Goal: Complete Application Form: Complete application form

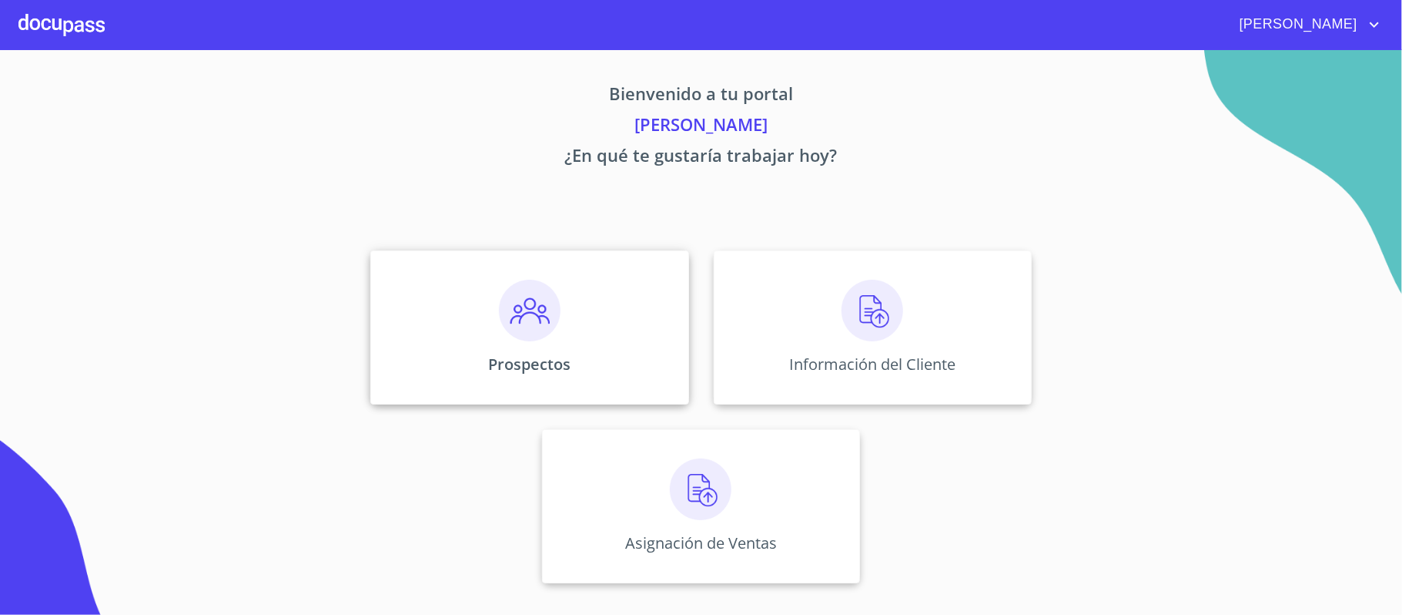
click at [518, 309] on img at bounding box center [530, 311] width 62 height 62
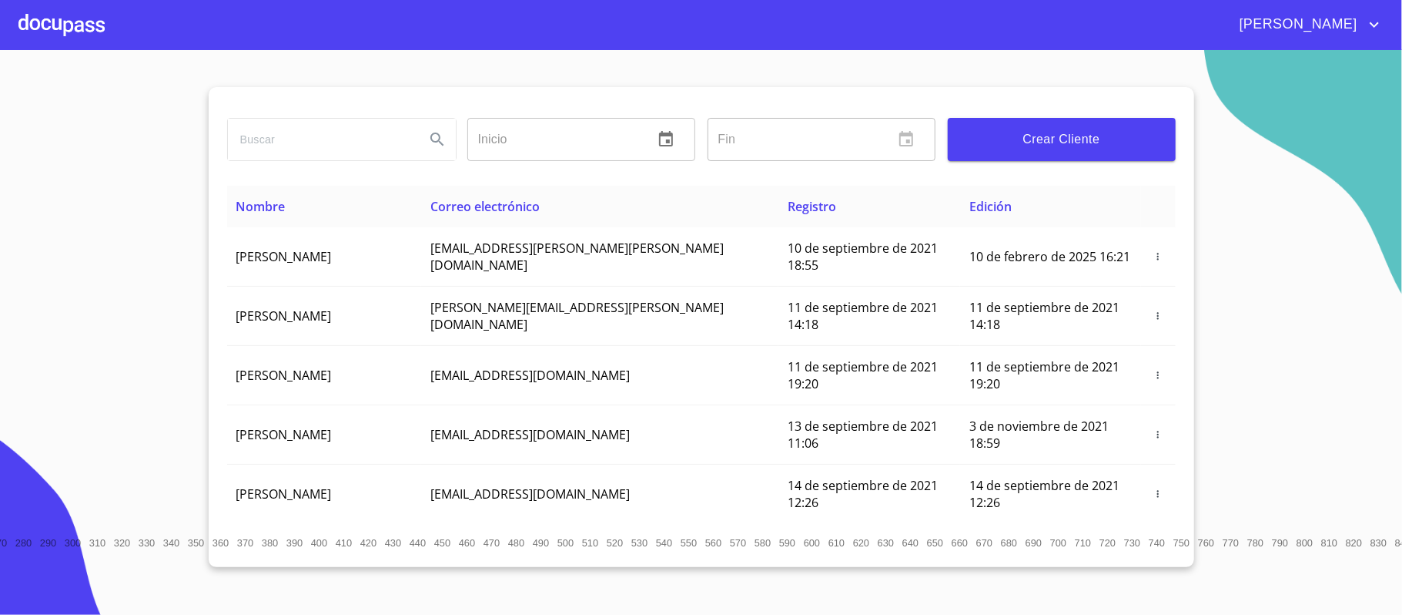
click at [1052, 146] on span "Crear Cliente" at bounding box center [1061, 140] width 203 height 22
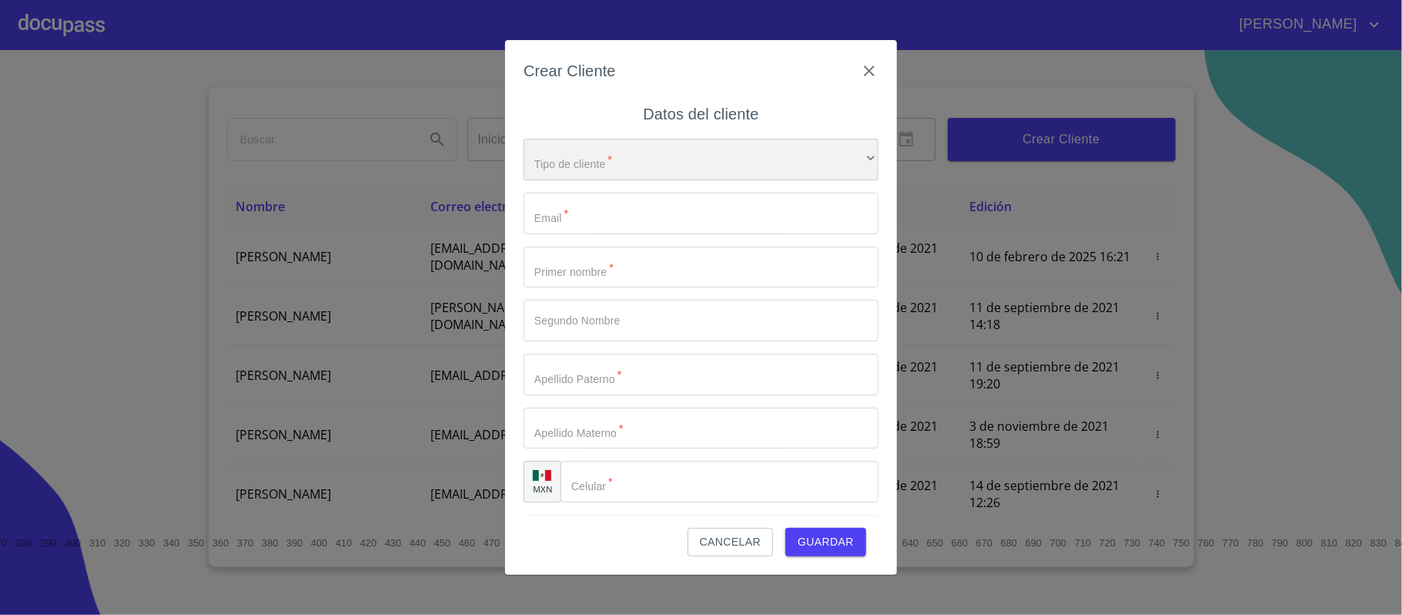
click at [593, 165] on div "​" at bounding box center [701, 160] width 355 height 42
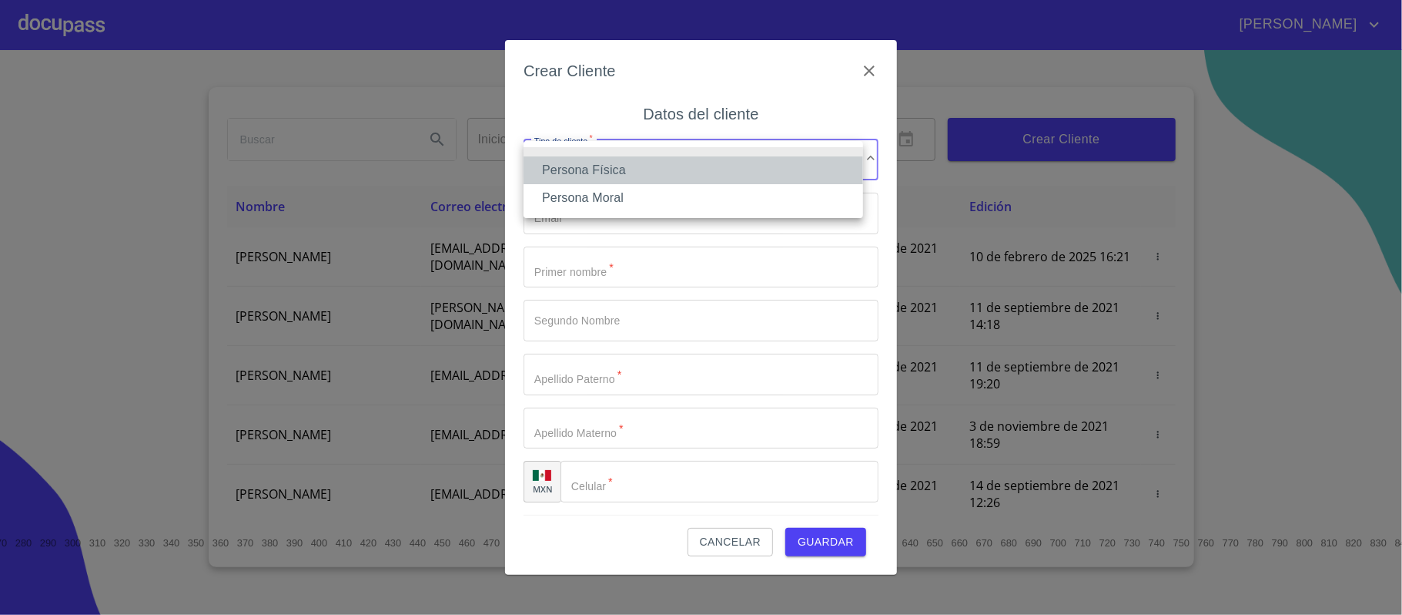
click at [593, 165] on li "Persona Física" at bounding box center [694, 170] width 340 height 28
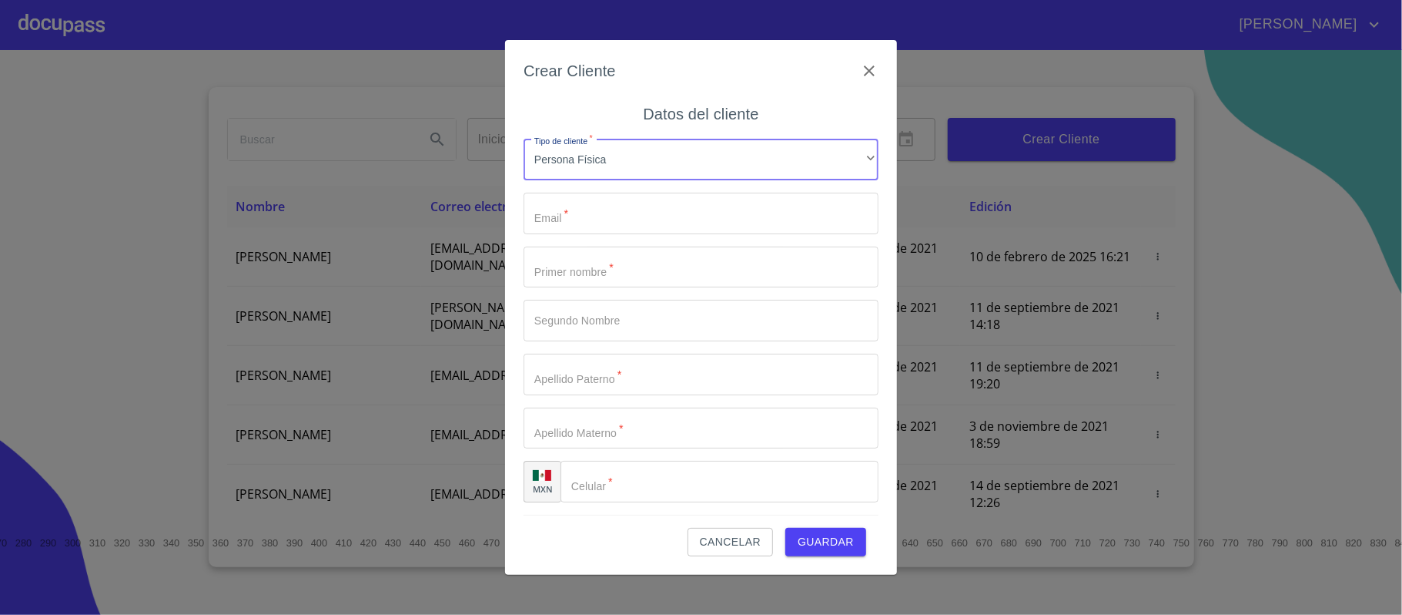
click at [599, 219] on input "Tipo de cliente   *" at bounding box center [701, 214] width 355 height 42
type input "[EMAIL_ADDRESS][DOMAIN_NAME]"
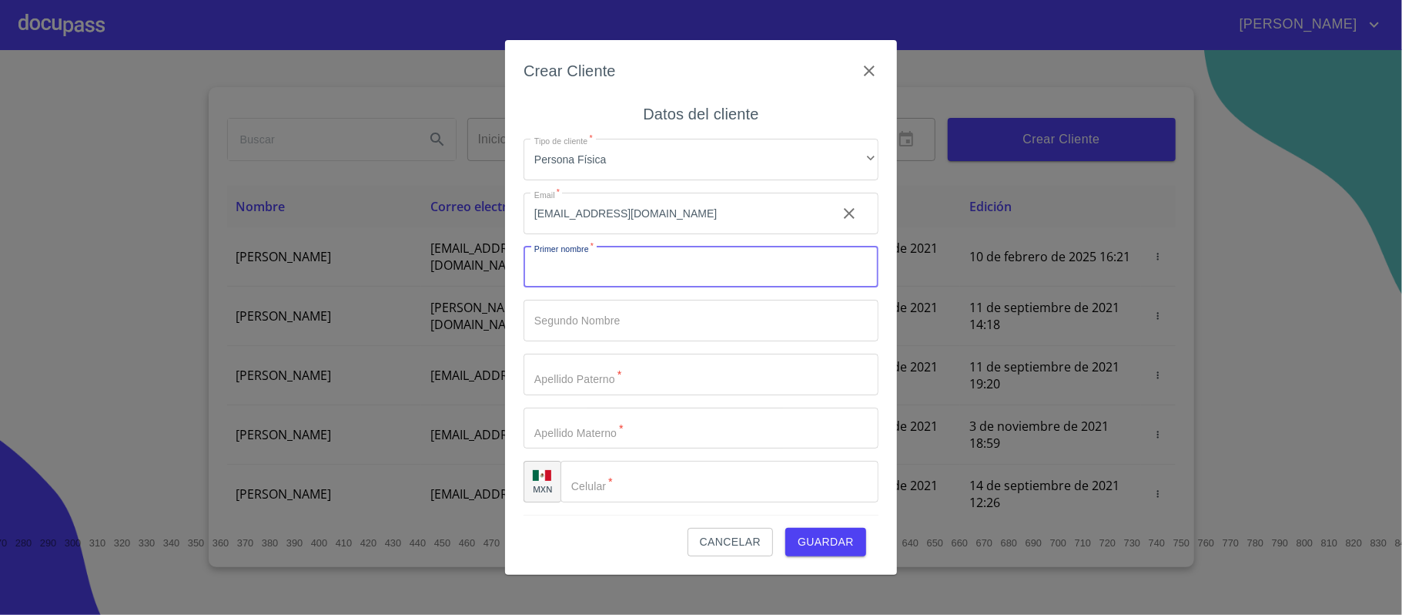
click at [534, 271] on input "Tipo de cliente   *" at bounding box center [701, 267] width 355 height 42
type input "MA."
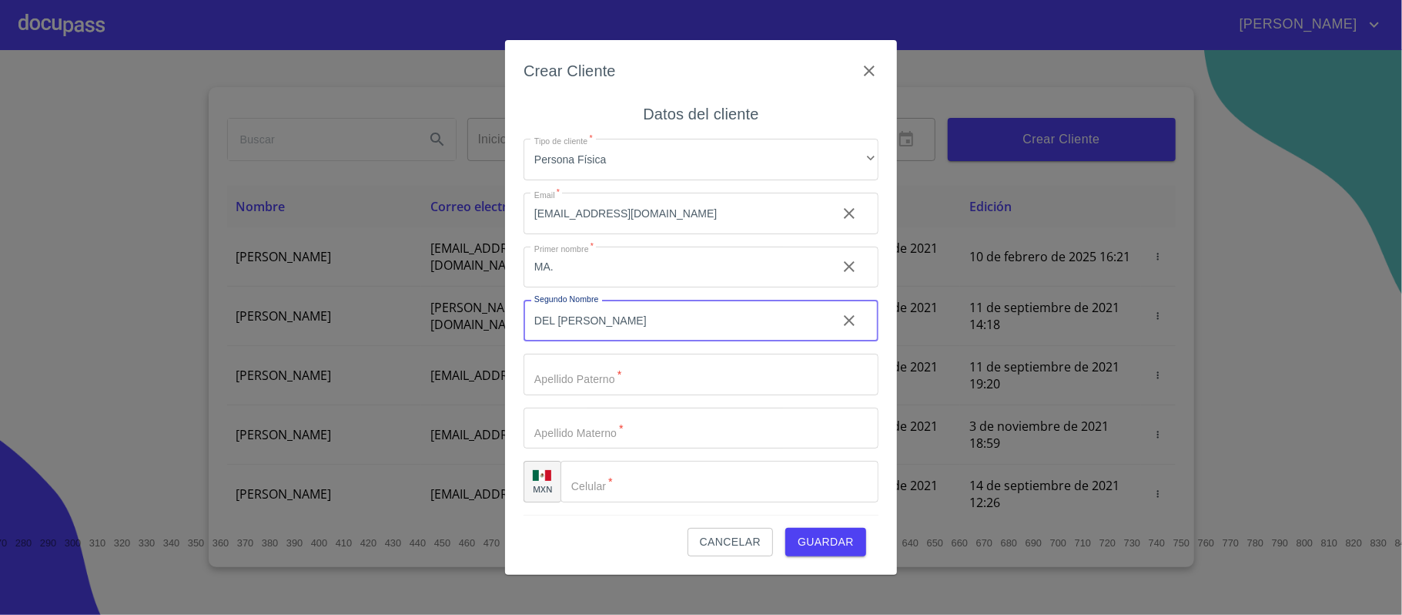
type input "DEL [PERSON_NAME]"
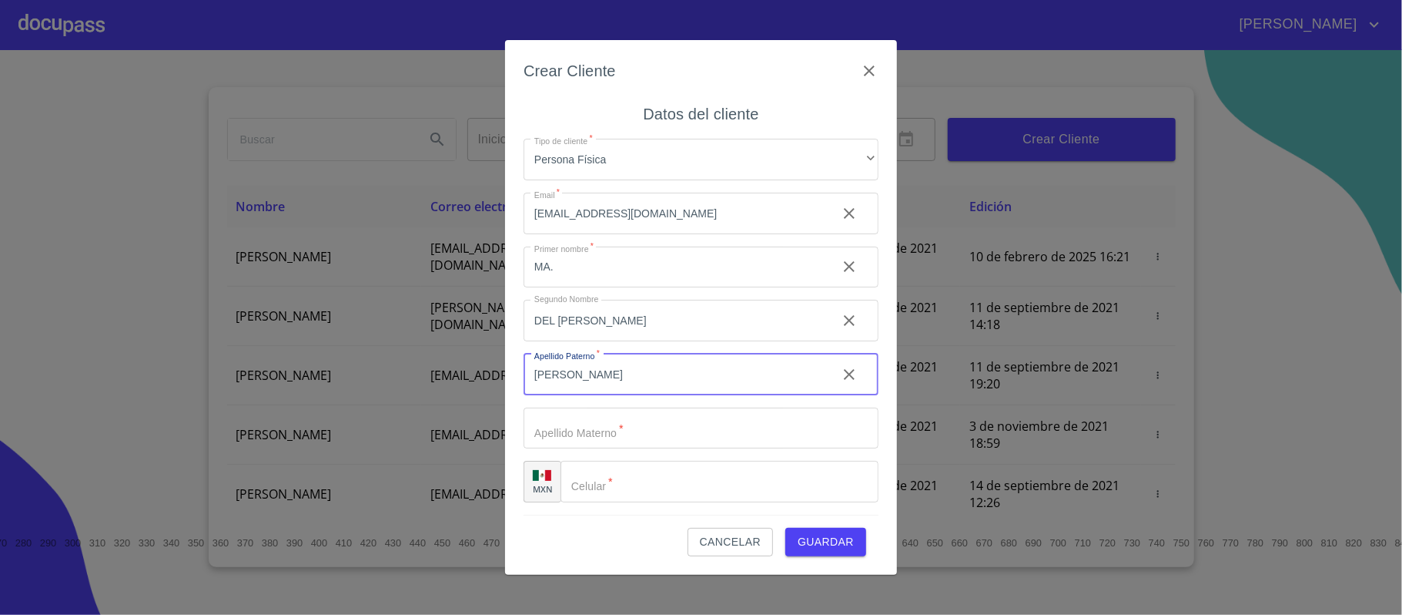
type input "[PERSON_NAME]"
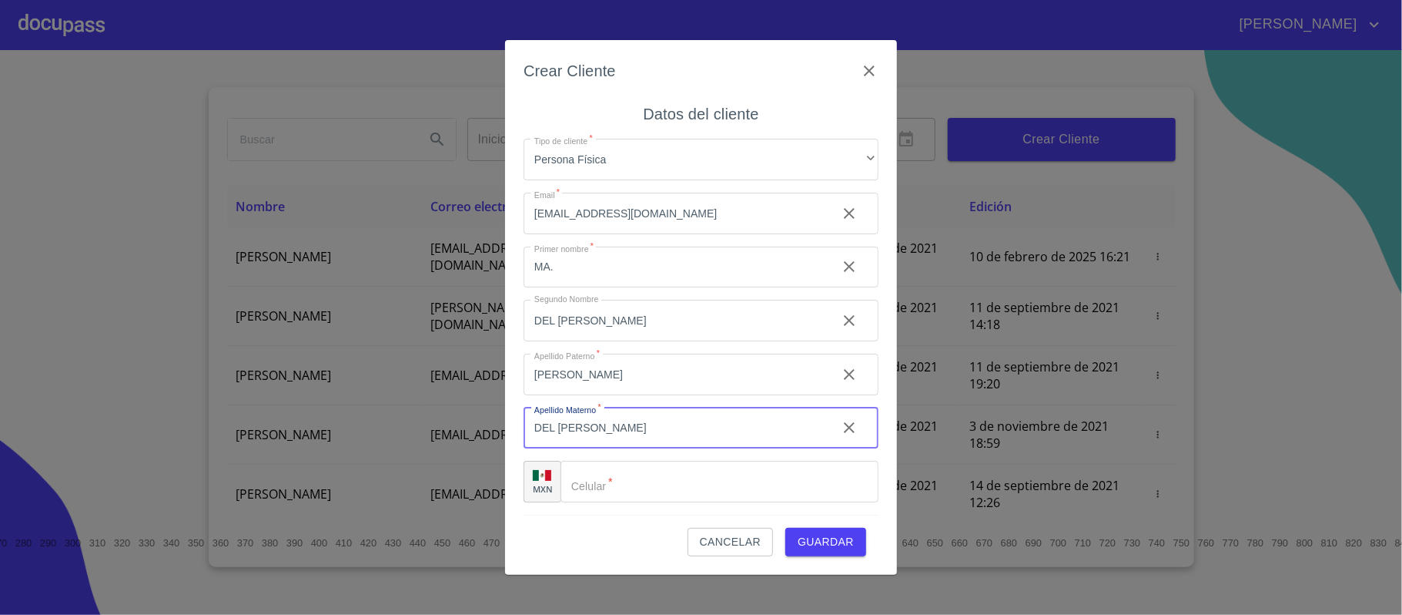
type input "DEL [PERSON_NAME]"
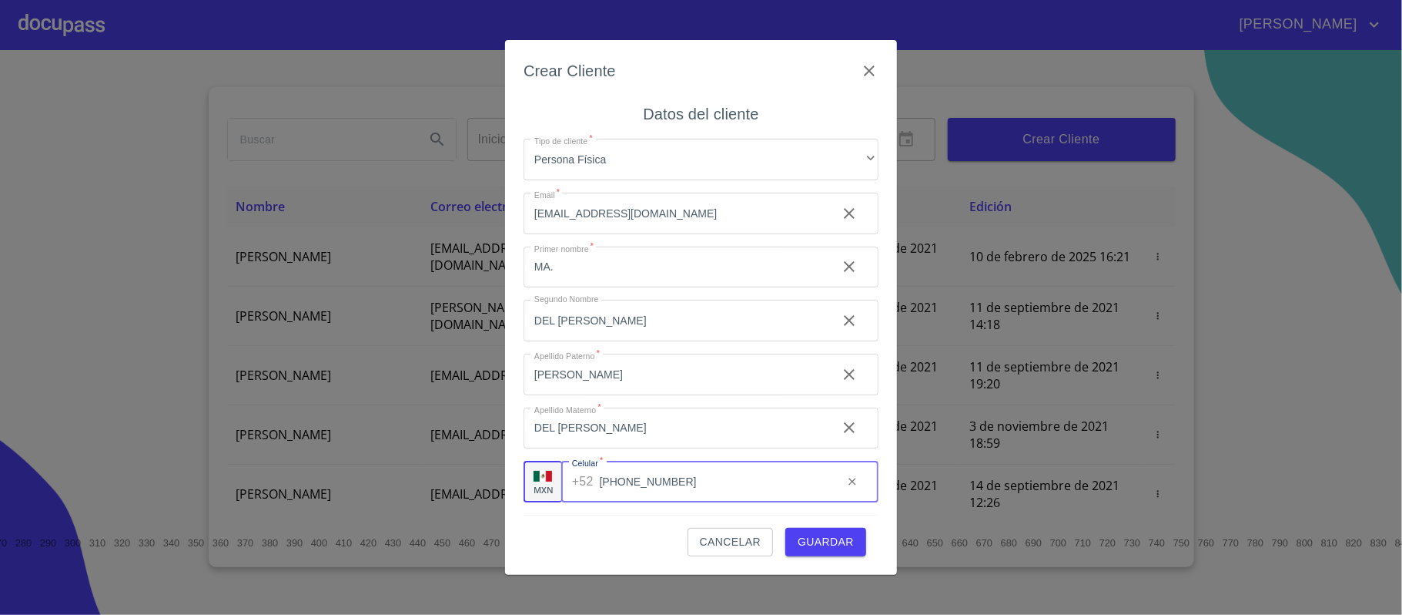
type input "[PHONE_NUMBER]"
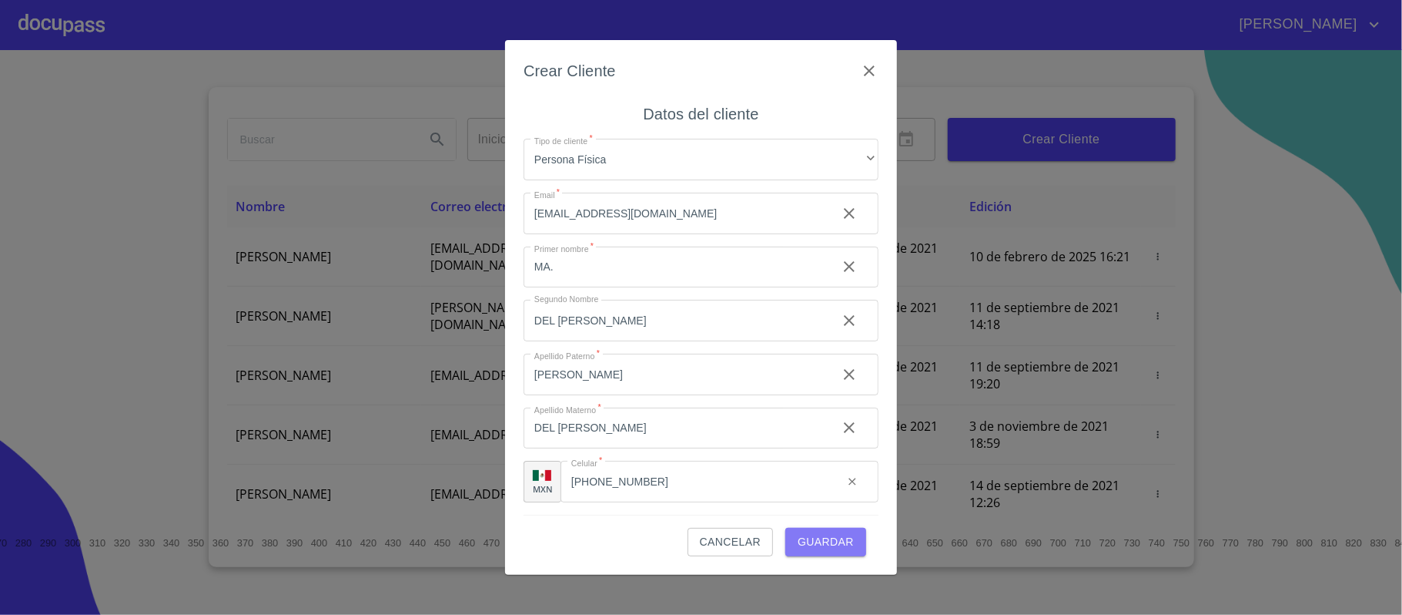
click at [826, 545] on span "Guardar" at bounding box center [826, 541] width 56 height 19
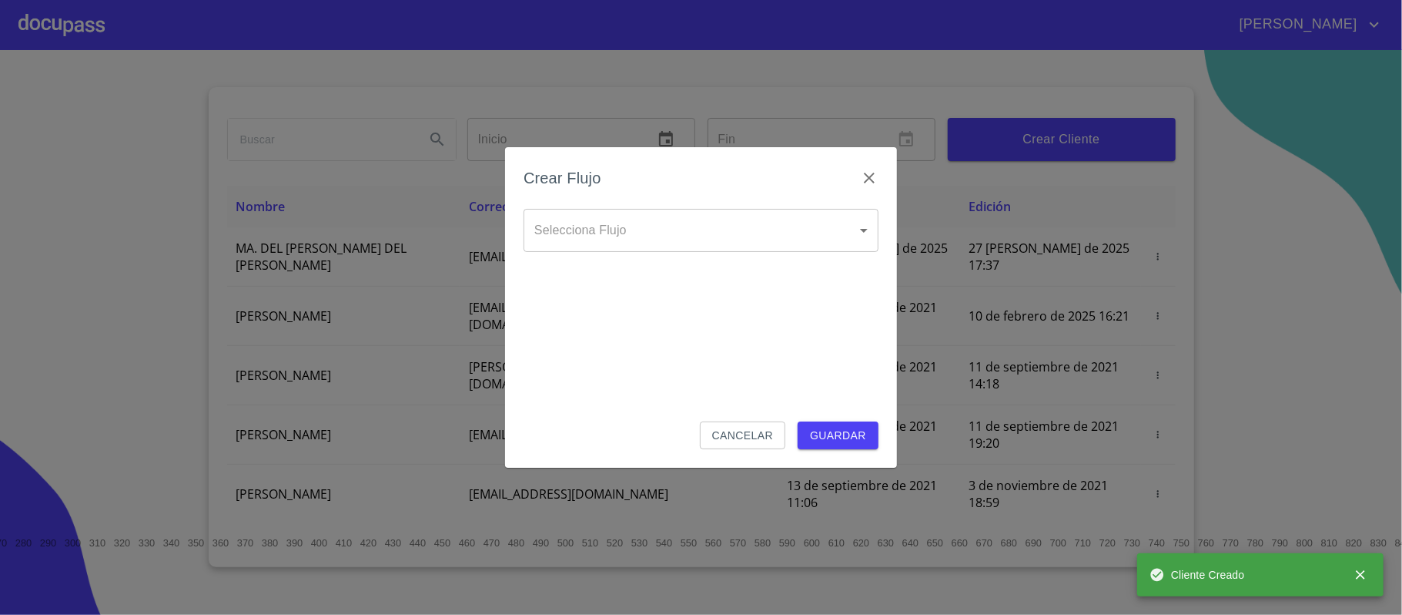
click at [673, 248] on body "[PERSON_NAME] ​ Fin ​ Crear Cliente Nombre Correo electrónico Registro Edición …" at bounding box center [701, 307] width 1402 height 615
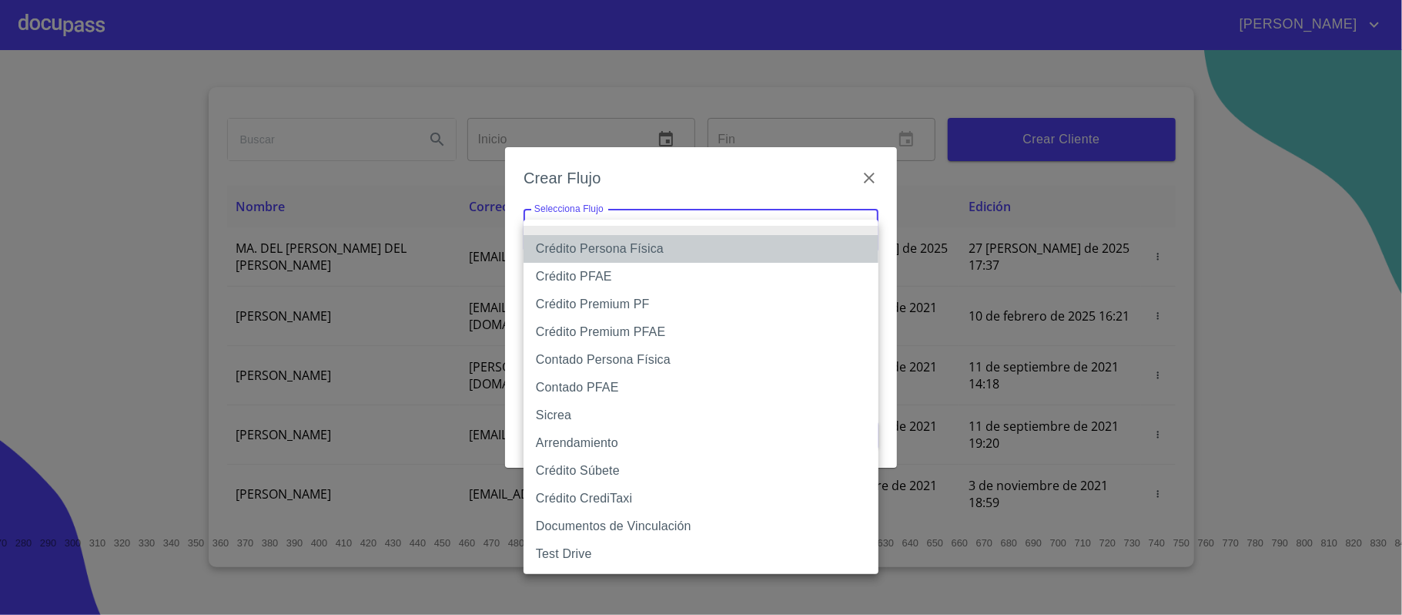
click at [619, 253] on li "Crédito Persona Física" at bounding box center [701, 249] width 355 height 28
type input "6009fb3c7d1714eb8809aa97"
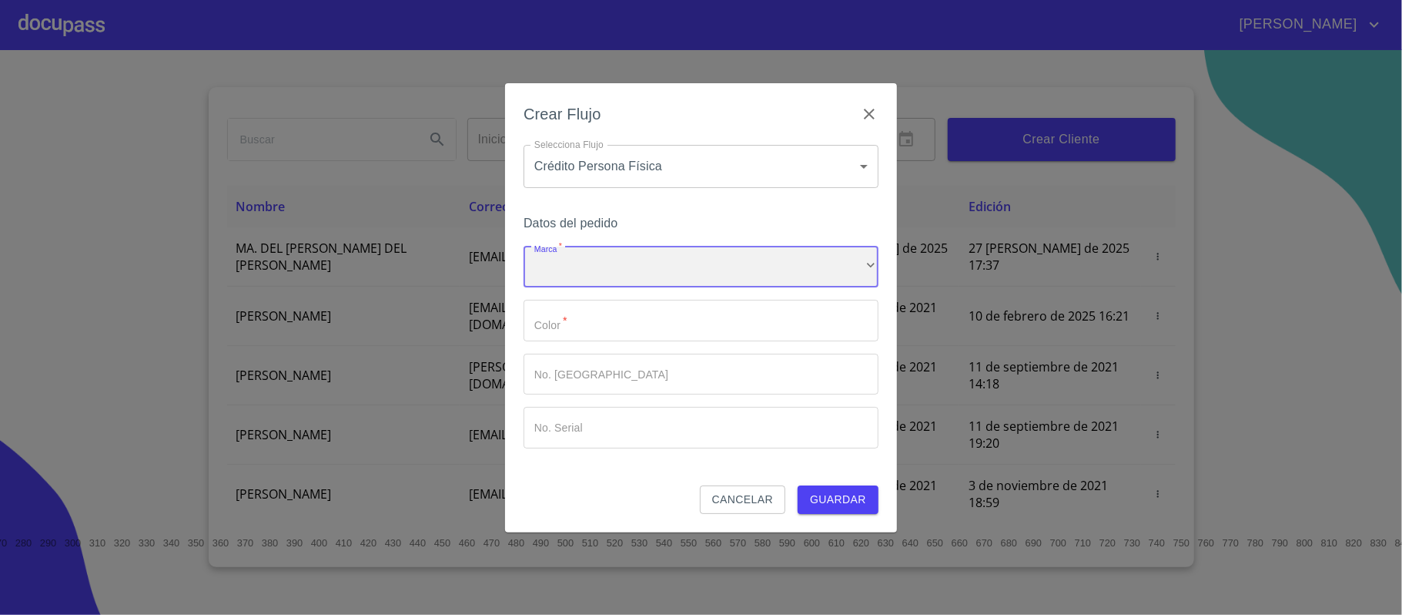
click at [616, 260] on div "​" at bounding box center [701, 267] width 355 height 42
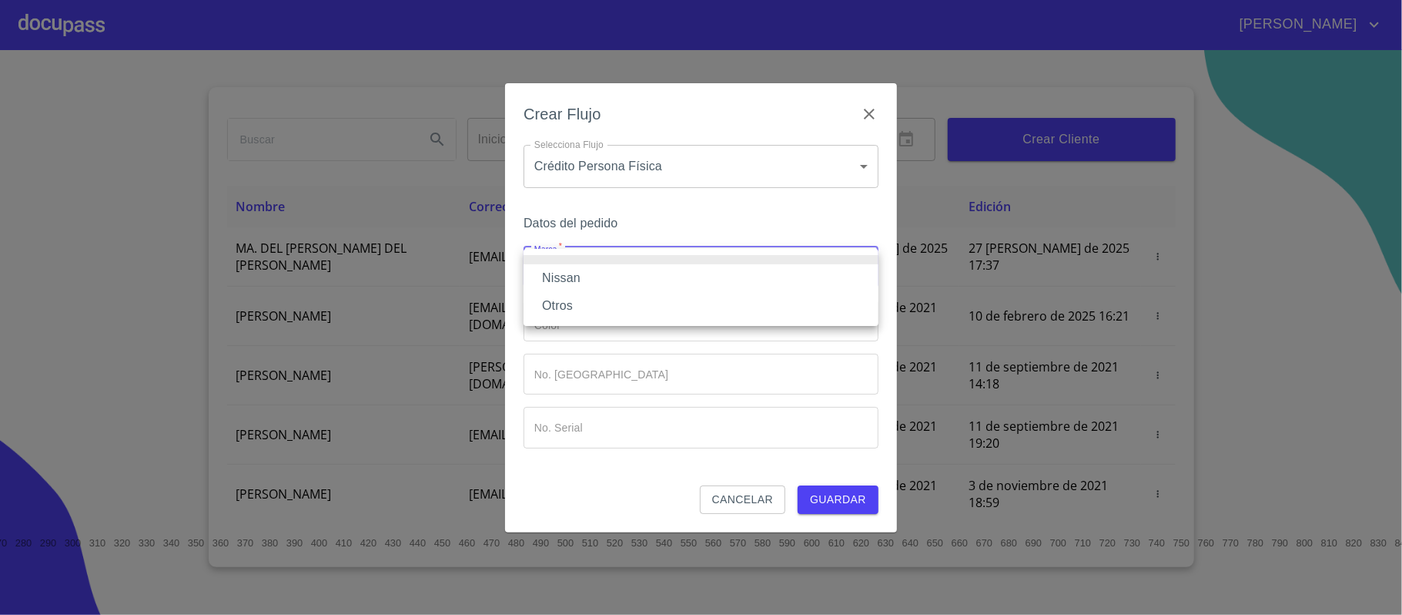
click at [605, 276] on li "Nissan" at bounding box center [701, 278] width 355 height 28
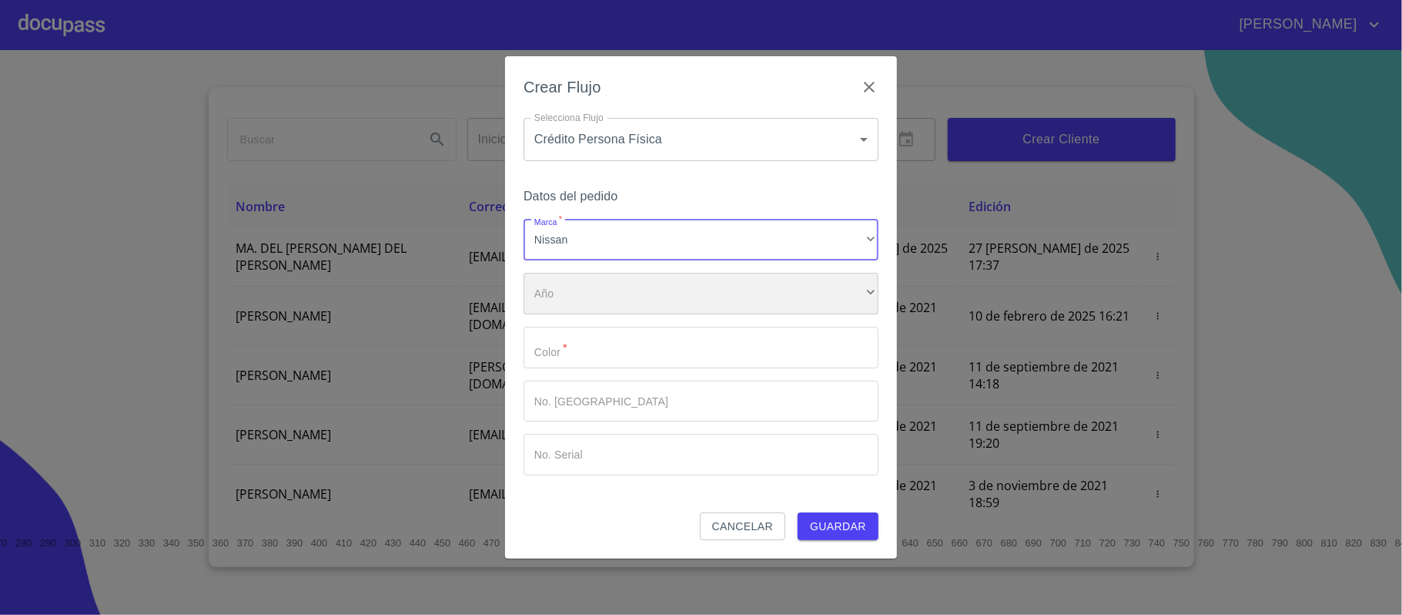
click at [601, 290] on div "​" at bounding box center [701, 294] width 355 height 42
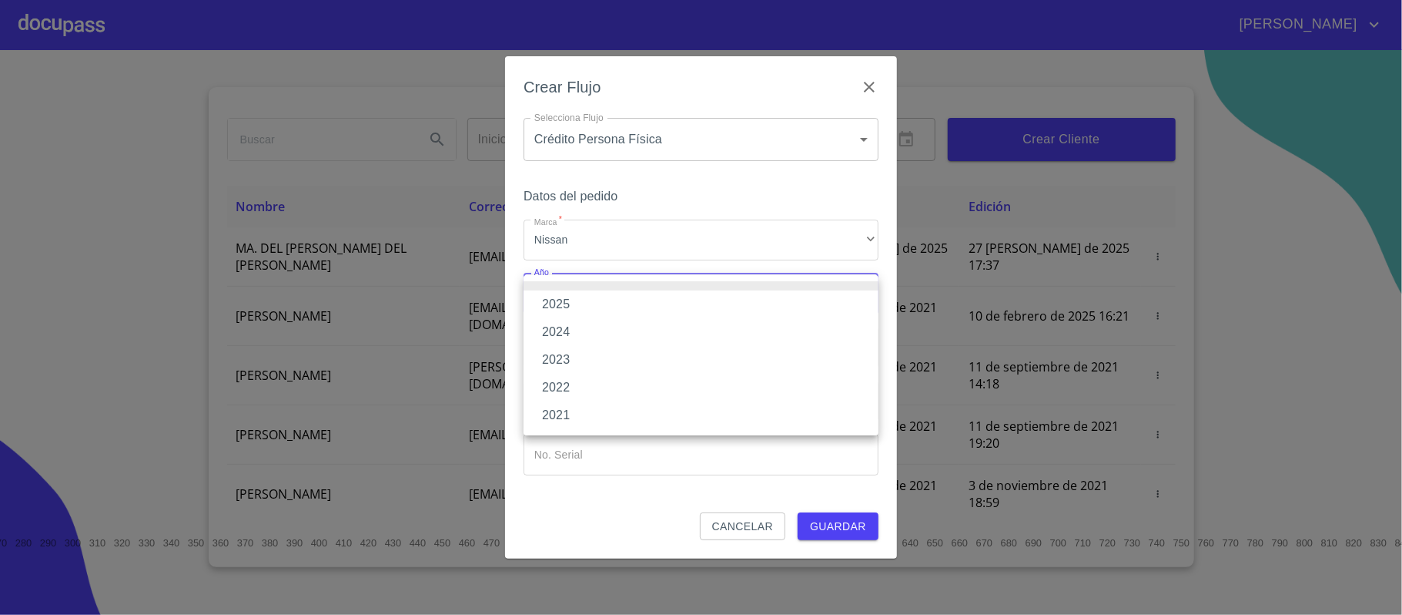
click at [587, 303] on li "2025" at bounding box center [701, 304] width 355 height 28
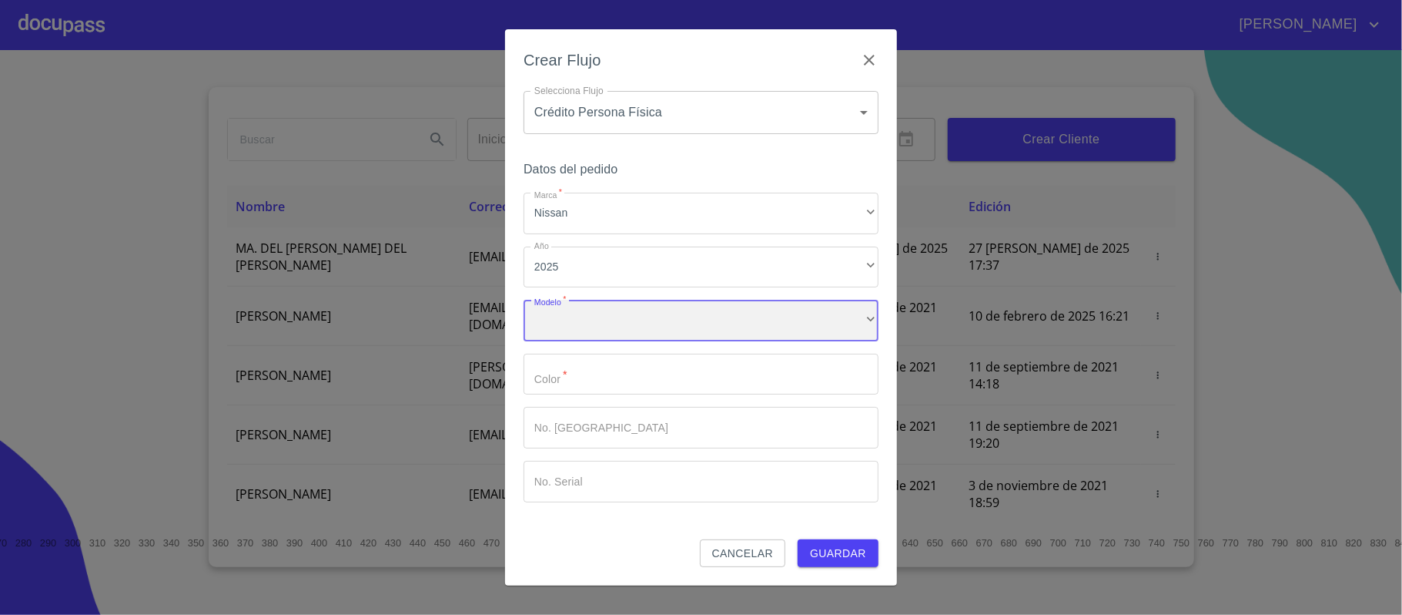
click at [585, 312] on div "​" at bounding box center [701, 321] width 355 height 42
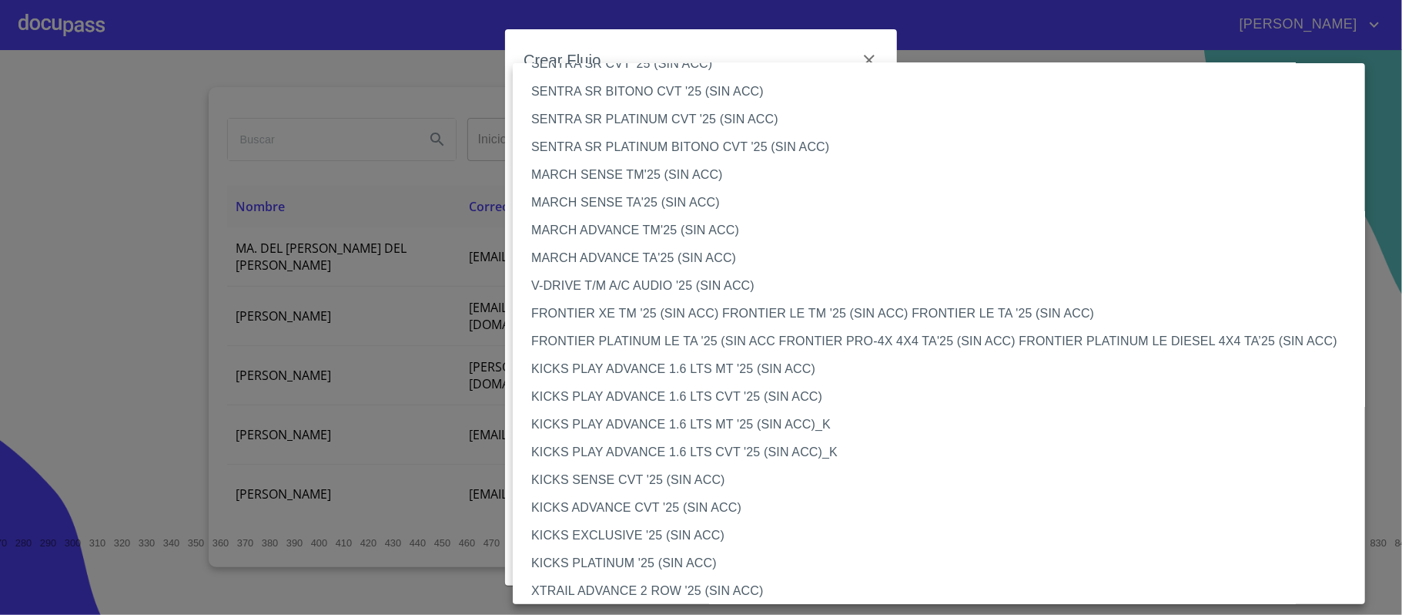
scroll to position [1144, 0]
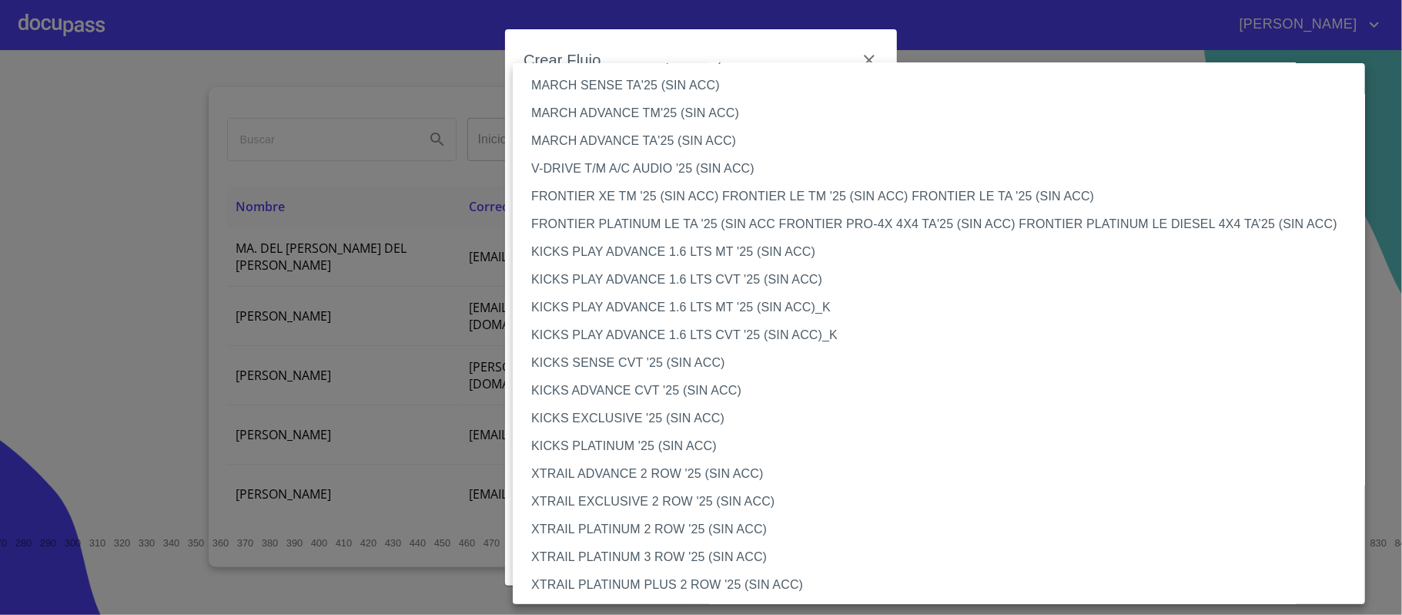
click at [615, 471] on li "XTRAIL ADVANCE 2 ROW '25 (SIN ACC)" at bounding box center [947, 474] width 868 height 28
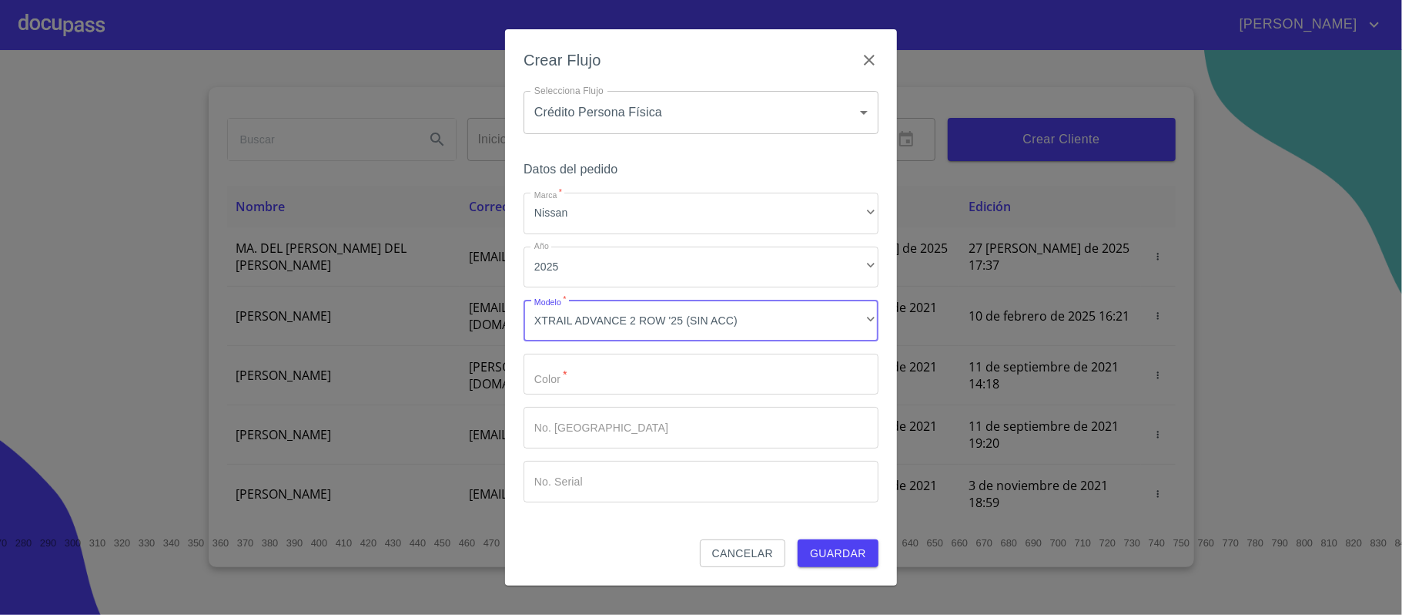
click at [618, 371] on input "Marca   *" at bounding box center [701, 374] width 355 height 42
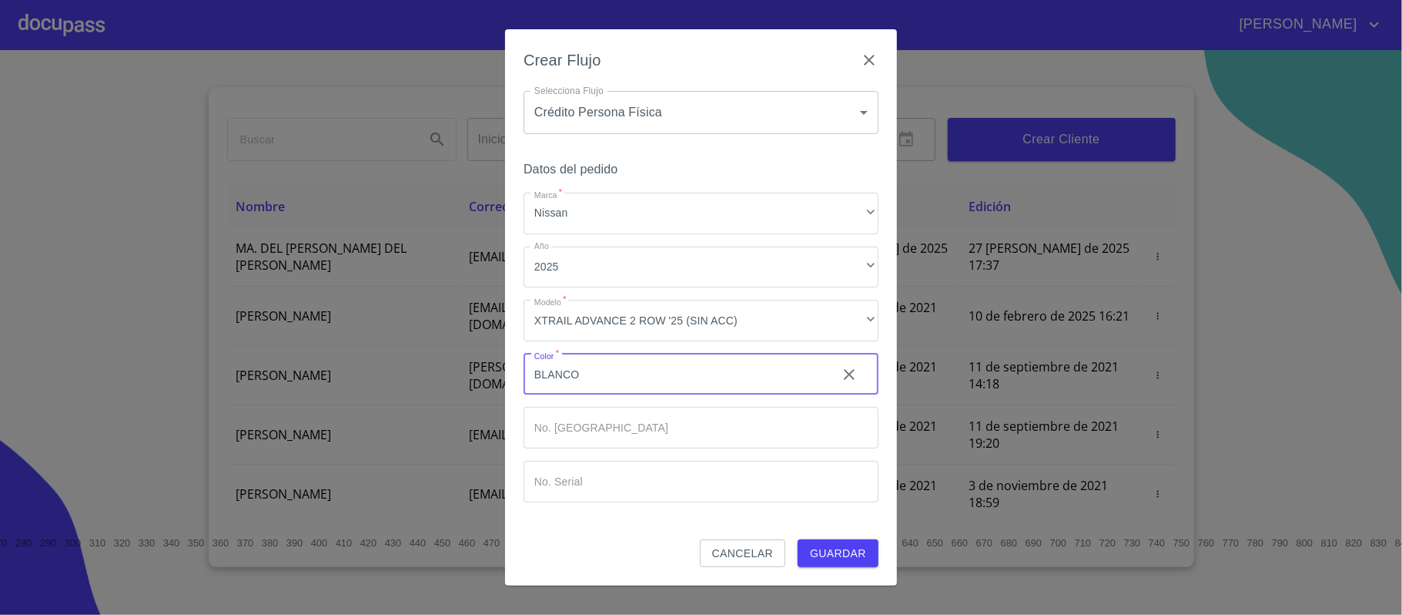
type input "BLANCO"
click at [835, 551] on span "Guardar" at bounding box center [838, 553] width 56 height 19
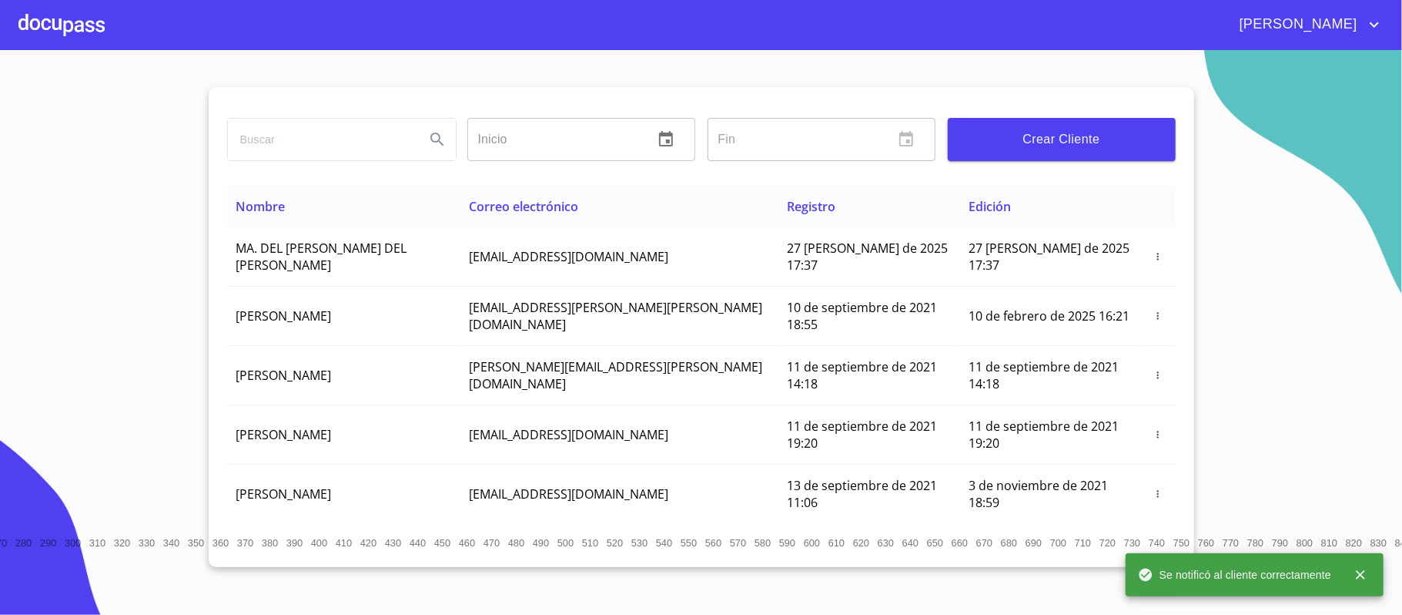
click at [29, 17] on div at bounding box center [61, 24] width 86 height 49
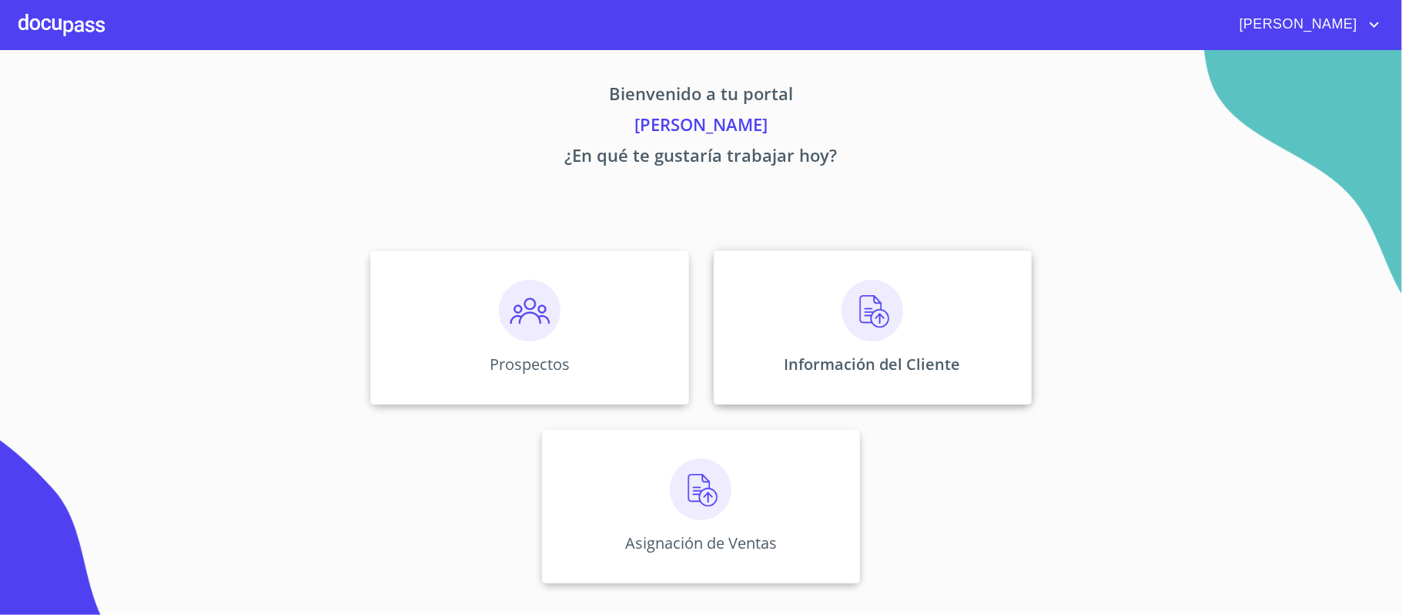
click at [849, 309] on img at bounding box center [873, 311] width 62 height 62
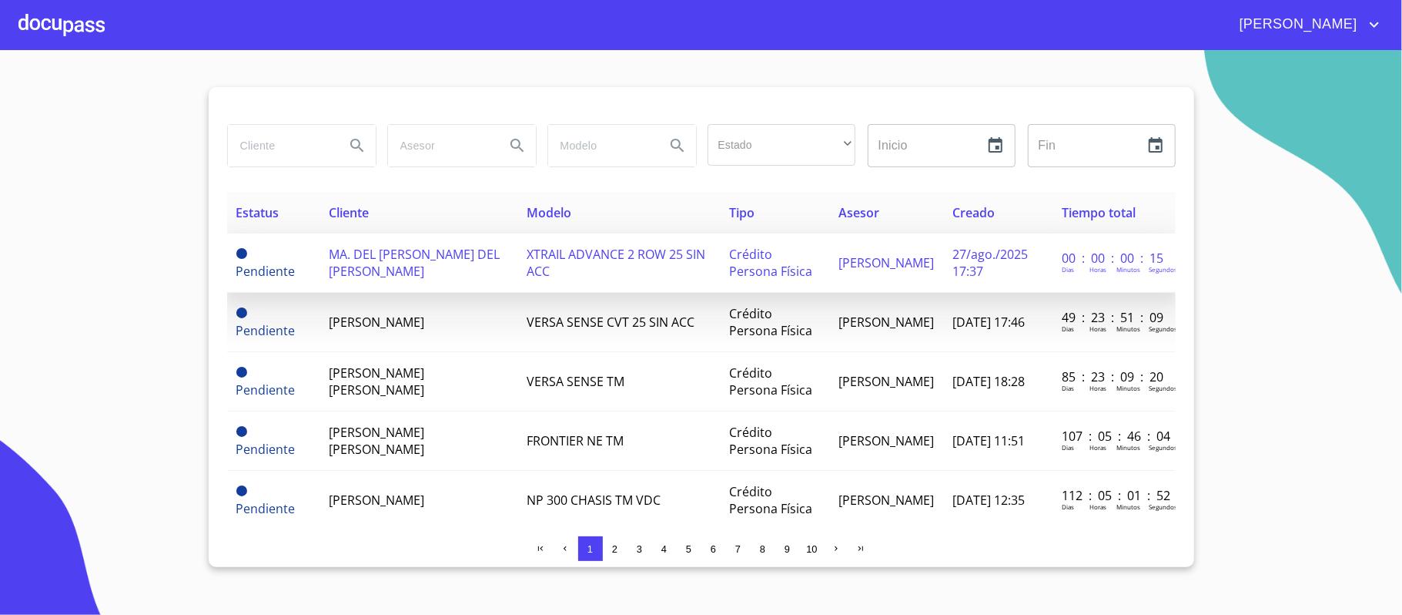
click at [428, 265] on td "MA. DEL [PERSON_NAME] DEL [PERSON_NAME]" at bounding box center [419, 262] width 198 height 59
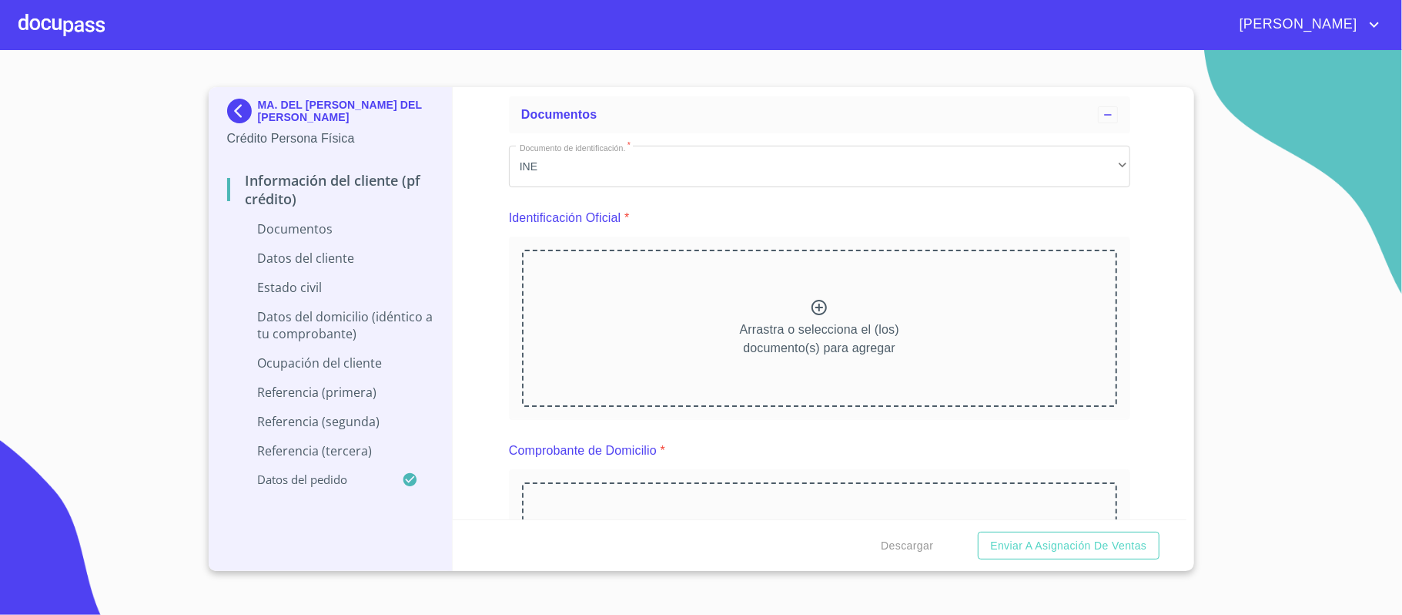
scroll to position [102, 0]
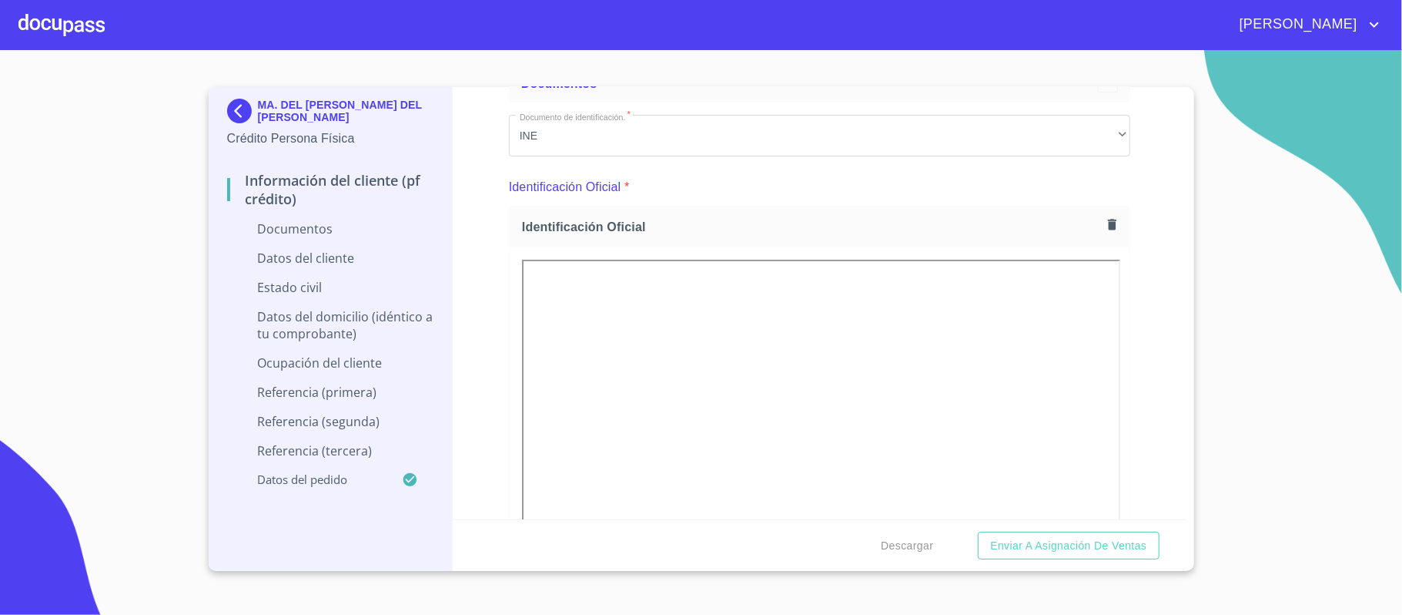
click at [1140, 327] on div "Información del cliente (PF crédito) Documentos Documento de identificación.   …" at bounding box center [820, 303] width 734 height 432
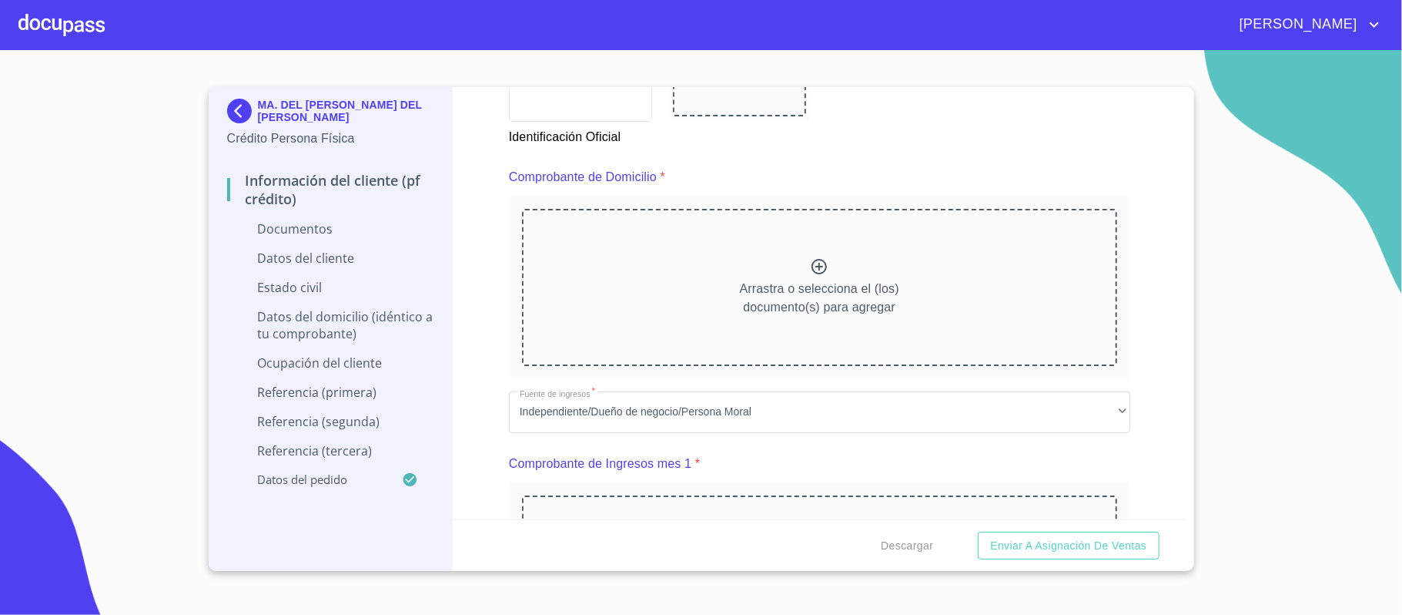
scroll to position [821, 0]
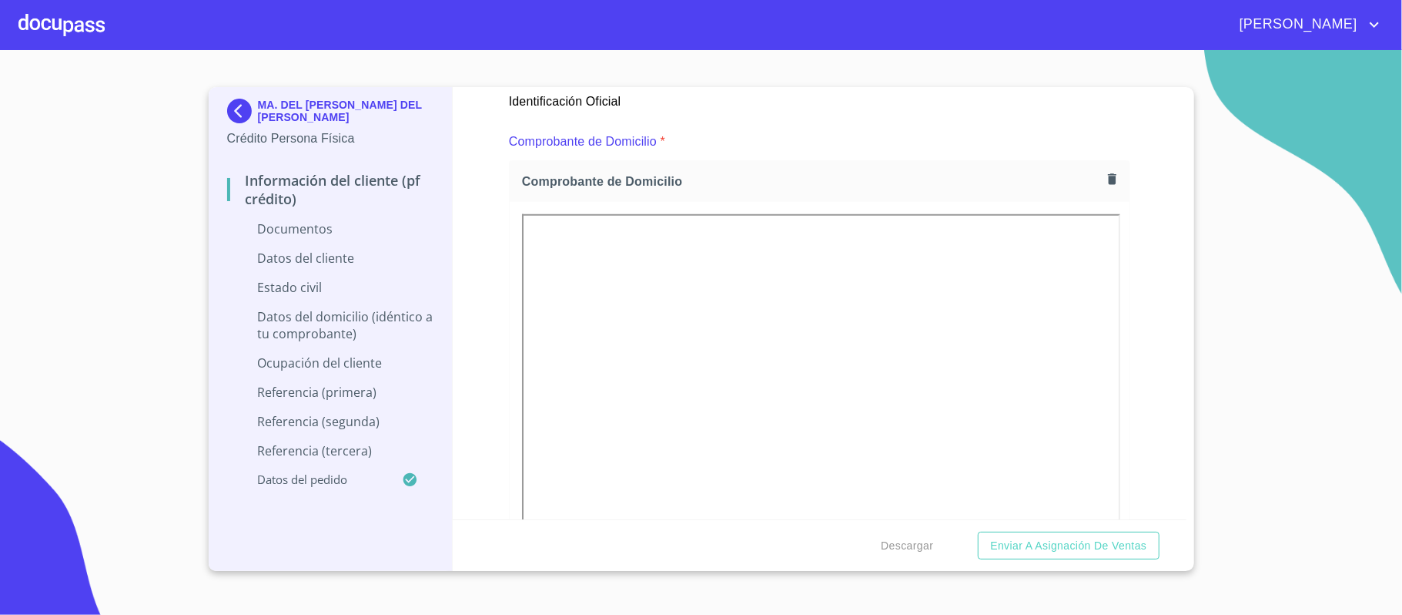
click at [1137, 210] on div "Información del cliente (PF crédito) Documentos Documento de identificación.   …" at bounding box center [820, 303] width 734 height 432
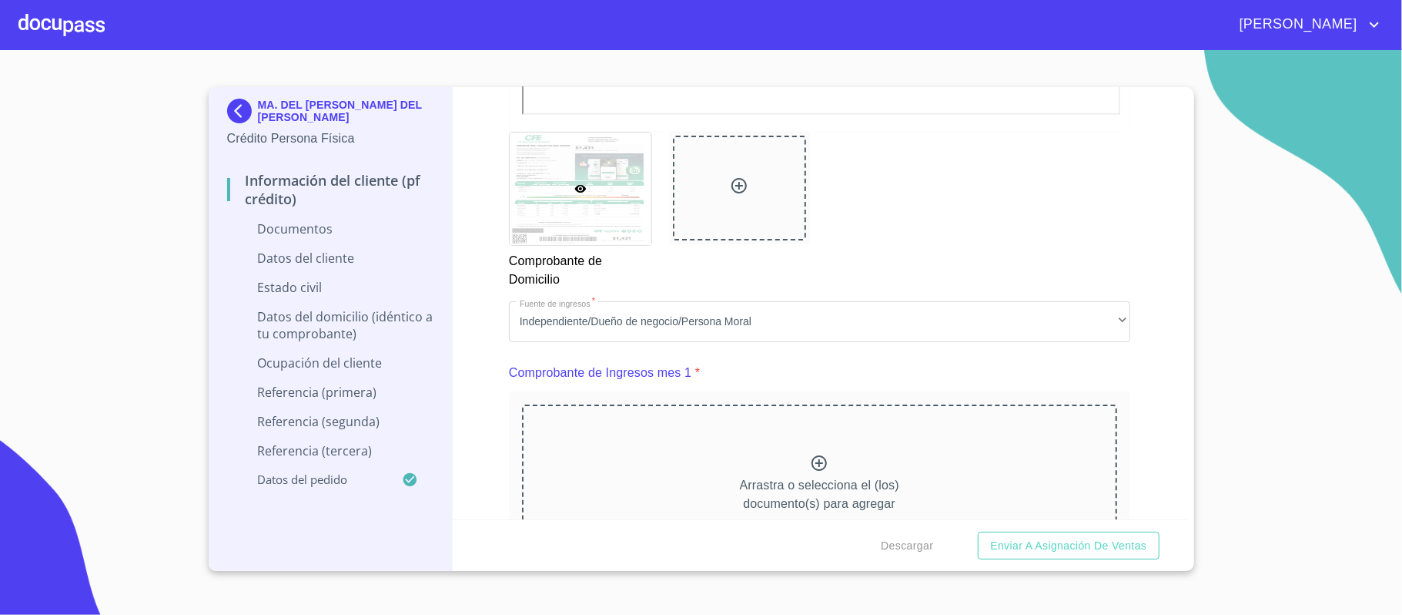
scroll to position [1540, 0]
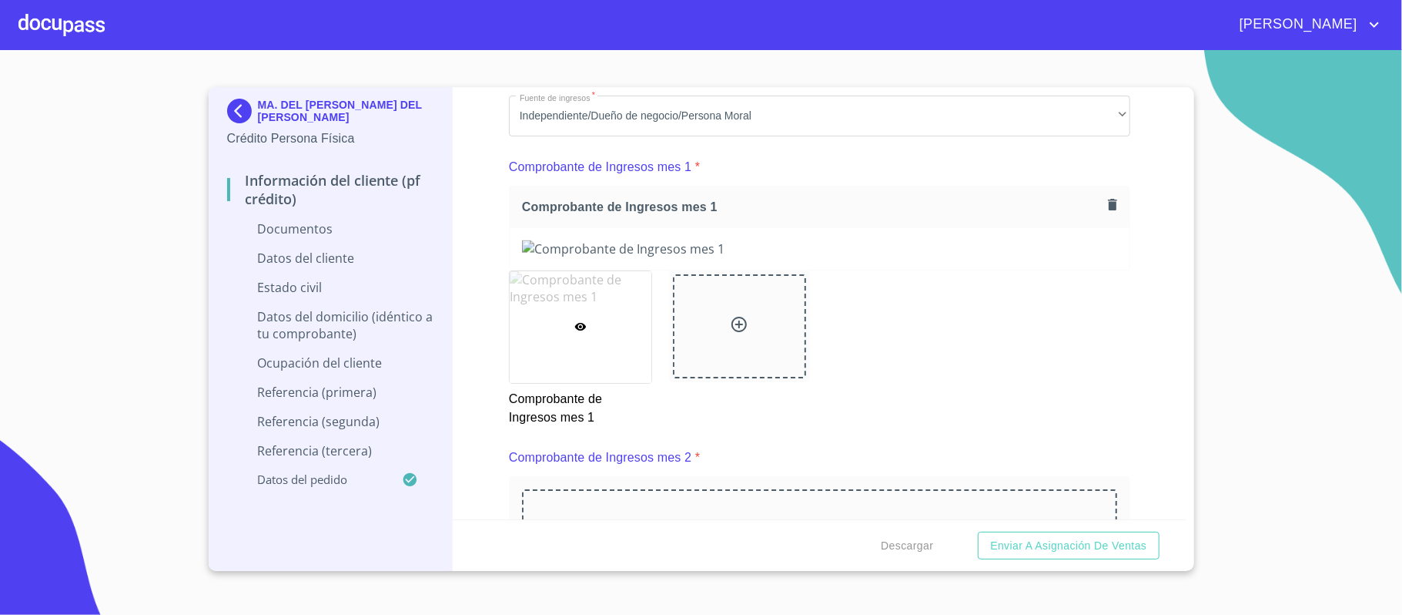
click at [1128, 272] on div "Información del cliente (PF crédito) Documentos Documento de identificación.   …" at bounding box center [820, 303] width 734 height 432
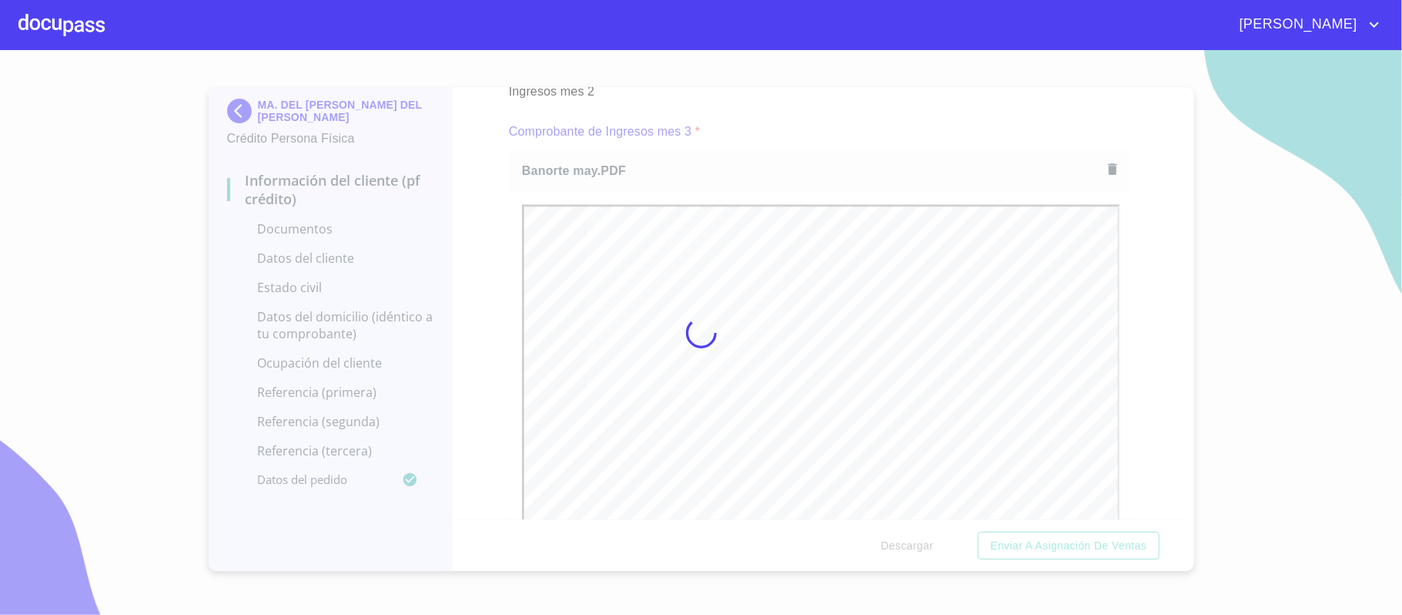
scroll to position [0, 0]
click at [1147, 312] on div "Información del cliente (PF crédito) Documentos Documento de identificación.   …" at bounding box center [820, 303] width 734 height 432
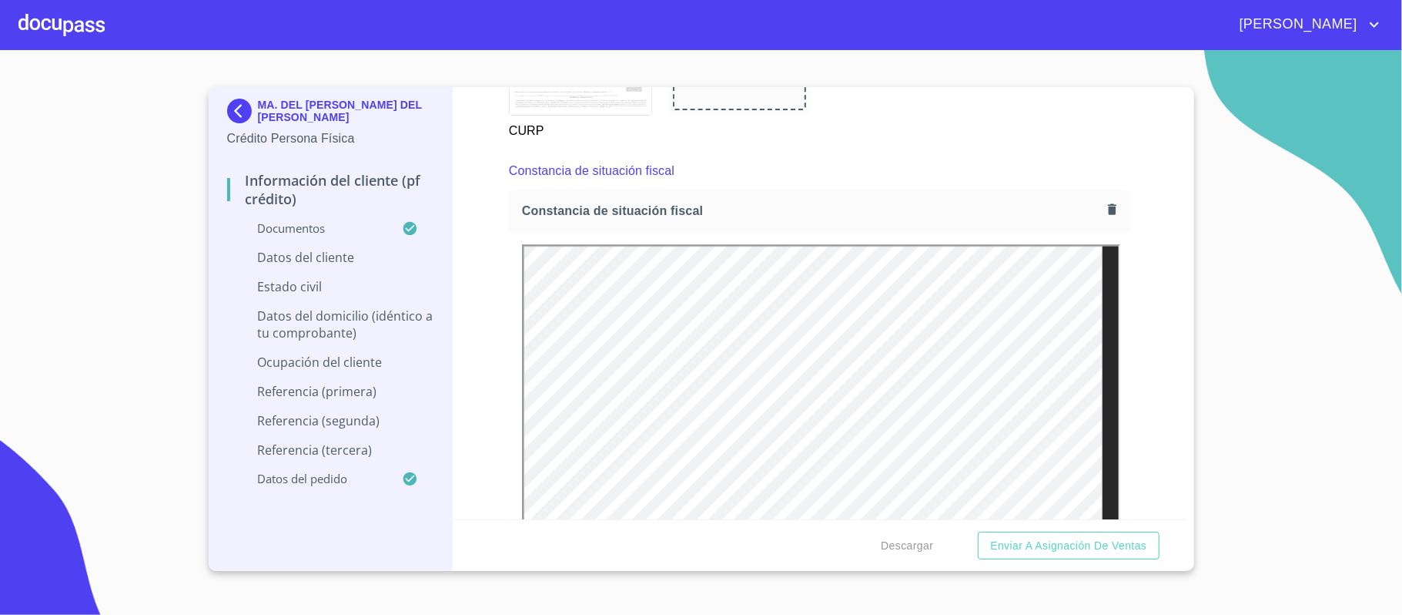
click at [1131, 316] on div "Información del cliente (PF crédito) Documentos Documento de identificación.   …" at bounding box center [820, 303] width 734 height 432
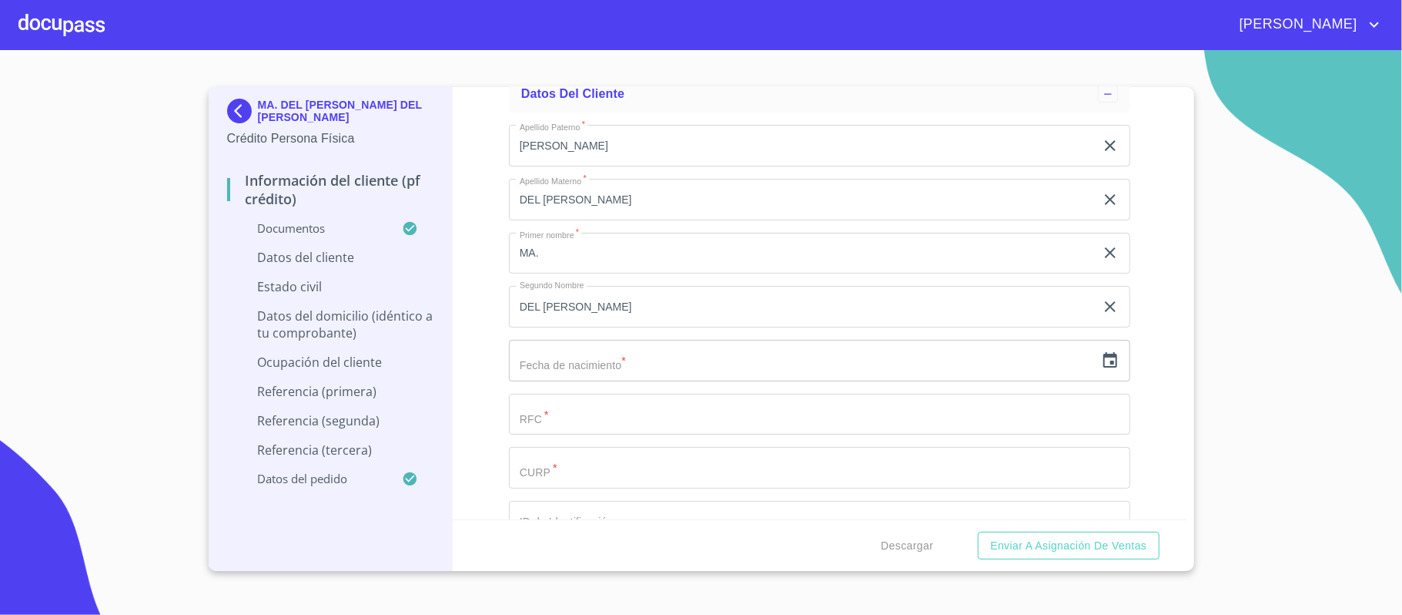
scroll to position [4005, 0]
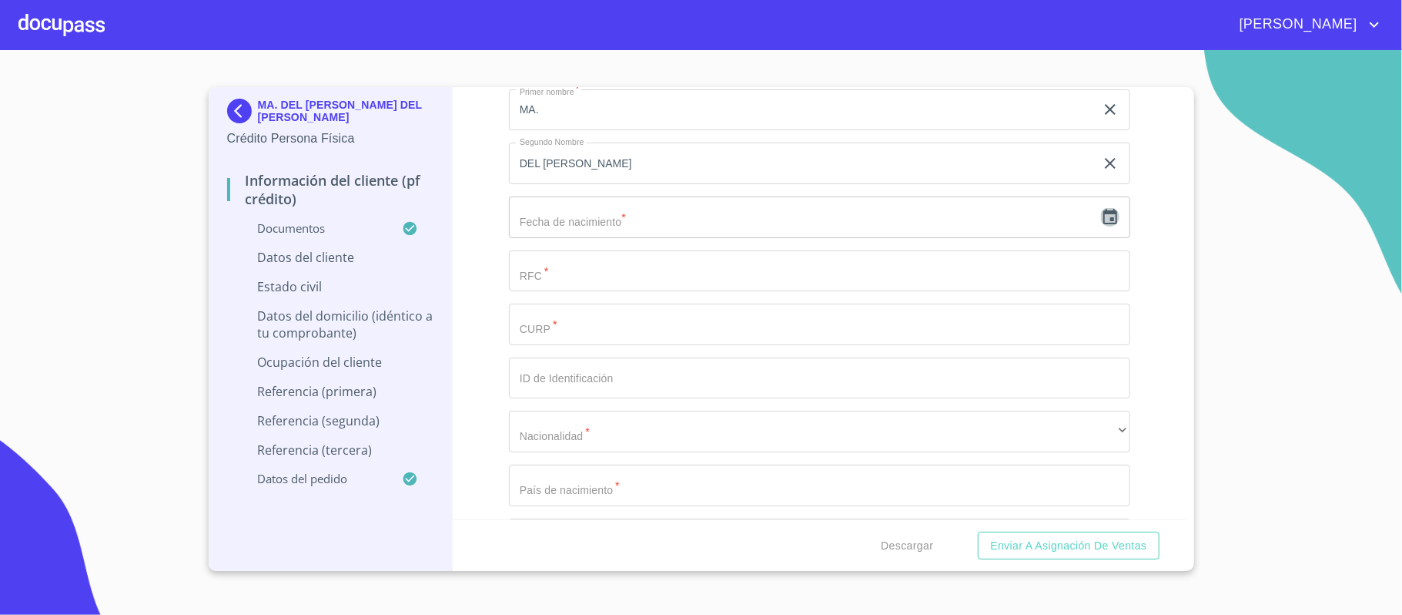
click at [1104, 224] on icon "button" at bounding box center [1111, 216] width 14 height 15
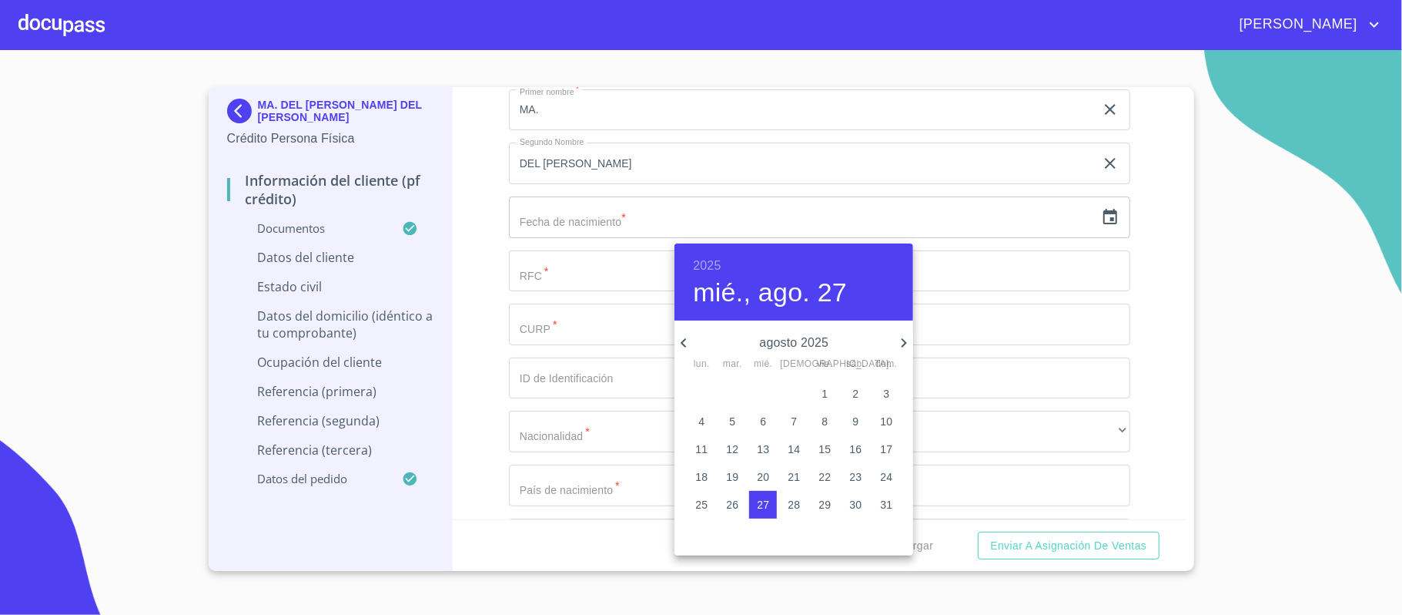
click at [706, 265] on h6 "2025" at bounding box center [707, 266] width 28 height 22
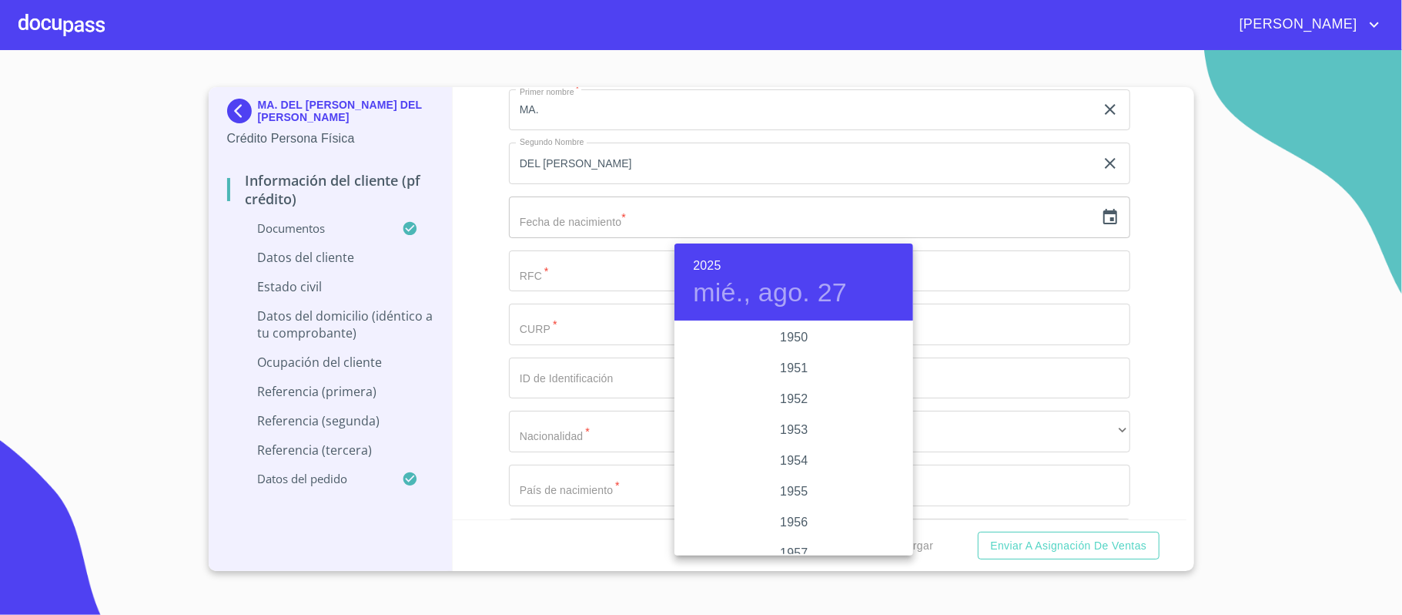
scroll to position [770, 0]
click at [786, 464] on div "1954" at bounding box center [794, 461] width 239 height 31
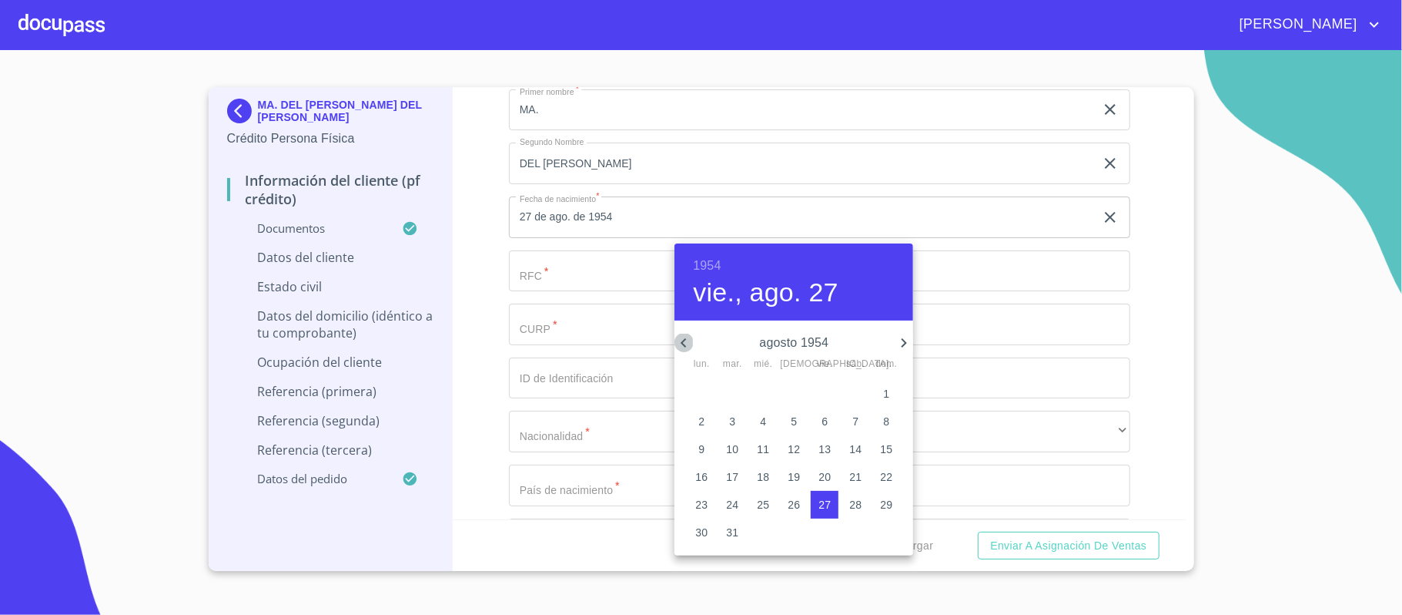
click at [685, 343] on icon "button" at bounding box center [684, 342] width 18 height 18
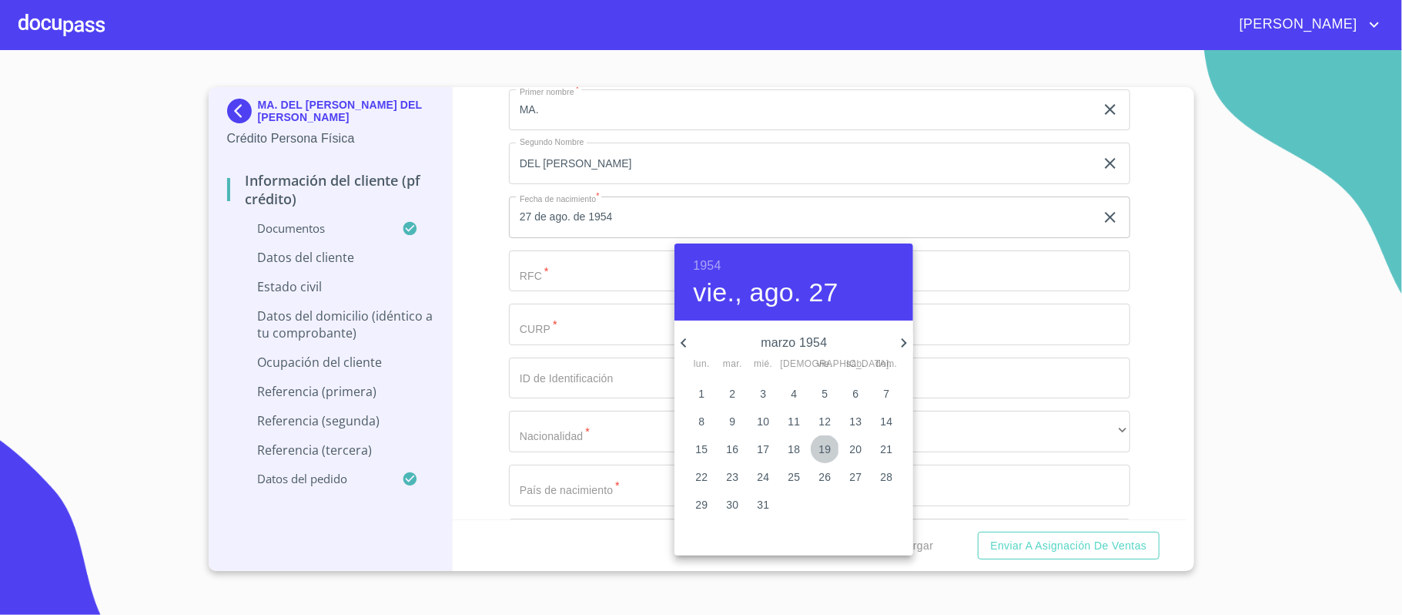
click at [824, 453] on p "19" at bounding box center [825, 448] width 12 height 15
type input "19 de mar. de 1954"
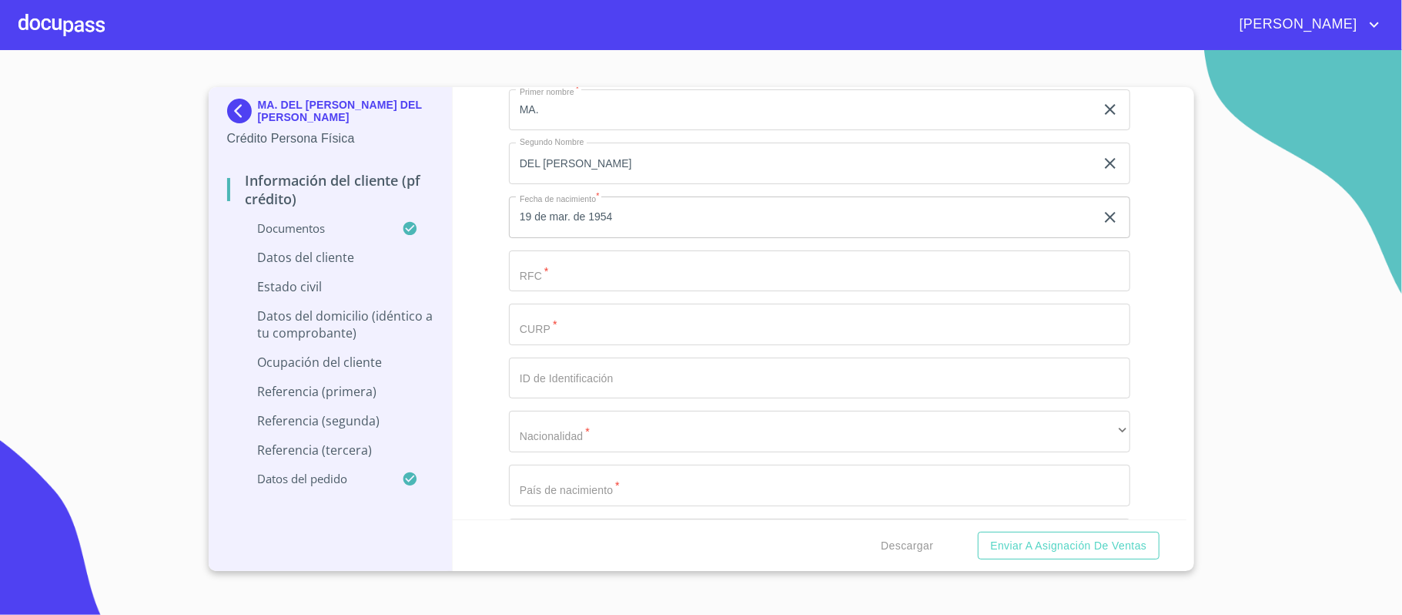
click at [577, 282] on input "Documento de identificación.   *" at bounding box center [819, 271] width 621 height 42
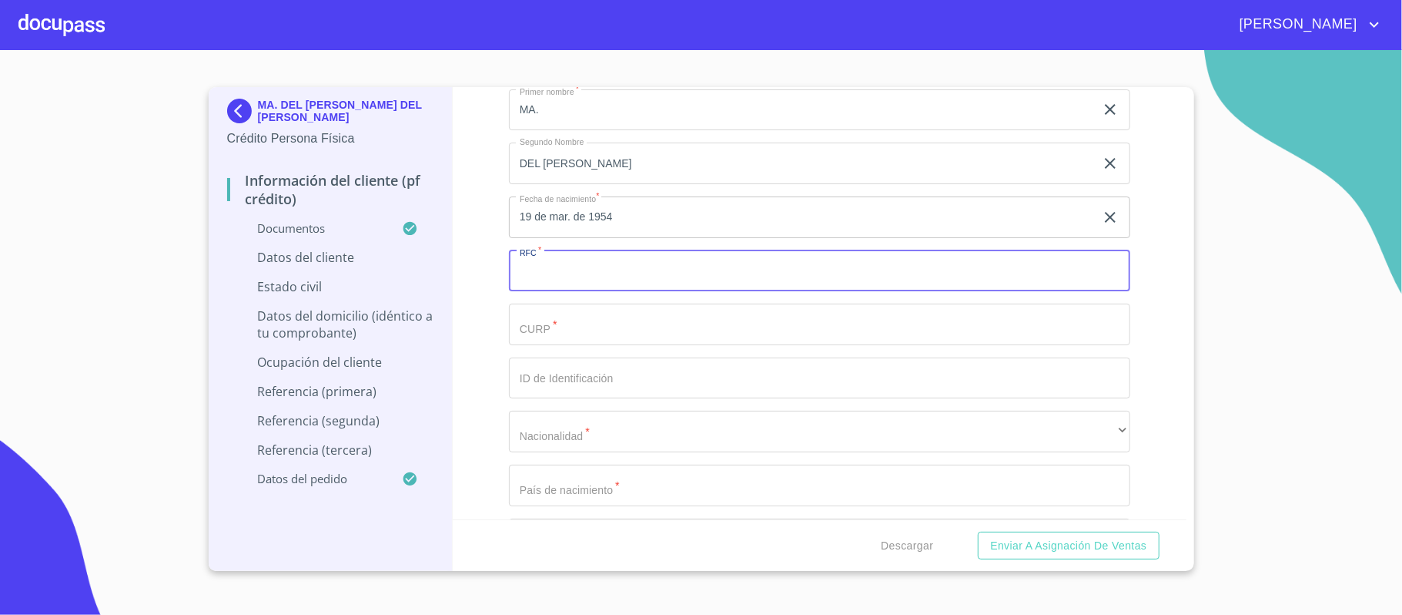
paste input "MOVC540319AVA"
type input "MOVC540319AVA"
click at [580, 328] on input "Documento de identificación.   *" at bounding box center [819, 324] width 621 height 42
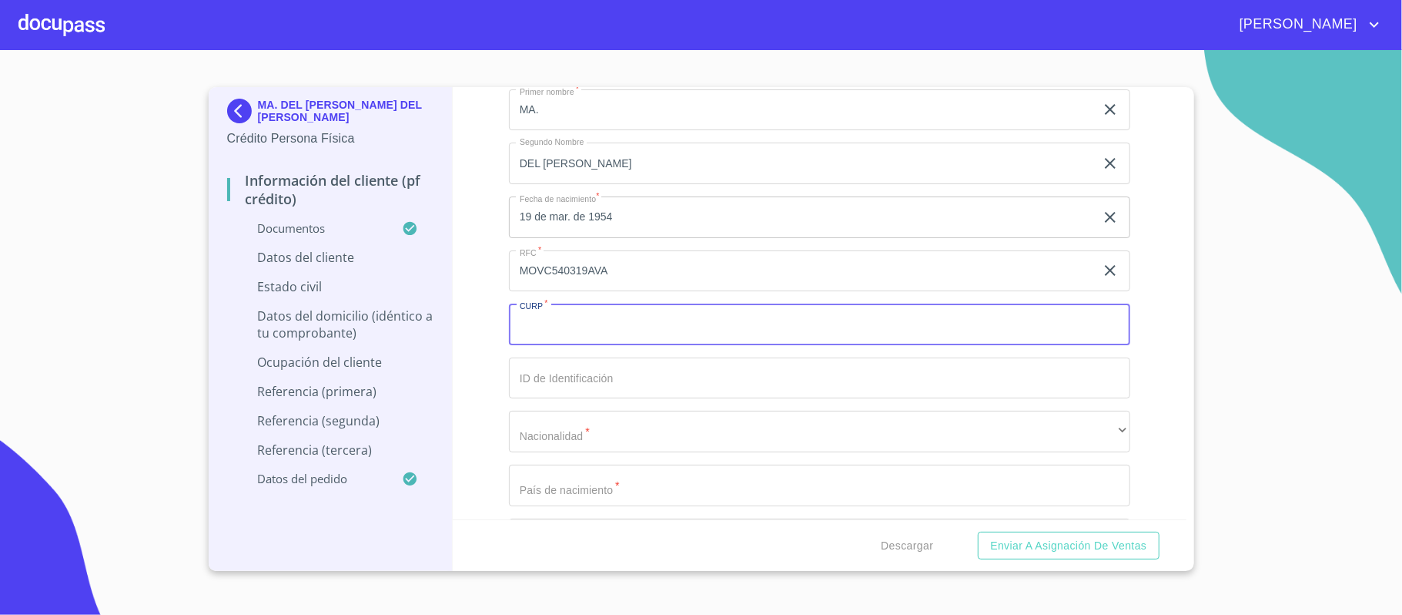
paste input "MOVC540319MASRLR03"
type input "MOVC540319MASRLR03"
click at [574, 388] on input "Documento de identificación.   *" at bounding box center [819, 378] width 621 height 42
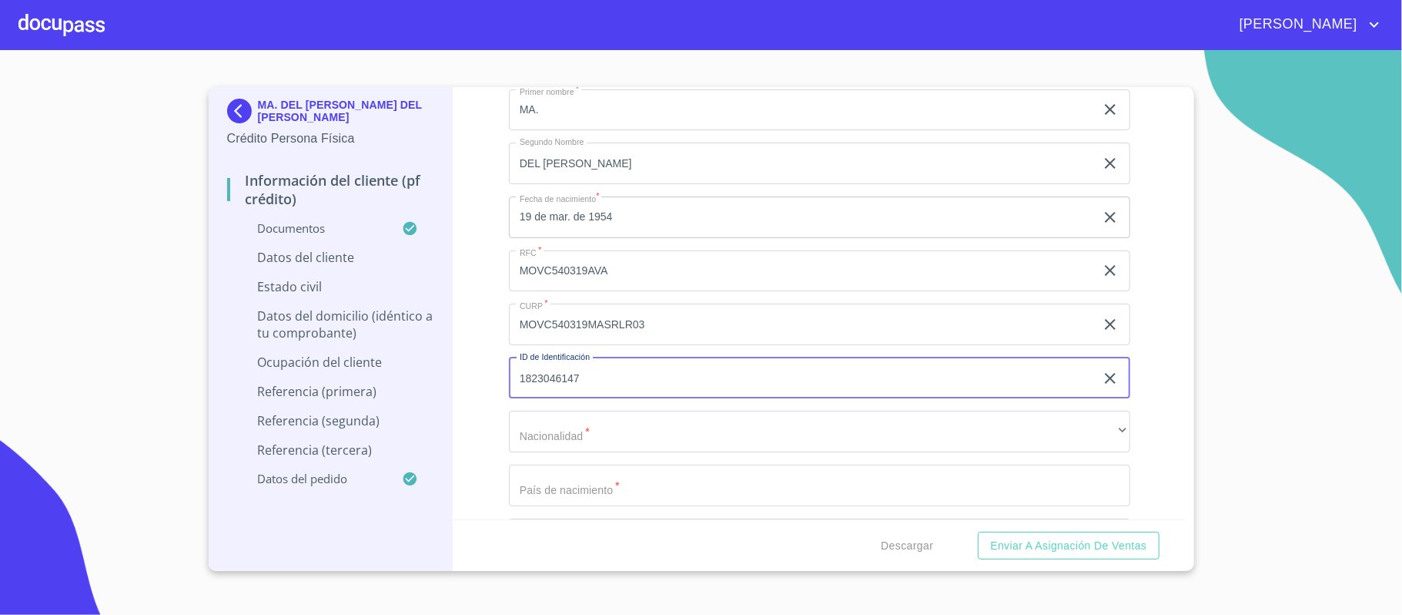
type input "1823046147"
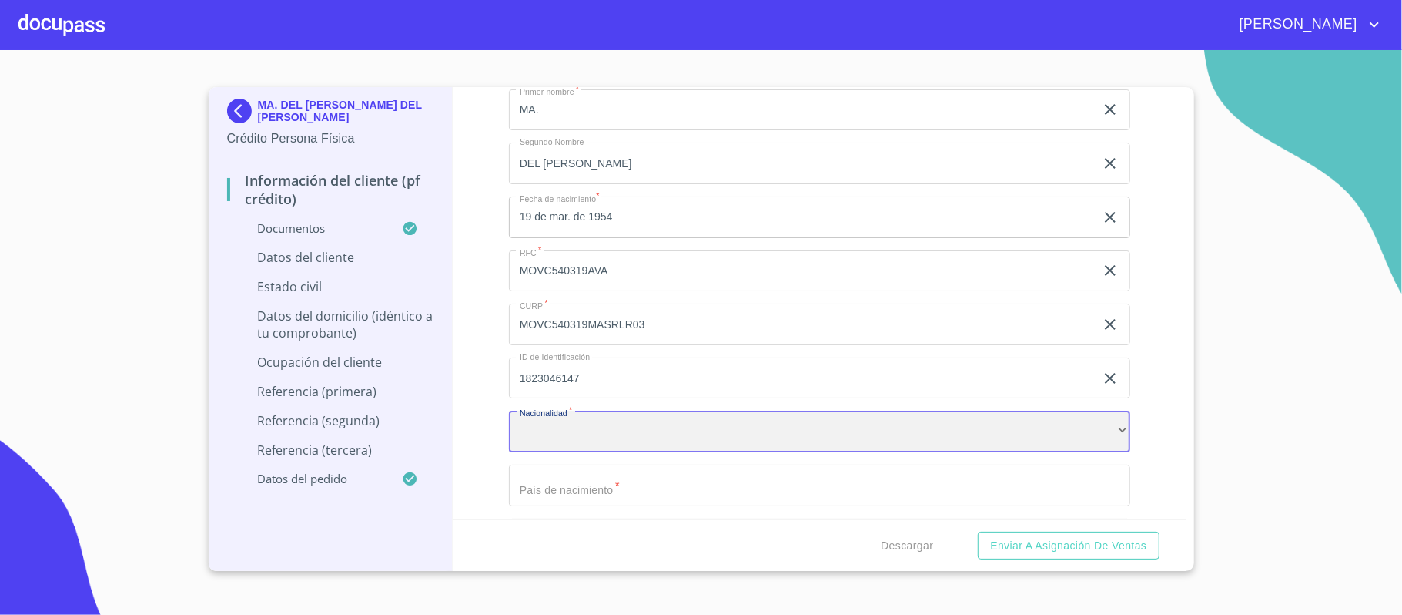
click at [534, 441] on div "​" at bounding box center [819, 431] width 621 height 42
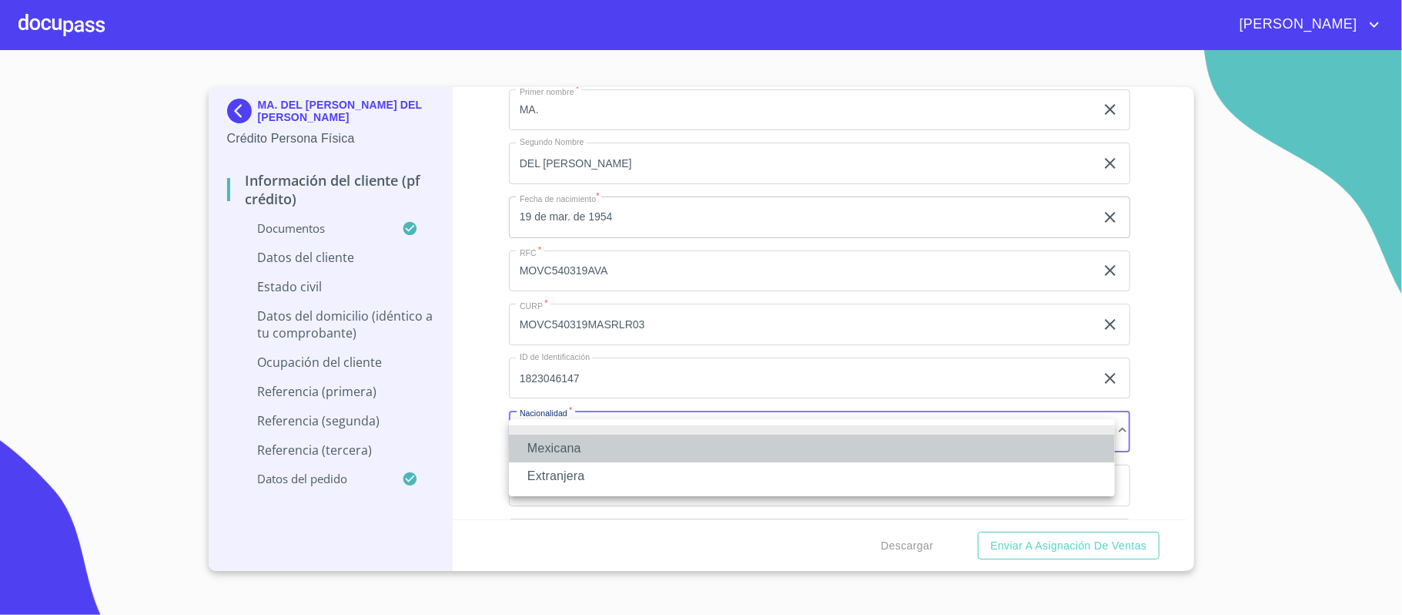
click at [534, 442] on li "Mexicana" at bounding box center [812, 448] width 606 height 28
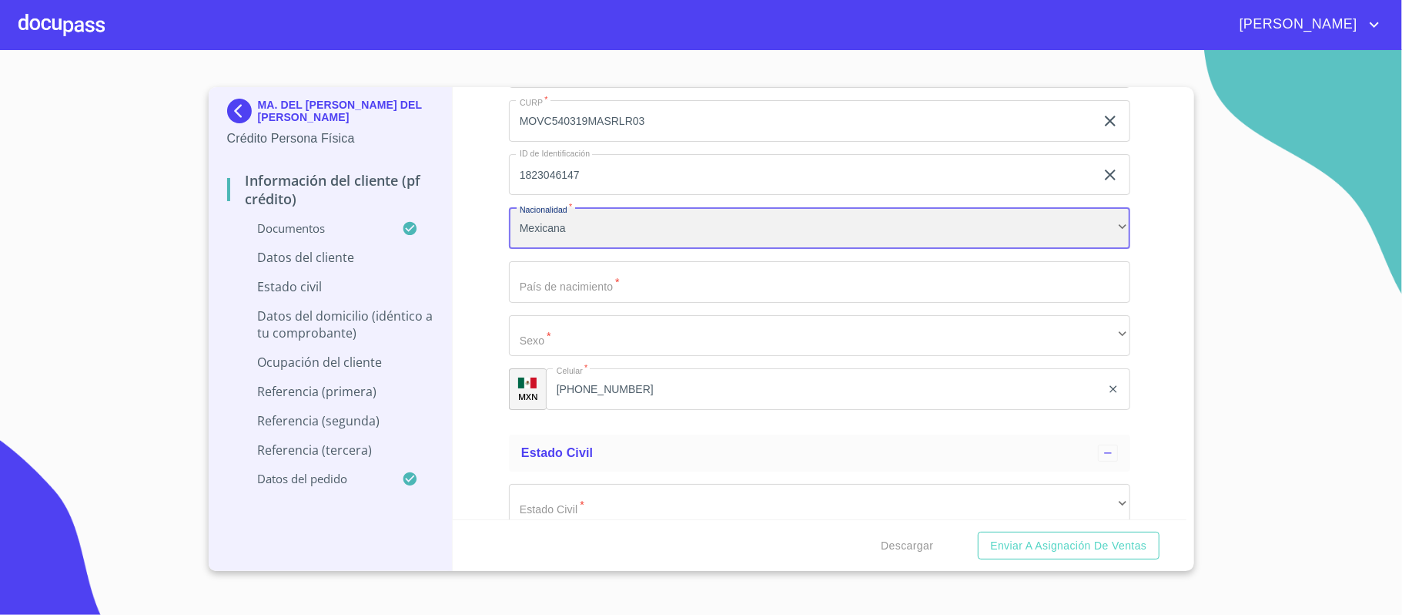
scroll to position [4210, 0]
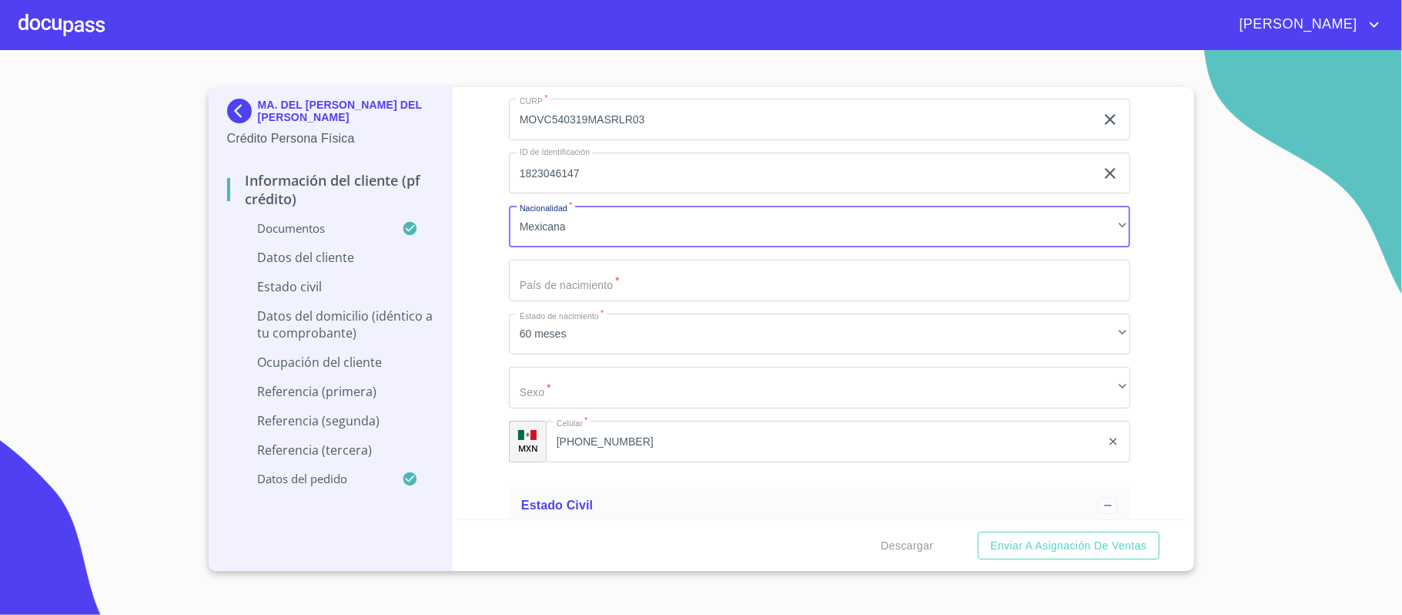
click at [534, 286] on input "Documento de identificación.   *" at bounding box center [819, 281] width 621 height 42
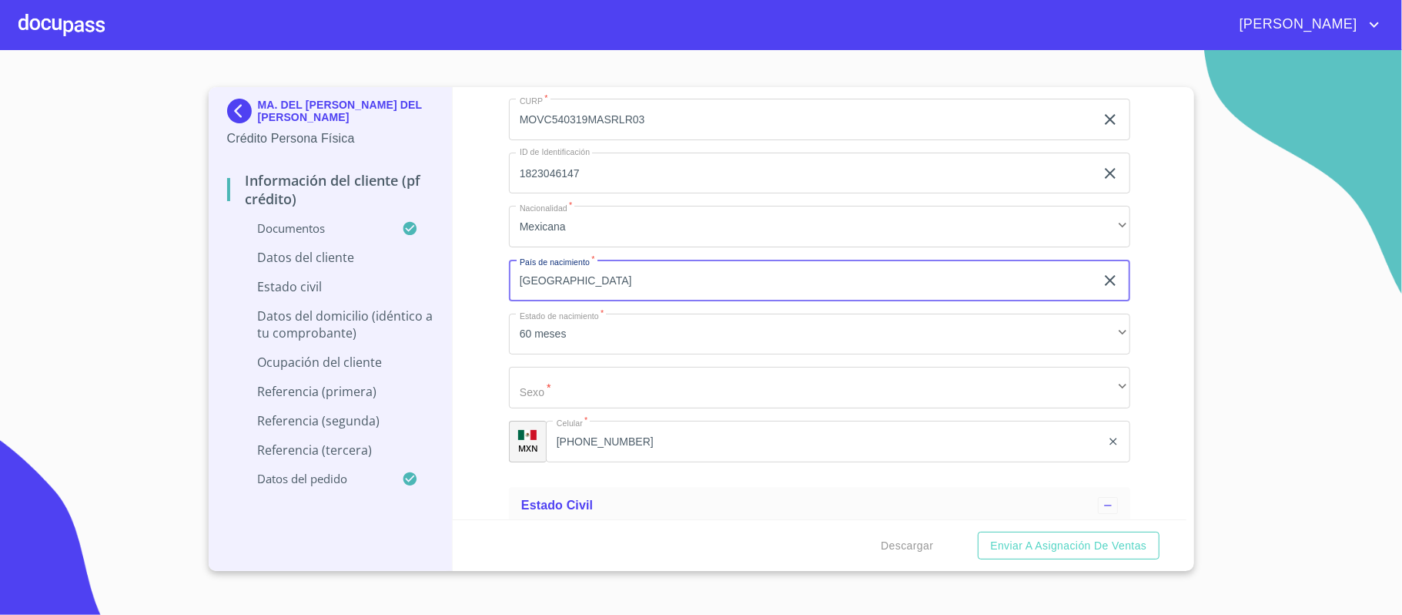
type input "[GEOGRAPHIC_DATA]"
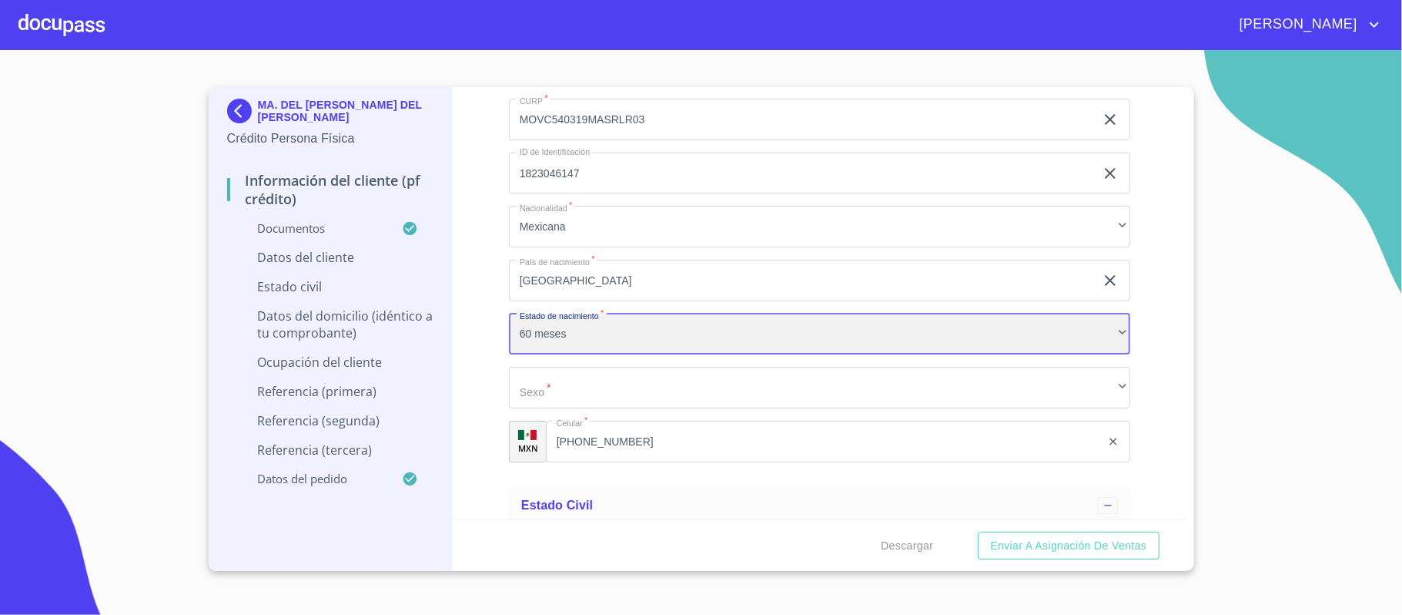
click at [576, 340] on div "60 meses" at bounding box center [819, 334] width 621 height 42
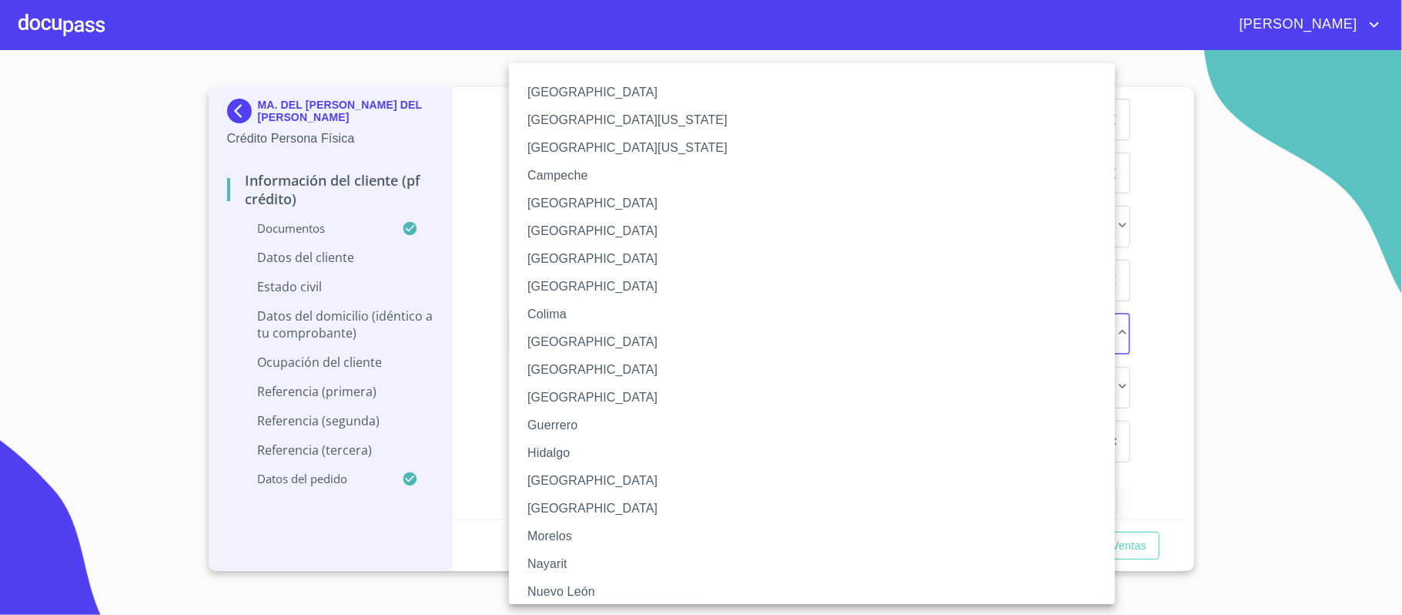
click at [604, 91] on li "[GEOGRAPHIC_DATA]" at bounding box center [819, 93] width 621 height 28
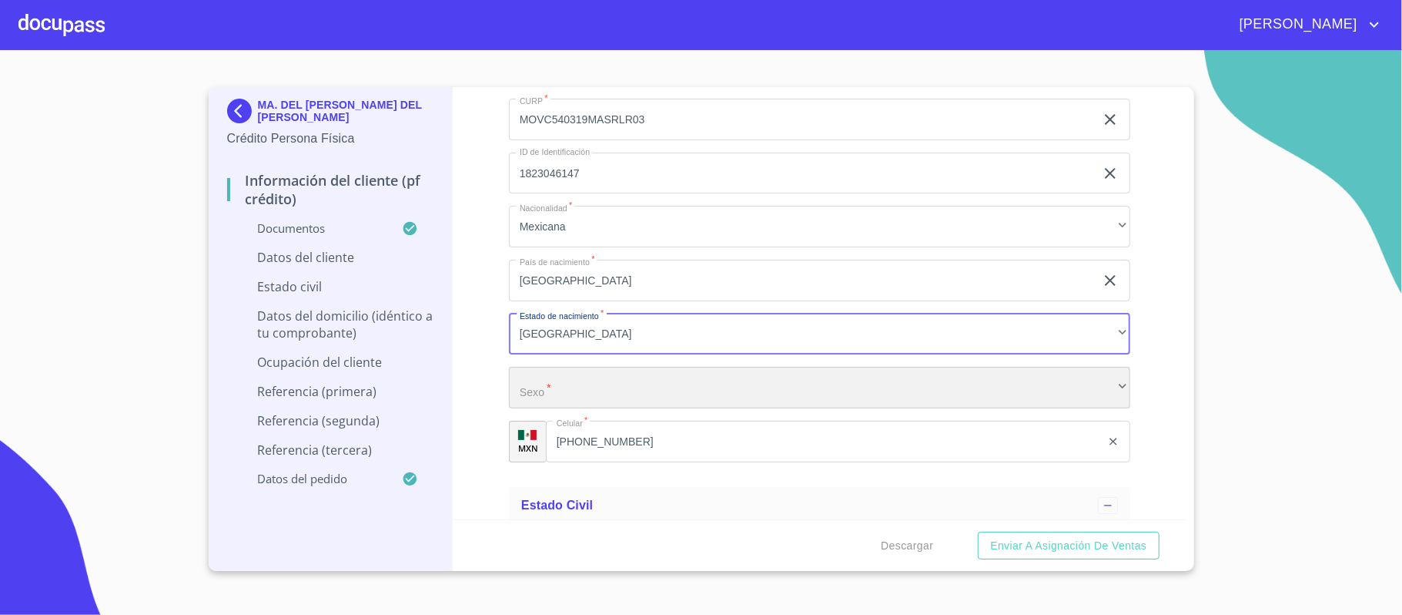
click at [540, 397] on div "​" at bounding box center [819, 388] width 621 height 42
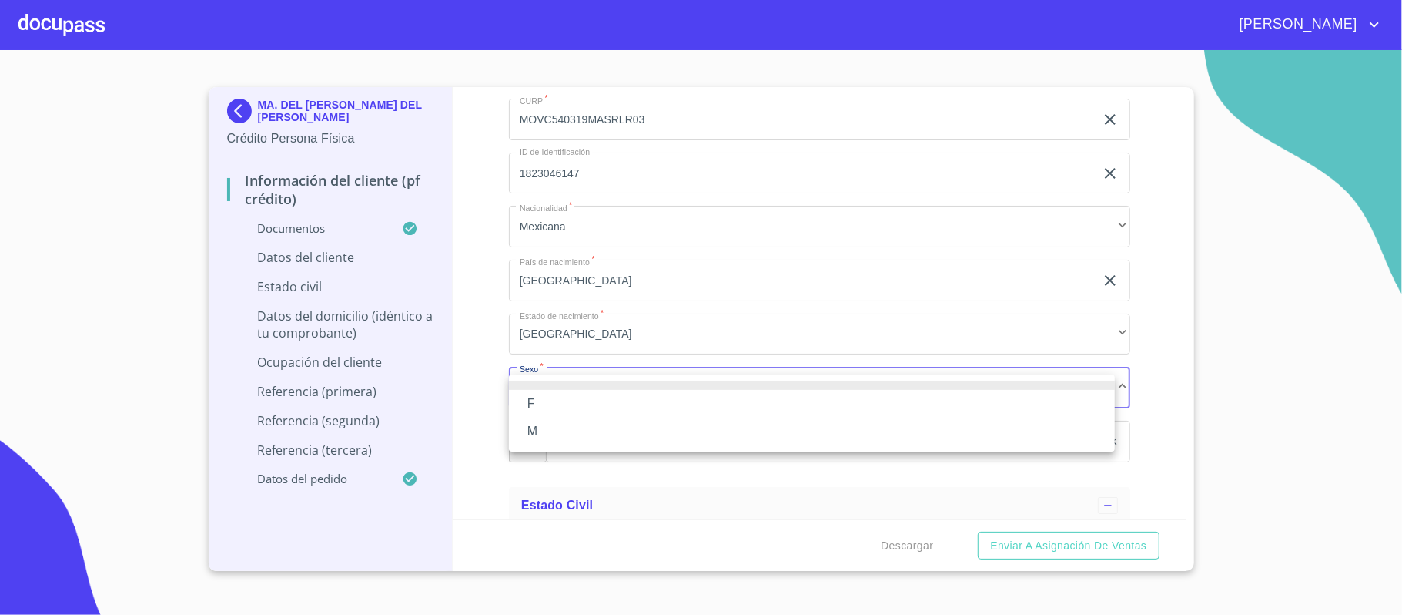
click at [541, 404] on li "F" at bounding box center [812, 404] width 606 height 28
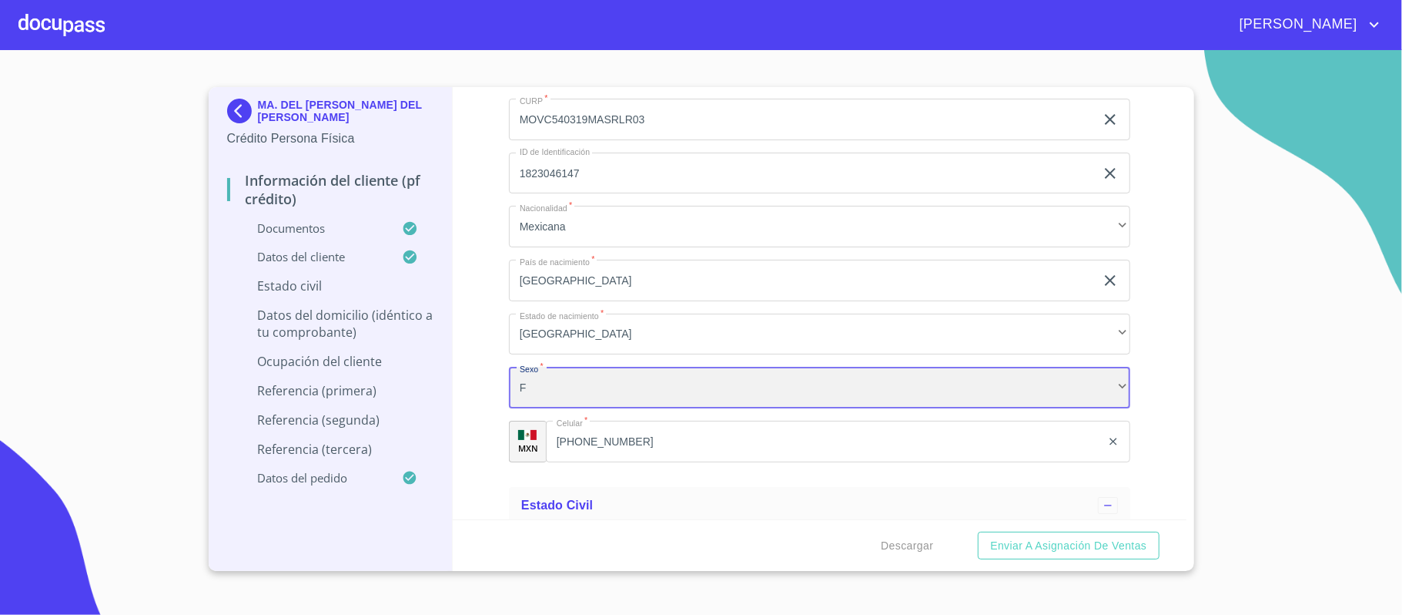
scroll to position [4415, 0]
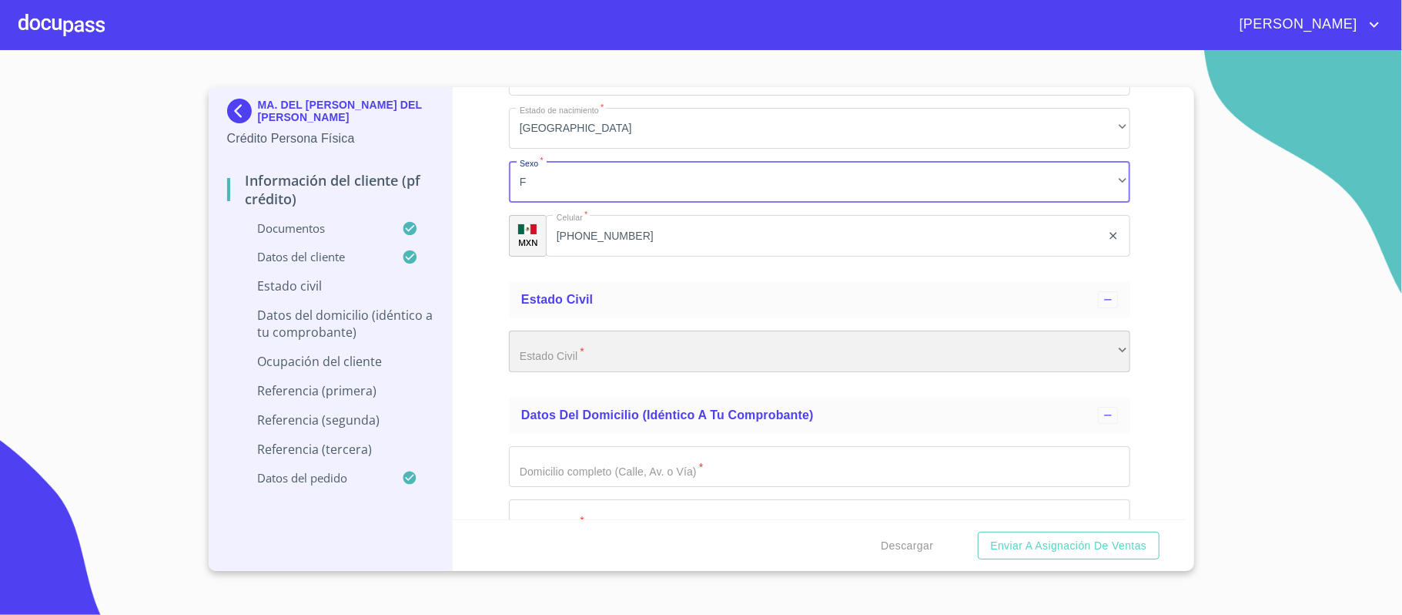
click at [625, 359] on div "​" at bounding box center [819, 351] width 621 height 42
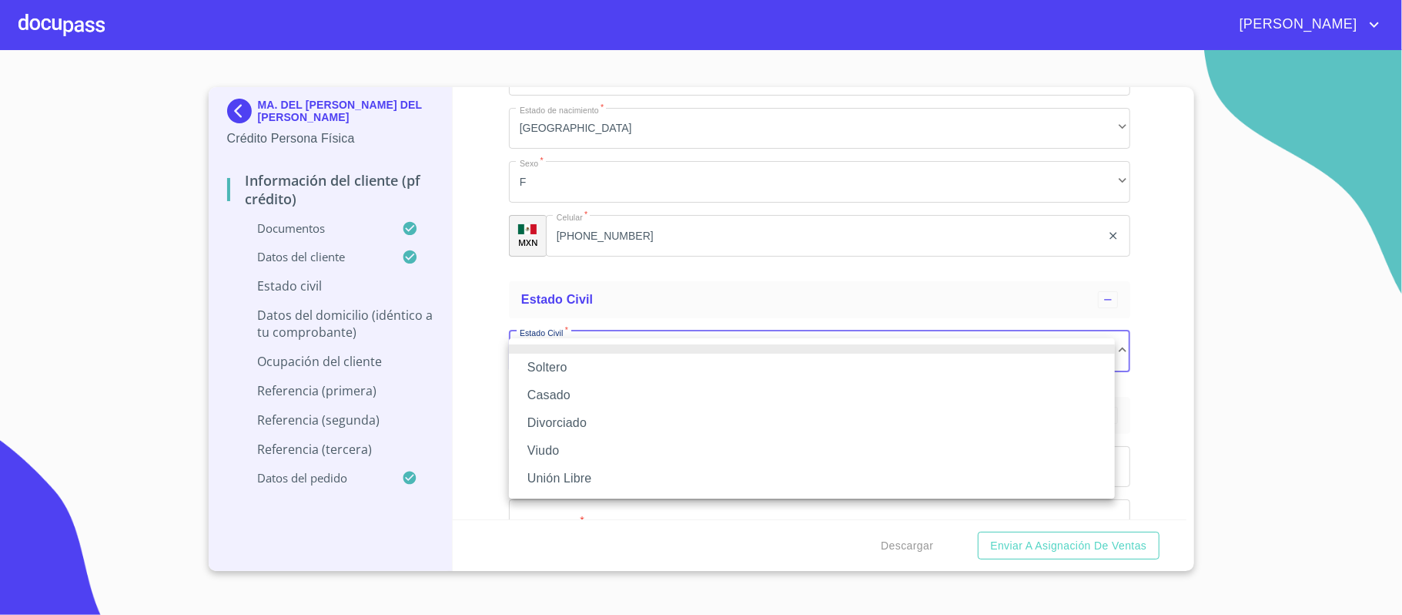
click at [554, 396] on li "Casado" at bounding box center [812, 395] width 606 height 28
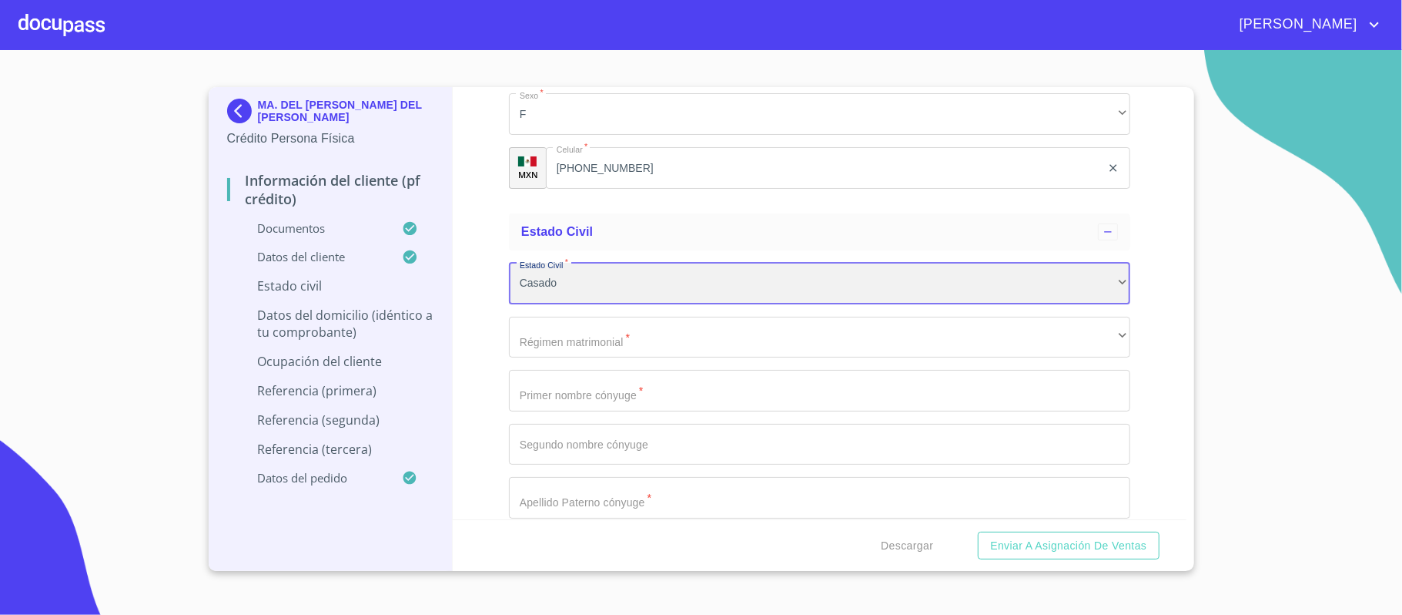
scroll to position [4518, 0]
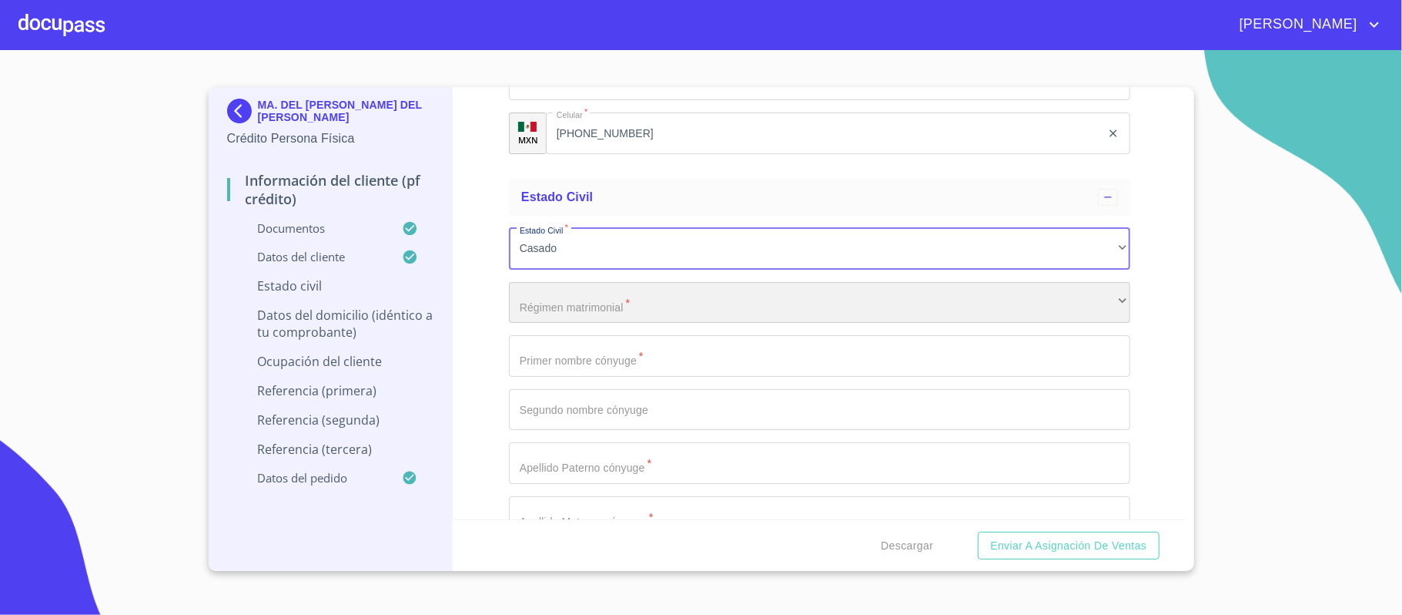
click at [575, 291] on div "​" at bounding box center [819, 303] width 621 height 42
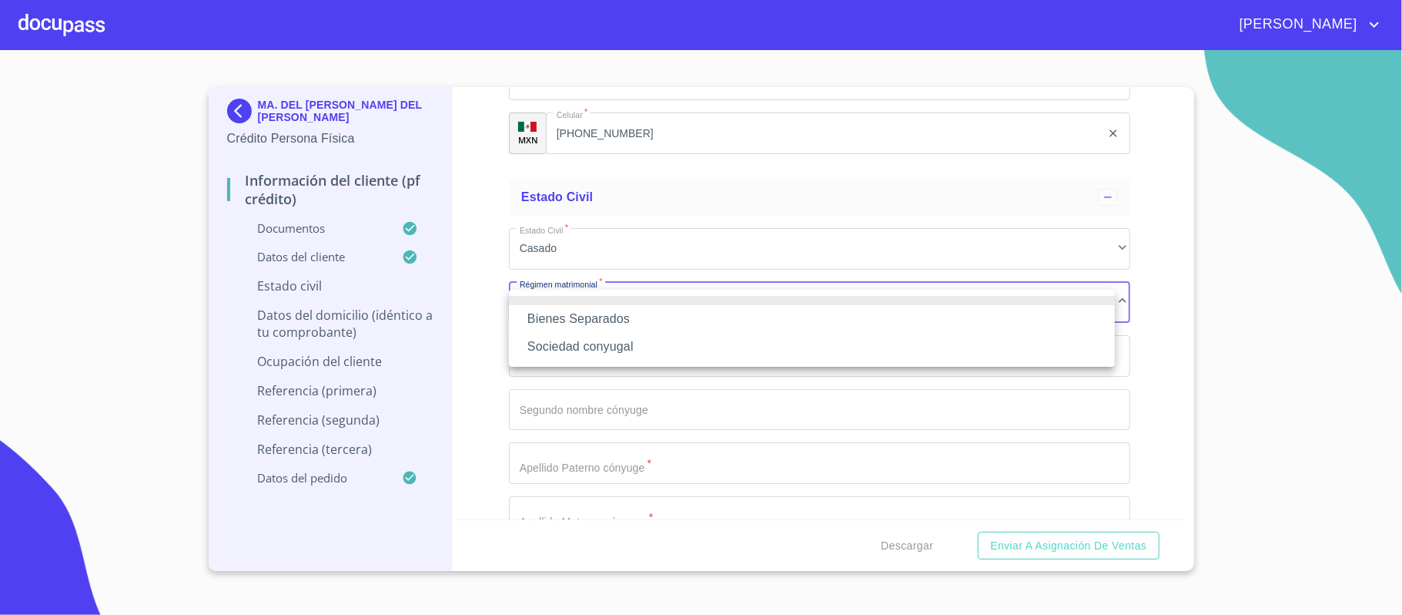
click at [567, 345] on li "Sociedad conyugal" at bounding box center [812, 347] width 606 height 28
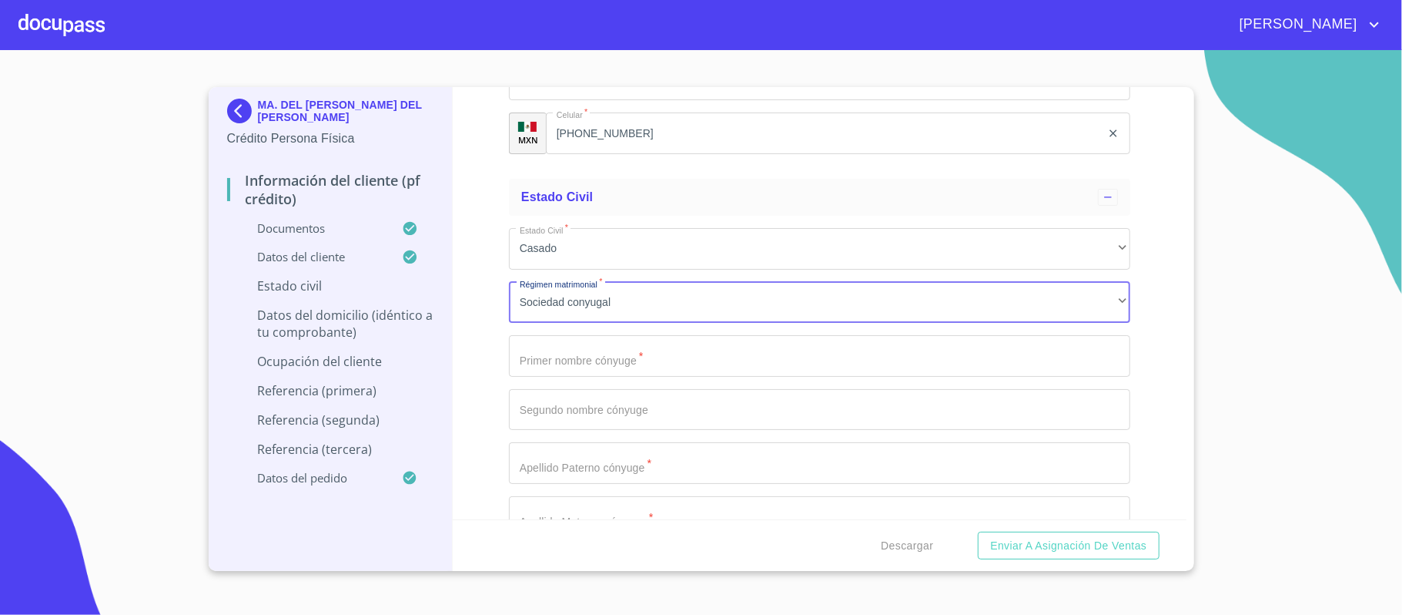
click at [561, 357] on input "Documento de identificación.   *" at bounding box center [819, 356] width 621 height 42
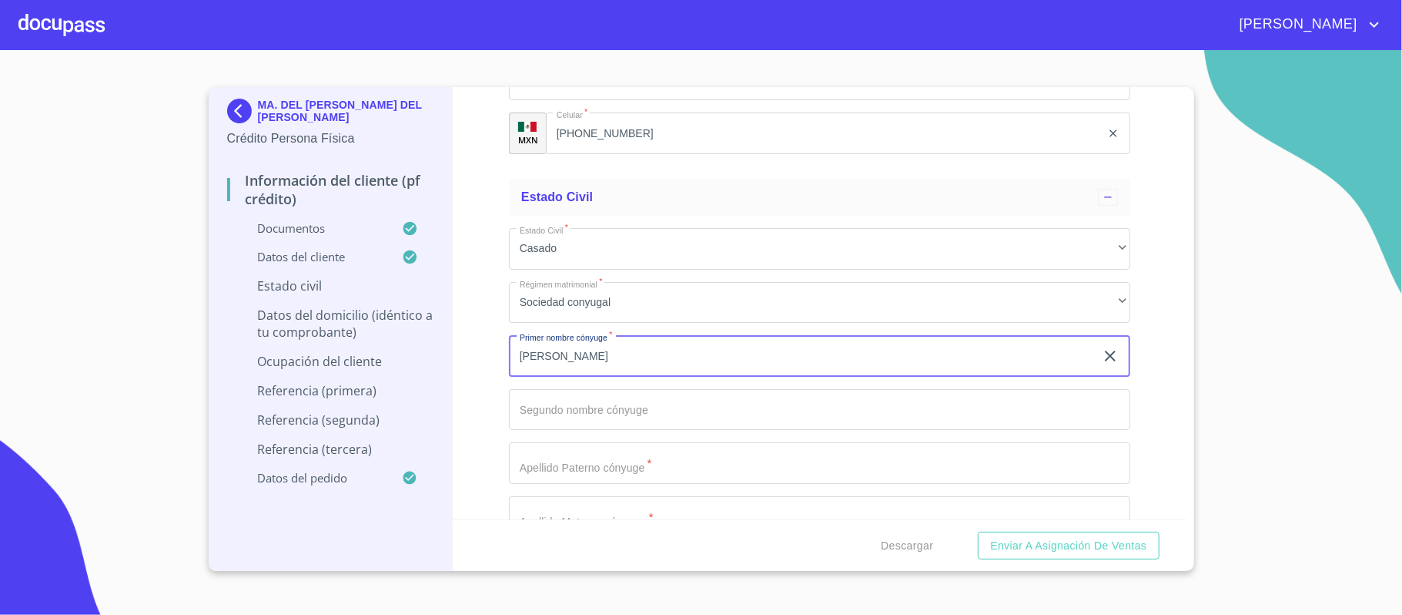
type input "[PERSON_NAME]"
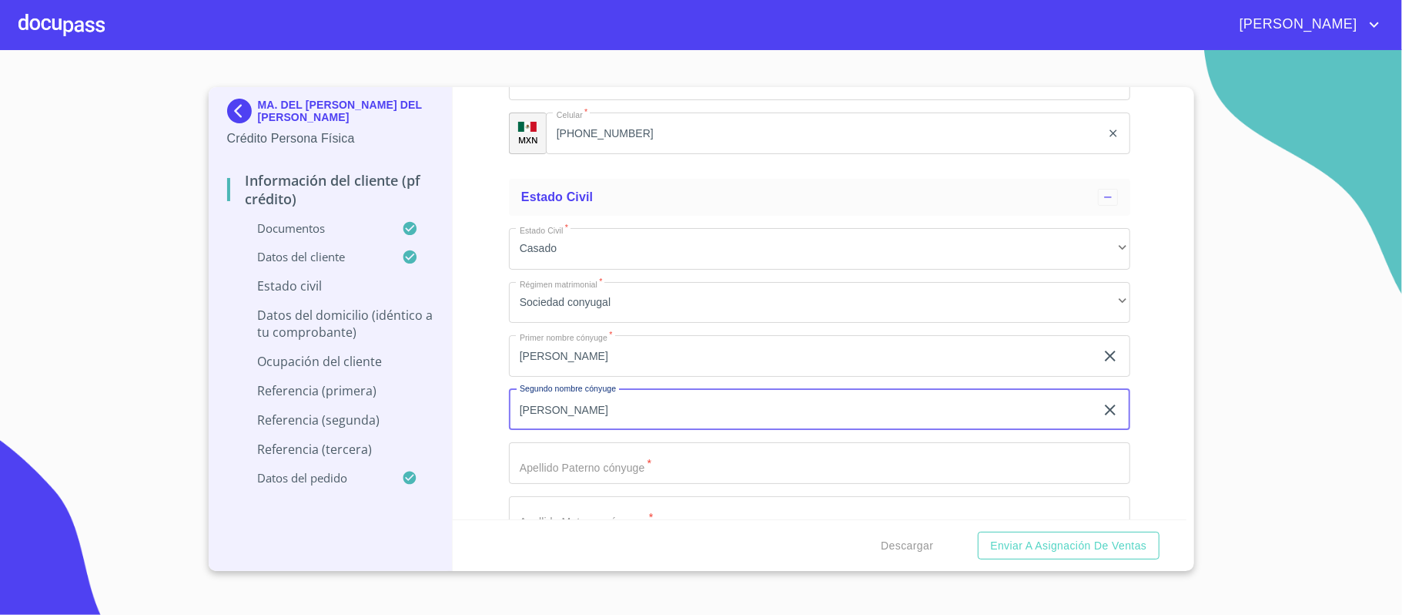
type input "[PERSON_NAME]"
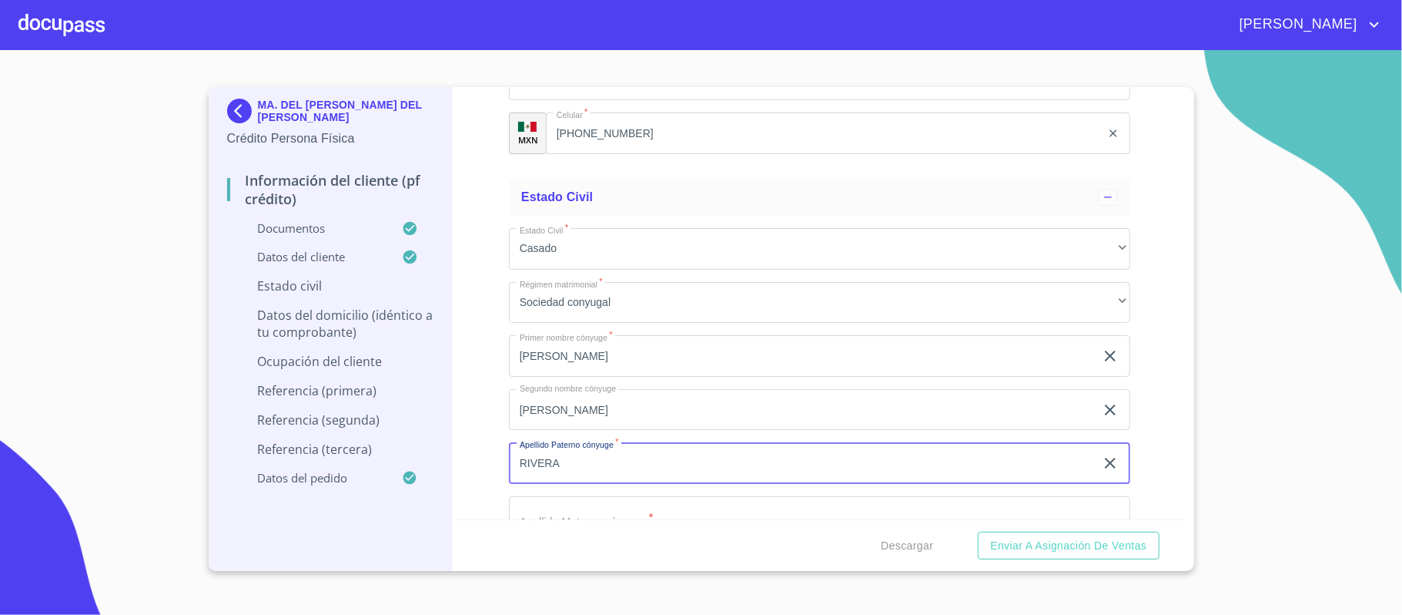
type input "RIVERA"
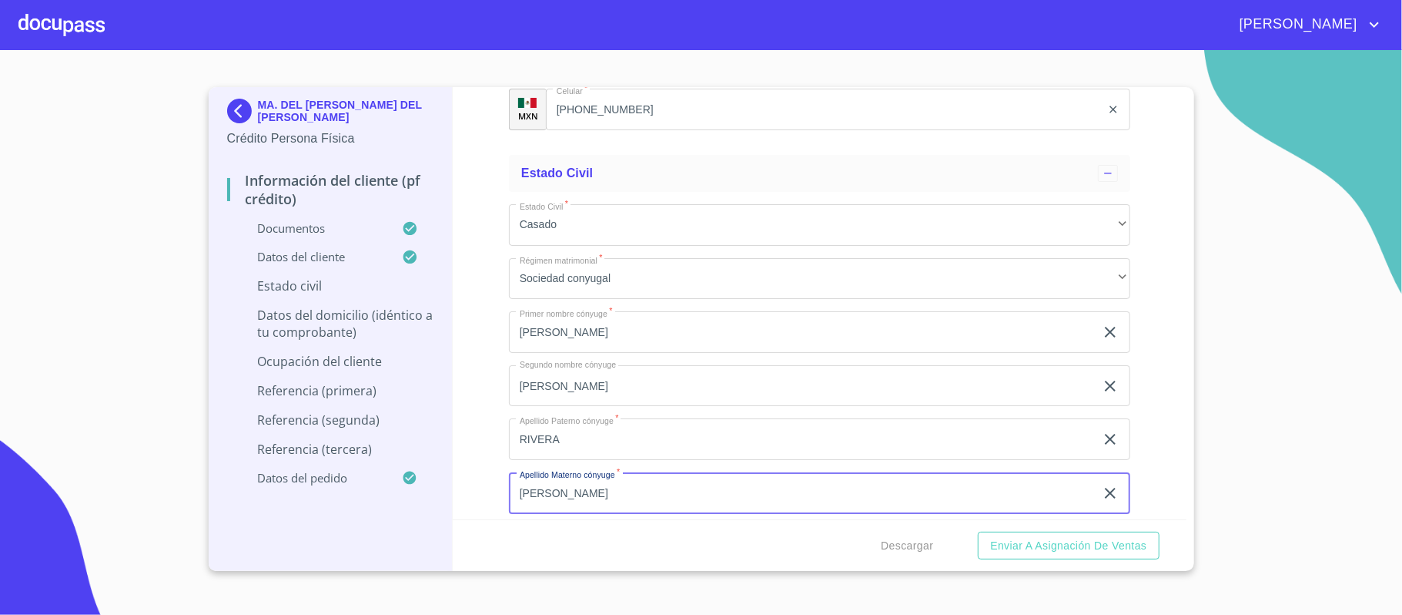
type input "[PERSON_NAME]"
click at [477, 322] on div "Información del cliente (PF crédito) Documentos Documento de identificación.   …" at bounding box center [820, 303] width 734 height 432
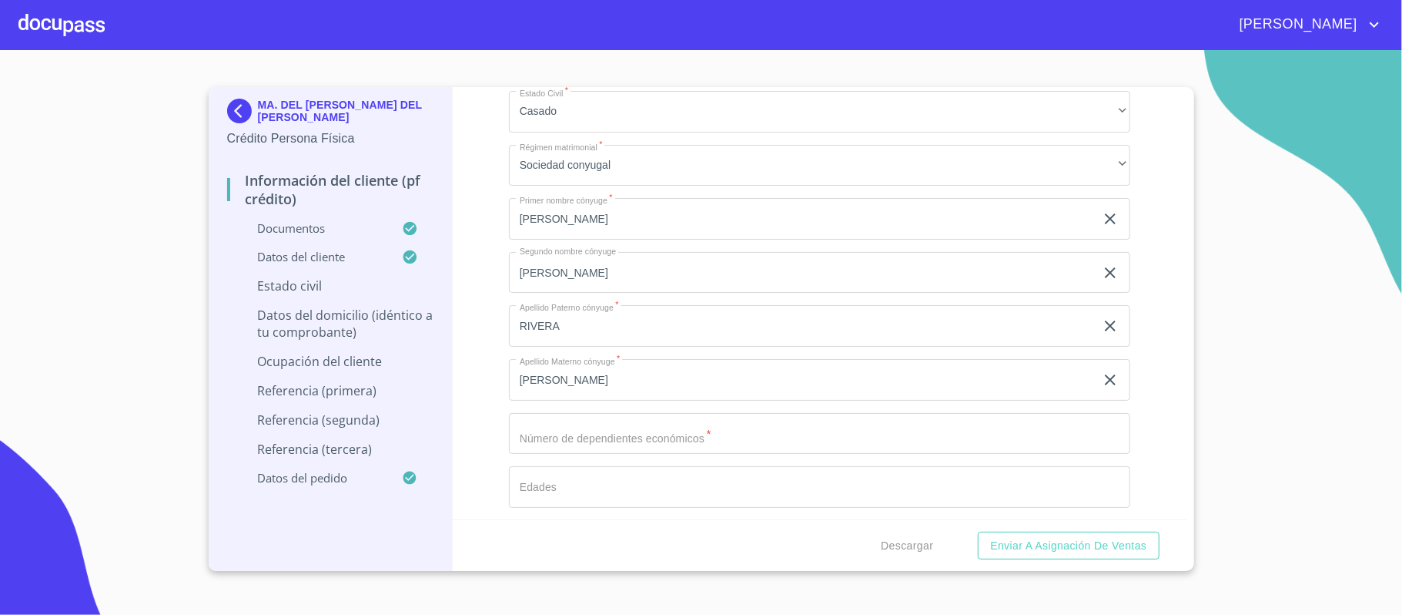
scroll to position [4747, 0]
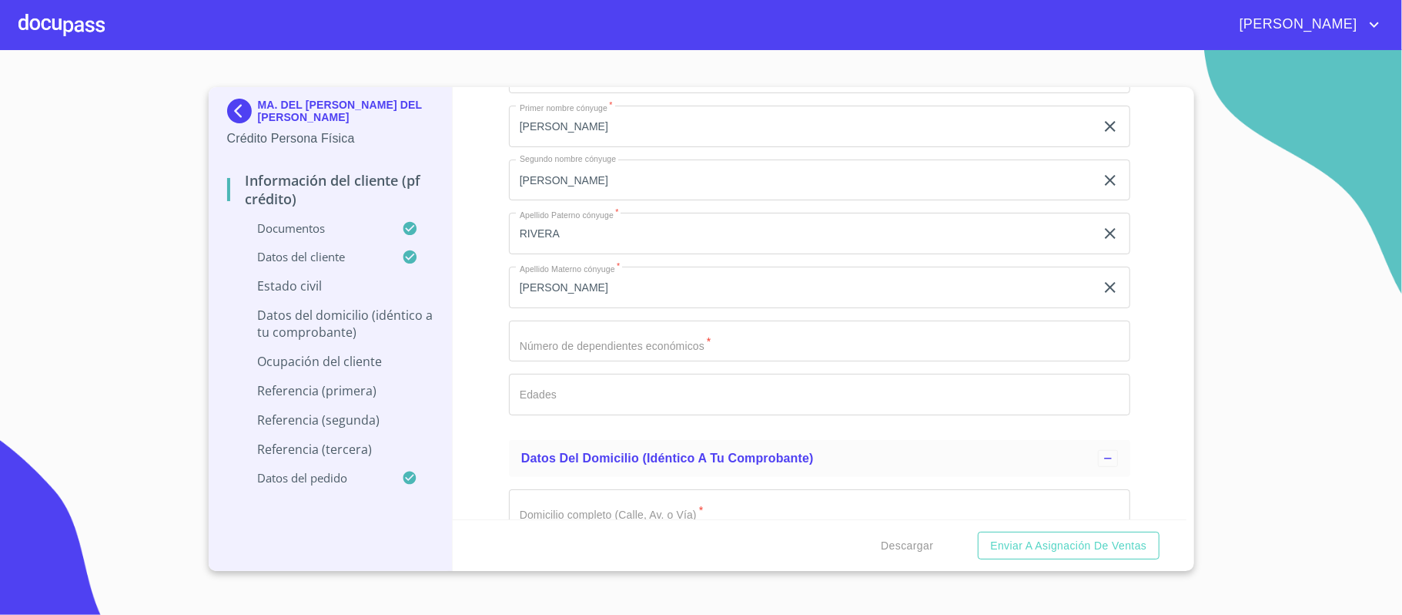
click at [524, 343] on input "Documento de identificación.   *" at bounding box center [819, 341] width 621 height 42
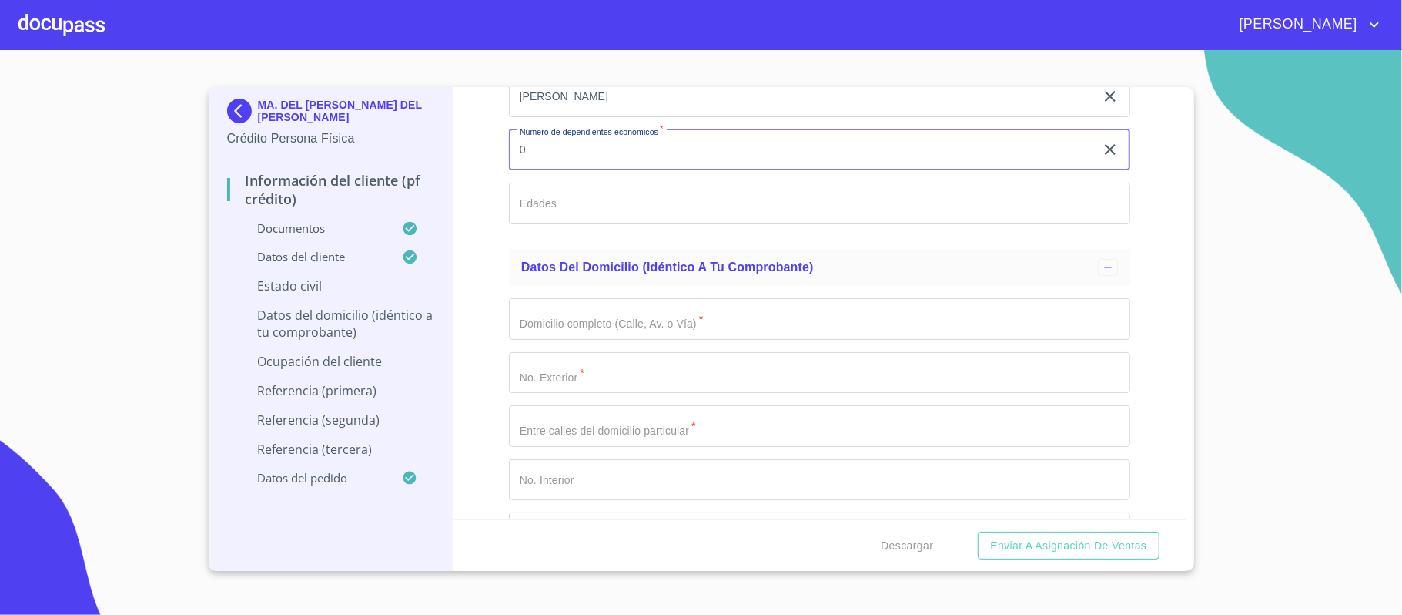
scroll to position [4952, 0]
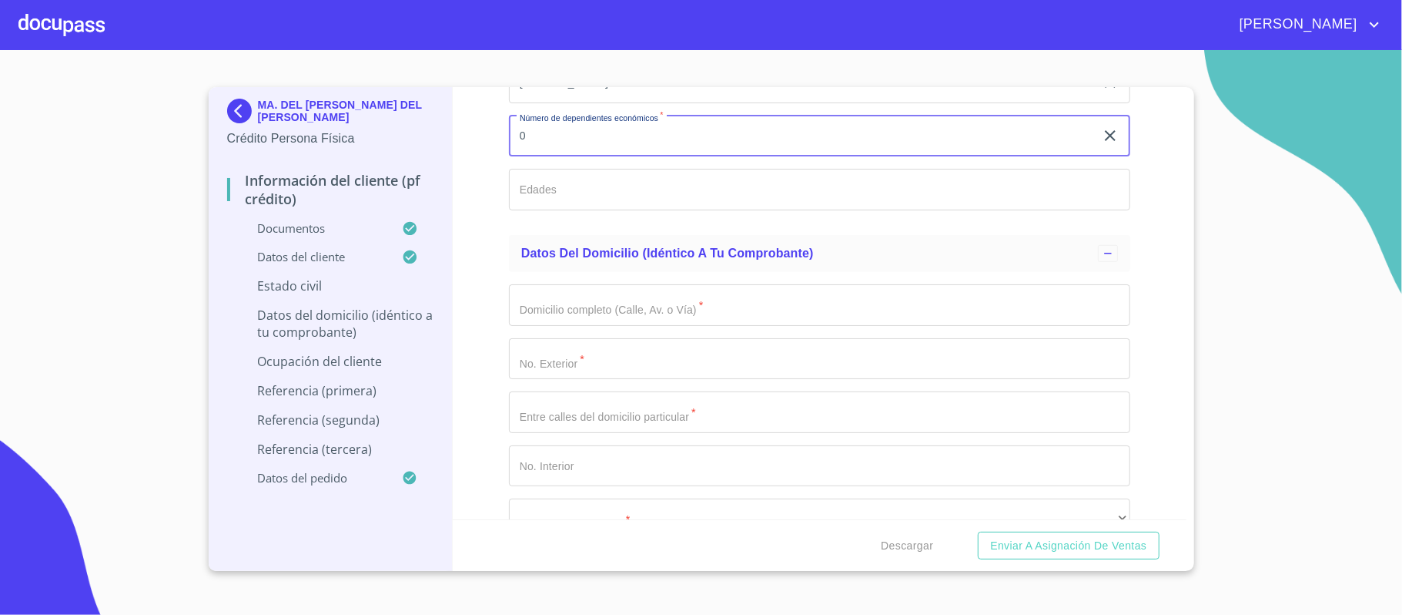
type input "0"
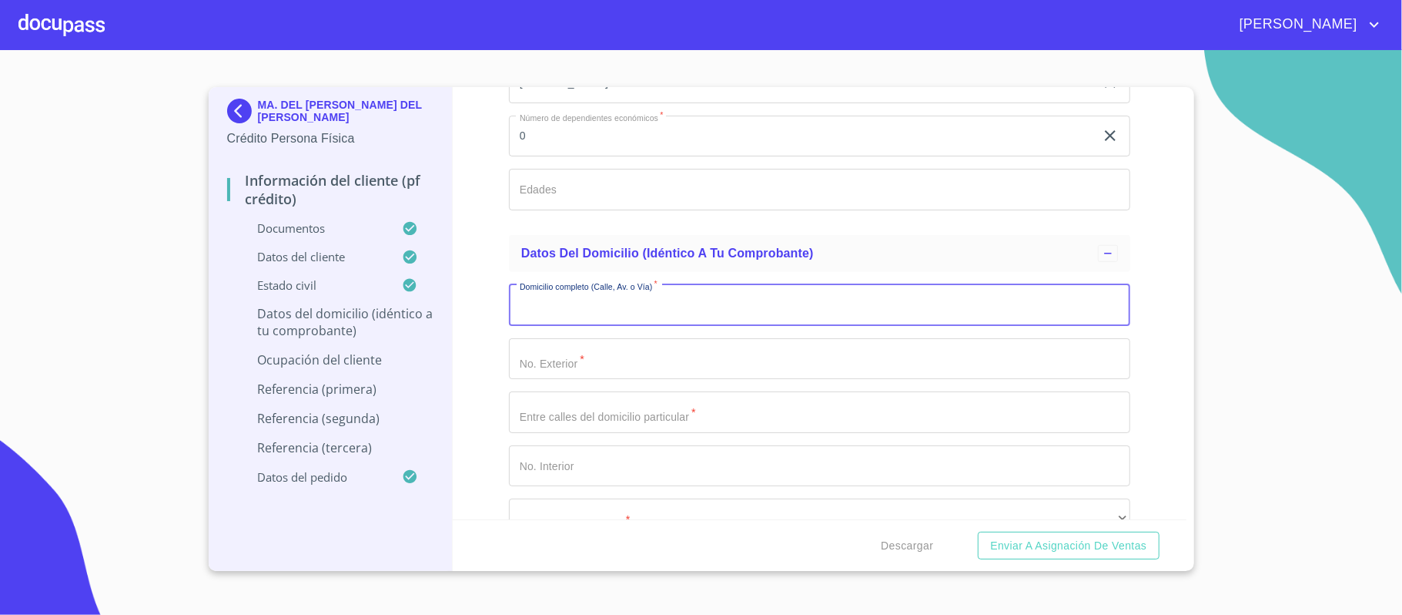
click at [536, 314] on input "Documento de identificación.   *" at bounding box center [819, 305] width 621 height 42
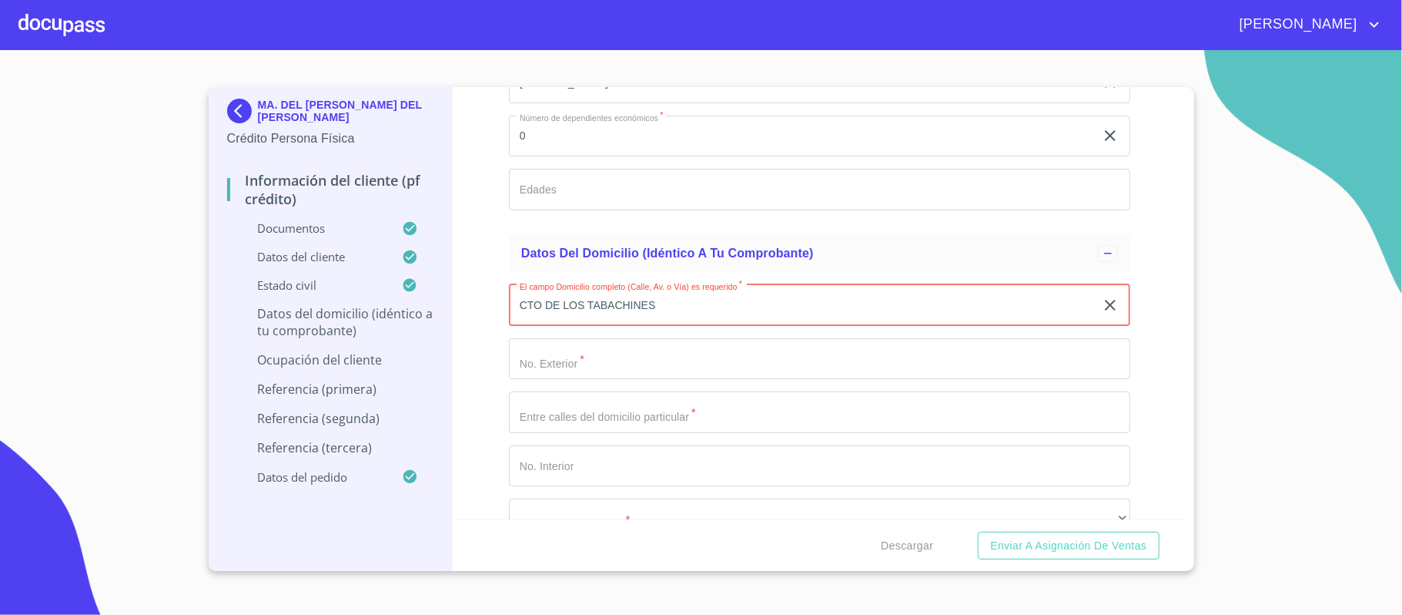
type input "CTO DE LOS TABACHINES"
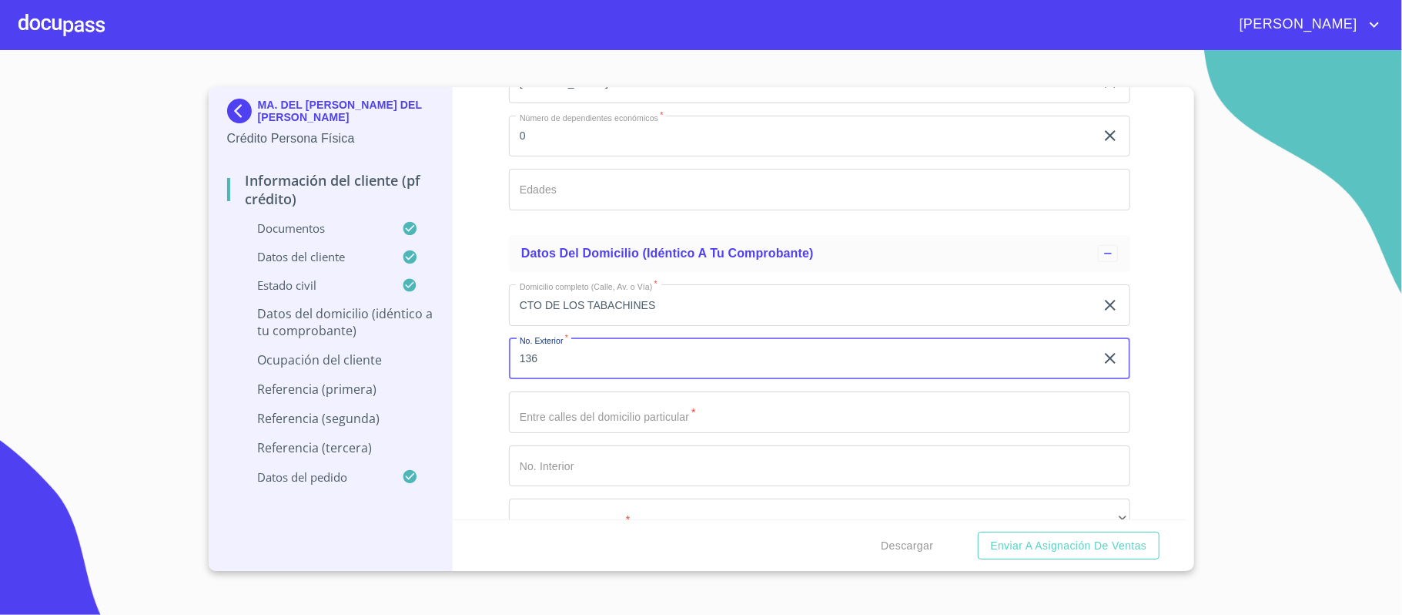
type input "136"
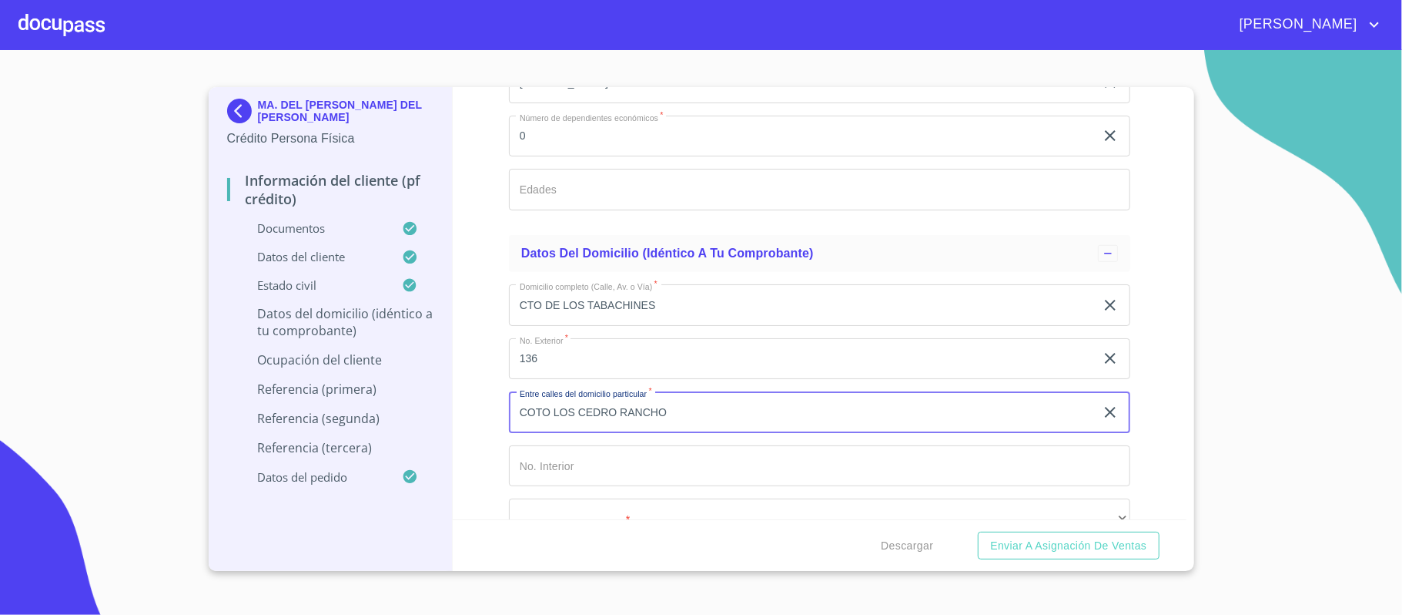
type input "COTO LOS CEDRO RANCHO"
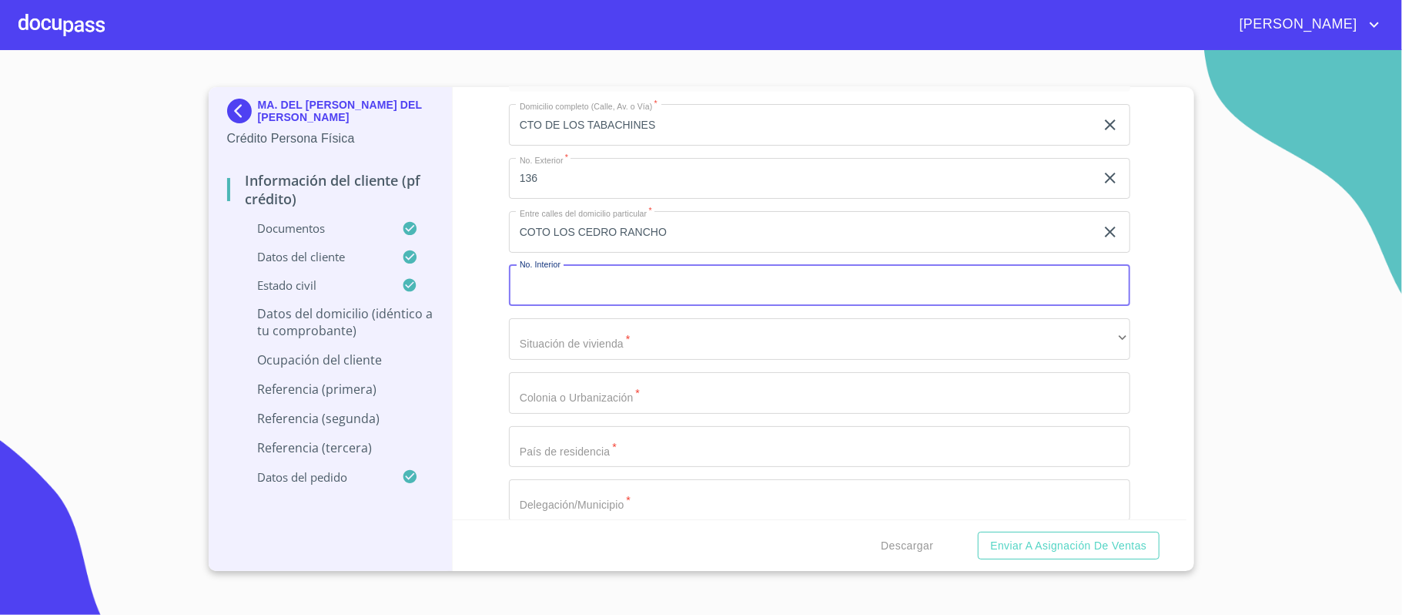
scroll to position [5158, 0]
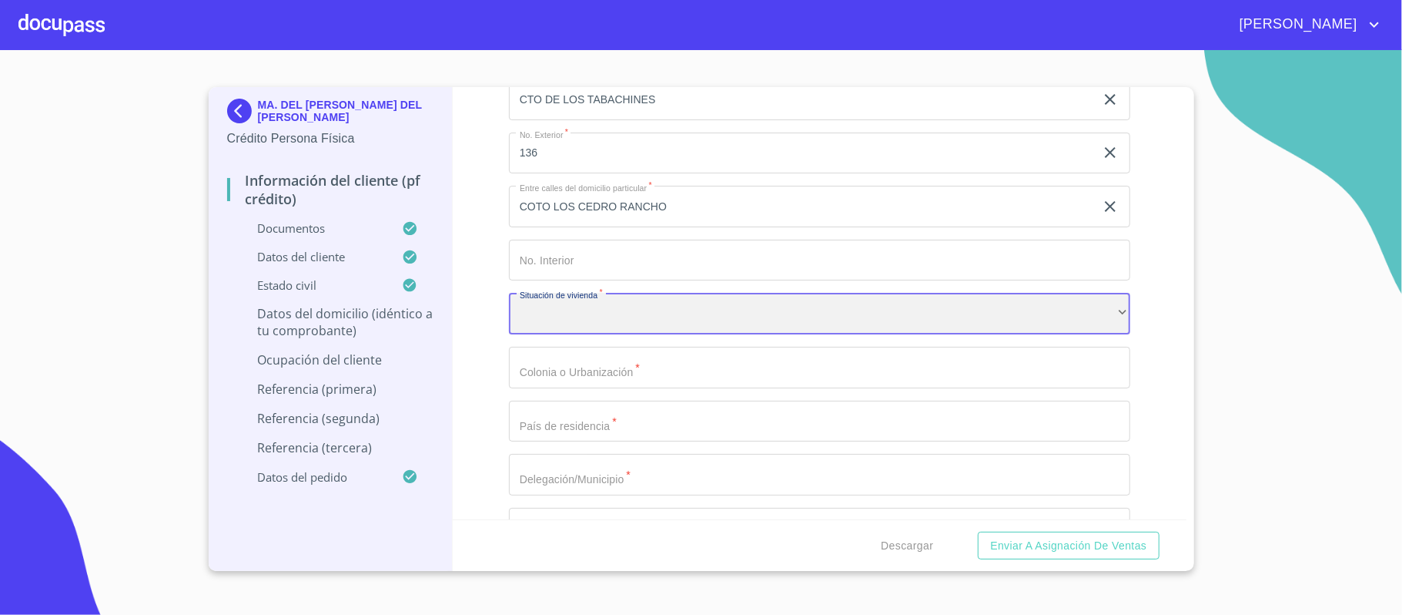
click at [546, 315] on div "​" at bounding box center [819, 314] width 621 height 42
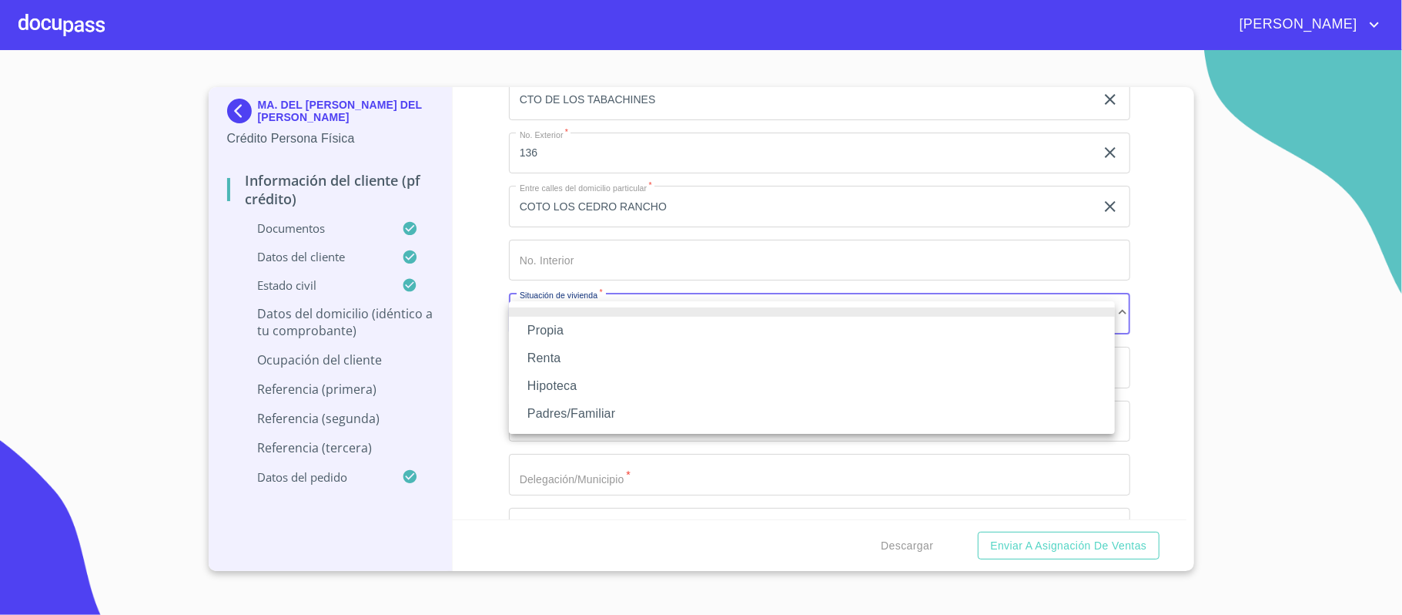
click at [542, 327] on li "Propia" at bounding box center [812, 331] width 606 height 28
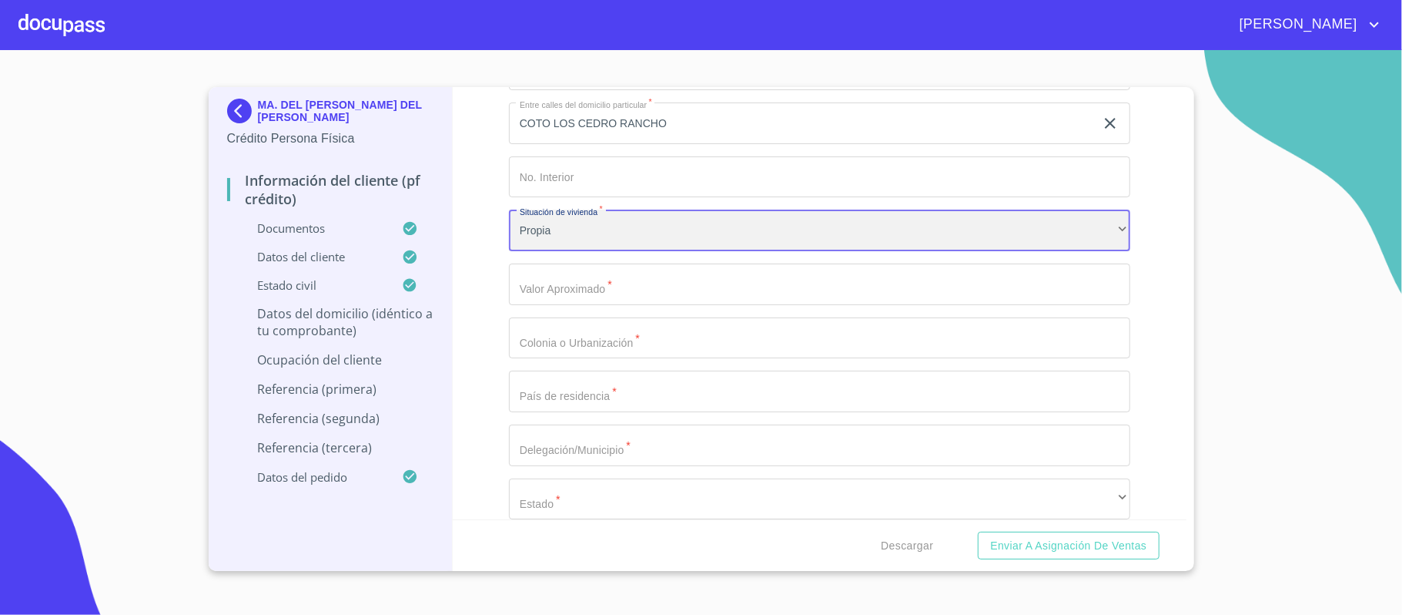
scroll to position [5260, 0]
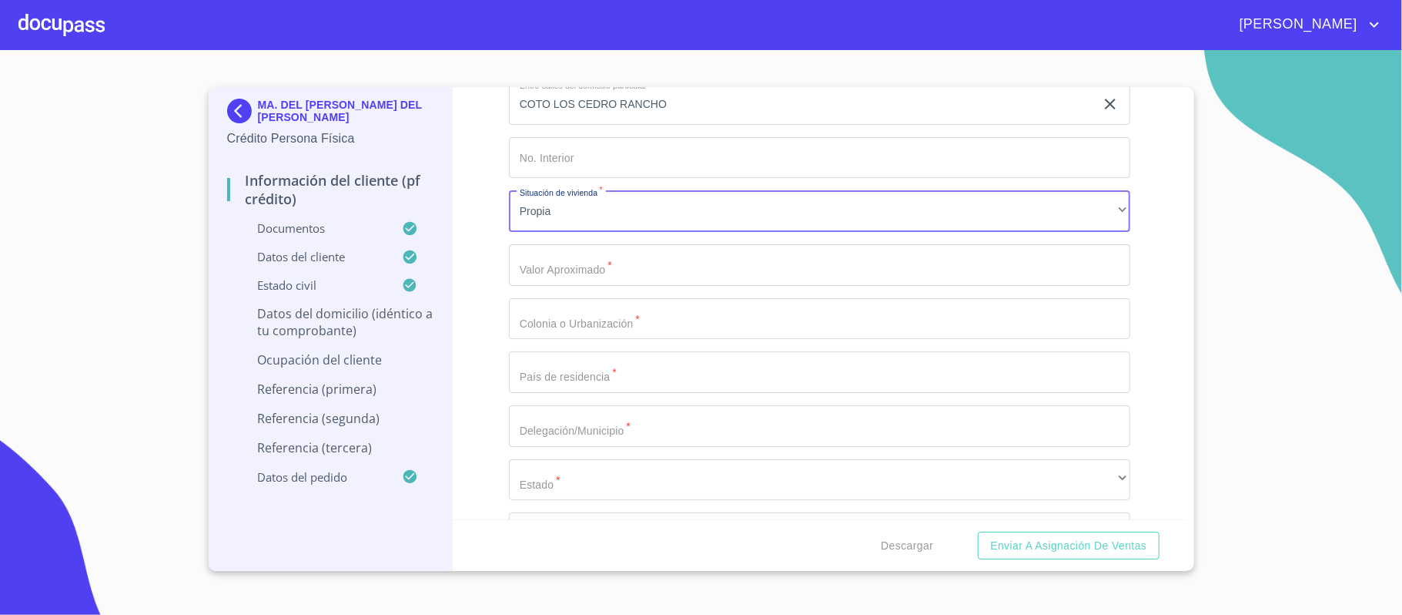
click at [551, 276] on input "Documento de identificación.   *" at bounding box center [819, 265] width 621 height 42
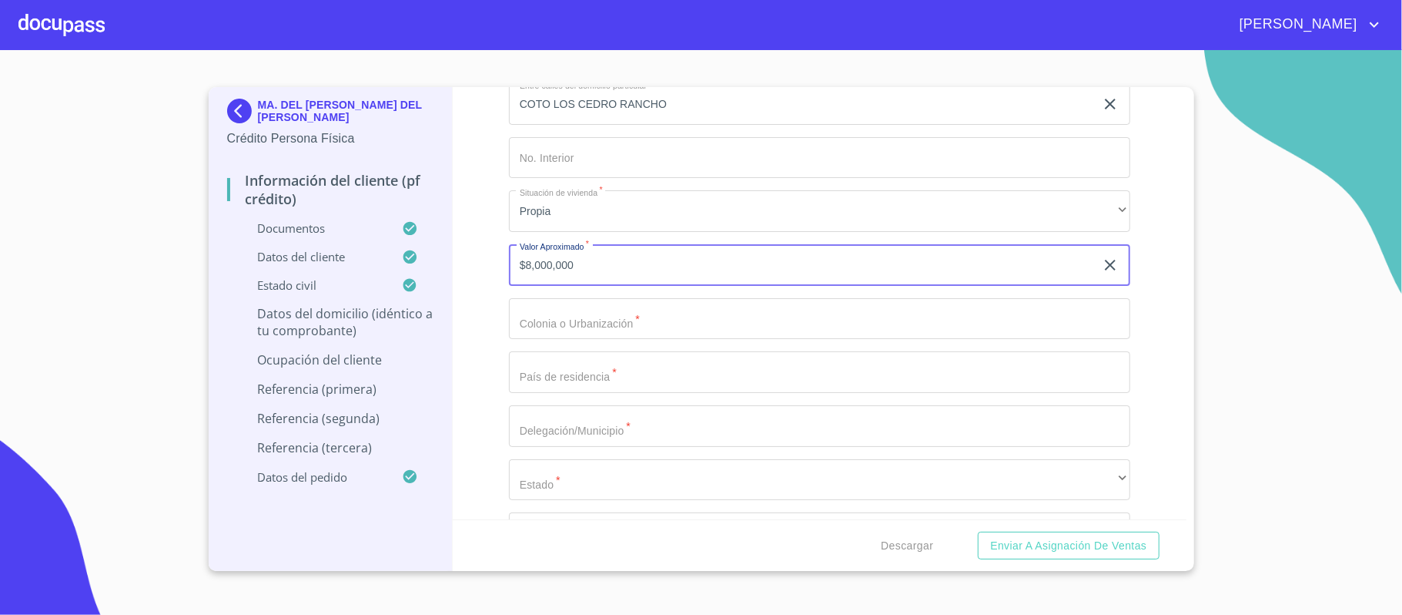
type input "$8,000,000"
click at [551, 315] on input "Documento de identificación.   *" at bounding box center [819, 319] width 621 height 42
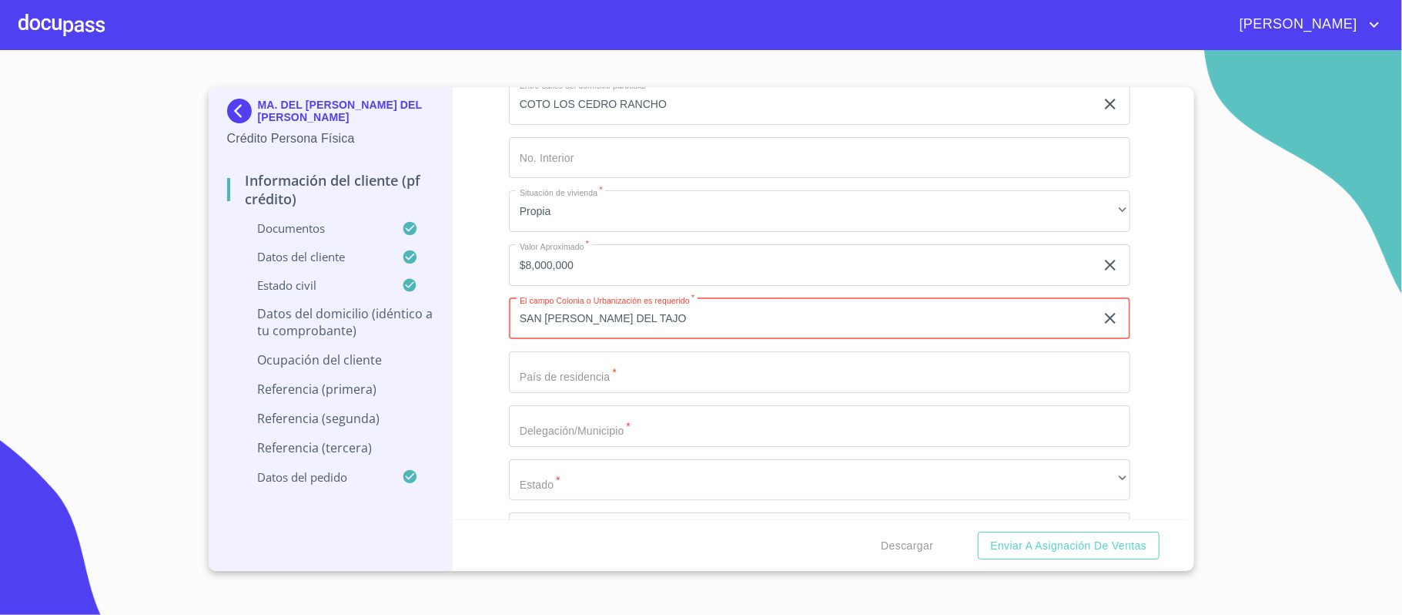
type input "SAN [PERSON_NAME] DEL TAJO"
click at [550, 384] on input "Documento de identificación.   *" at bounding box center [819, 372] width 621 height 42
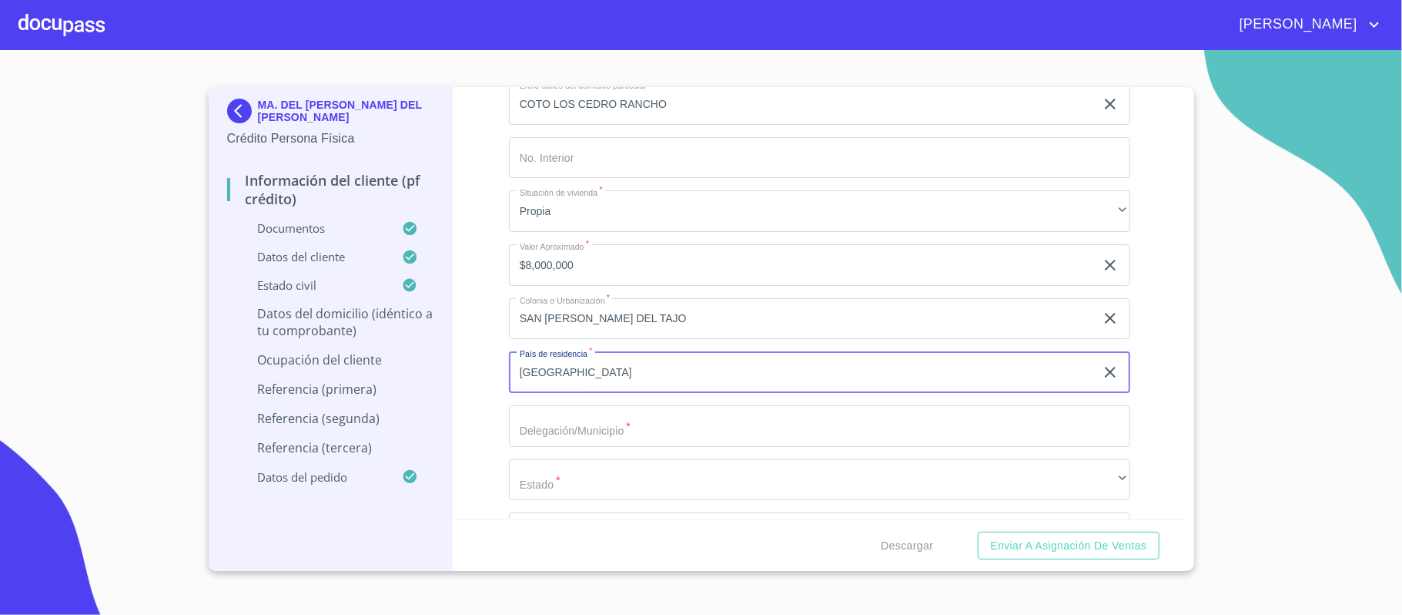
type input "[GEOGRAPHIC_DATA]"
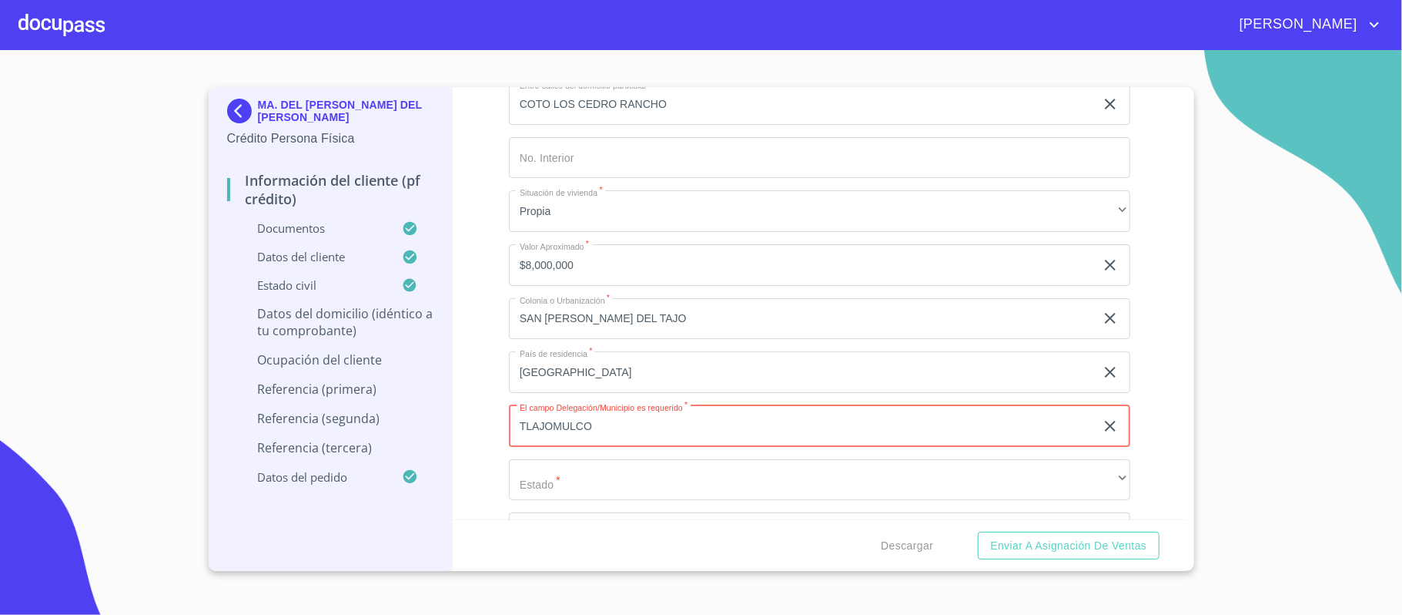
type input "TLAJOMULCO"
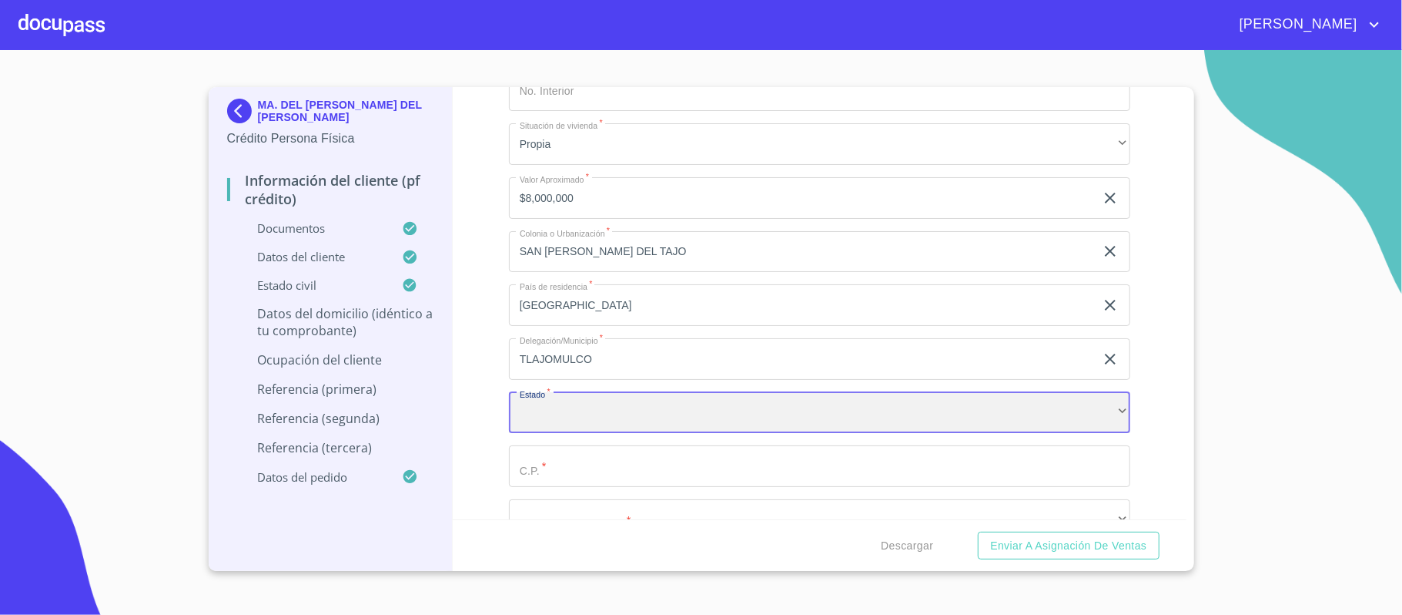
scroll to position [5363, 0]
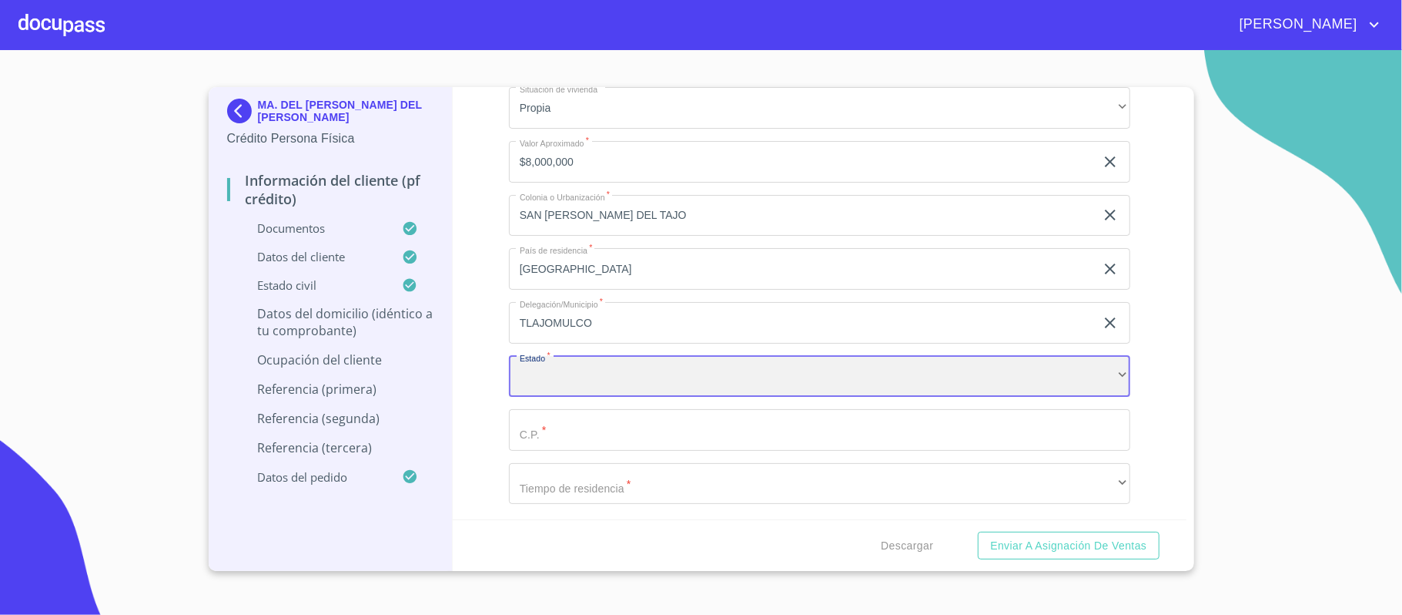
click at [849, 386] on div "​" at bounding box center [819, 377] width 621 height 42
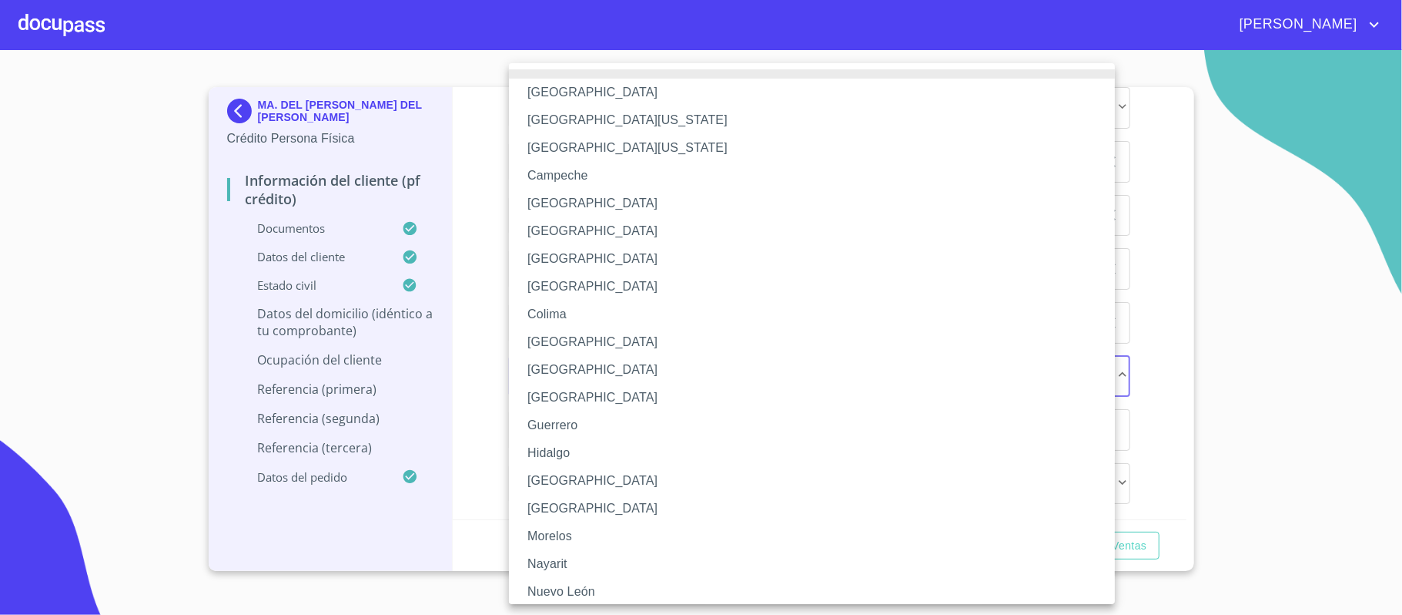
click at [571, 476] on li "[GEOGRAPHIC_DATA]" at bounding box center [819, 481] width 621 height 28
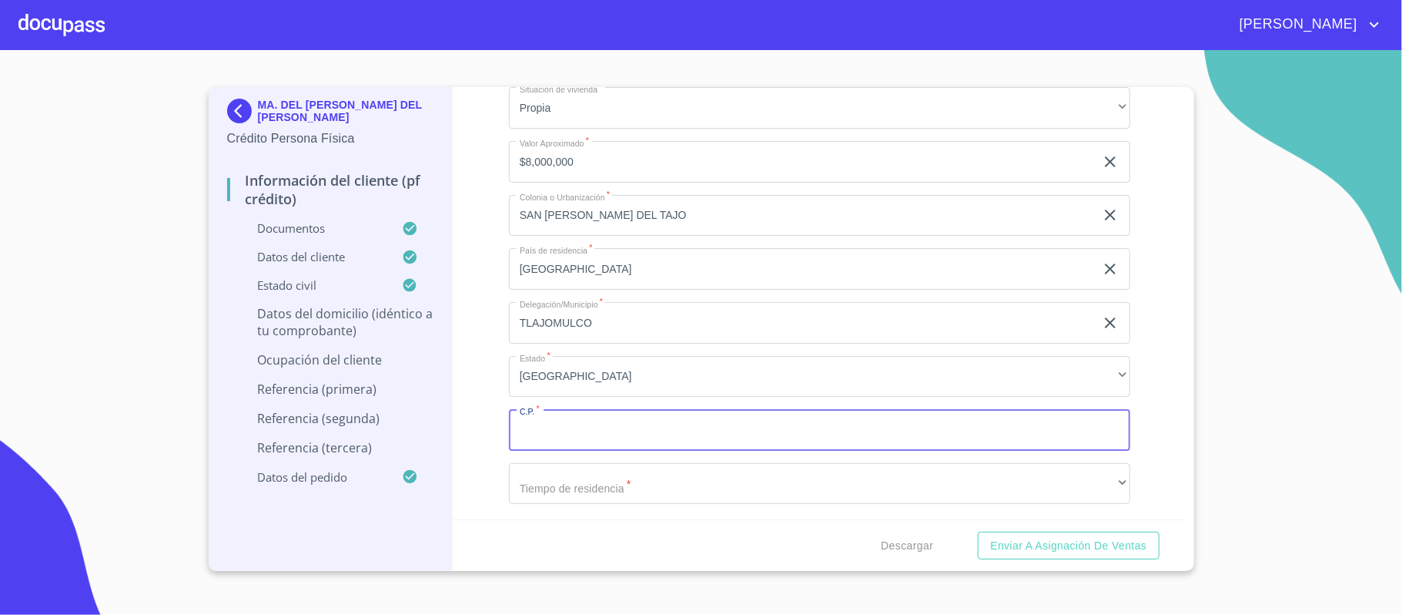
click at [558, 429] on input "Documento de identificación.   *" at bounding box center [819, 430] width 621 height 42
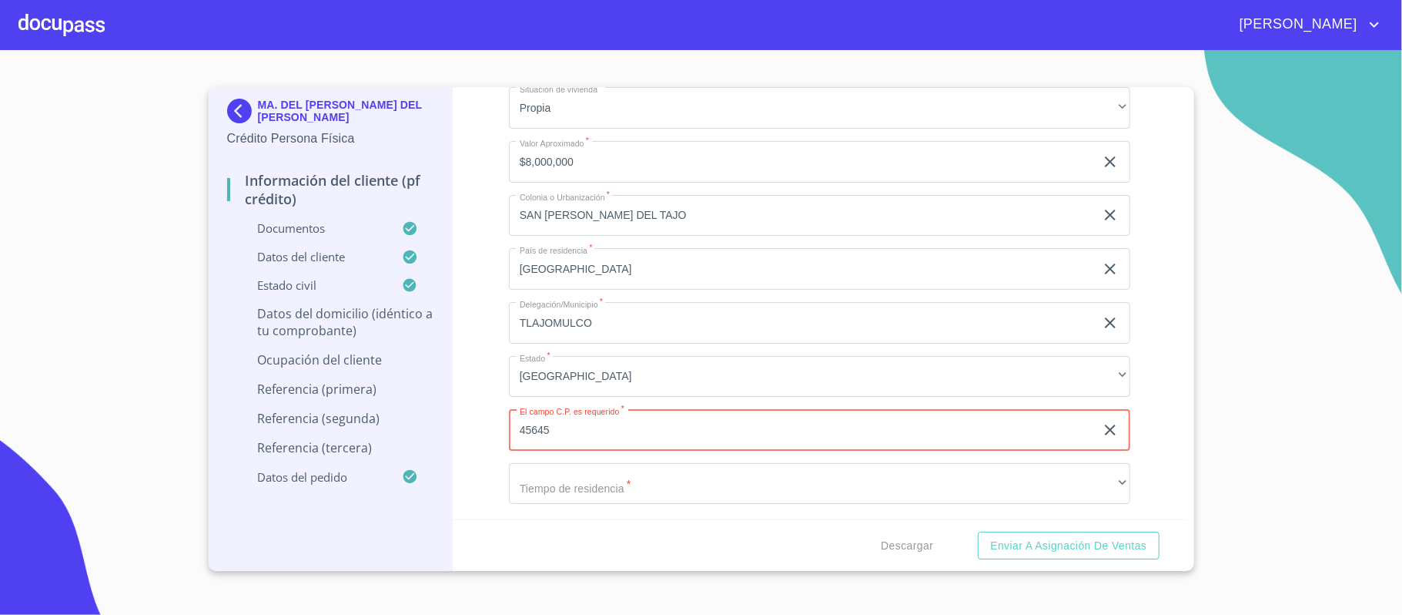
type input "45645"
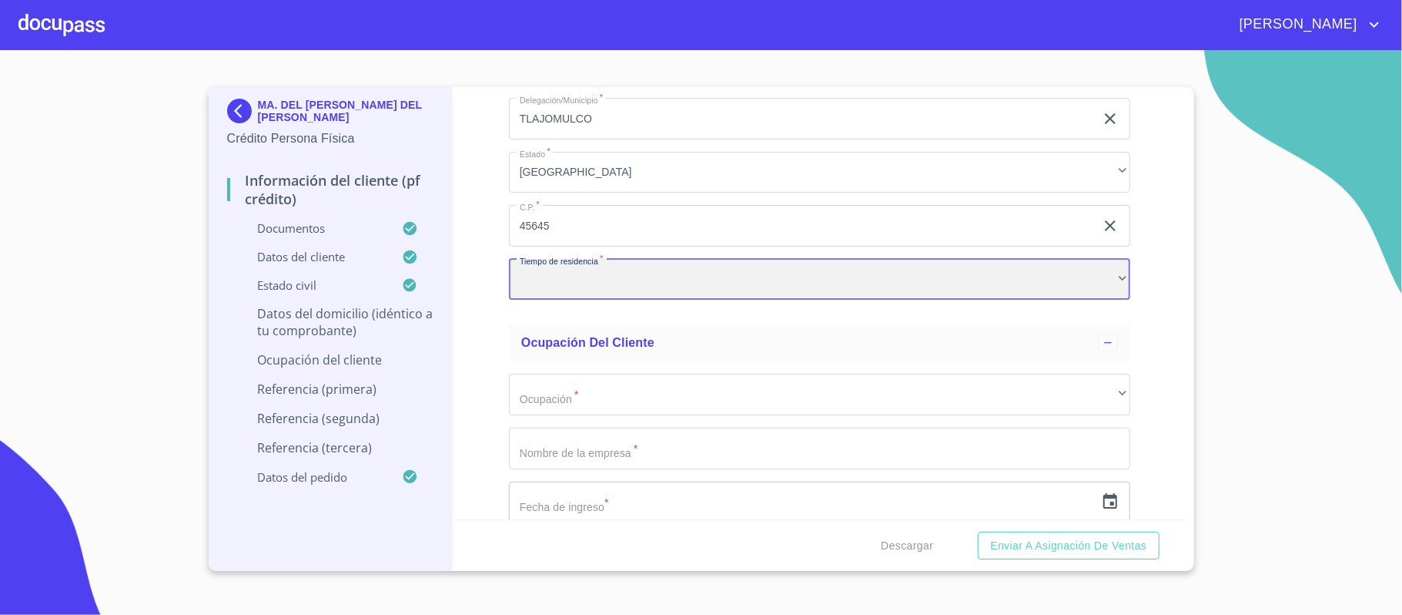
scroll to position [5568, 0]
click at [722, 277] on div "​" at bounding box center [819, 279] width 621 height 42
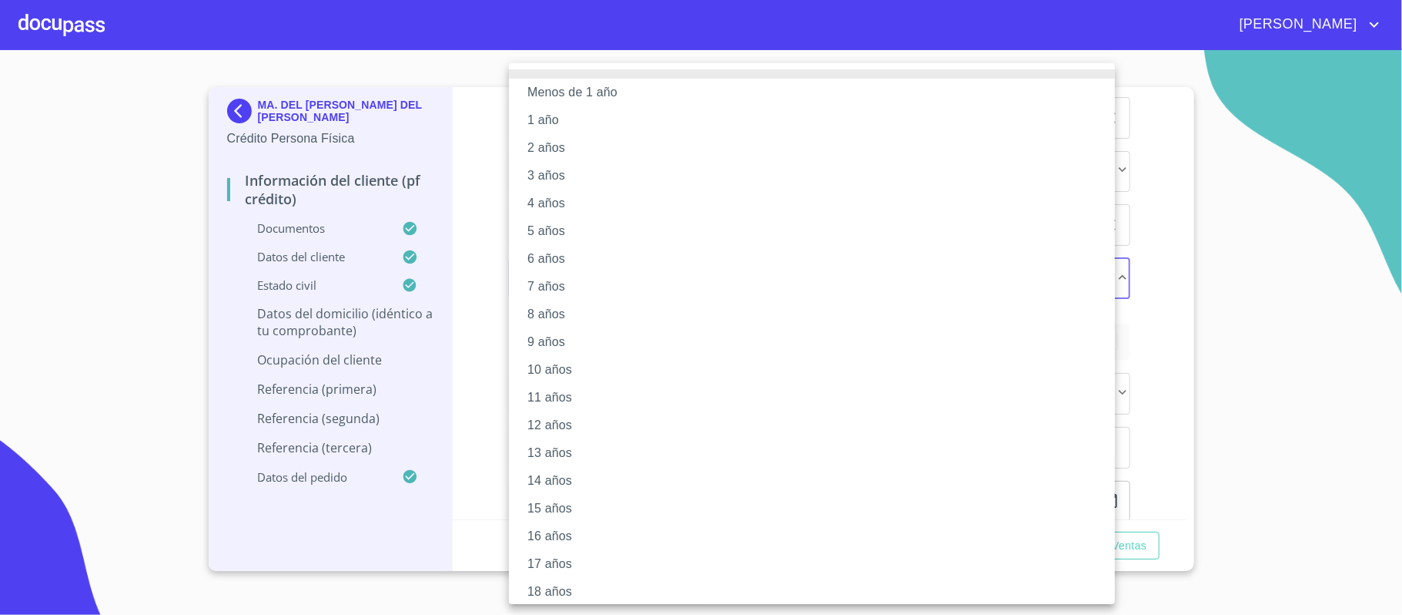
scroll to position [62, 0]
click at [536, 503] on li "17 años" at bounding box center [819, 501] width 621 height 28
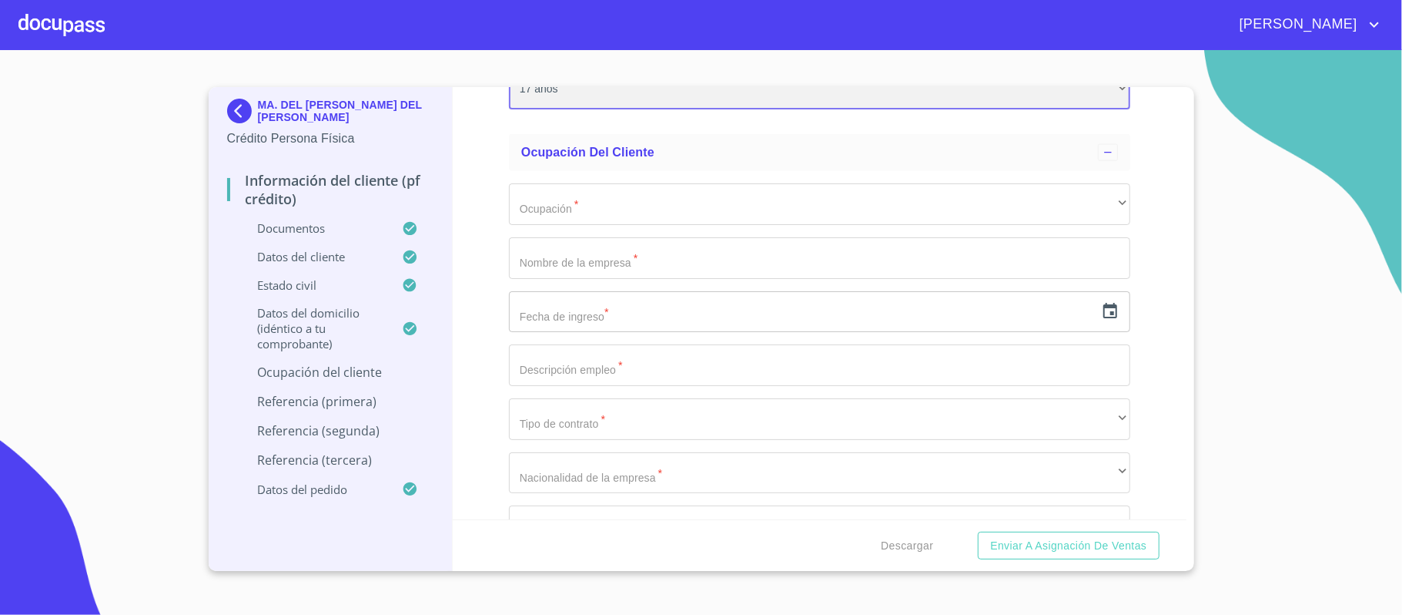
scroll to position [5774, 0]
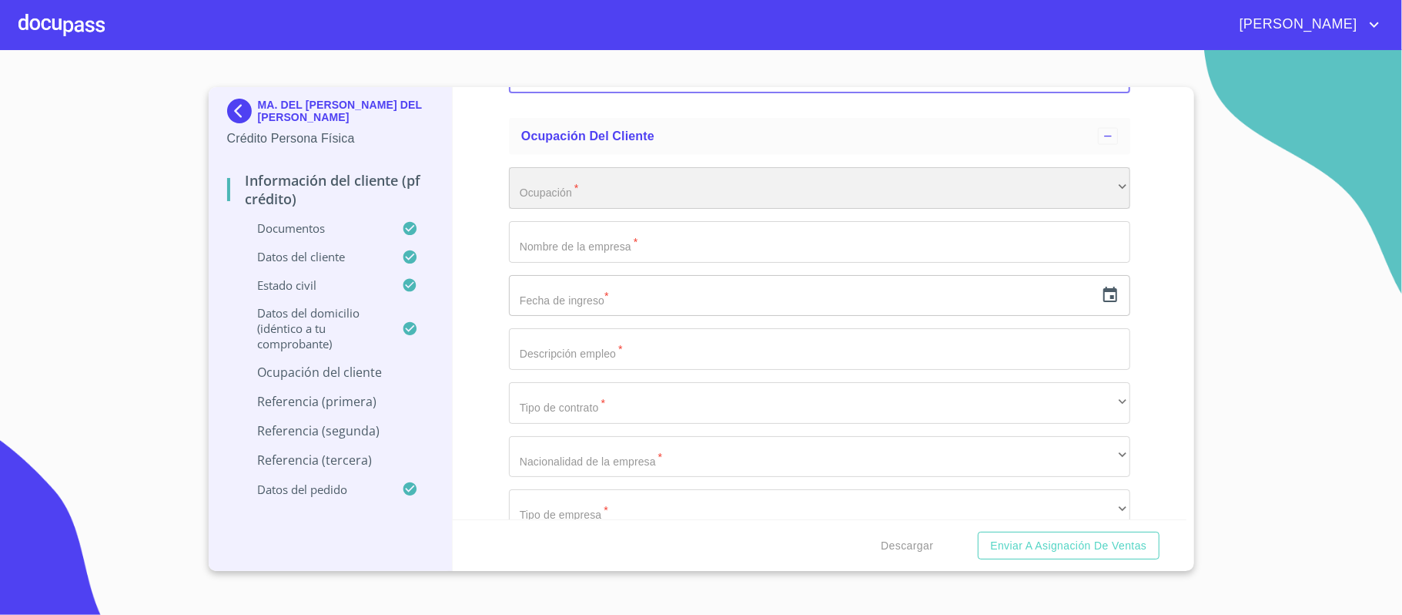
click at [584, 194] on div "​" at bounding box center [819, 188] width 621 height 42
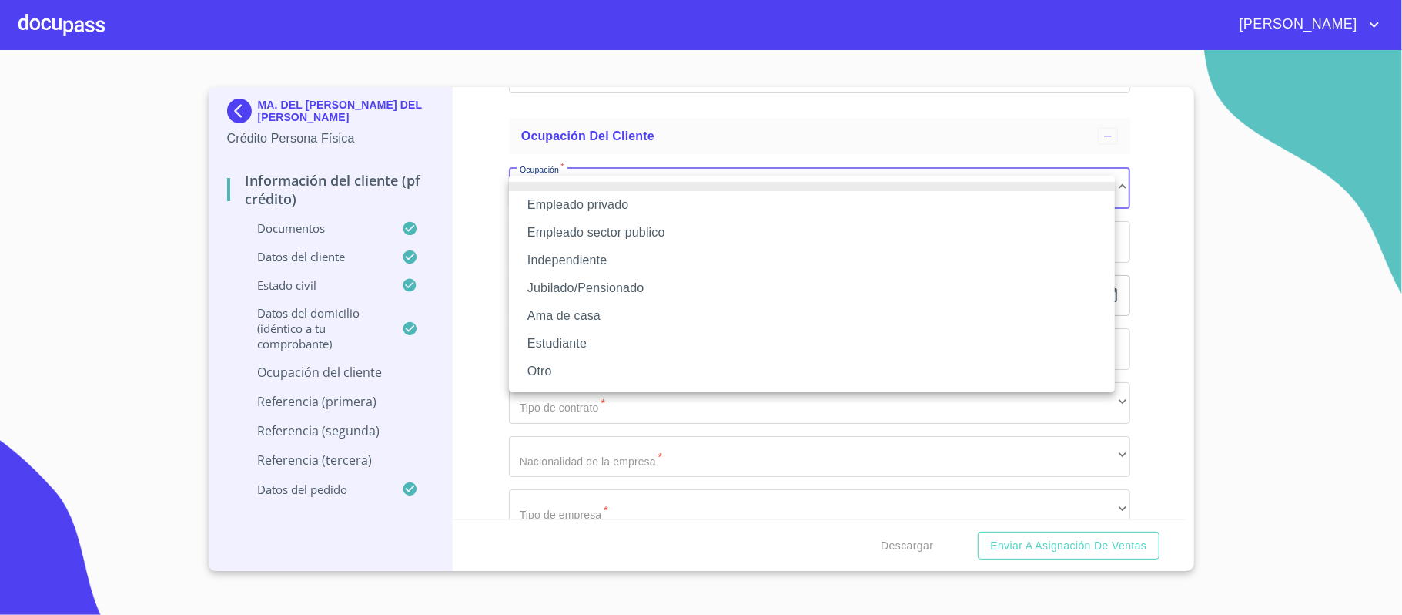
click at [586, 262] on li "Independiente" at bounding box center [812, 260] width 606 height 28
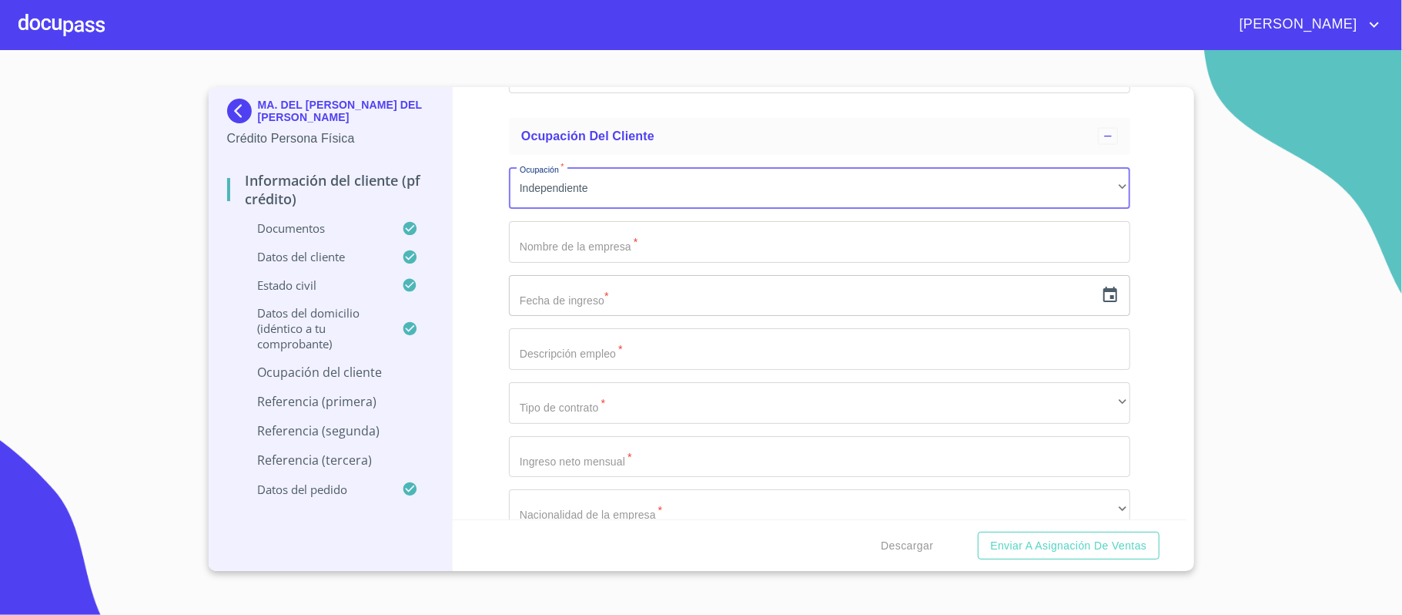
click at [587, 254] on input "Documento de identificación.   *" at bounding box center [819, 242] width 621 height 42
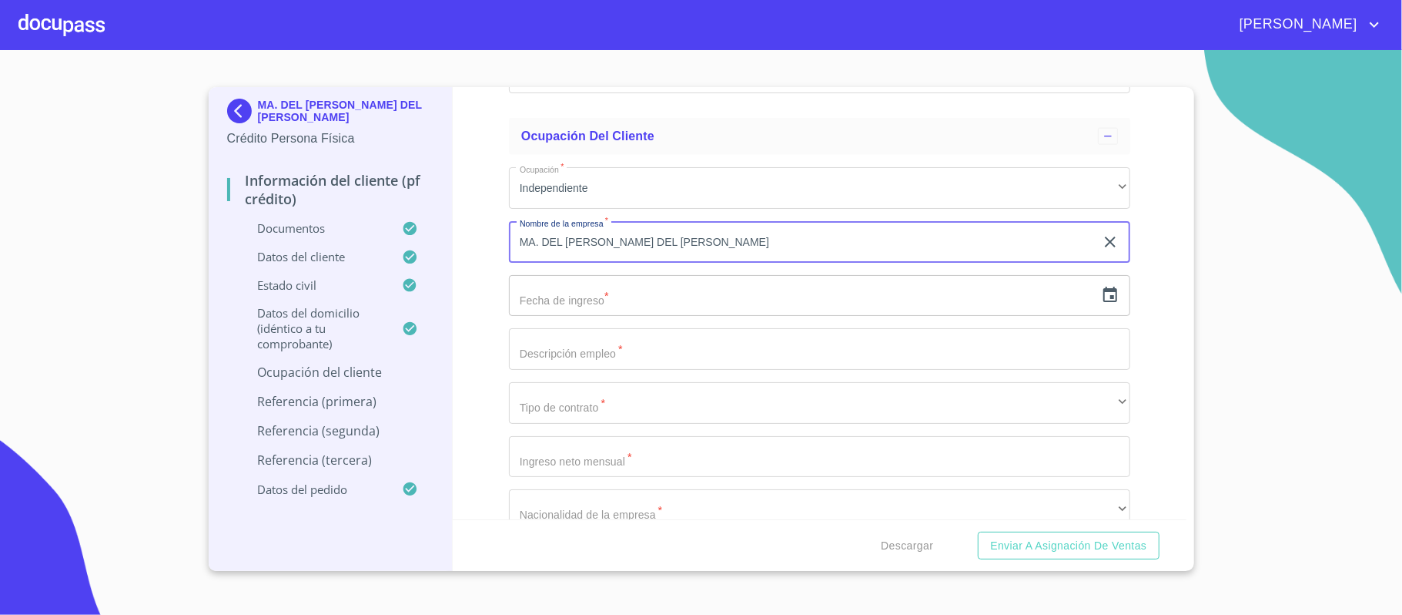
type input "MA. DEL [PERSON_NAME] DEL [PERSON_NAME]"
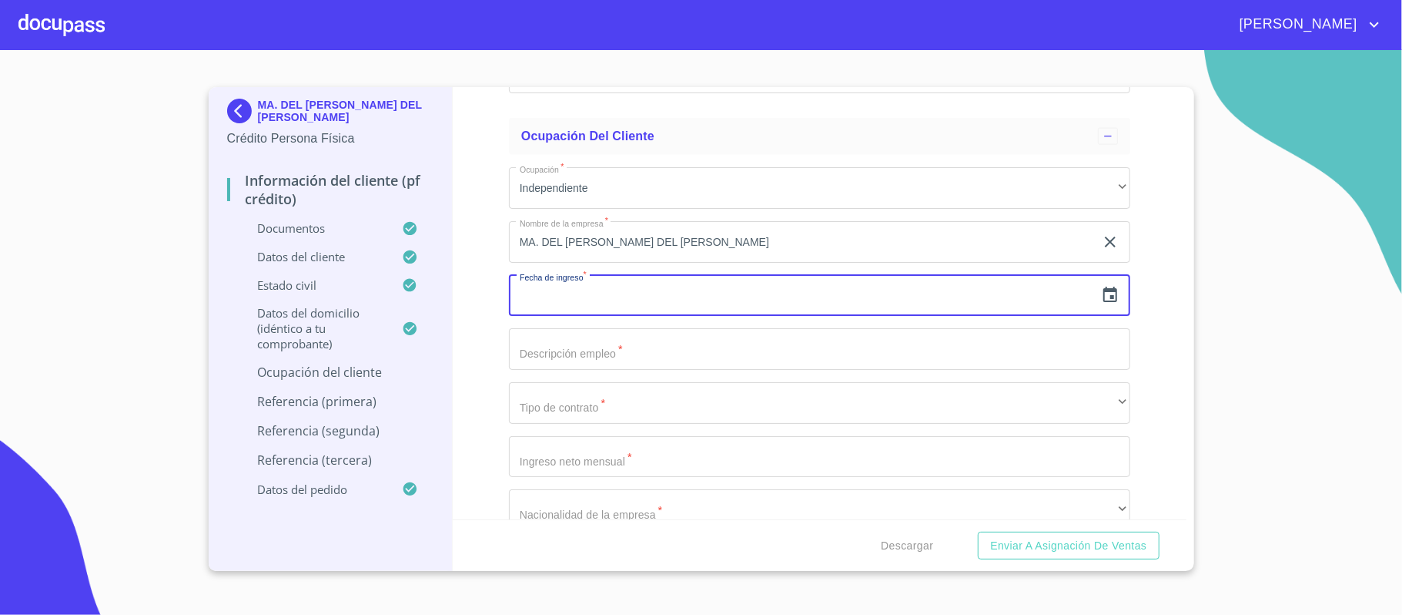
click at [587, 300] on input "text" at bounding box center [802, 296] width 586 height 42
click at [1104, 300] on icon "button" at bounding box center [1111, 293] width 14 height 15
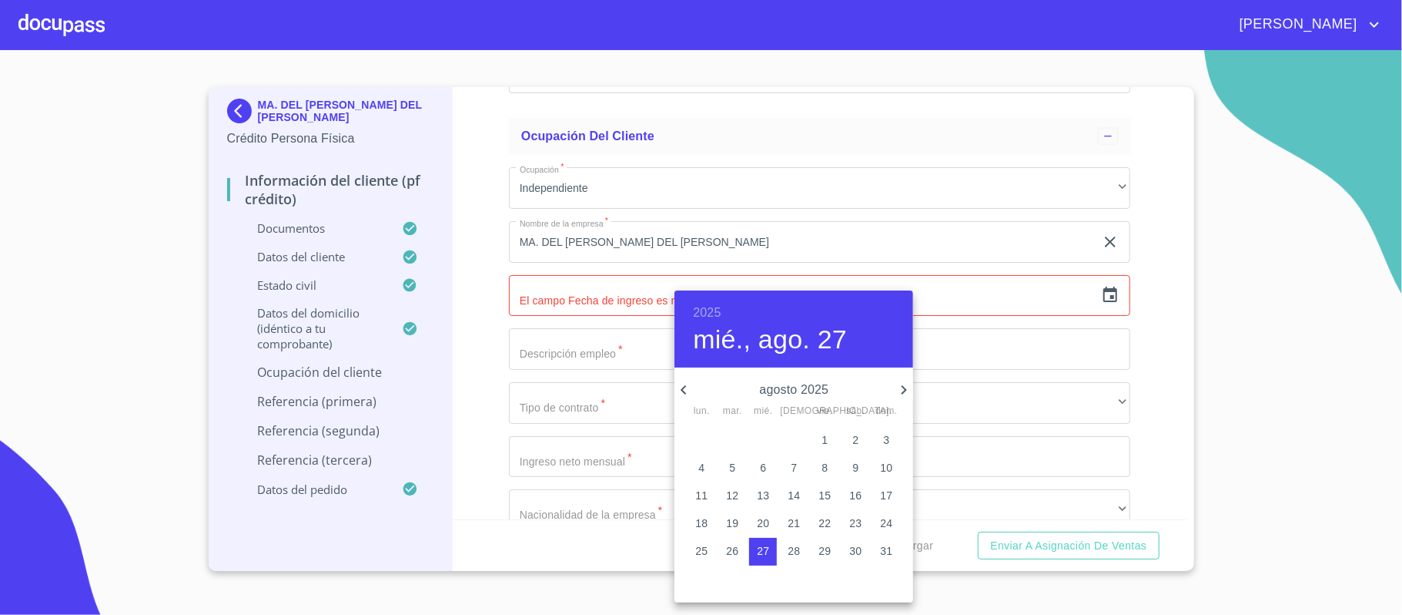
click at [688, 311] on div "2025 mié., ago. 27" at bounding box center [794, 328] width 239 height 77
click at [698, 314] on h6 "2025" at bounding box center [707, 313] width 28 height 22
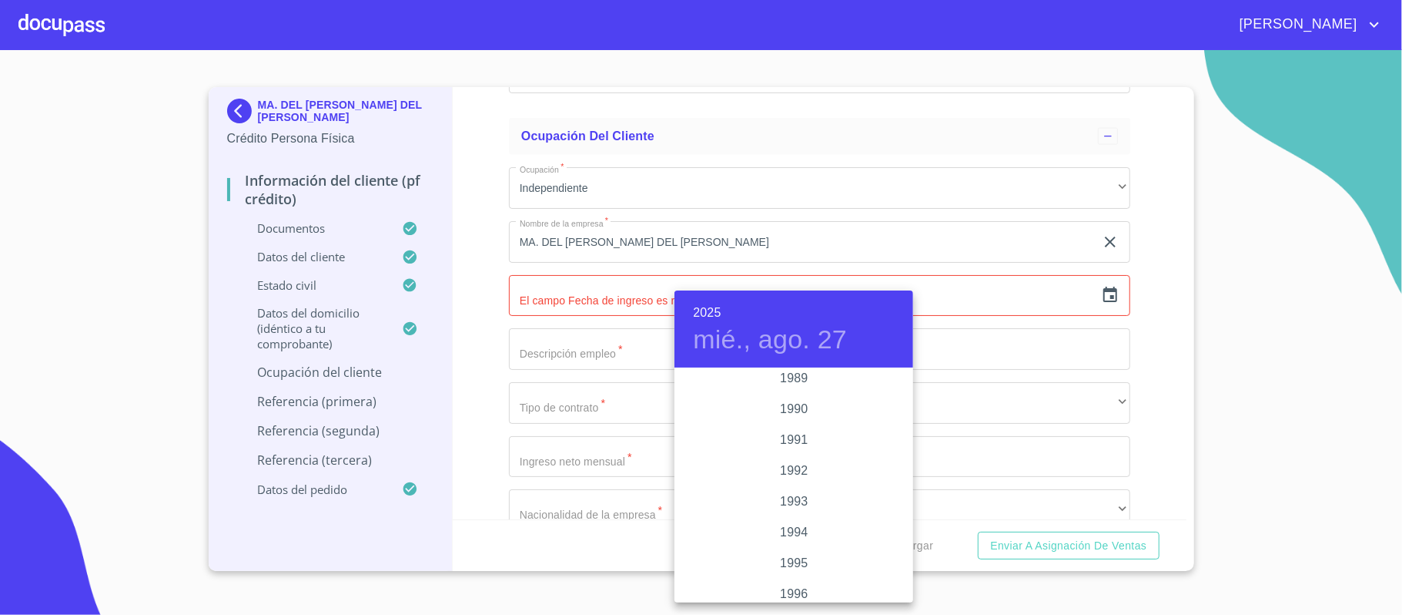
scroll to position [1781, 0]
click at [792, 547] on div "1988" at bounding box center [794, 545] width 239 height 31
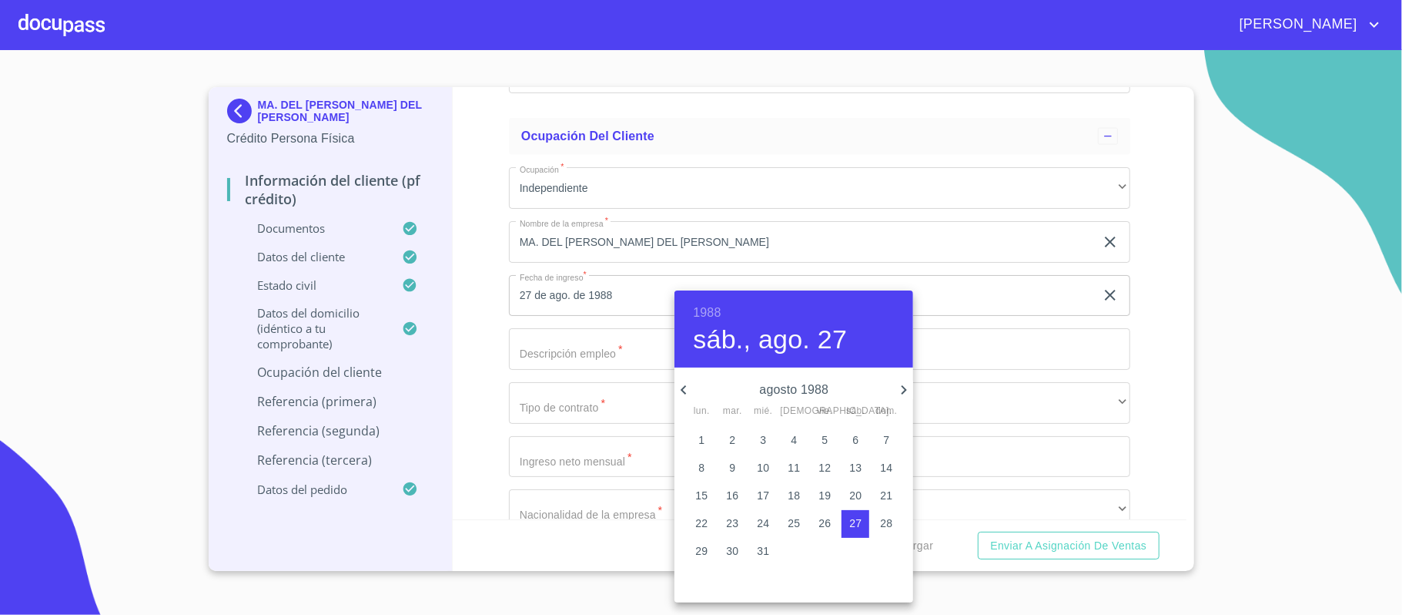
click at [688, 387] on icon "button" at bounding box center [684, 389] width 18 height 18
click at [898, 387] on icon "button" at bounding box center [904, 389] width 18 height 18
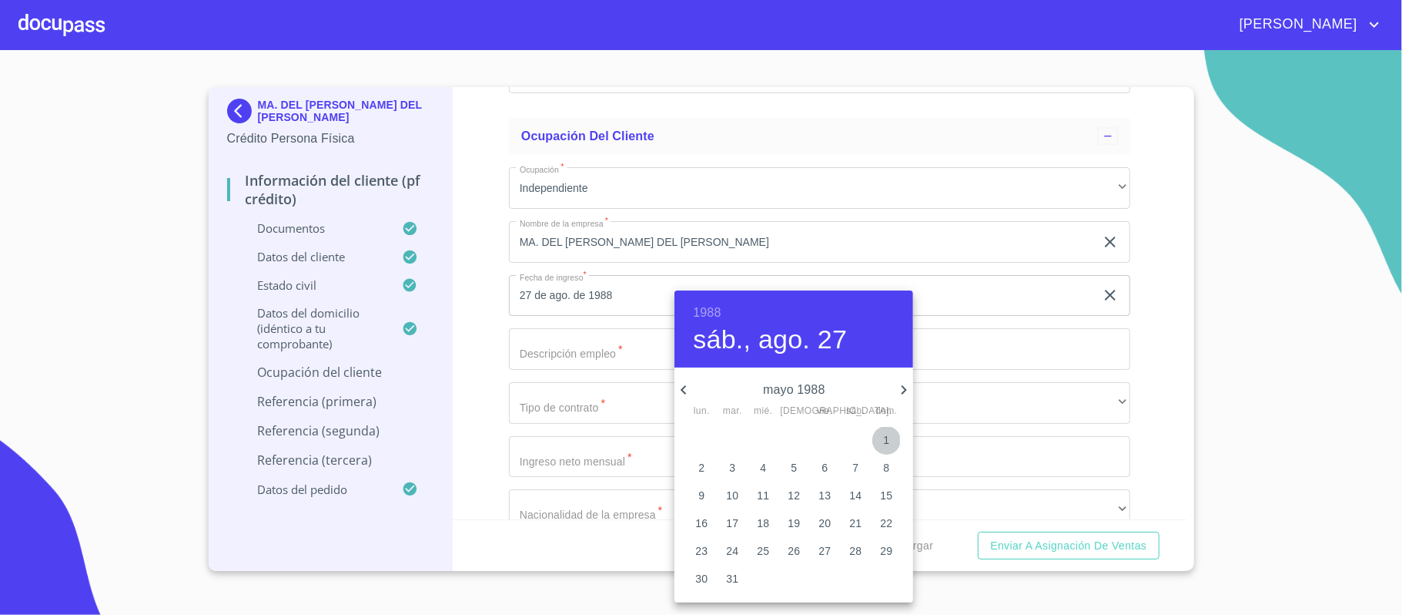
click at [885, 441] on p "1" at bounding box center [886, 439] width 6 height 15
type input "1 de may. de 1988"
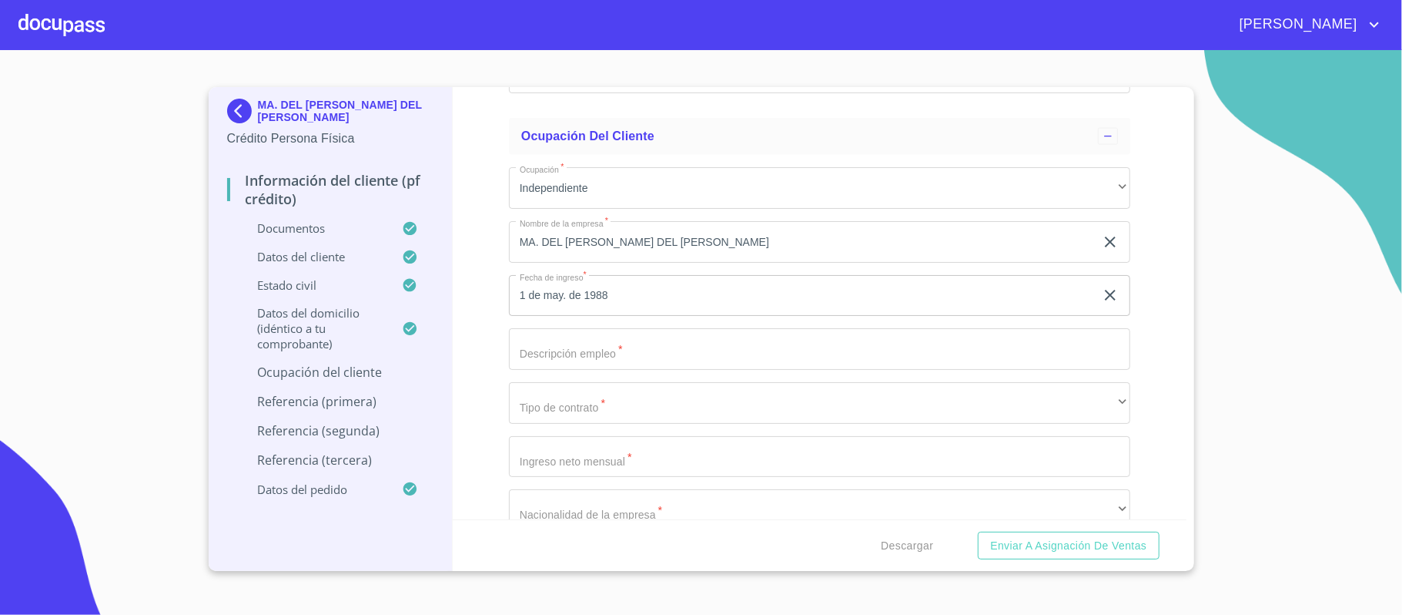
click at [625, 367] on input "Documento de identificación.   *" at bounding box center [819, 349] width 621 height 42
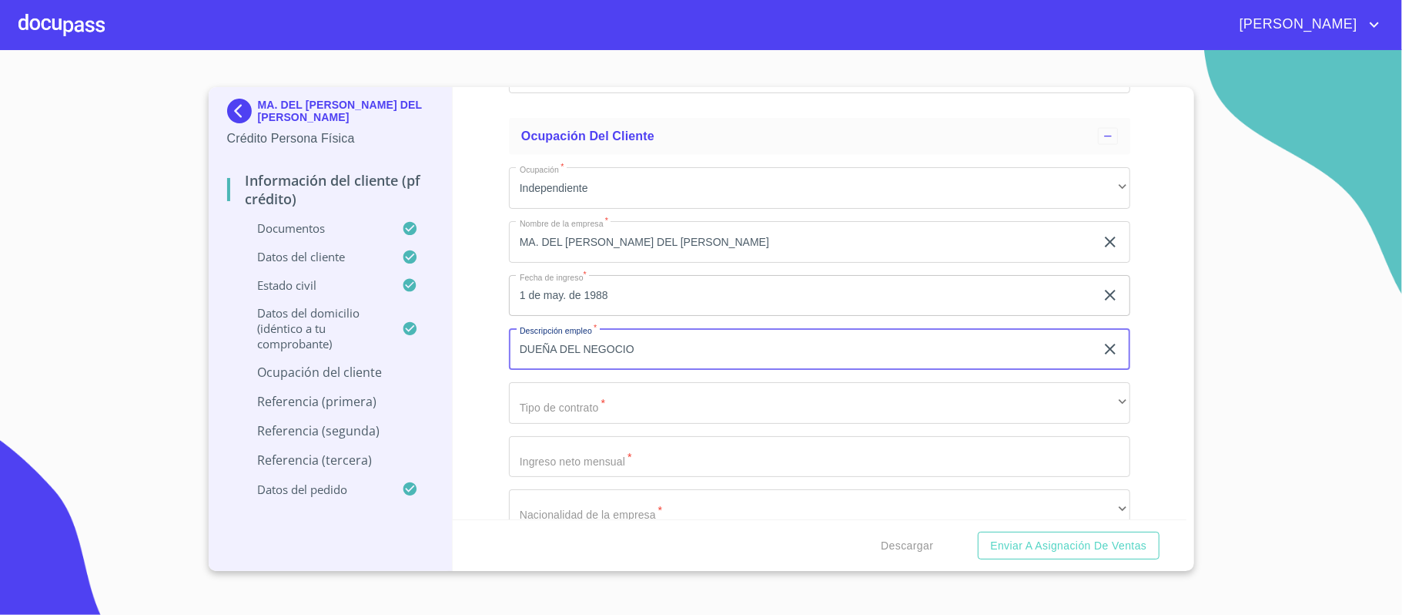
type input "DUEÑA DEL NEGOCIO"
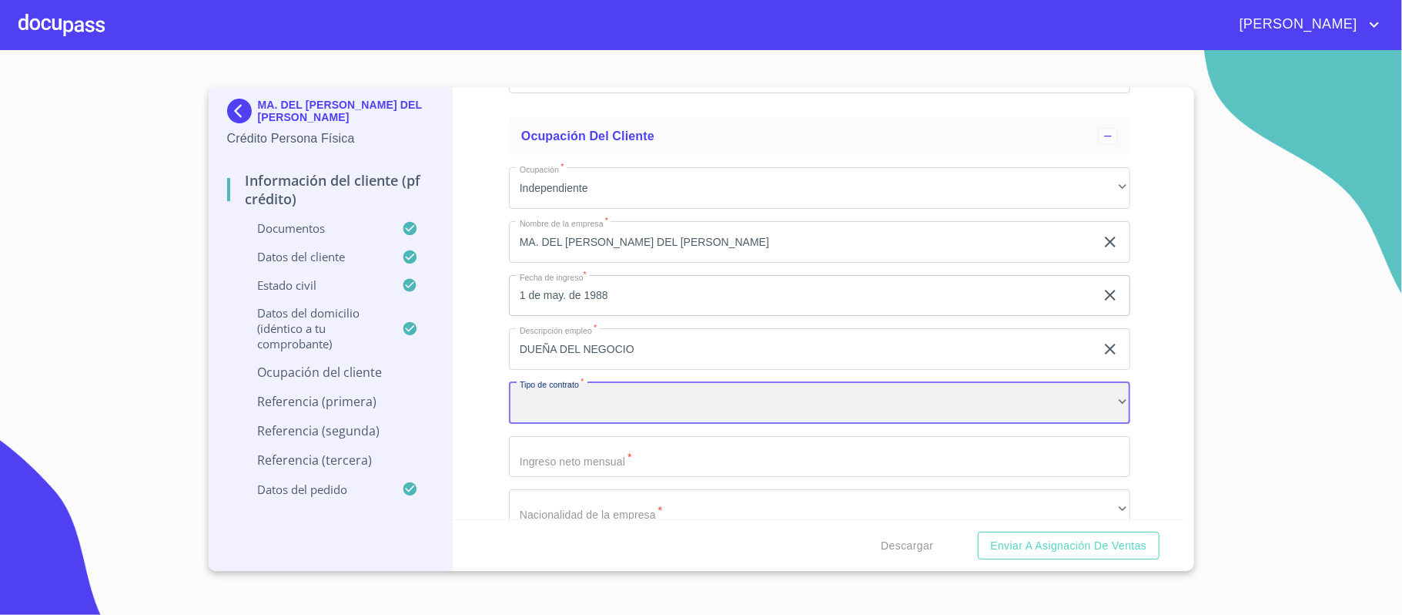
click at [591, 414] on div "​" at bounding box center [819, 403] width 621 height 42
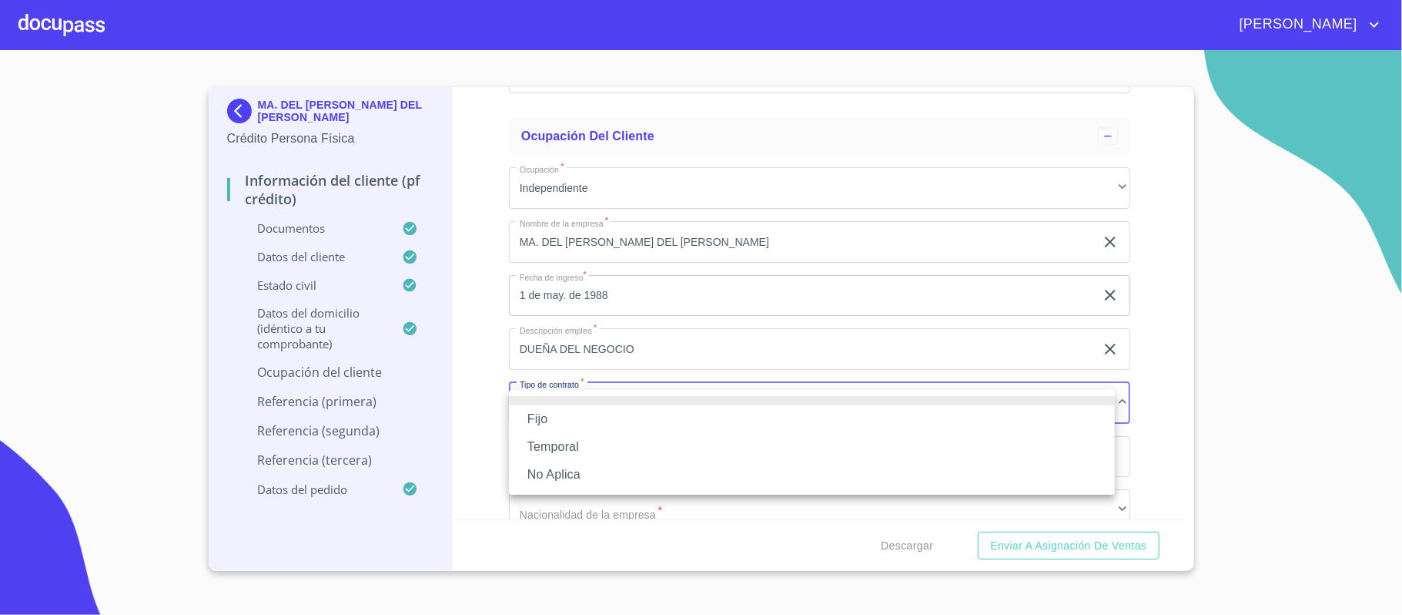
click at [558, 473] on li "No Aplica" at bounding box center [812, 475] width 606 height 28
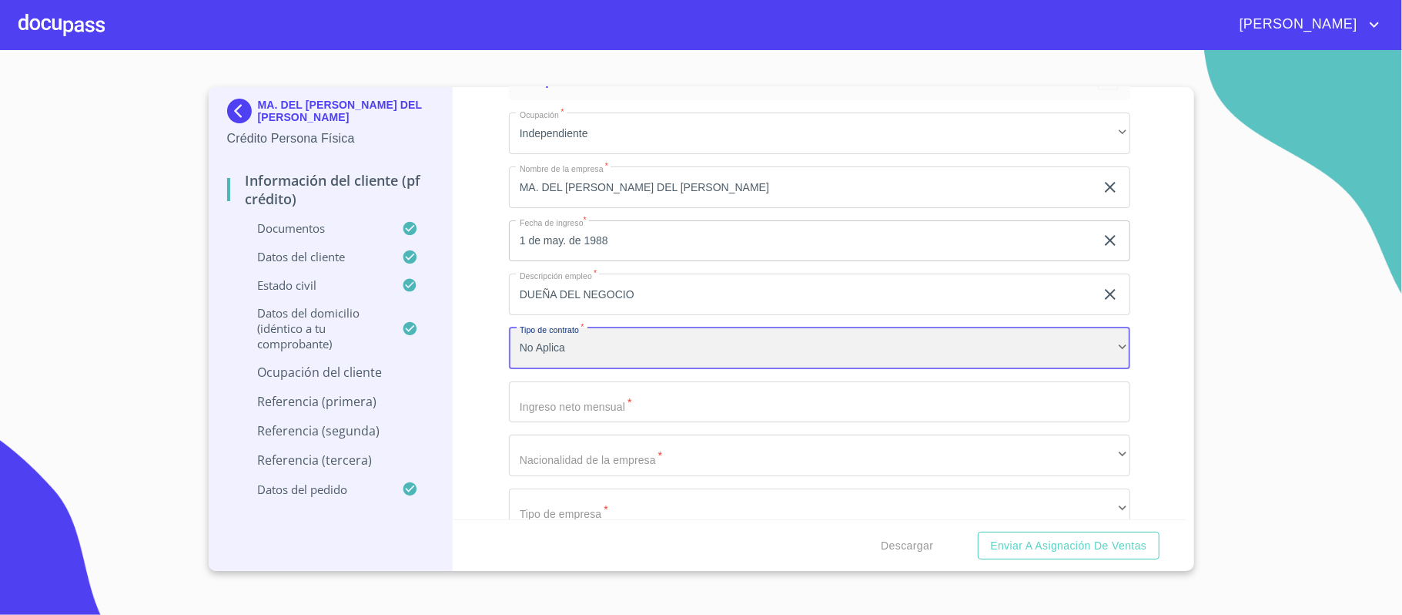
scroll to position [5876, 0]
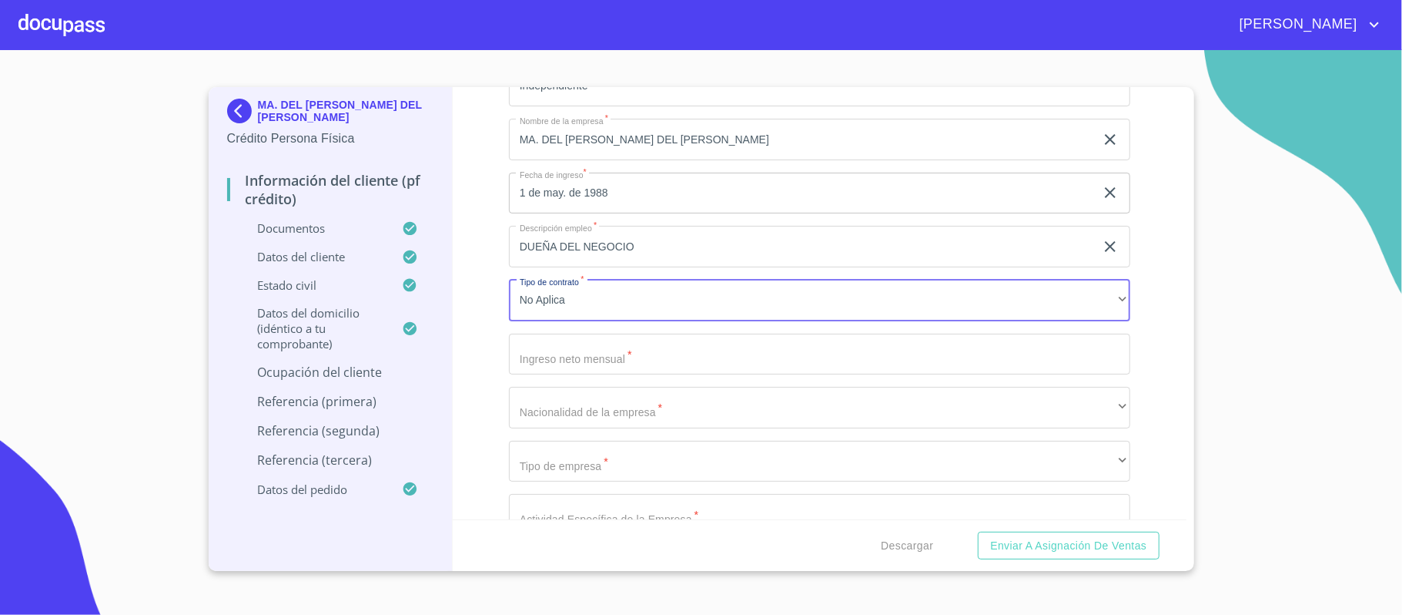
click at [561, 359] on input "Documento de identificación.   *" at bounding box center [819, 354] width 621 height 42
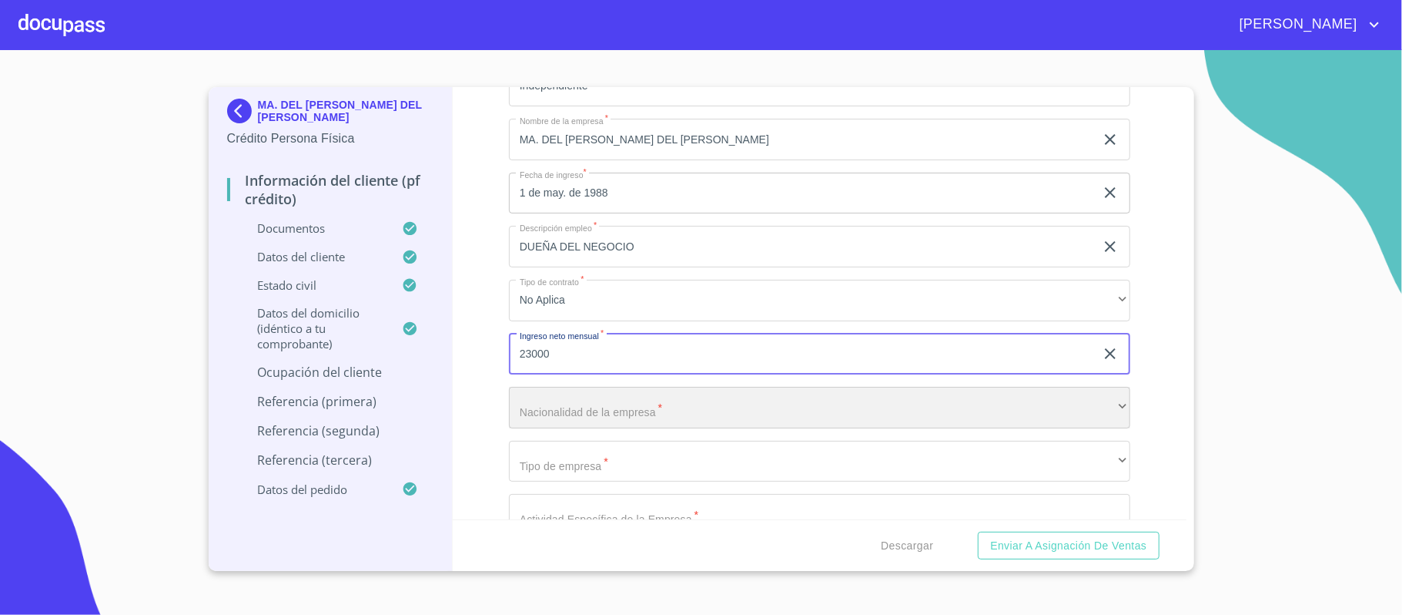
click at [571, 410] on div "​" at bounding box center [819, 408] width 621 height 42
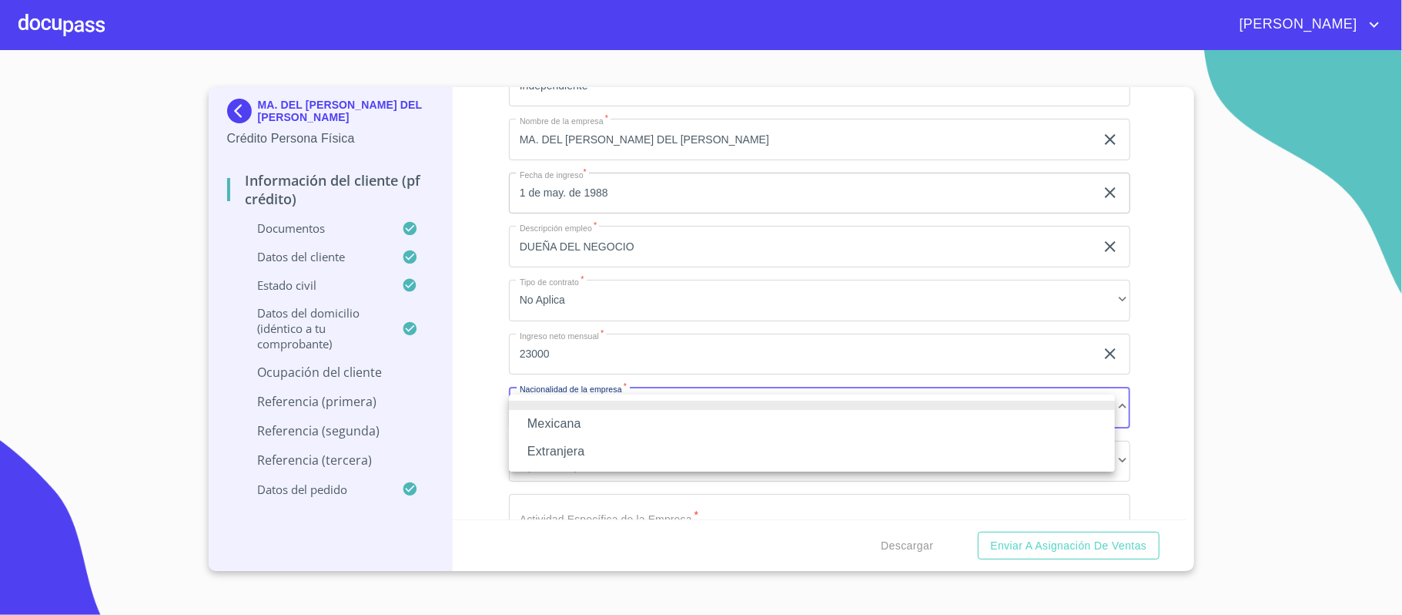
click at [571, 431] on li "Mexicana" at bounding box center [812, 424] width 606 height 28
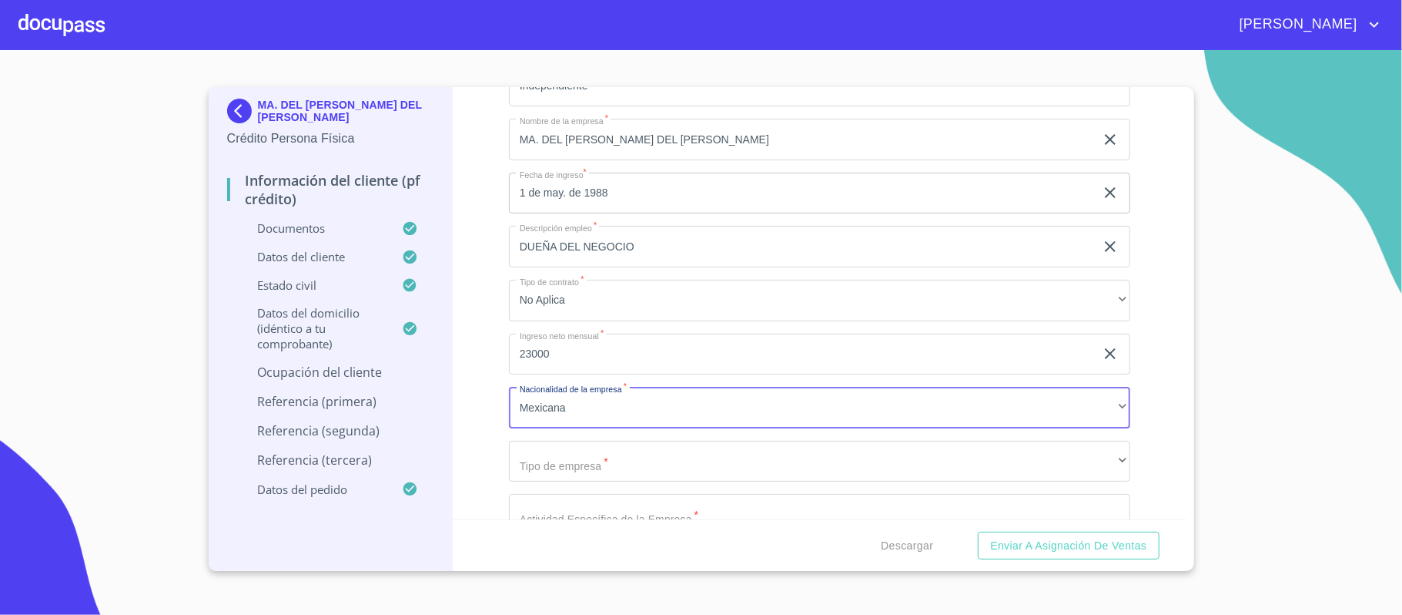
click at [528, 360] on input "23000" at bounding box center [802, 354] width 586 height 42
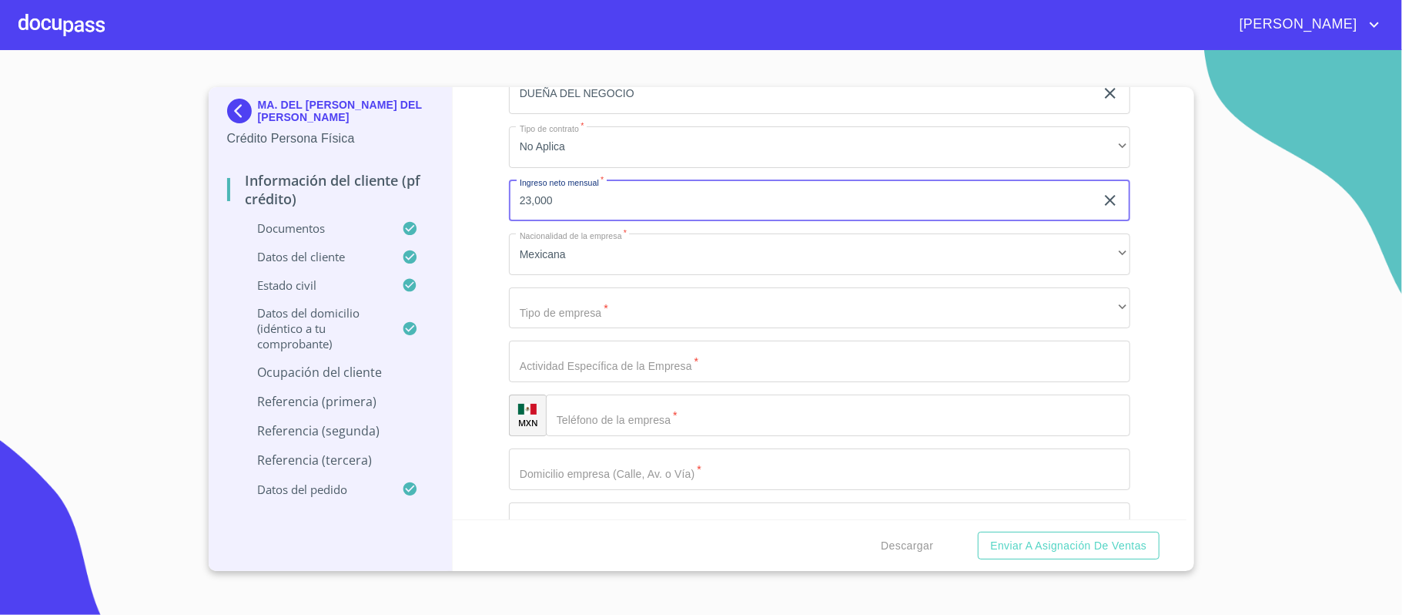
scroll to position [6082, 0]
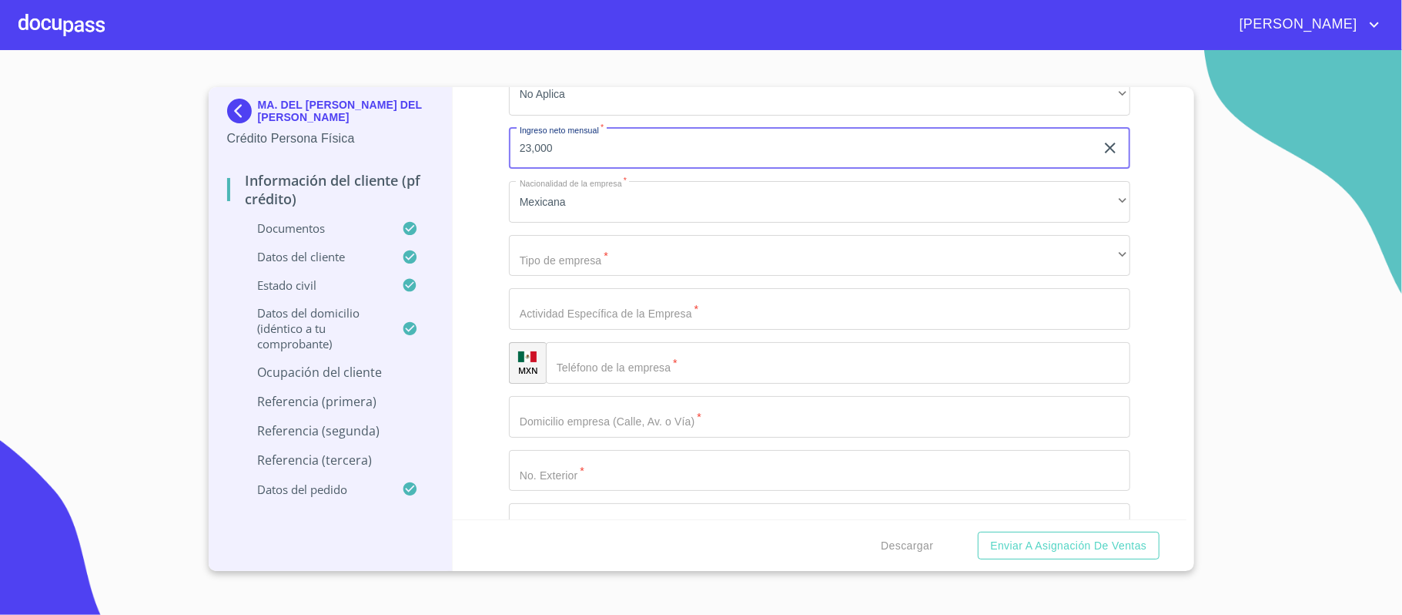
type input "23,000"
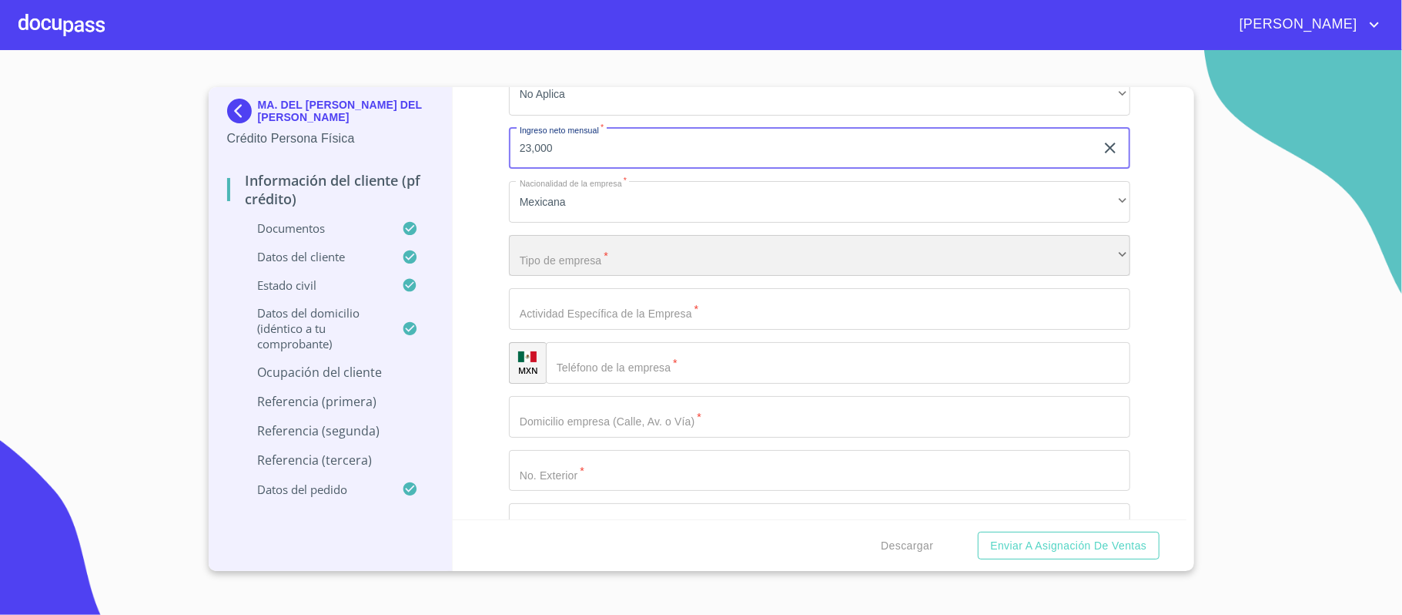
click at [593, 265] on div "​" at bounding box center [819, 256] width 621 height 42
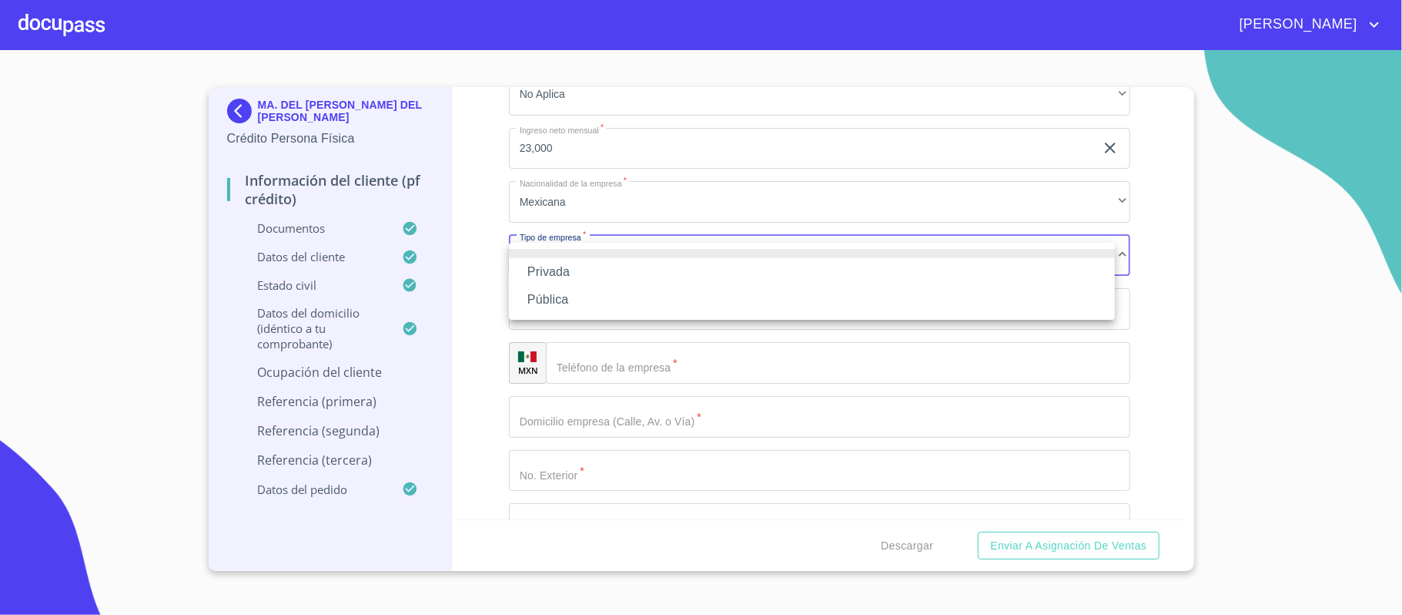
click at [573, 270] on li "Privada" at bounding box center [812, 272] width 606 height 28
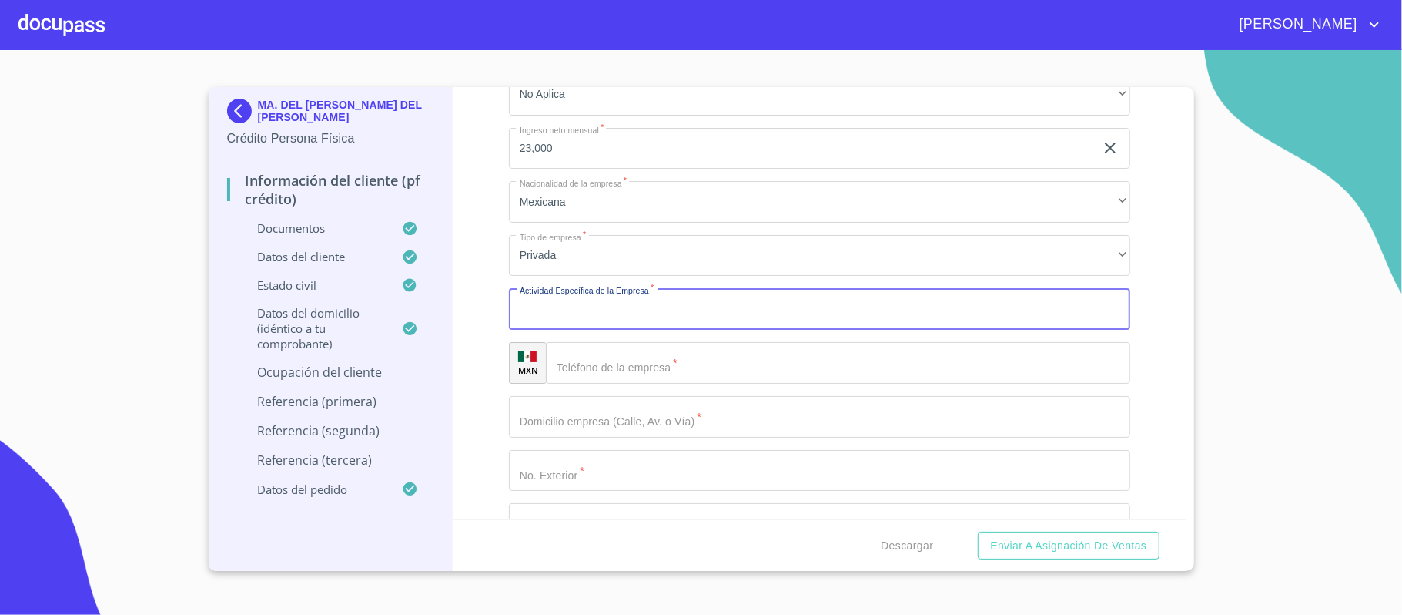
click at [568, 312] on input "Documento de identificación.   *" at bounding box center [819, 309] width 621 height 42
type input "FABRICACION DE BLANCOS EN GENERAL"
click at [620, 373] on input "Documento de identificación.   *" at bounding box center [838, 363] width 585 height 42
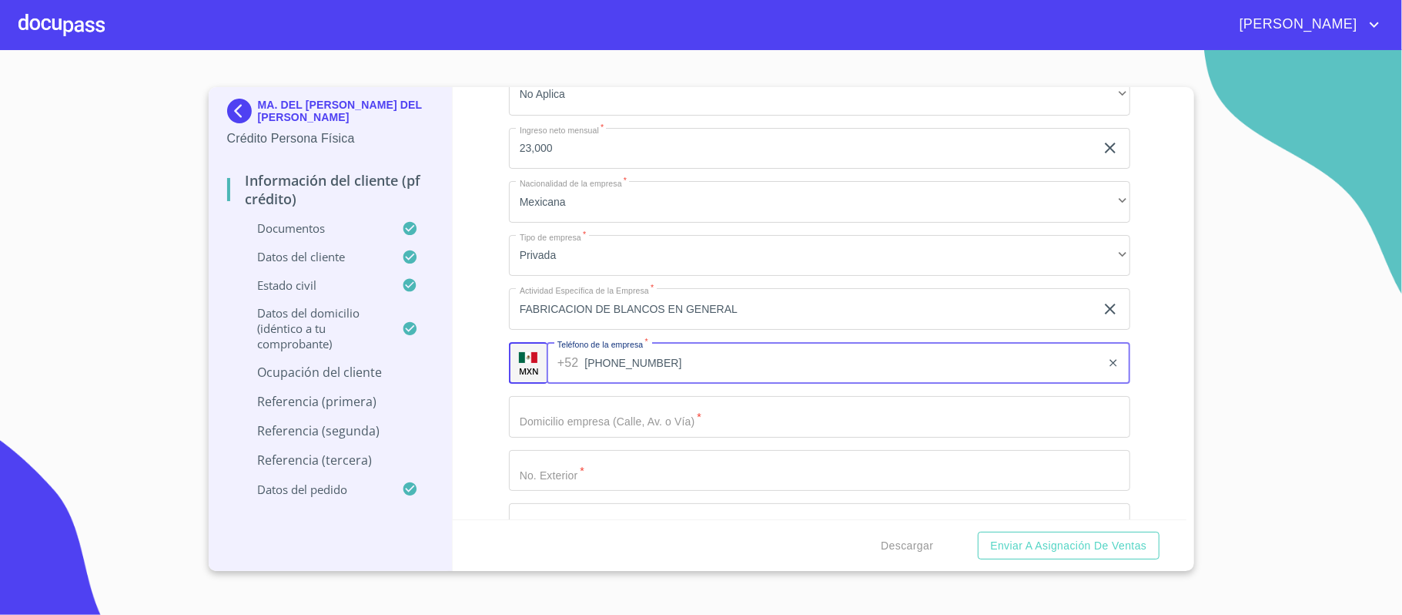
type input "[PHONE_NUMBER]"
click at [579, 420] on input "Documento de identificación.   *" at bounding box center [819, 417] width 621 height 42
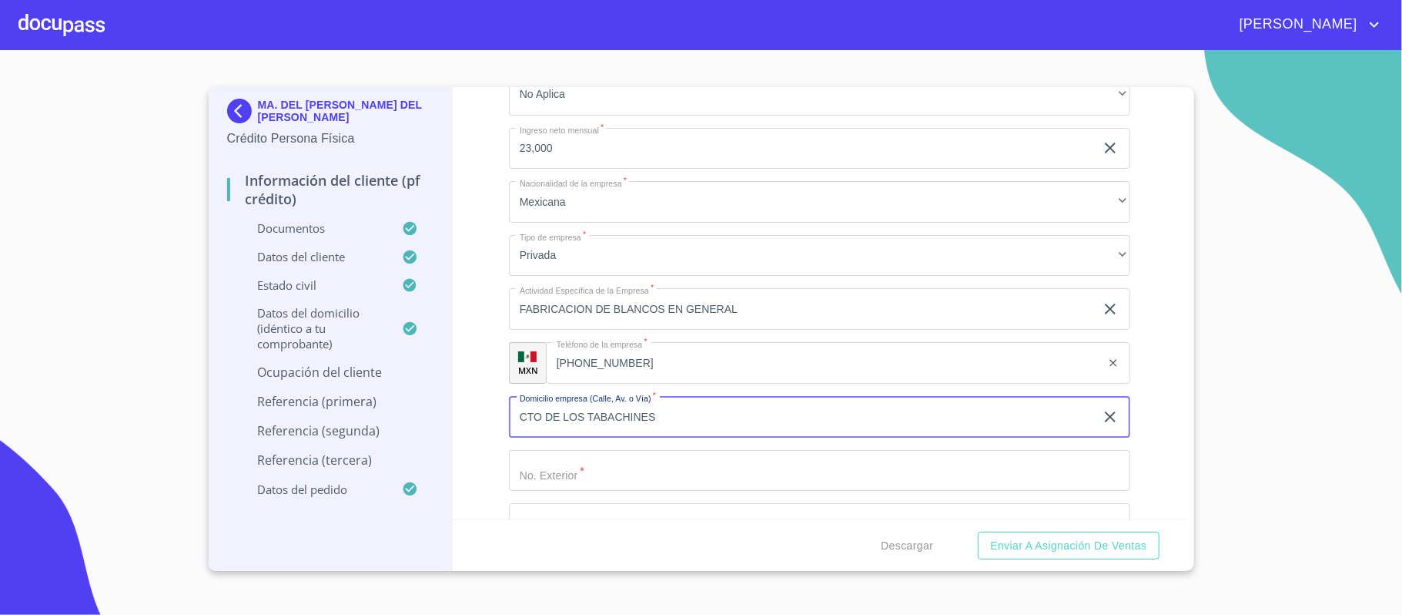
type input "CTO DE LOS TABACHINES"
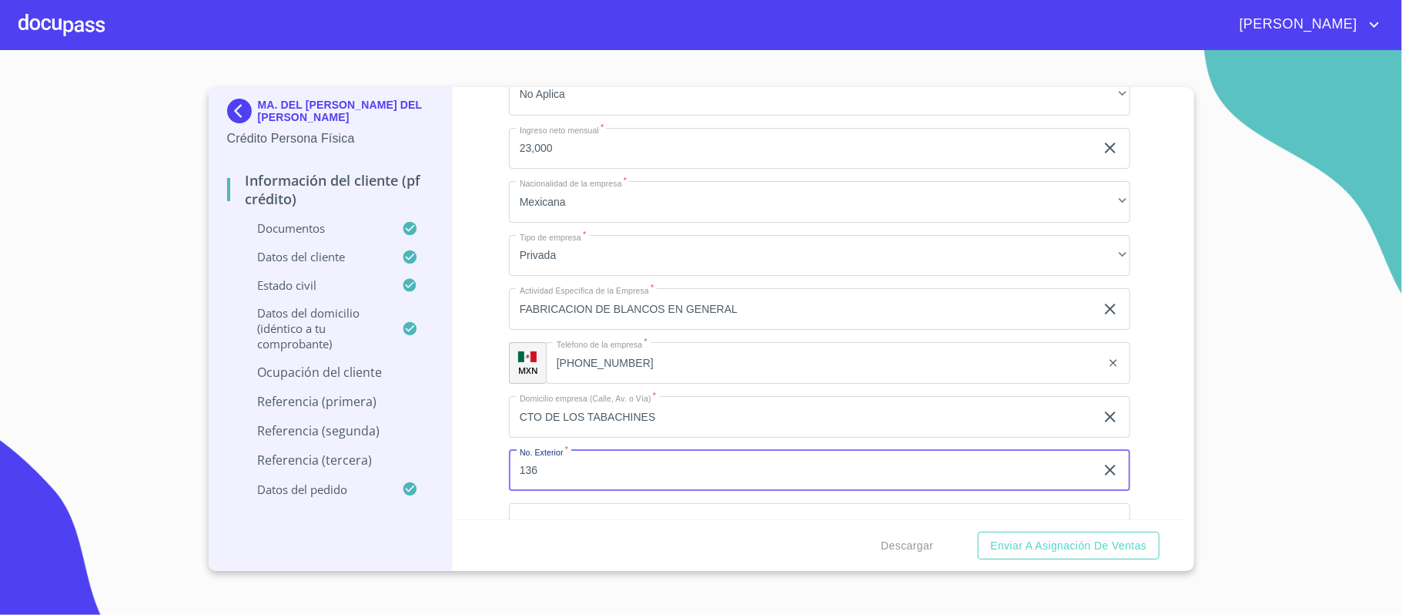
type input "136"
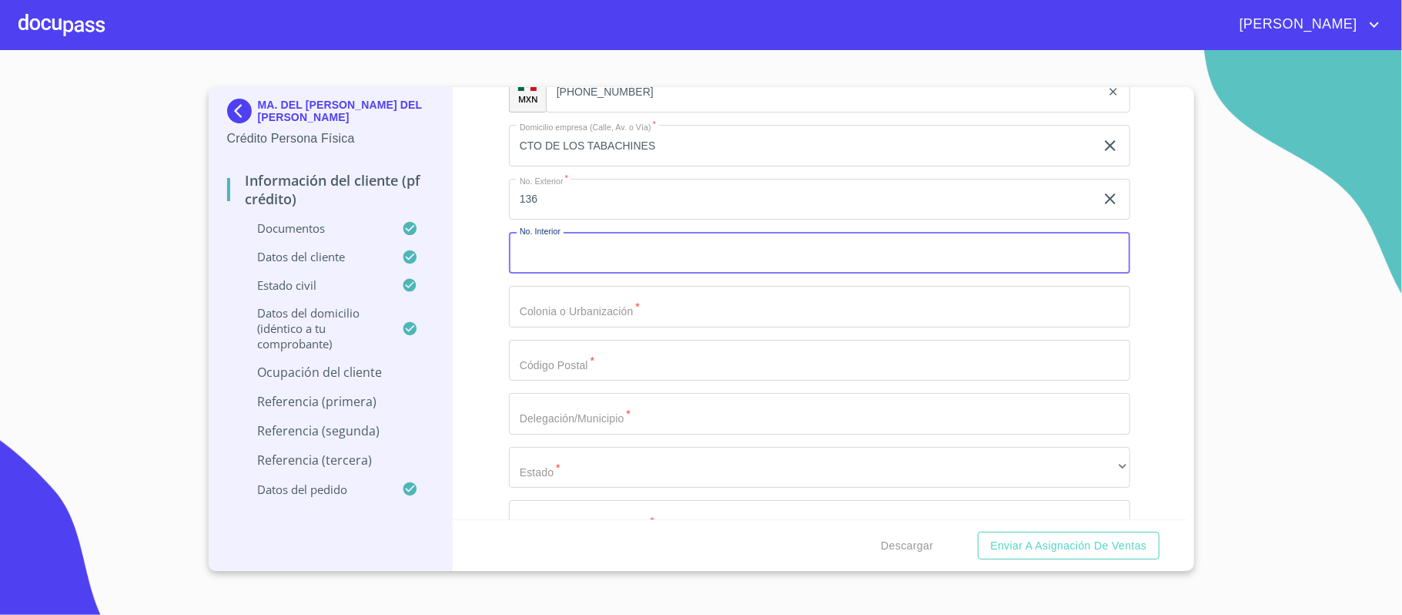
scroll to position [6319, 0]
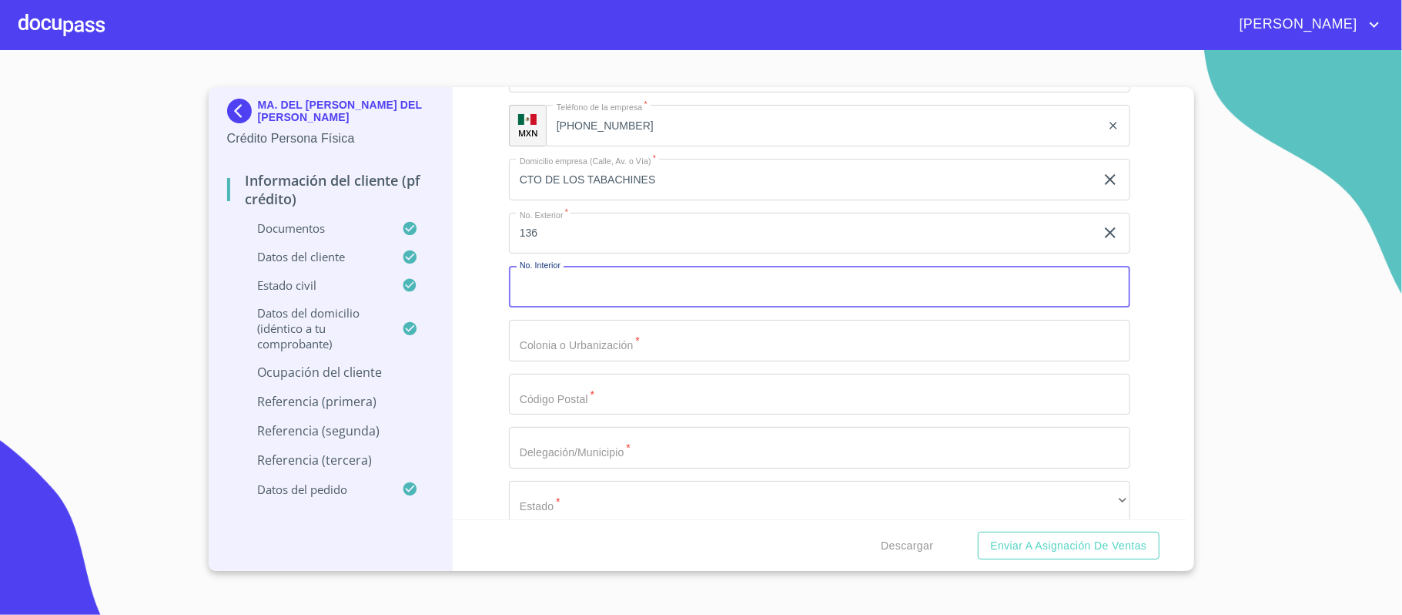
click at [561, 328] on input "Documento de identificación.   *" at bounding box center [819, 341] width 621 height 42
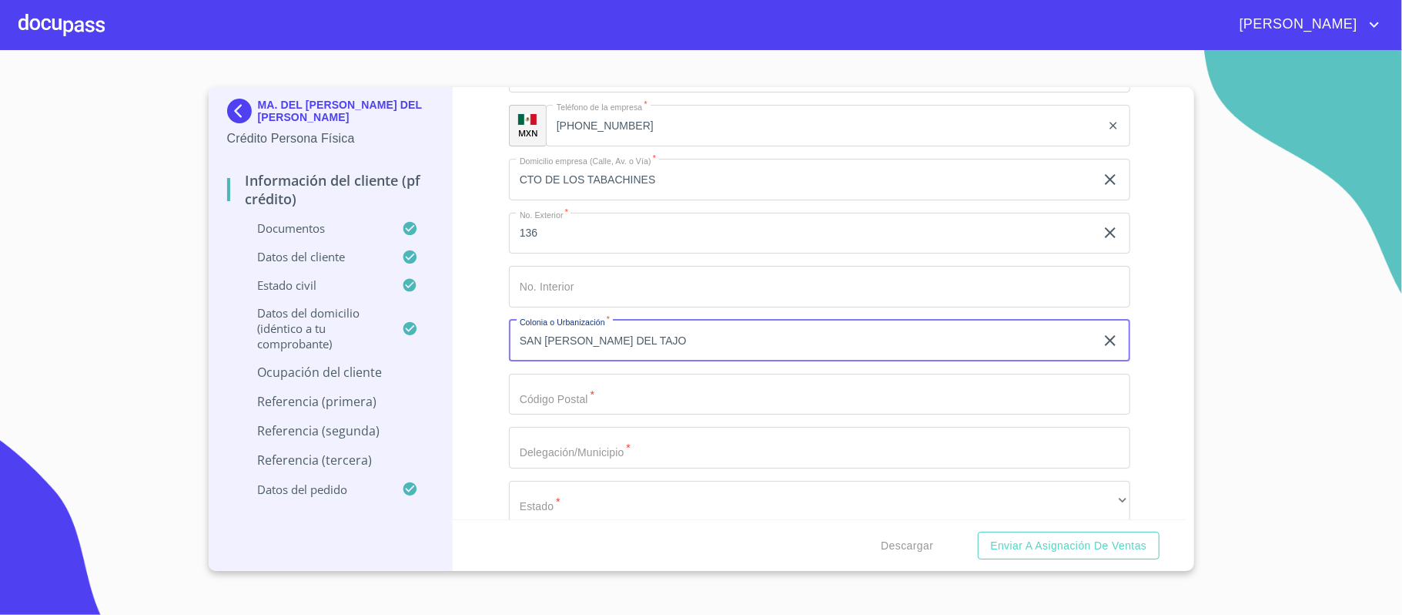
type input "SAN [PERSON_NAME] DEL TAJO"
click at [580, 405] on input "Documento de identificación.   *" at bounding box center [819, 395] width 621 height 42
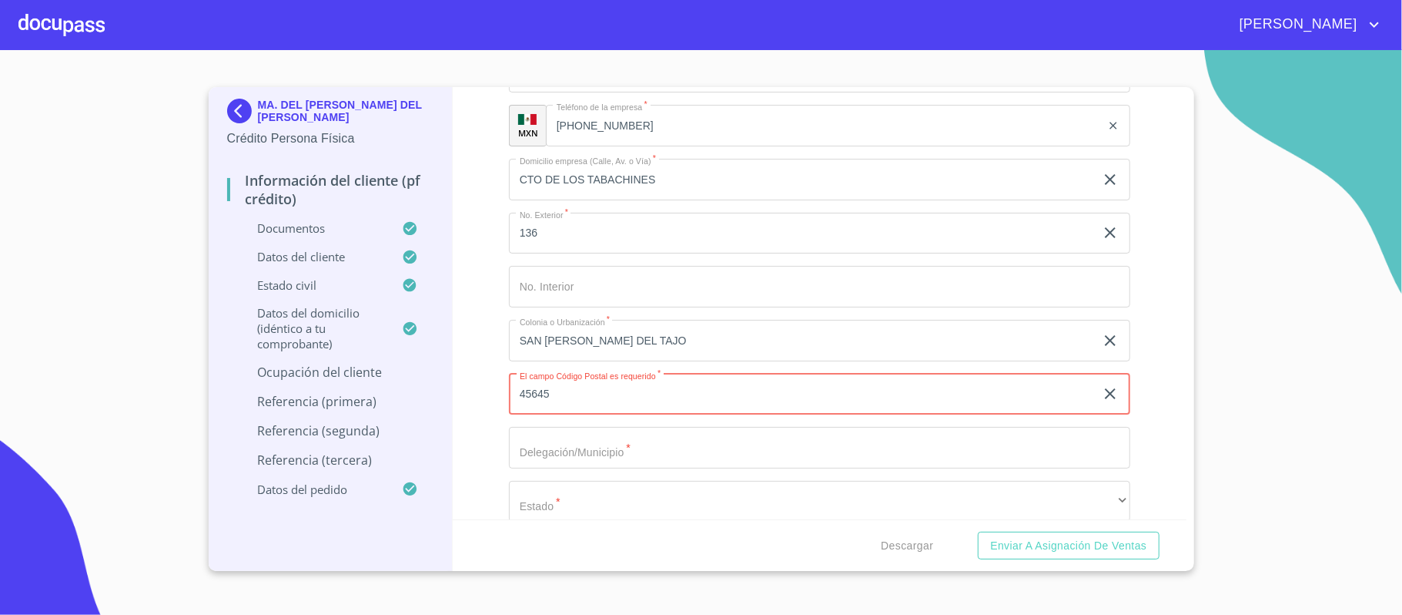
type input "45645"
click at [559, 459] on input "Documento de identificación.   *" at bounding box center [819, 448] width 621 height 42
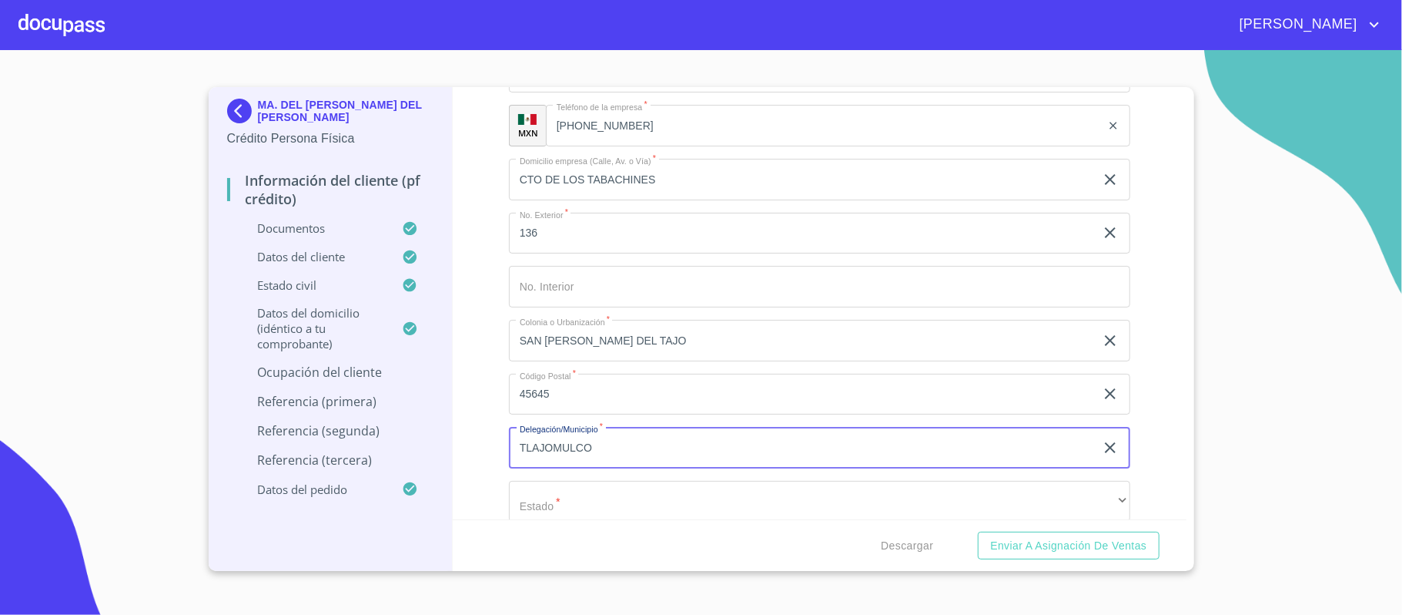
type input "TLAJOMULCO"
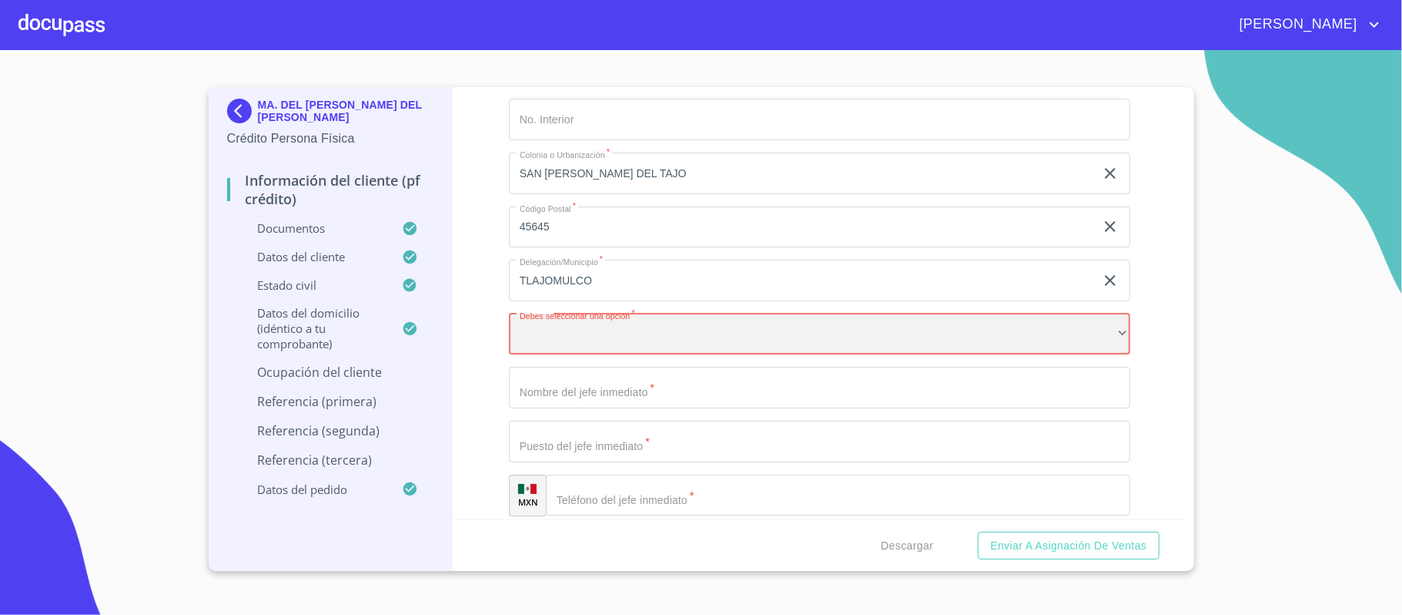
scroll to position [6532, 0]
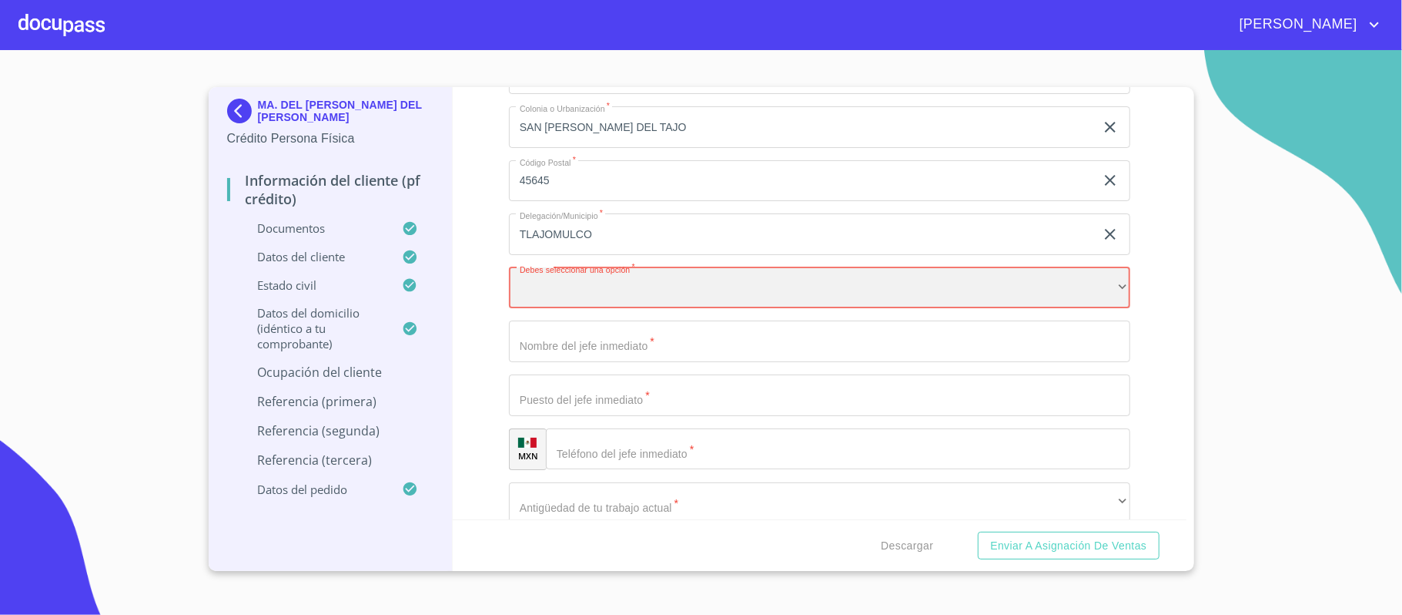
click at [593, 293] on div "​" at bounding box center [819, 288] width 621 height 42
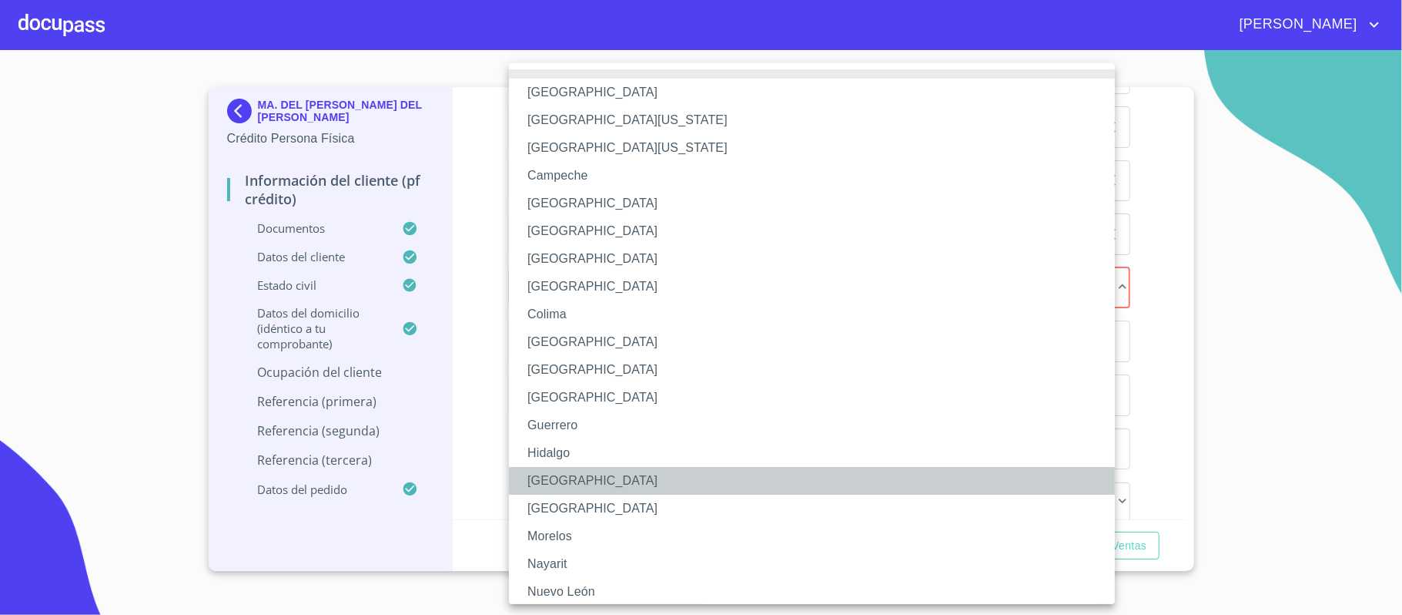
click at [558, 484] on li "[GEOGRAPHIC_DATA]" at bounding box center [819, 481] width 621 height 28
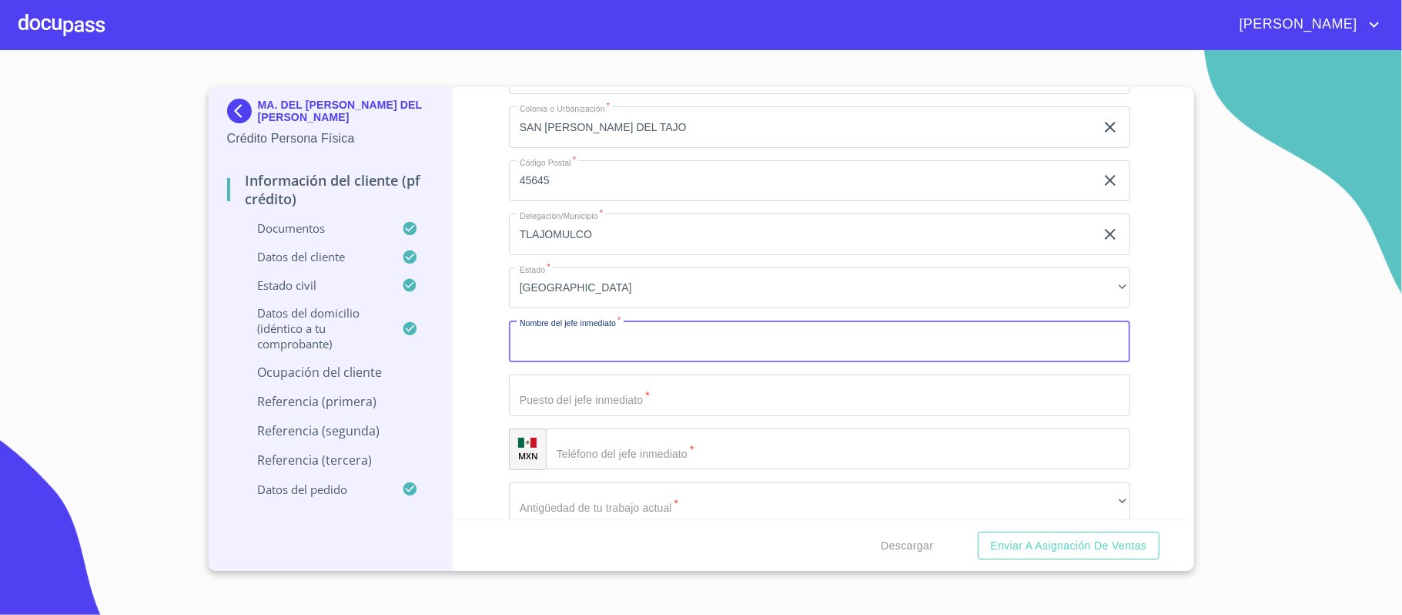
click at [559, 351] on input "Documento de identificación.   *" at bounding box center [819, 341] width 621 height 42
type input "ELLA MISMA"
click at [564, 410] on input "Documento de identificación.   *" at bounding box center [819, 395] width 621 height 42
type input "DUEÑA DEL NEGOCIO"
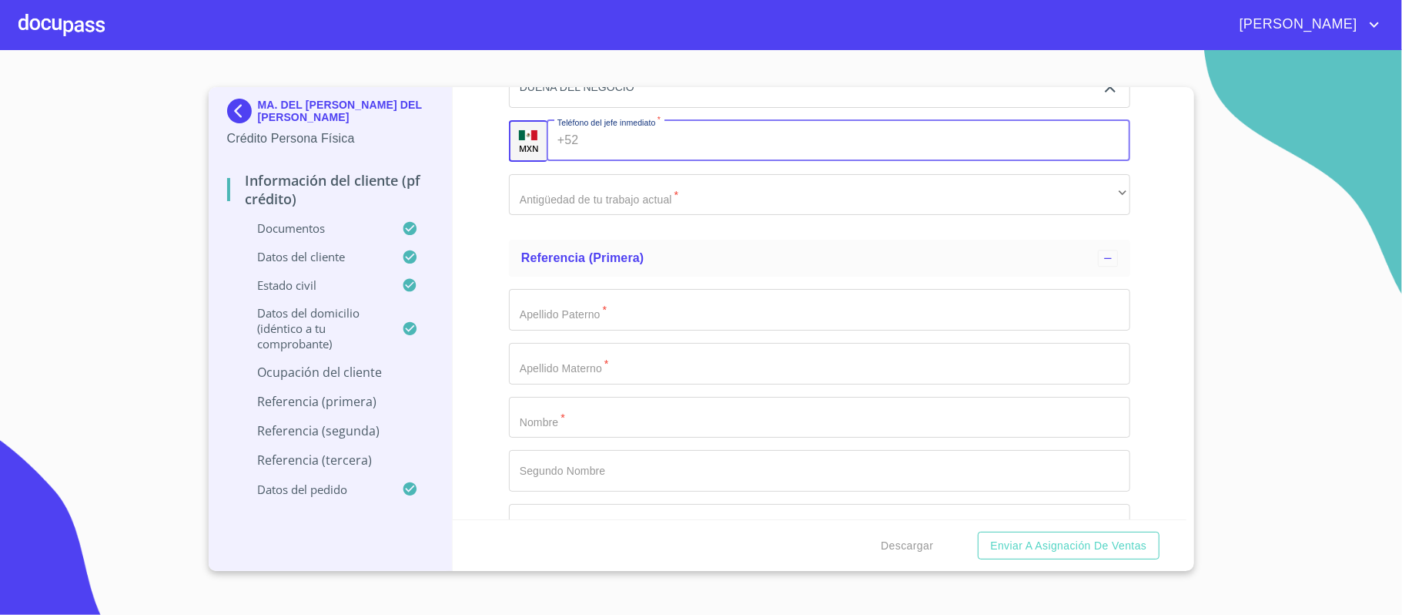
scroll to position [6738, 0]
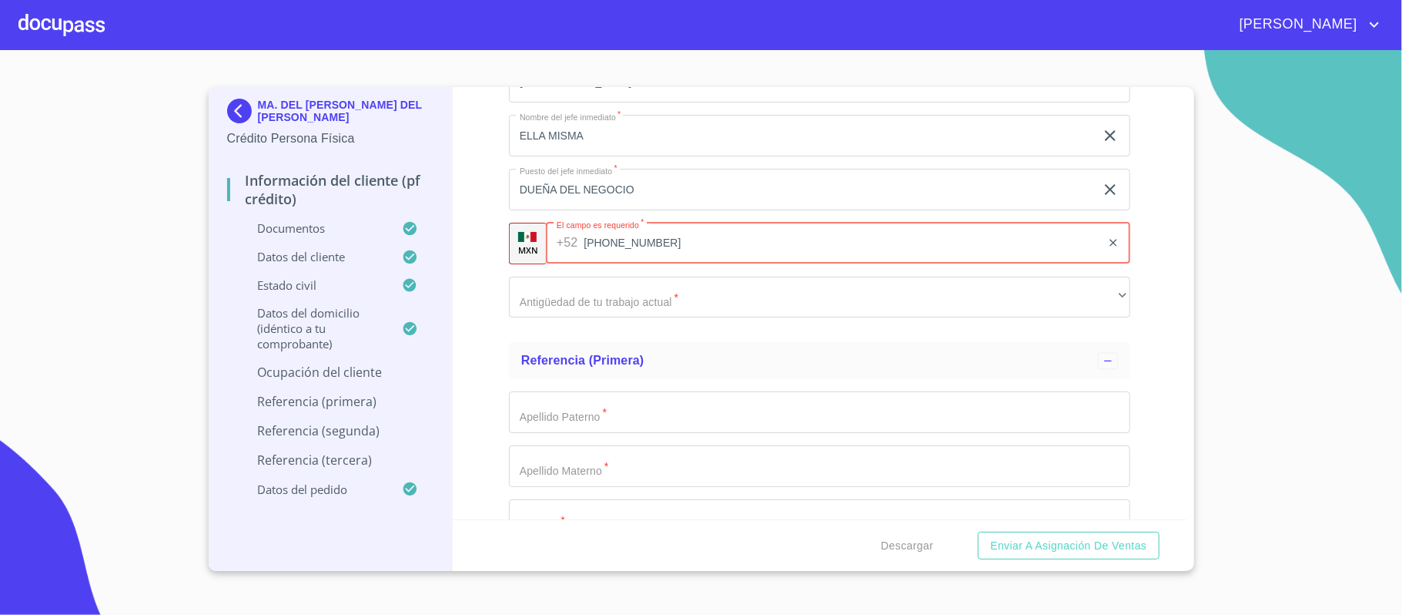
type input "[PHONE_NUMBER]"
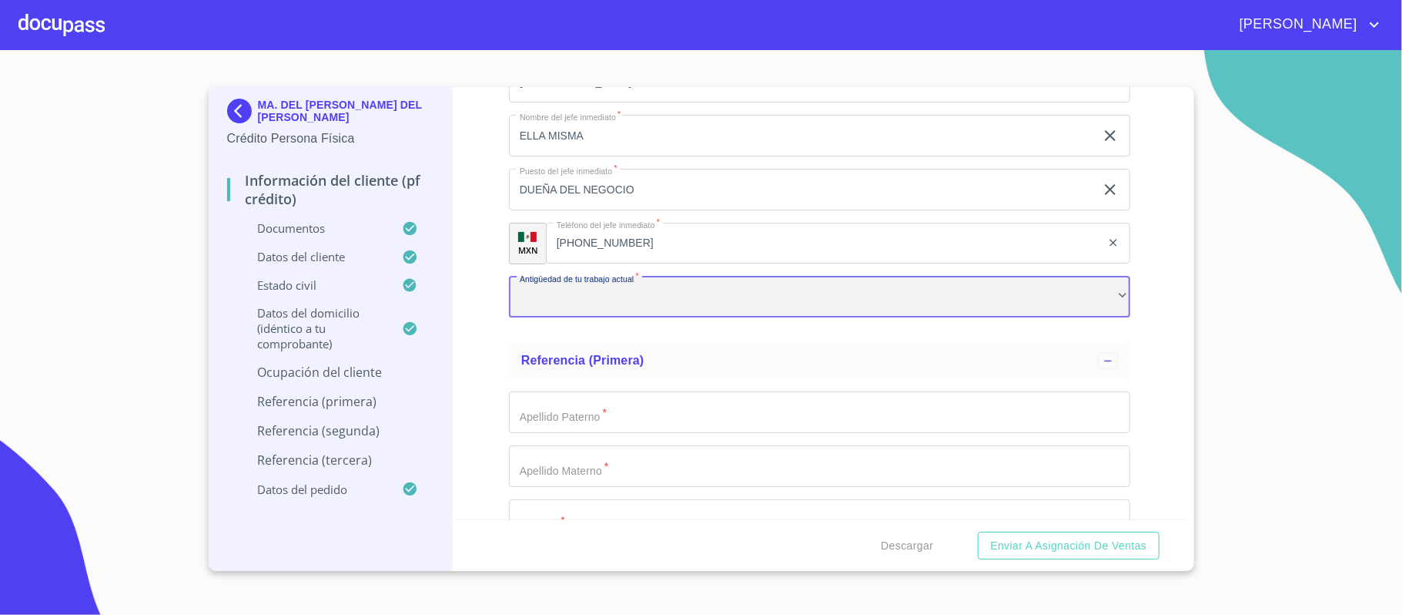
click at [604, 309] on div "​" at bounding box center [819, 297] width 621 height 42
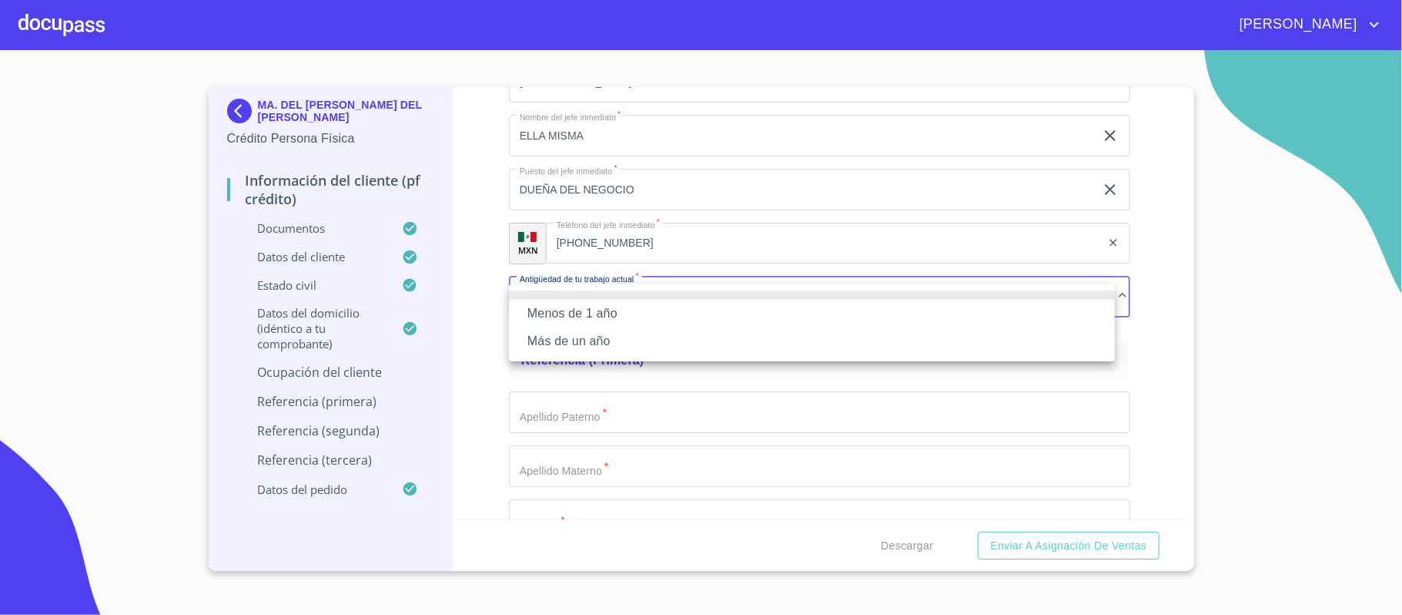
click at [574, 330] on li "Más de un año" at bounding box center [812, 341] width 606 height 28
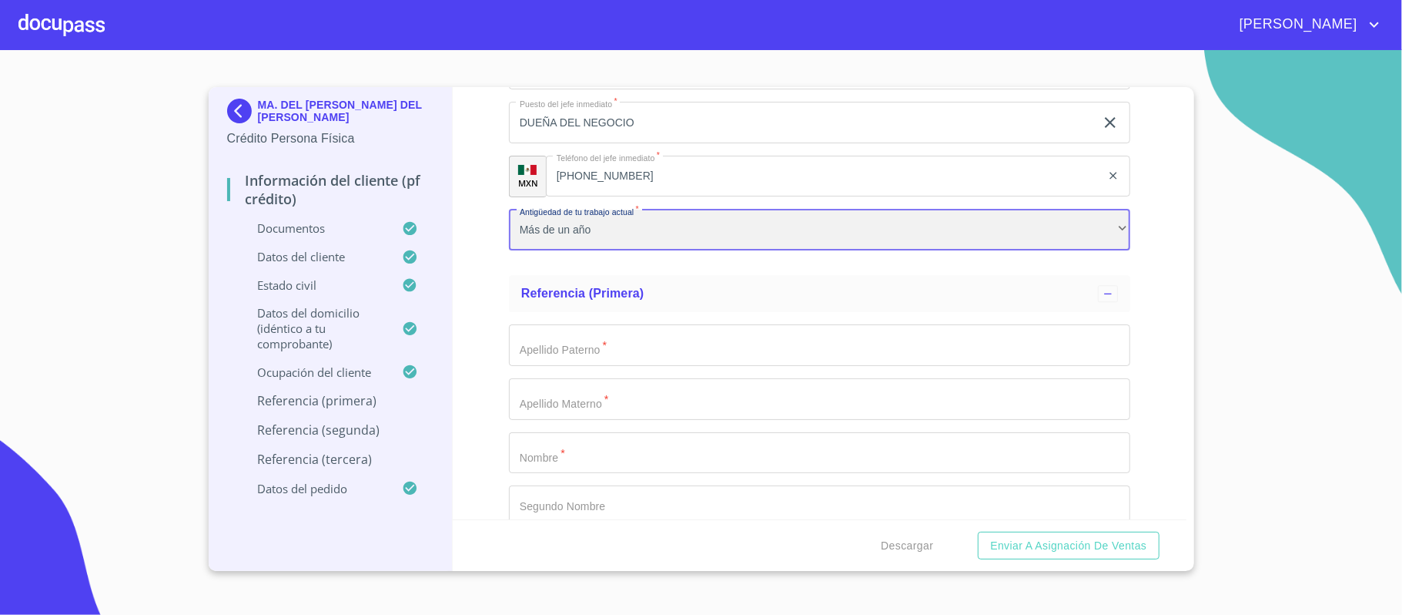
scroll to position [6840, 0]
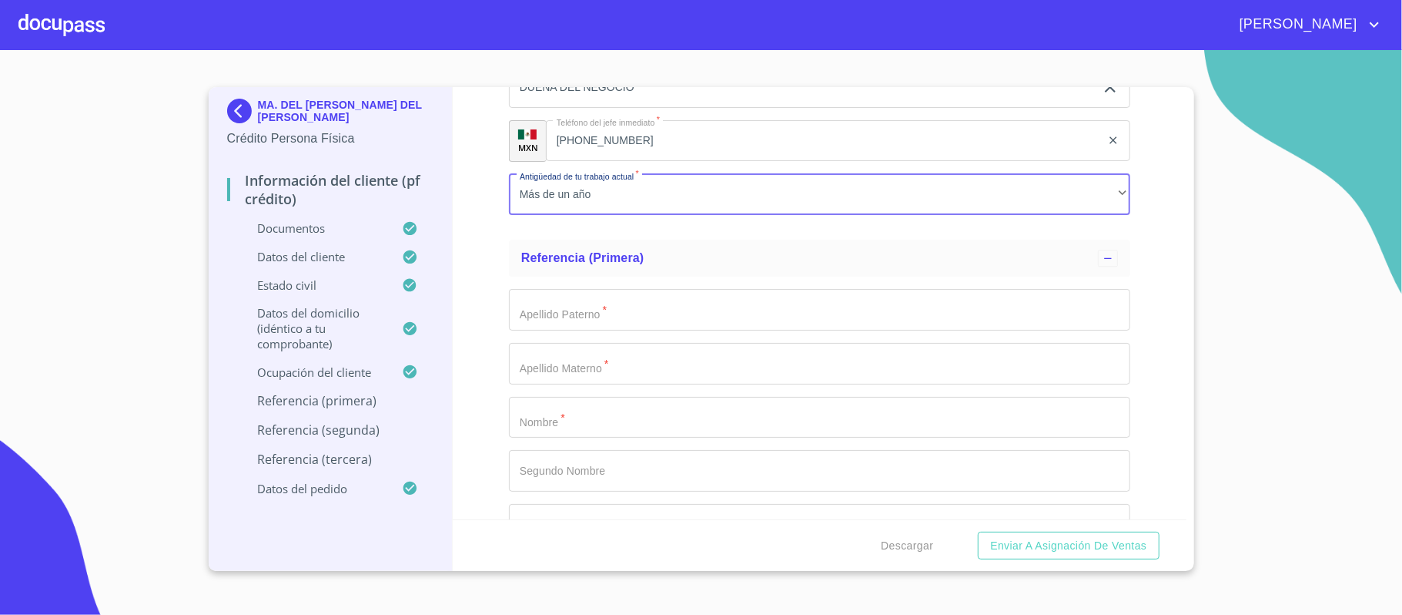
click at [562, 328] on input "Documento de identificación.   *" at bounding box center [819, 310] width 621 height 42
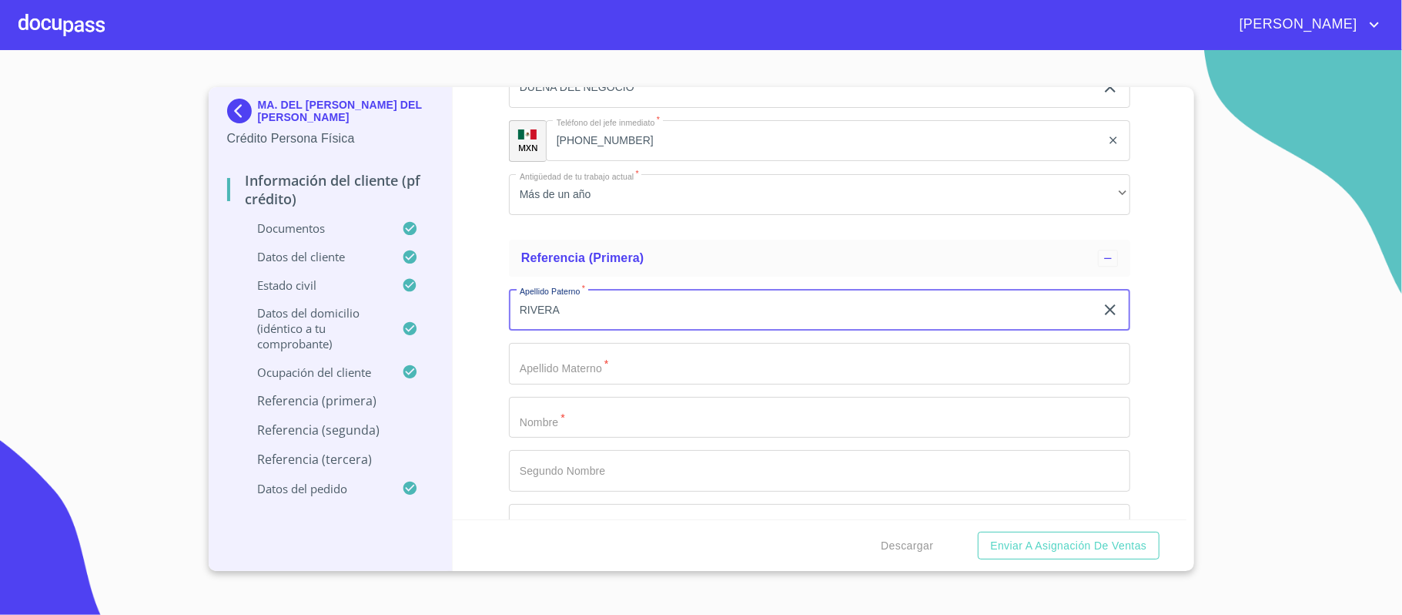
type input "RIVERA"
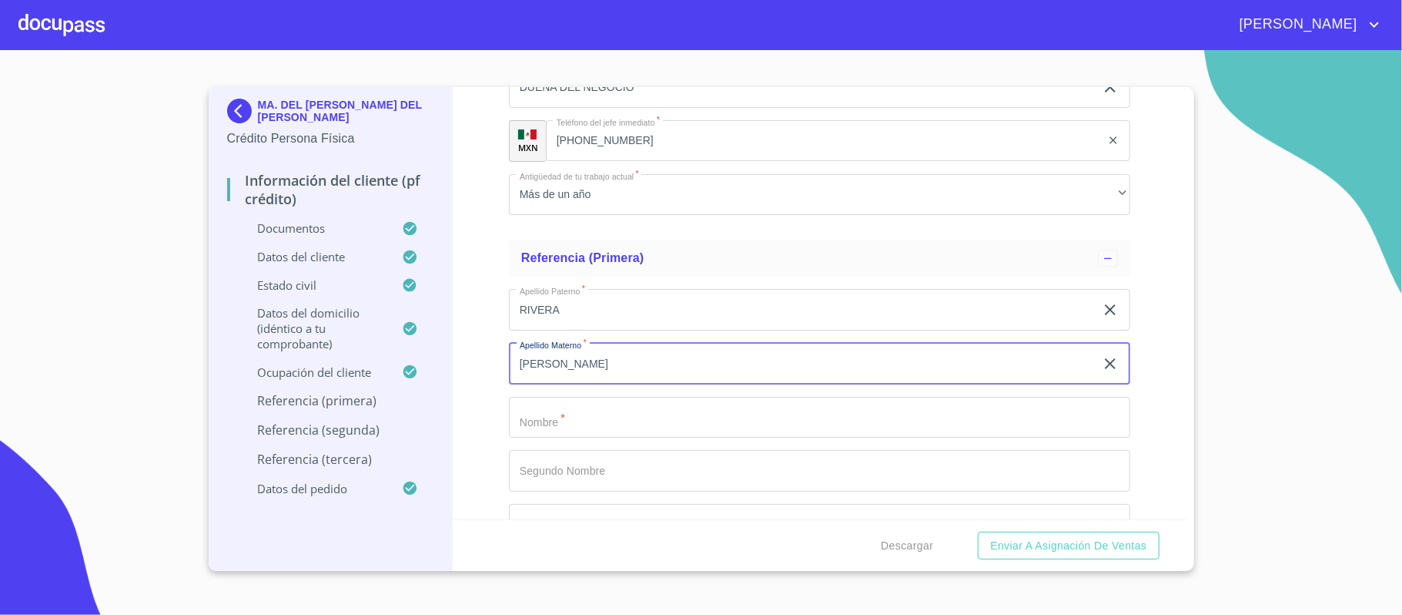
type input "[PERSON_NAME]"
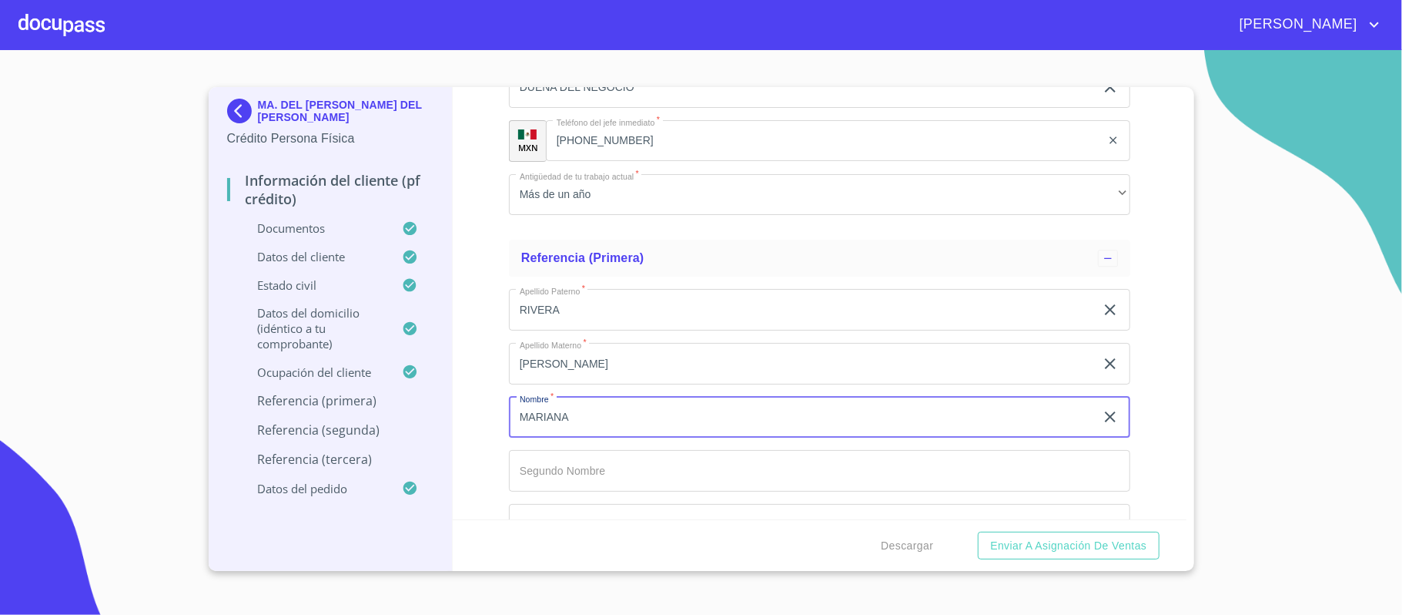
type input "MARIANA"
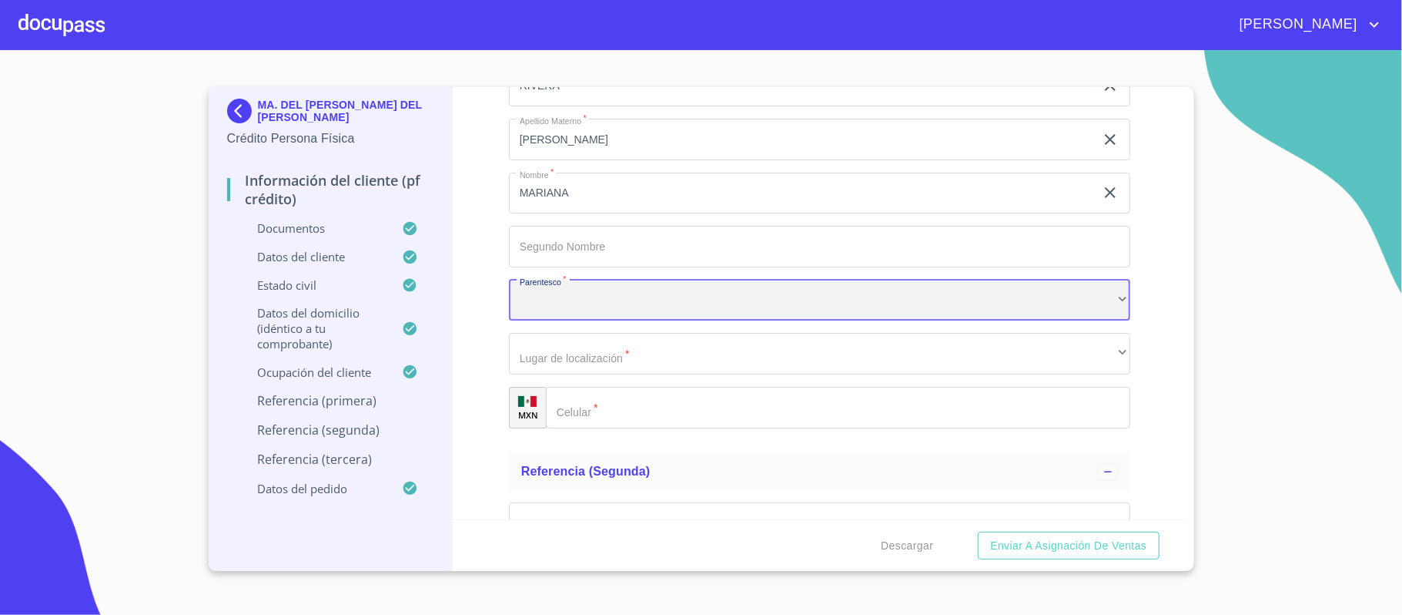
scroll to position [7181, 0]
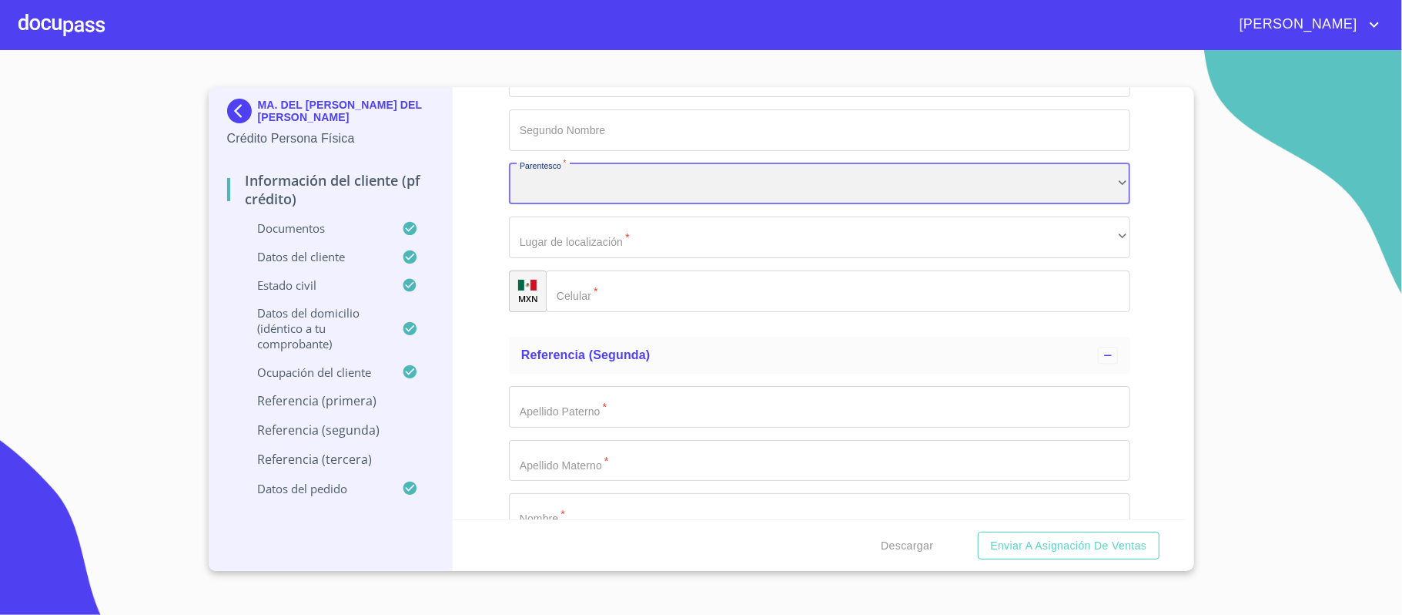
click at [562, 198] on div "​" at bounding box center [819, 184] width 621 height 42
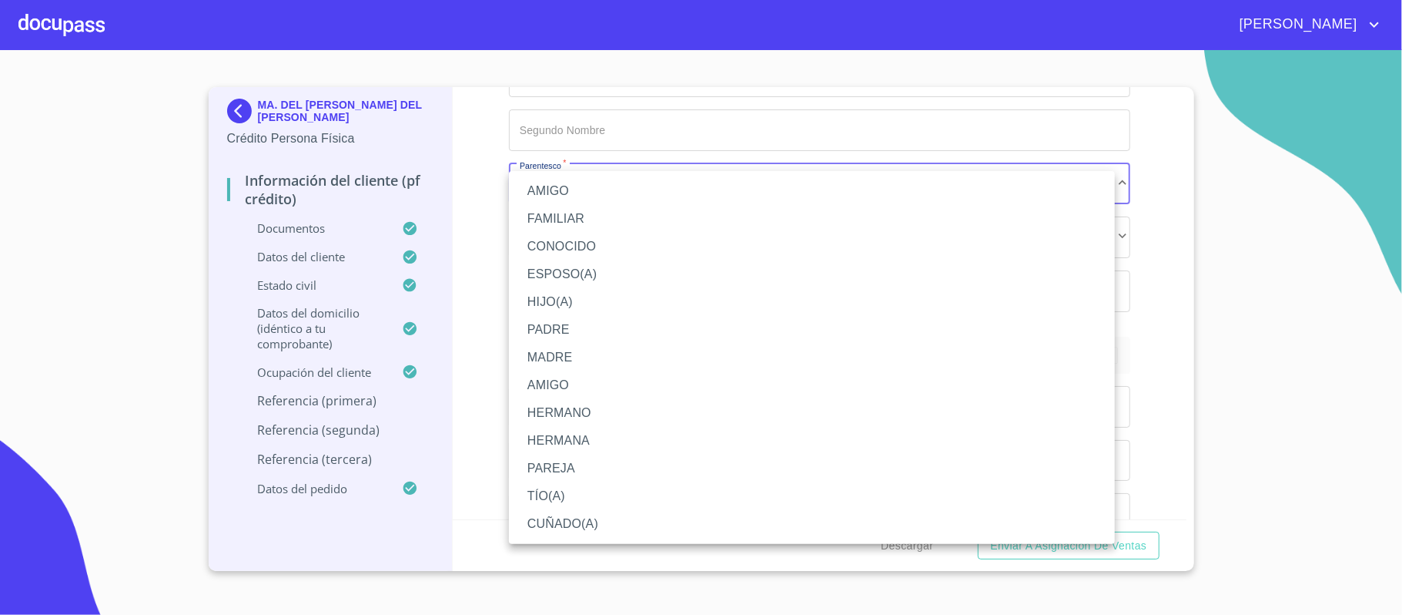
click at [548, 206] on li "FAMILIAR" at bounding box center [812, 219] width 606 height 28
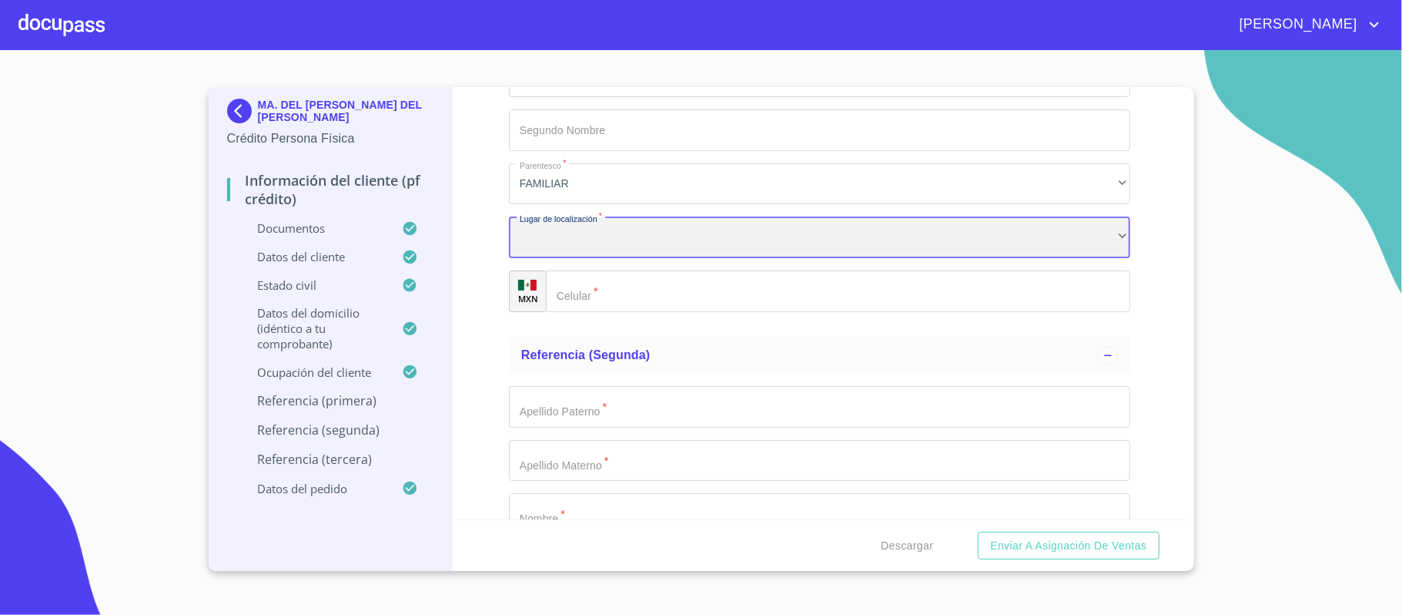
click at [580, 241] on div "​" at bounding box center [819, 237] width 621 height 42
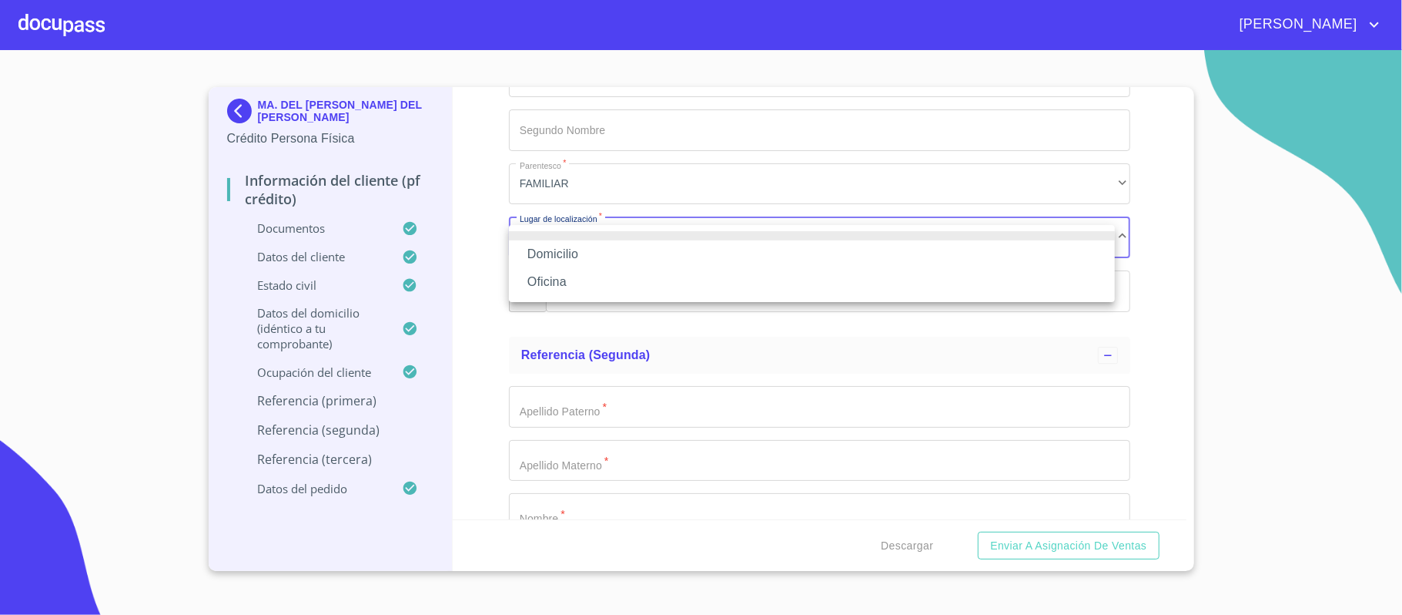
click at [554, 279] on li "Oficina" at bounding box center [812, 282] width 606 height 28
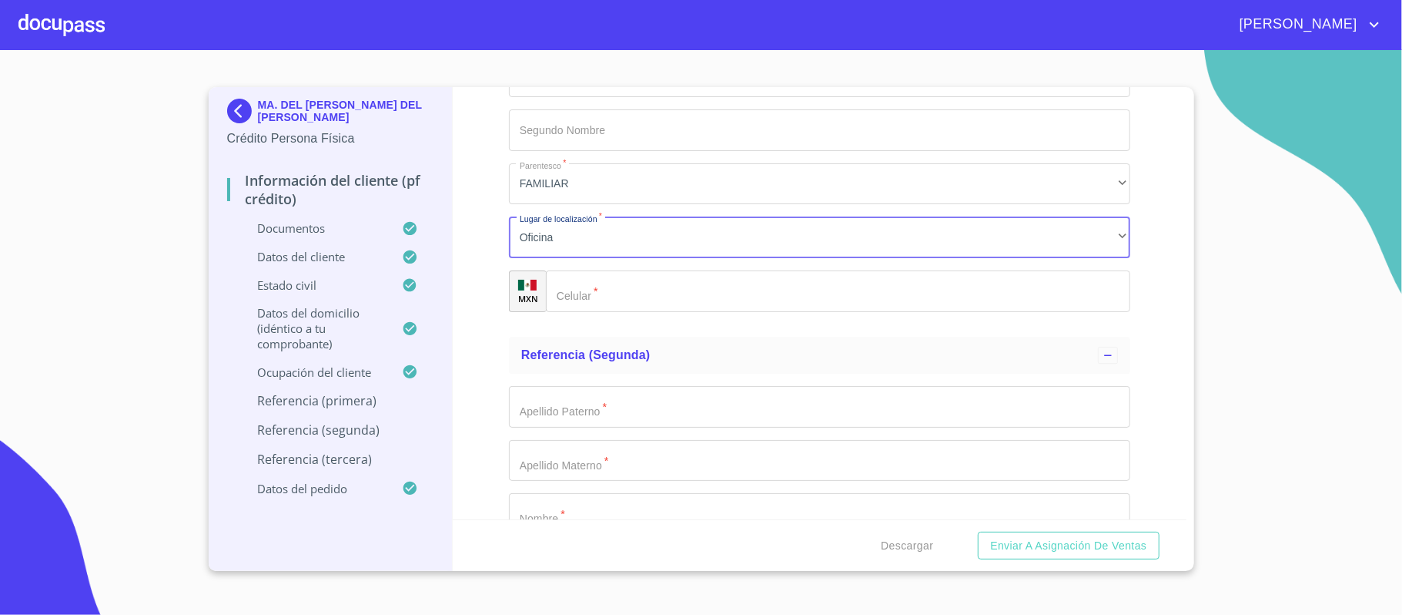
click at [582, 297] on div "​" at bounding box center [838, 291] width 585 height 42
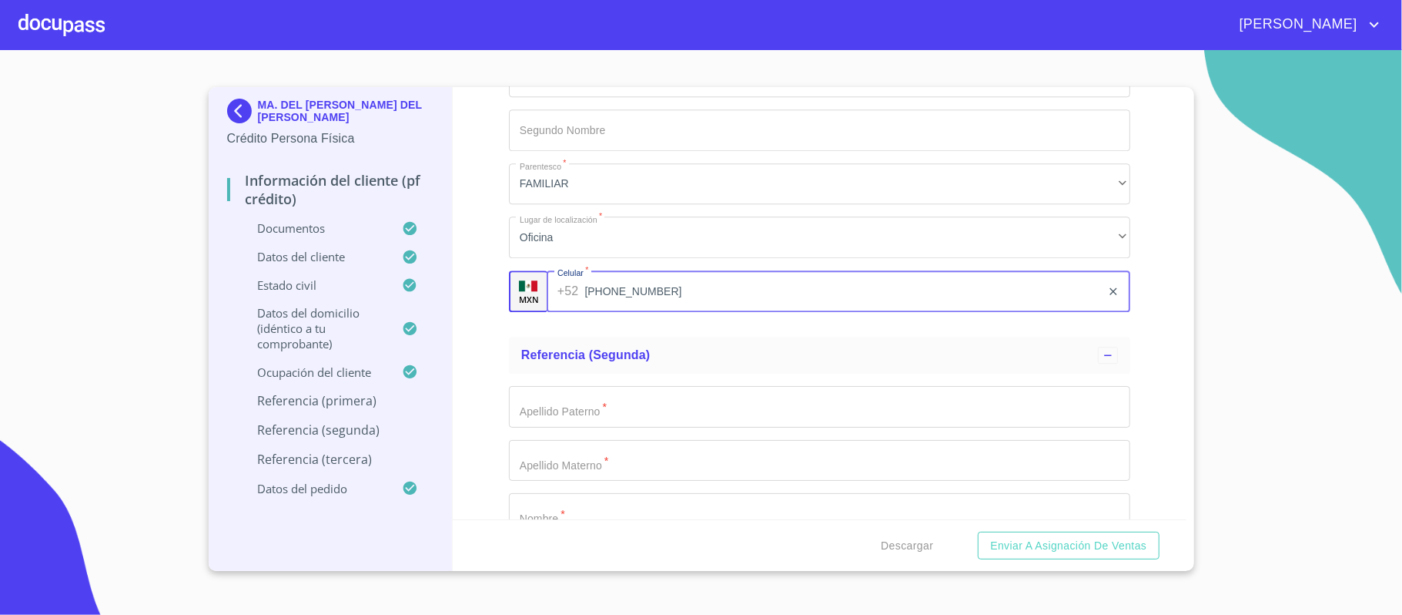
type input "[PHONE_NUMBER]"
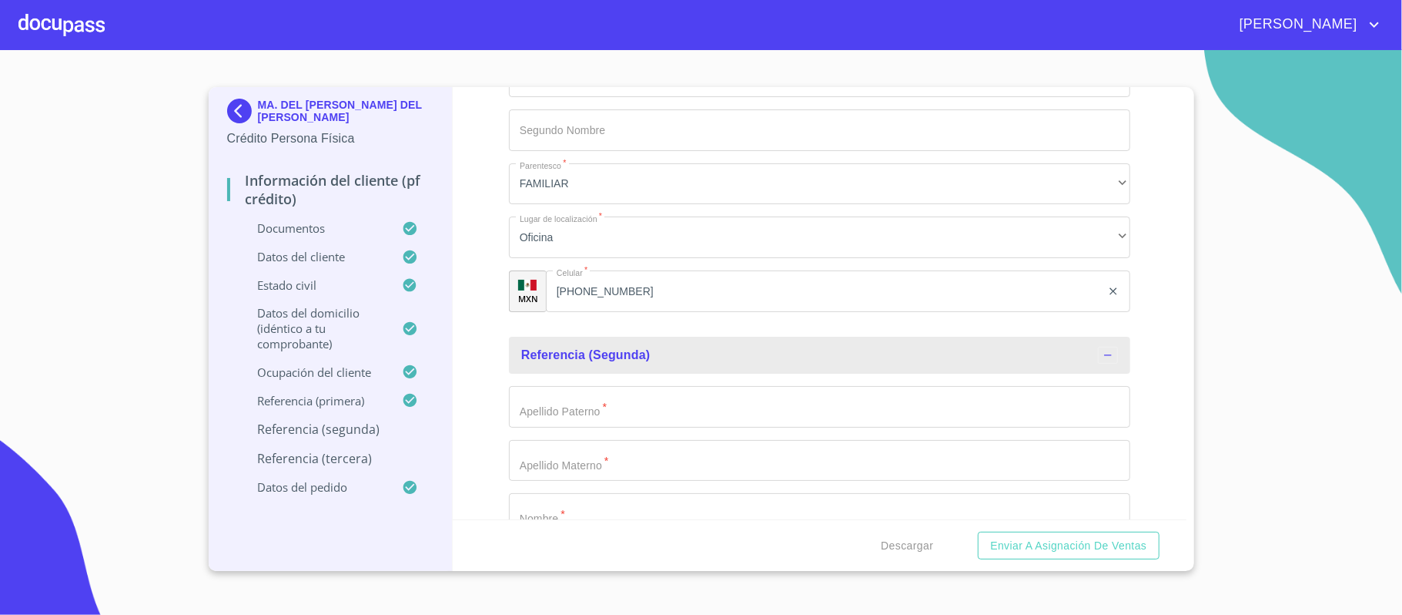
scroll to position [7283, 0]
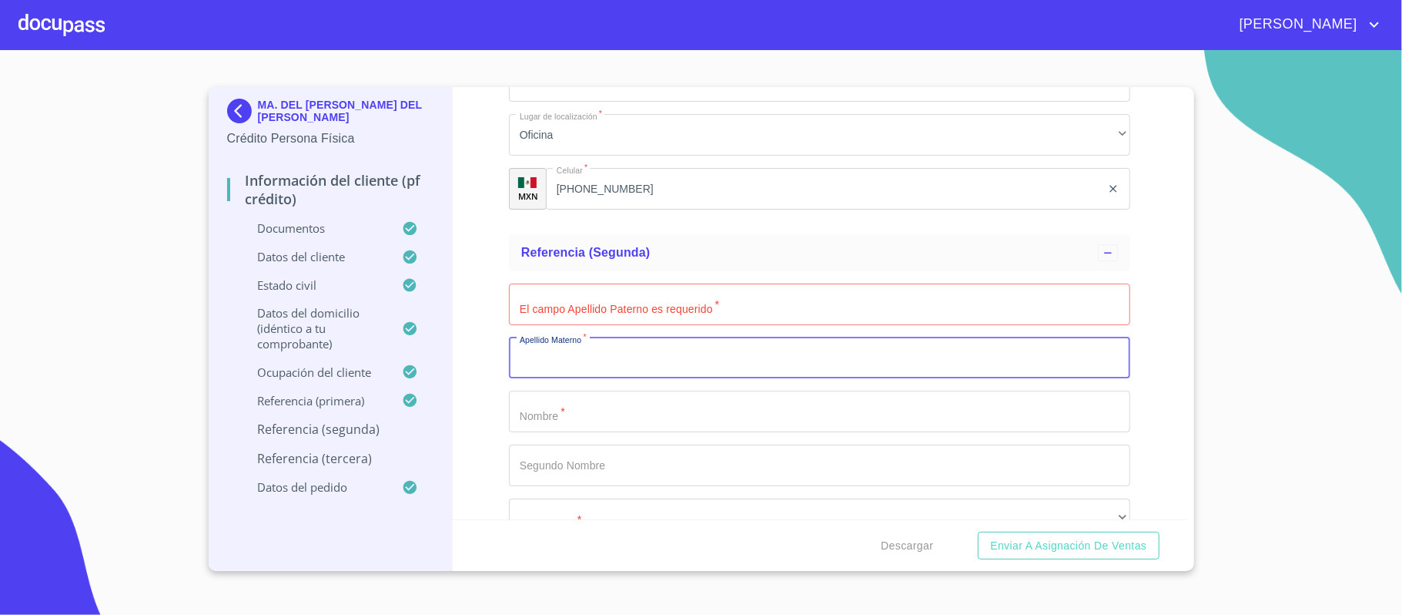
click at [573, 303] on input "Documento de identificación.   *" at bounding box center [819, 304] width 621 height 42
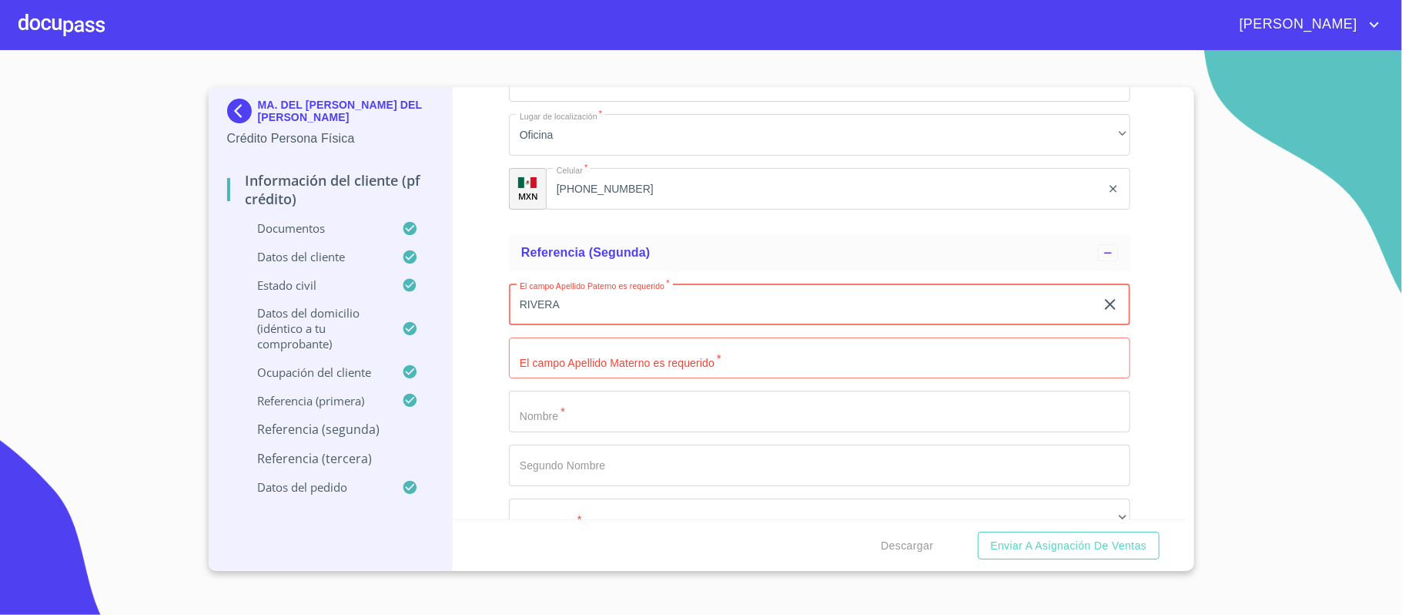
type input "RIVERA"
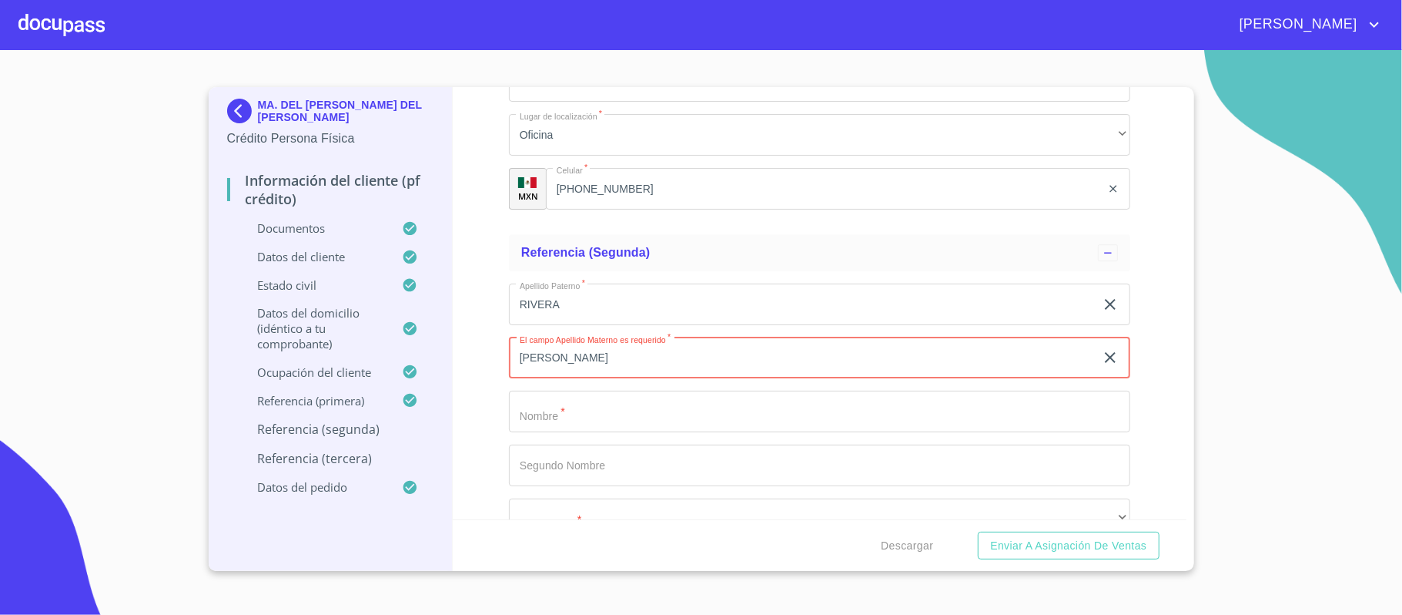
type input "[PERSON_NAME]"
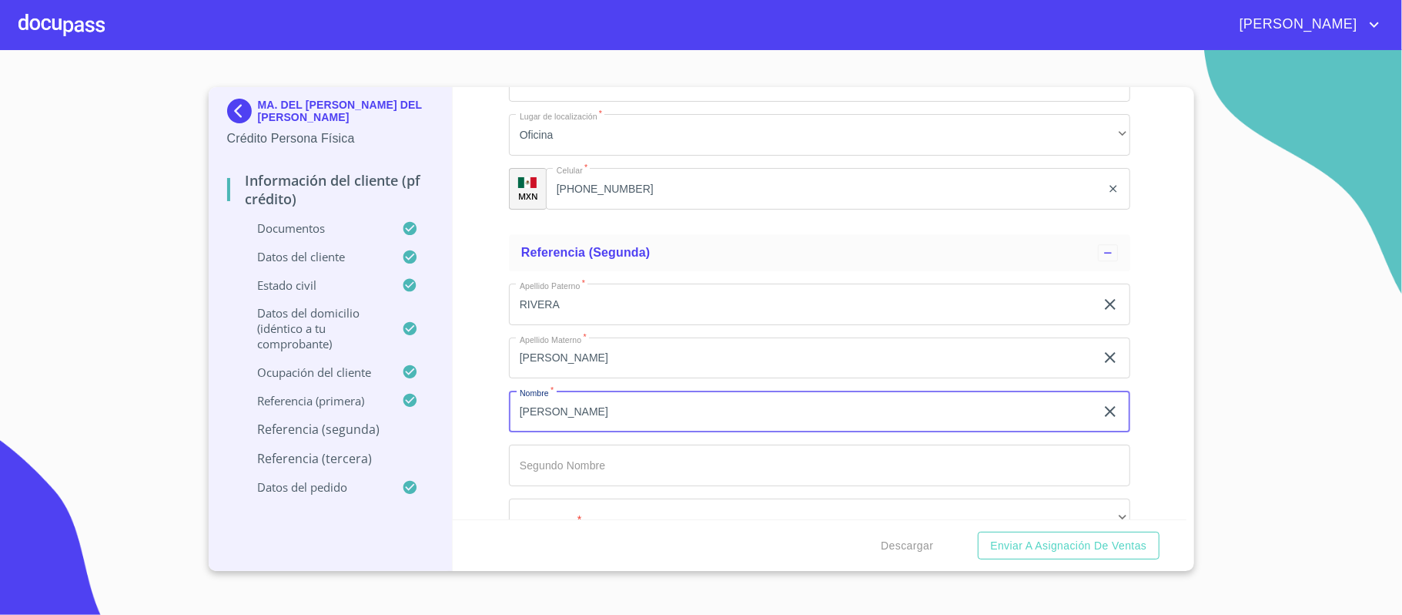
type input "[PERSON_NAME]"
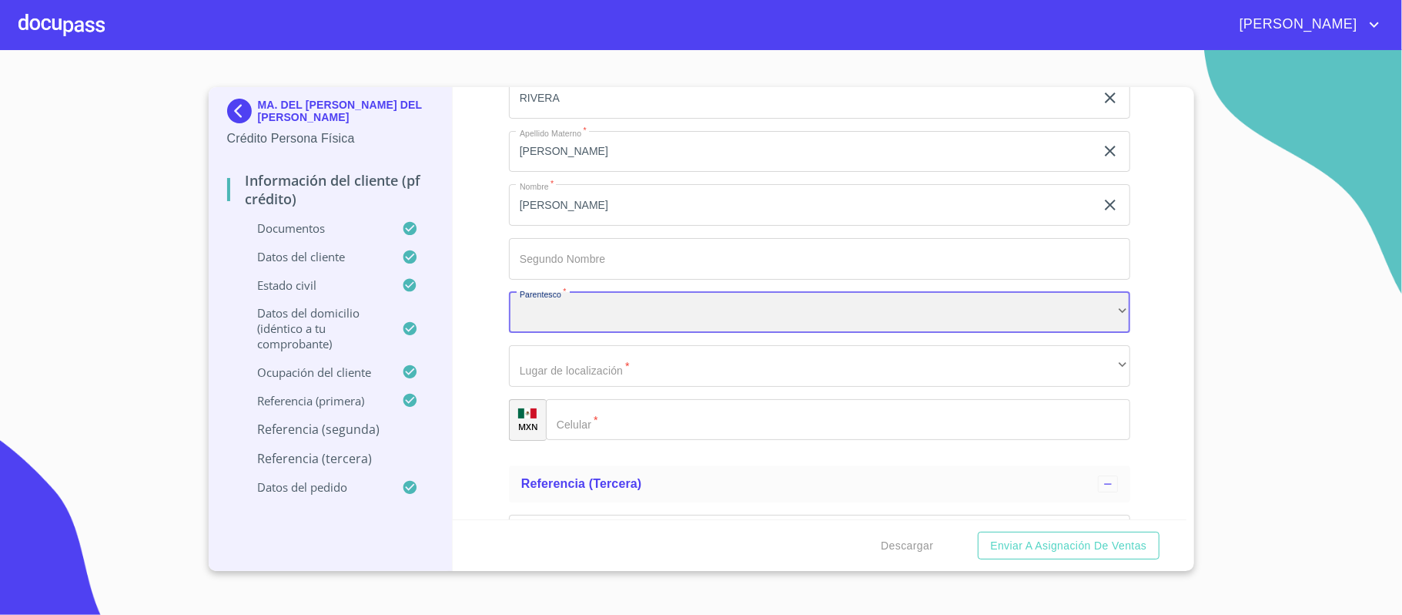
scroll to position [7514, 0]
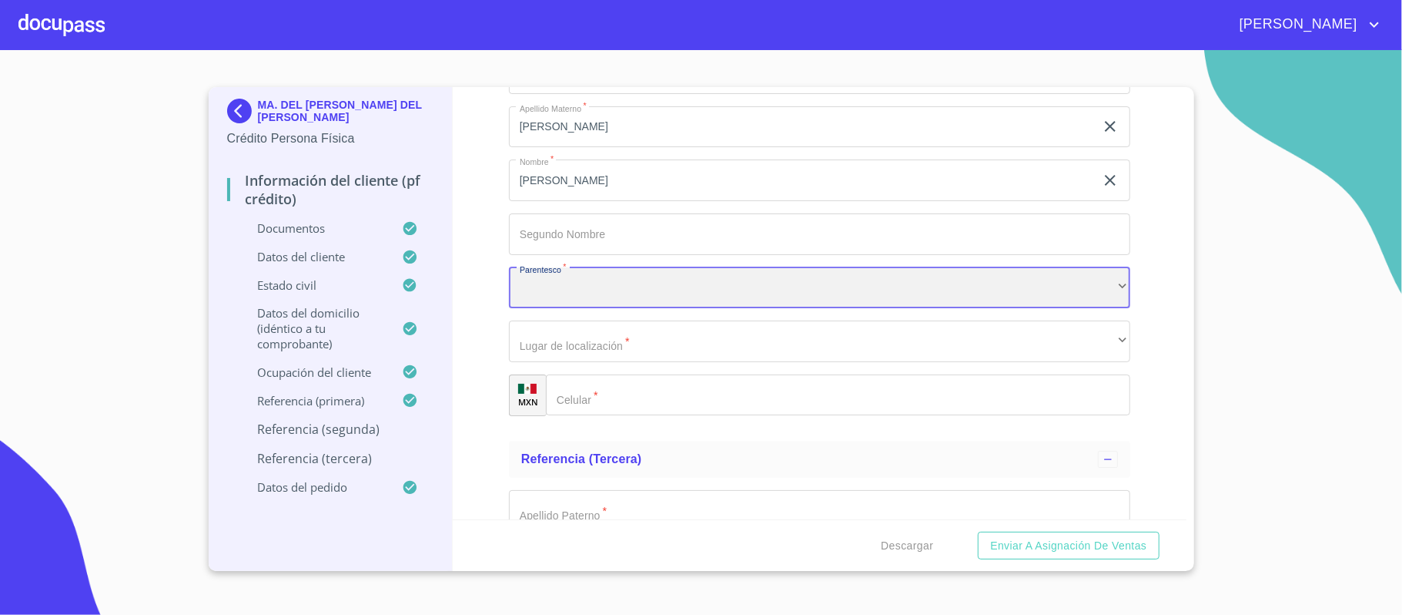
click at [568, 303] on div "​" at bounding box center [819, 288] width 621 height 42
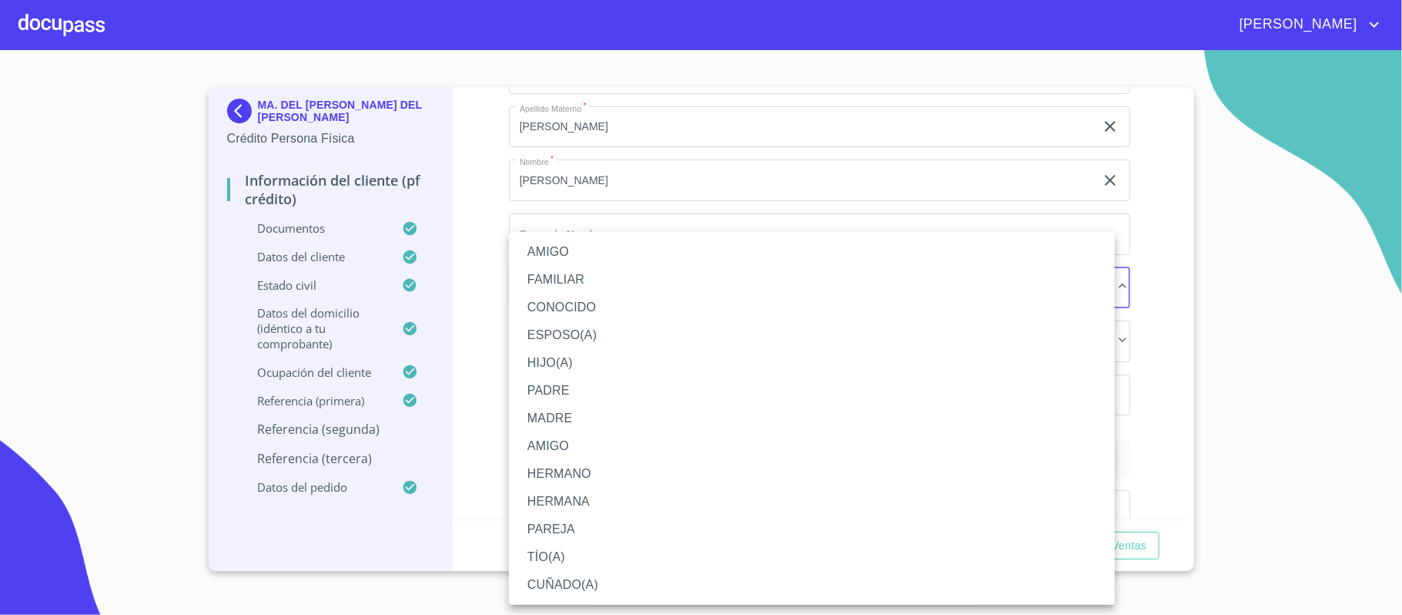
click at [551, 283] on li "FAMILIAR" at bounding box center [812, 280] width 606 height 28
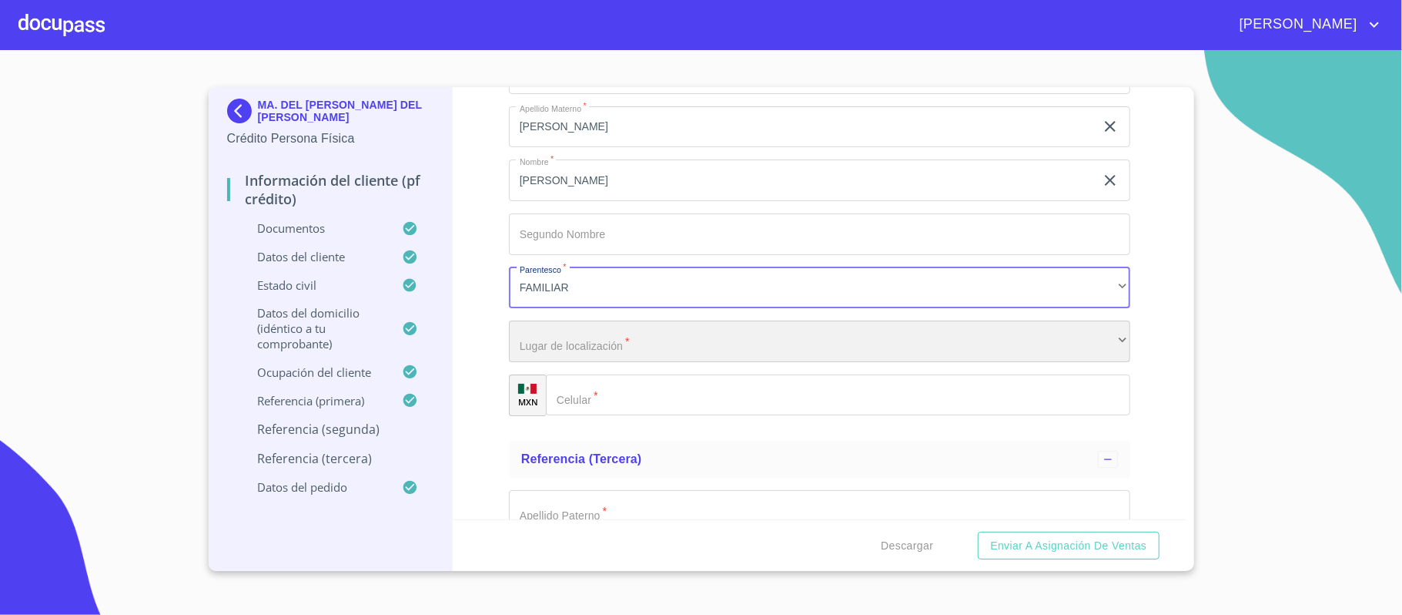
click at [565, 355] on div "​" at bounding box center [819, 341] width 621 height 42
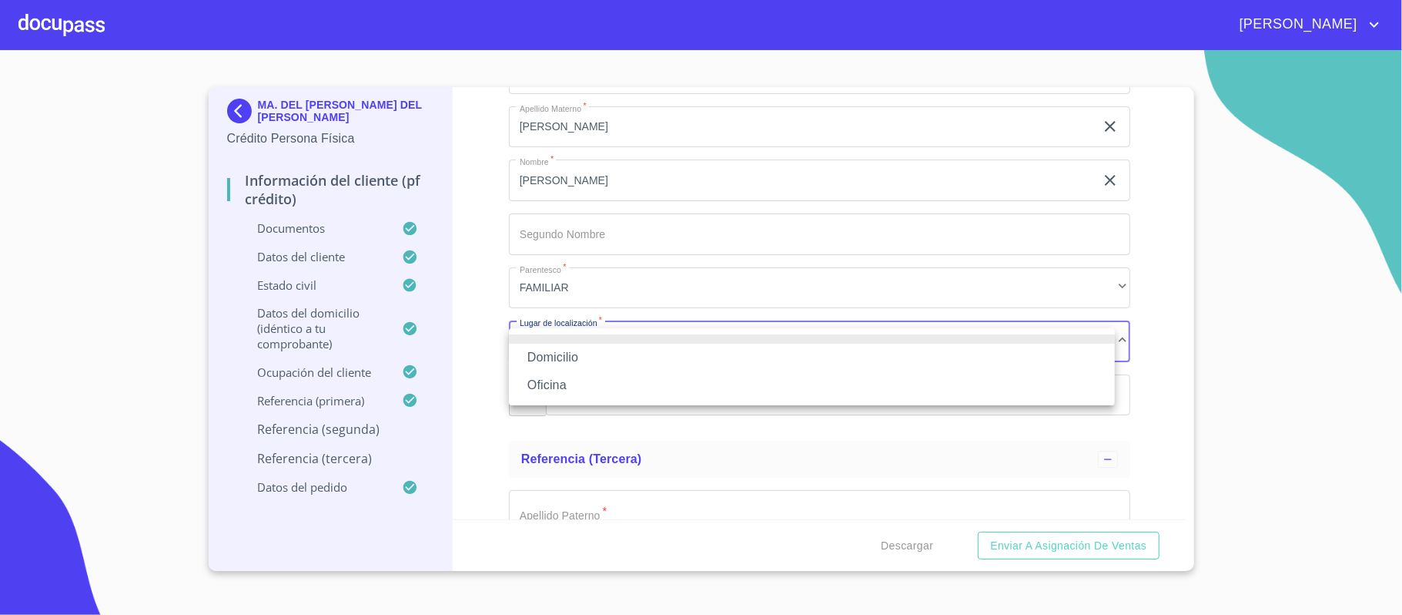
click at [545, 386] on li "Oficina" at bounding box center [812, 385] width 606 height 28
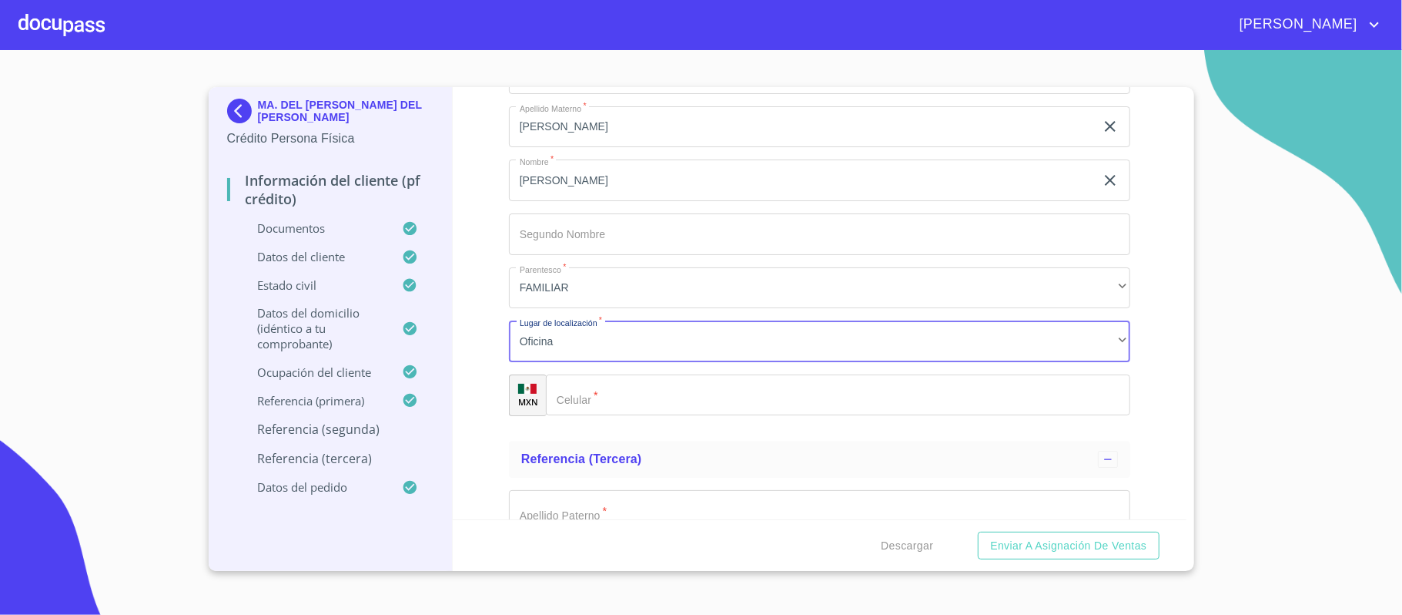
click at [607, 404] on input "Documento de identificación.   *" at bounding box center [838, 395] width 585 height 42
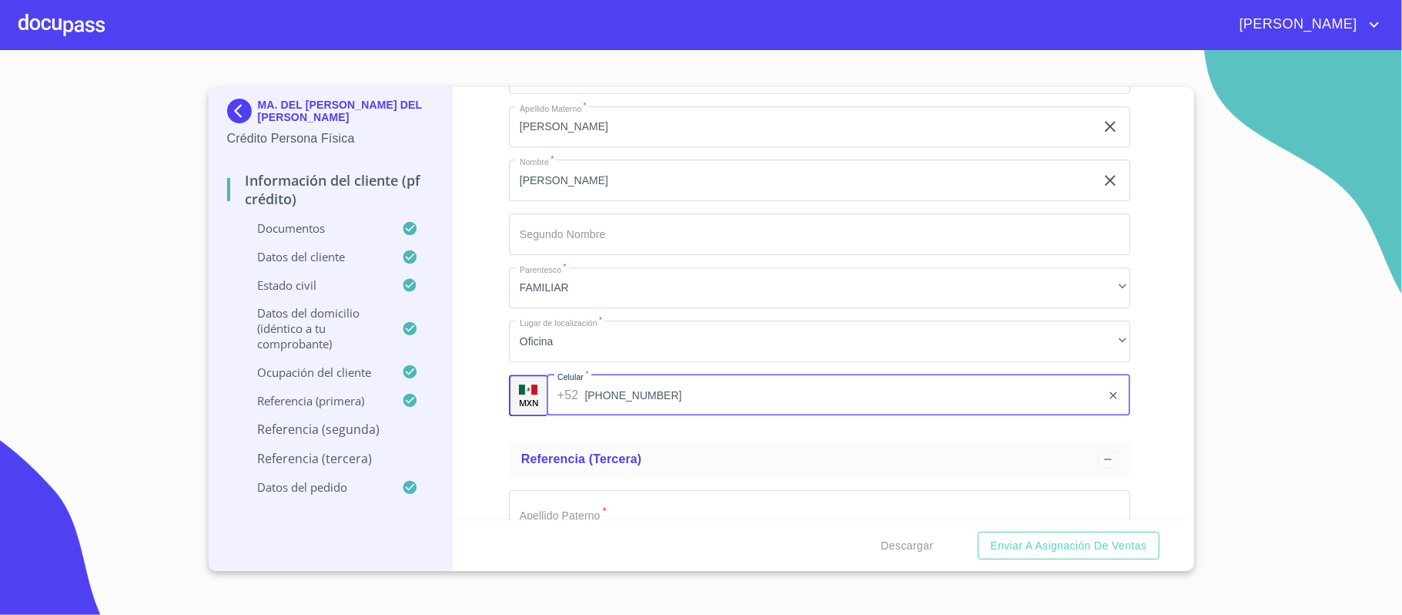
scroll to position [7617, 0]
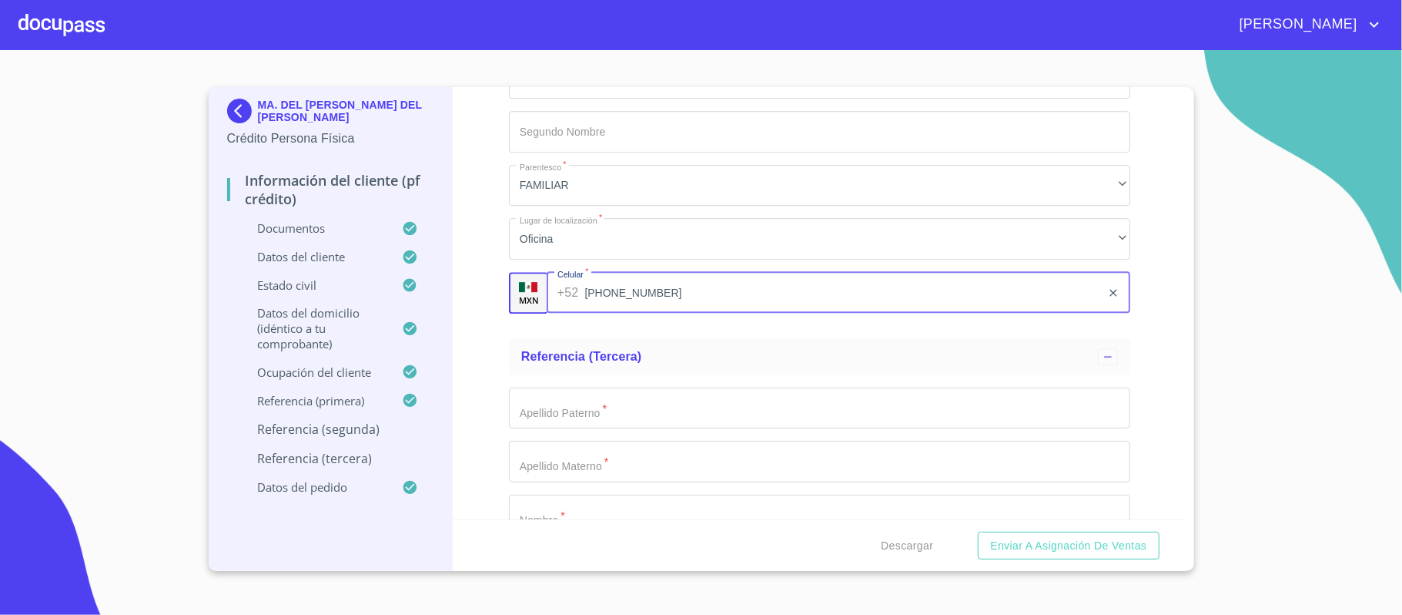
type input "[PHONE_NUMBER]"
click at [582, 402] on input "Documento de identificación.   *" at bounding box center [819, 408] width 621 height 42
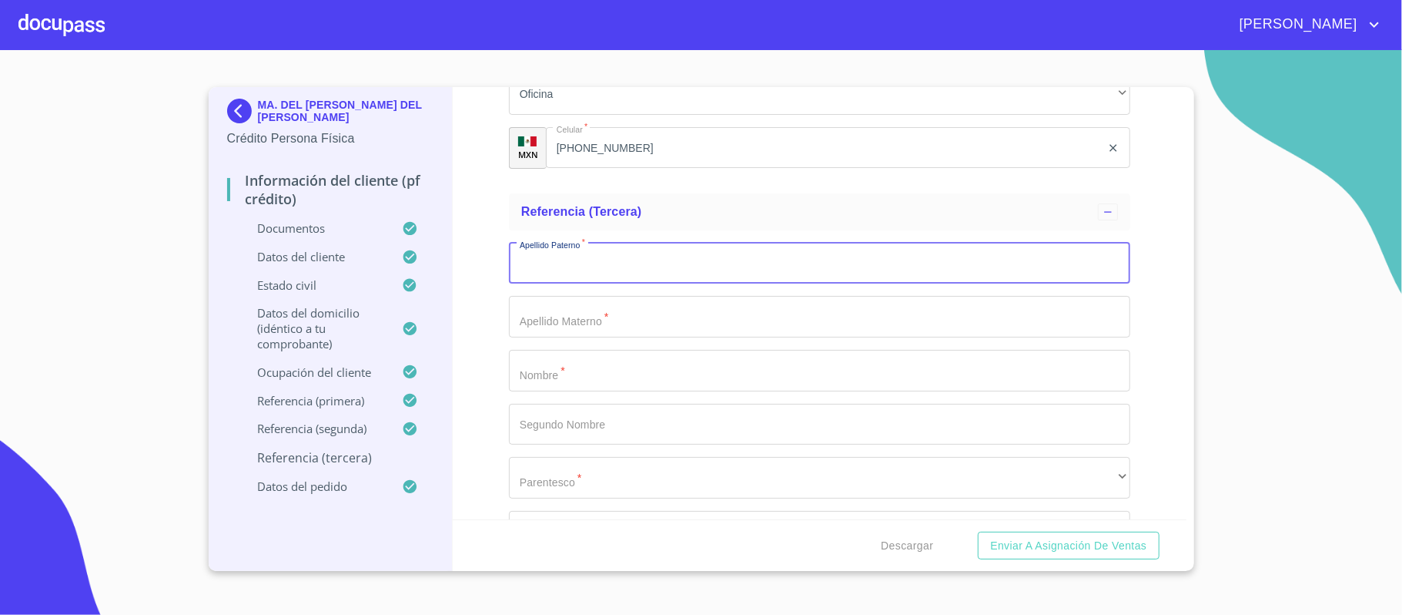
scroll to position [7822, 0]
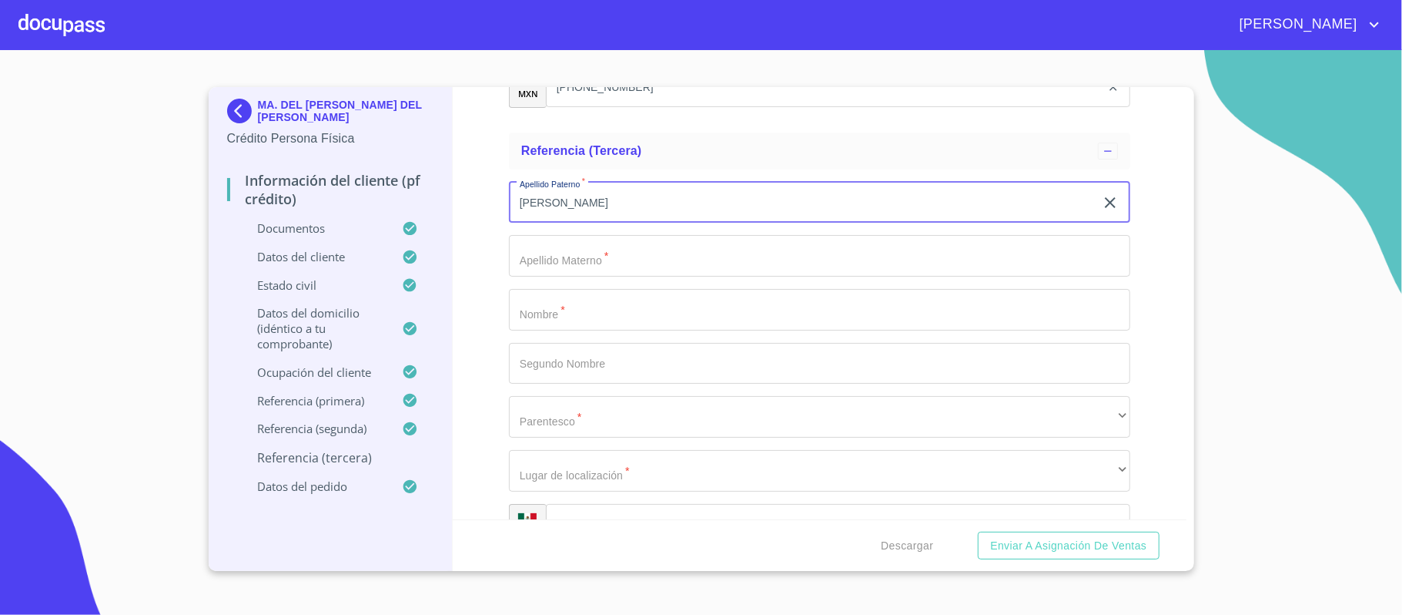
type input "[PERSON_NAME]"
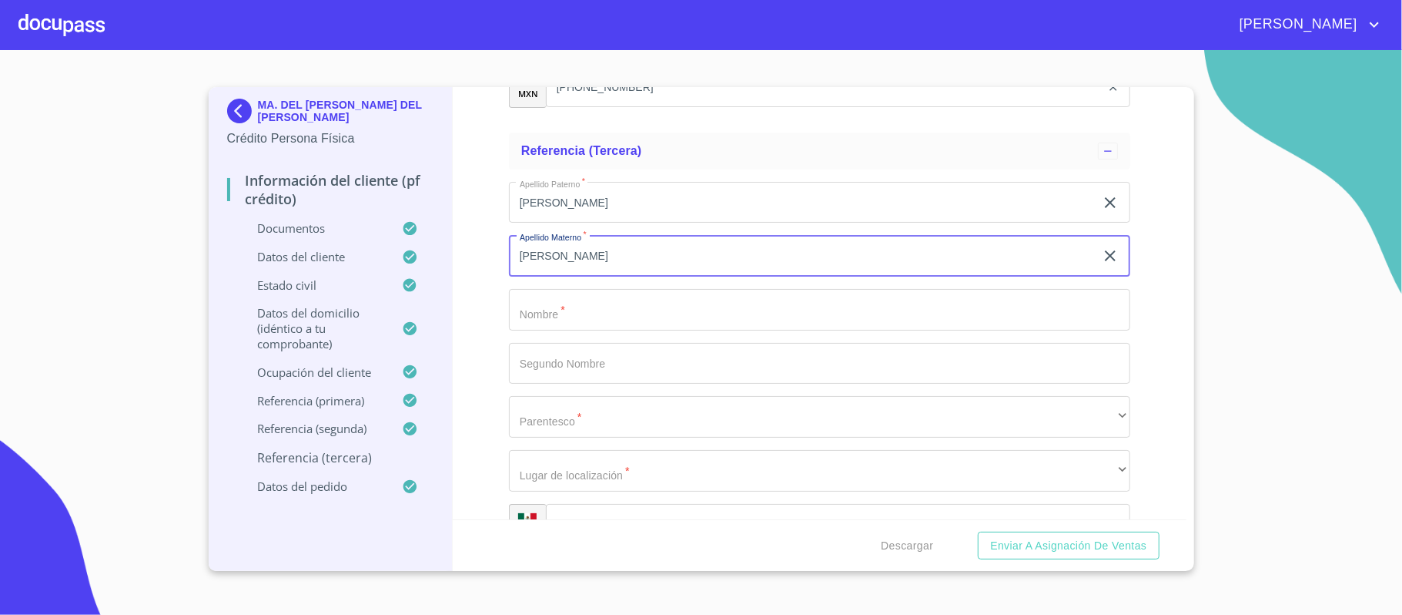
type input "[PERSON_NAME]"
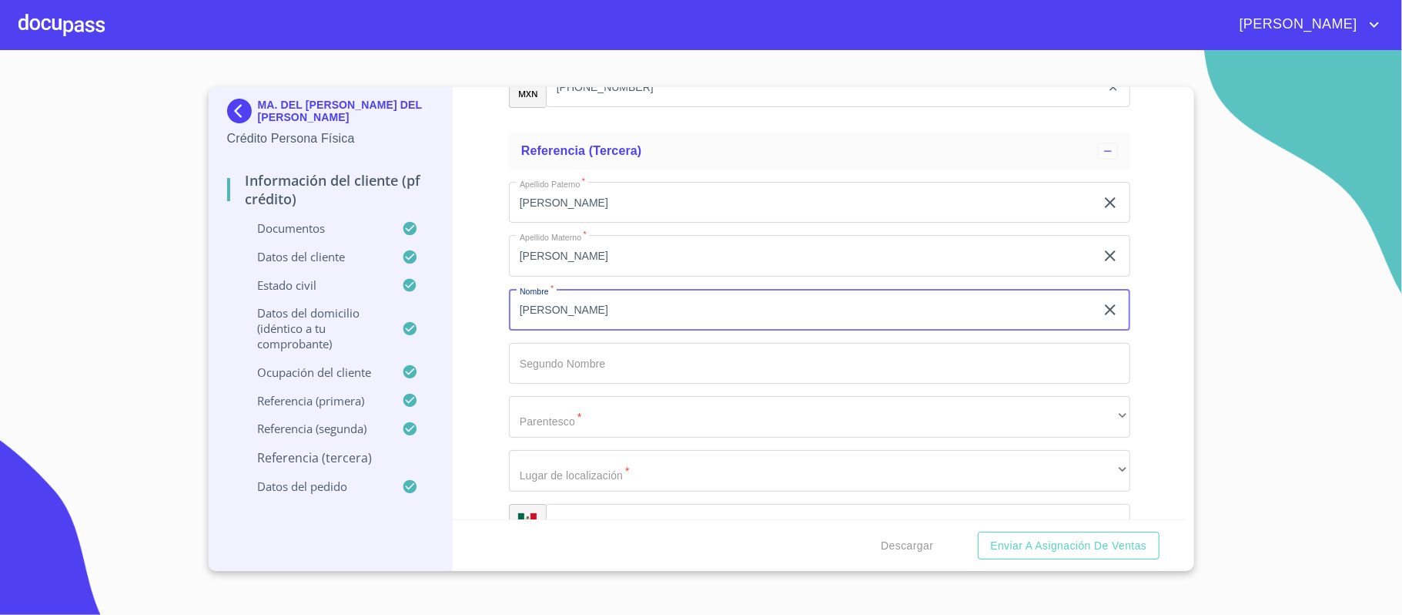
type input "[PERSON_NAME]"
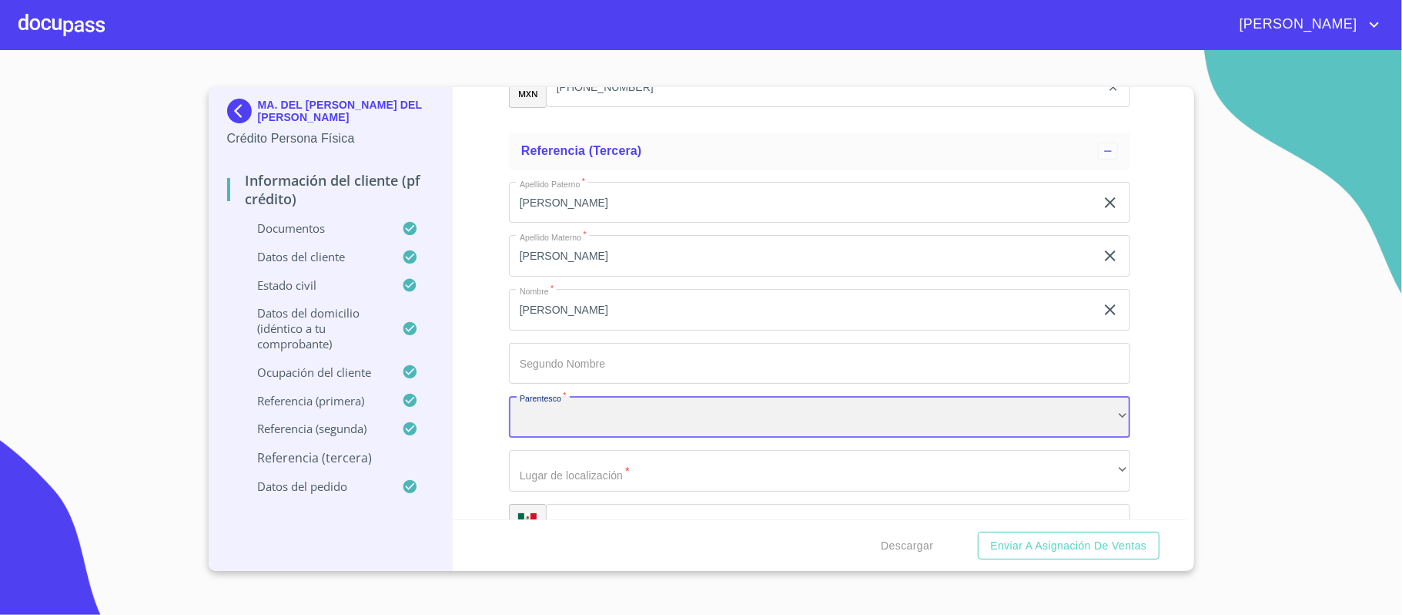
click at [577, 410] on div "​" at bounding box center [819, 417] width 621 height 42
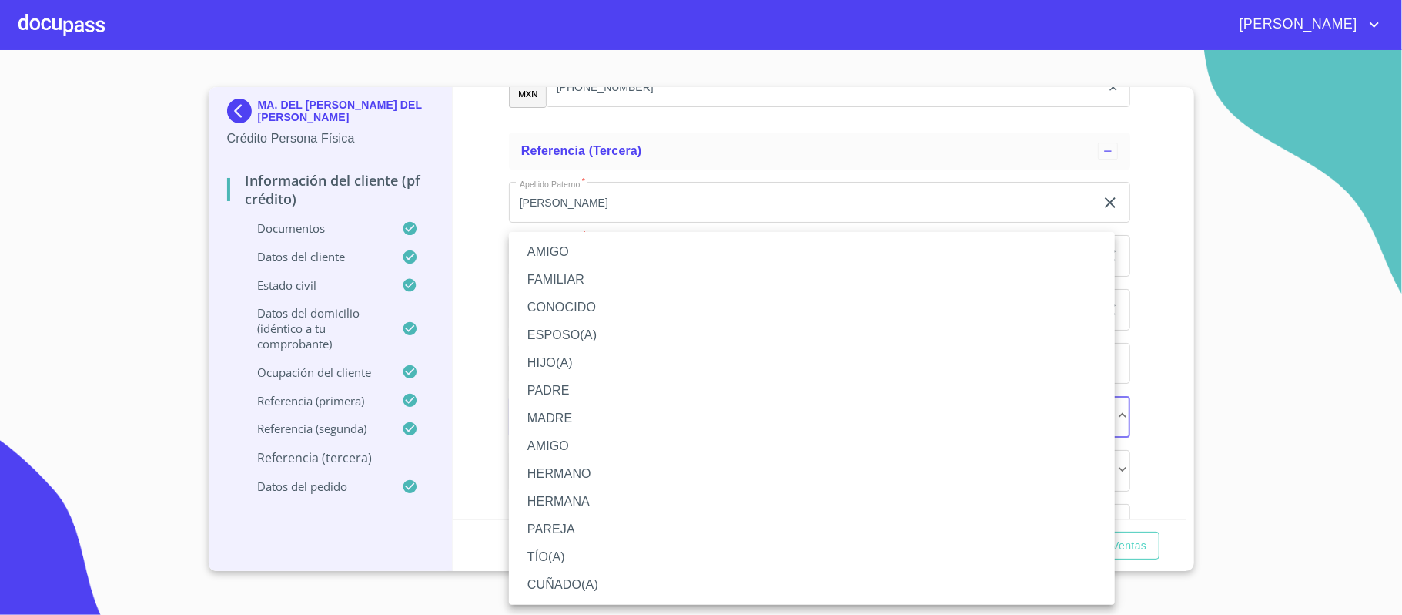
click at [561, 243] on li "AMIGO" at bounding box center [812, 252] width 606 height 28
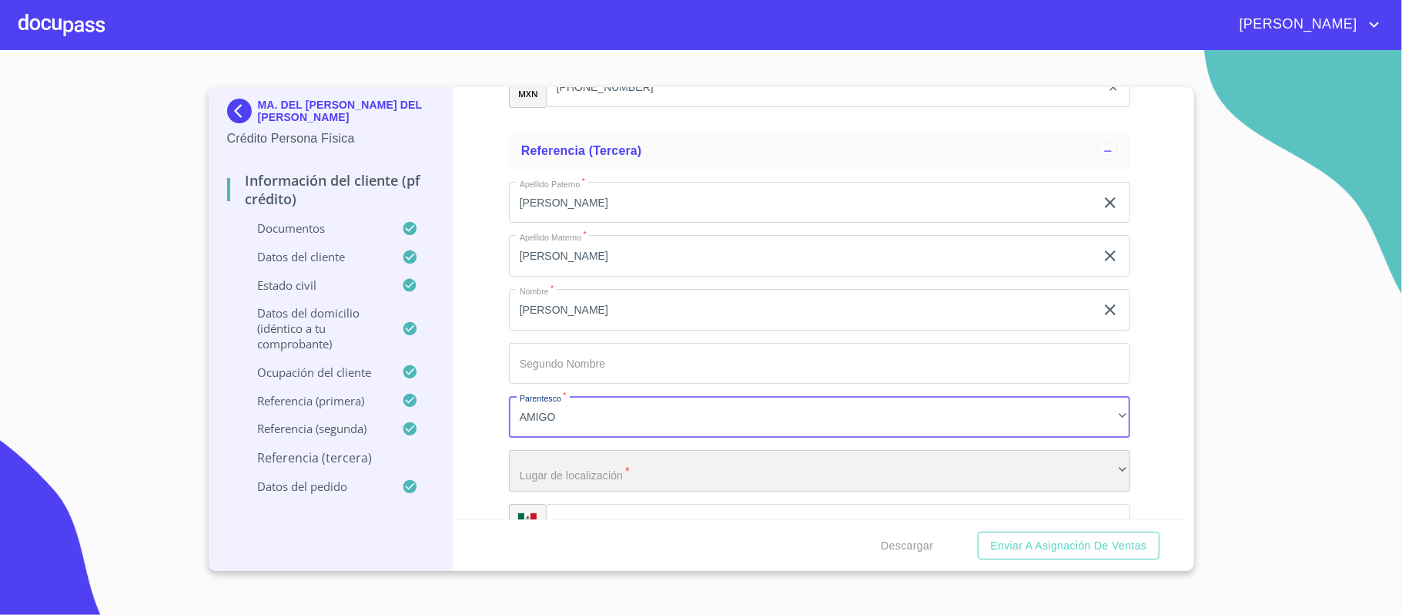
click at [582, 474] on div "​" at bounding box center [819, 471] width 621 height 42
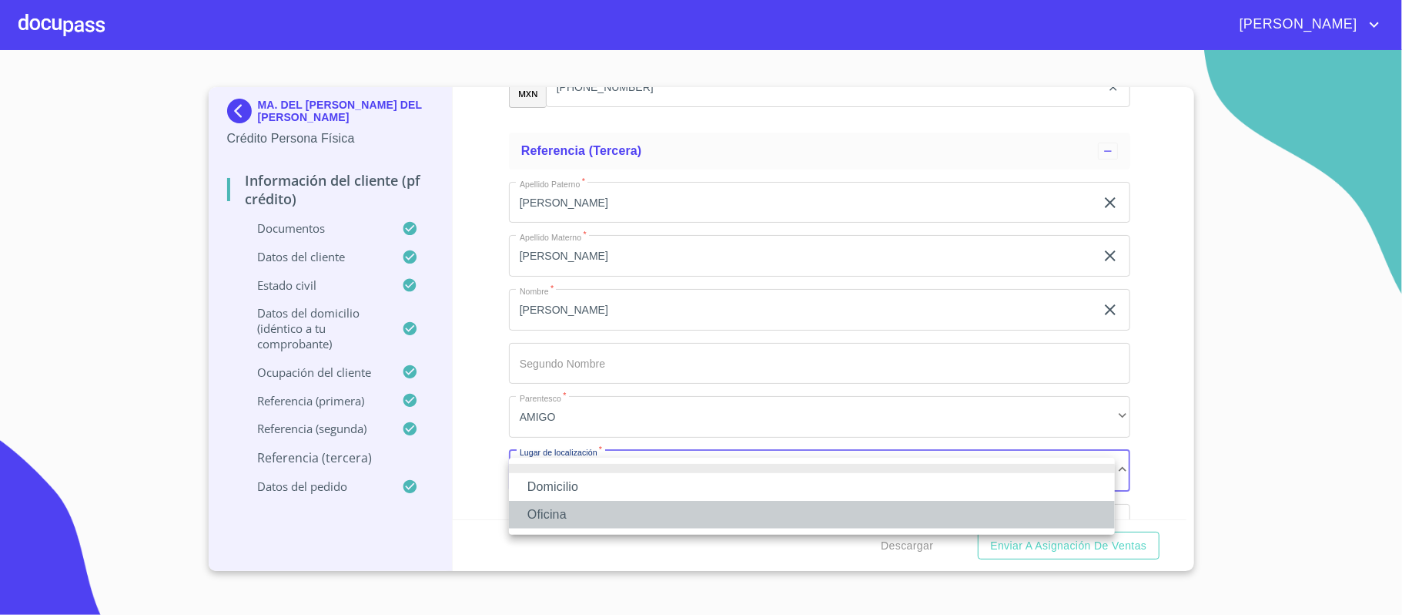
click at [564, 512] on li "Oficina" at bounding box center [812, 515] width 606 height 28
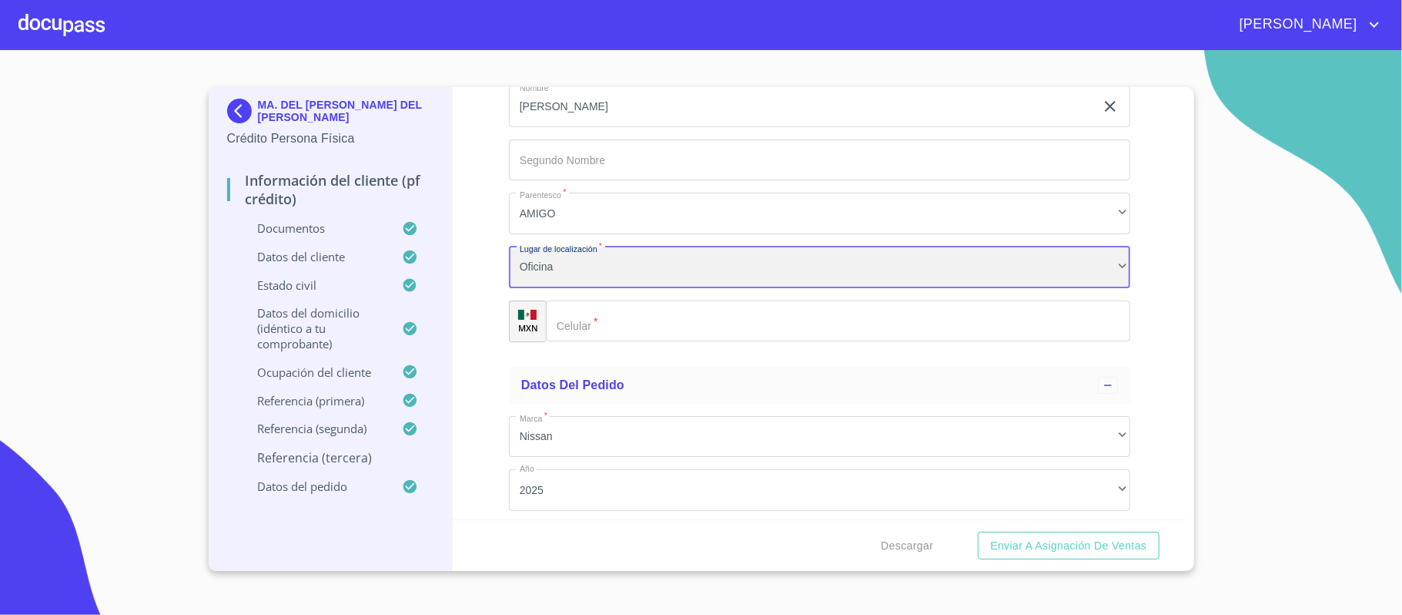
scroll to position [8028, 0]
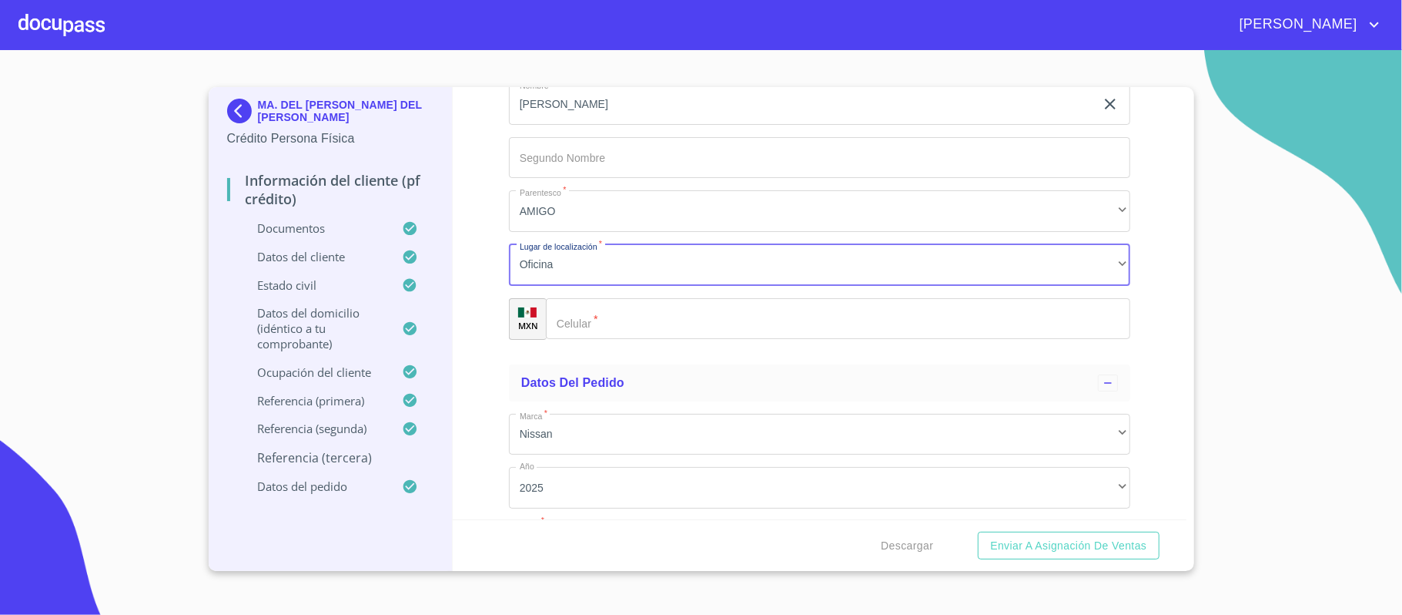
click at [610, 325] on input "Documento de identificación.   *" at bounding box center [838, 319] width 585 height 42
type input "[PHONE_NUMBER]"
click at [1153, 277] on div "Información del cliente (PF crédito) Documentos Documento de identificación.   …" at bounding box center [820, 303] width 734 height 432
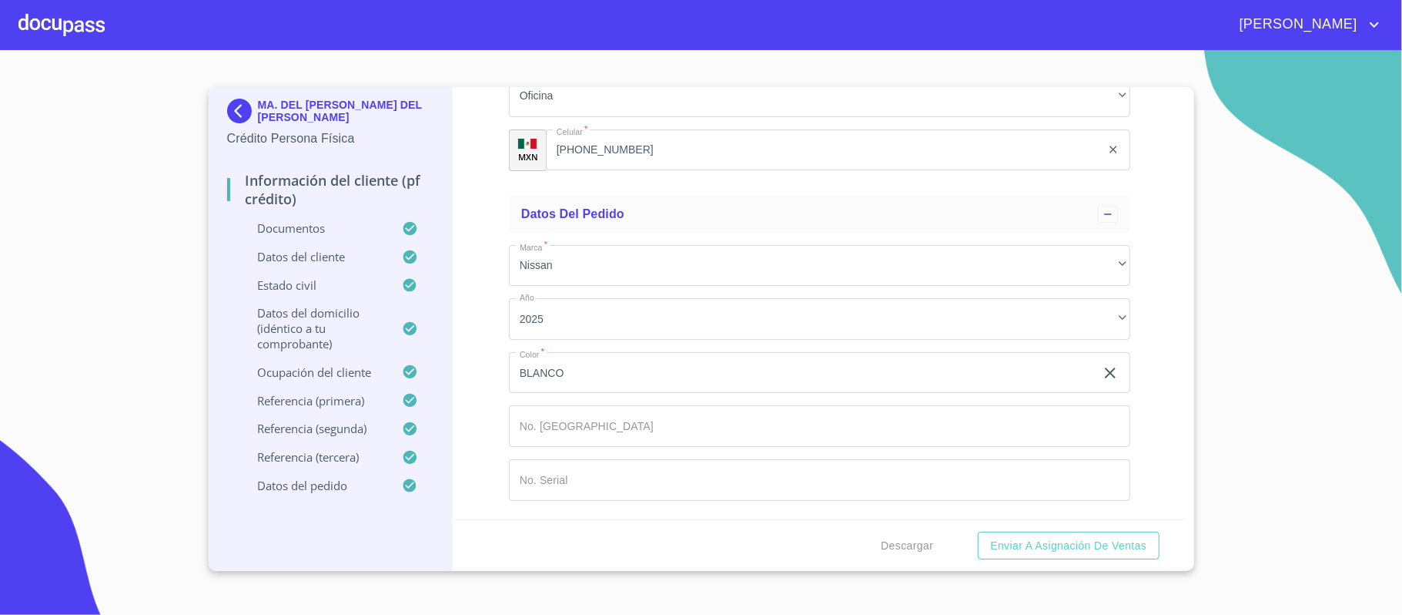
scroll to position [8202, 0]
click at [1060, 540] on span "Enviar a Asignación de Ventas" at bounding box center [1068, 545] width 156 height 19
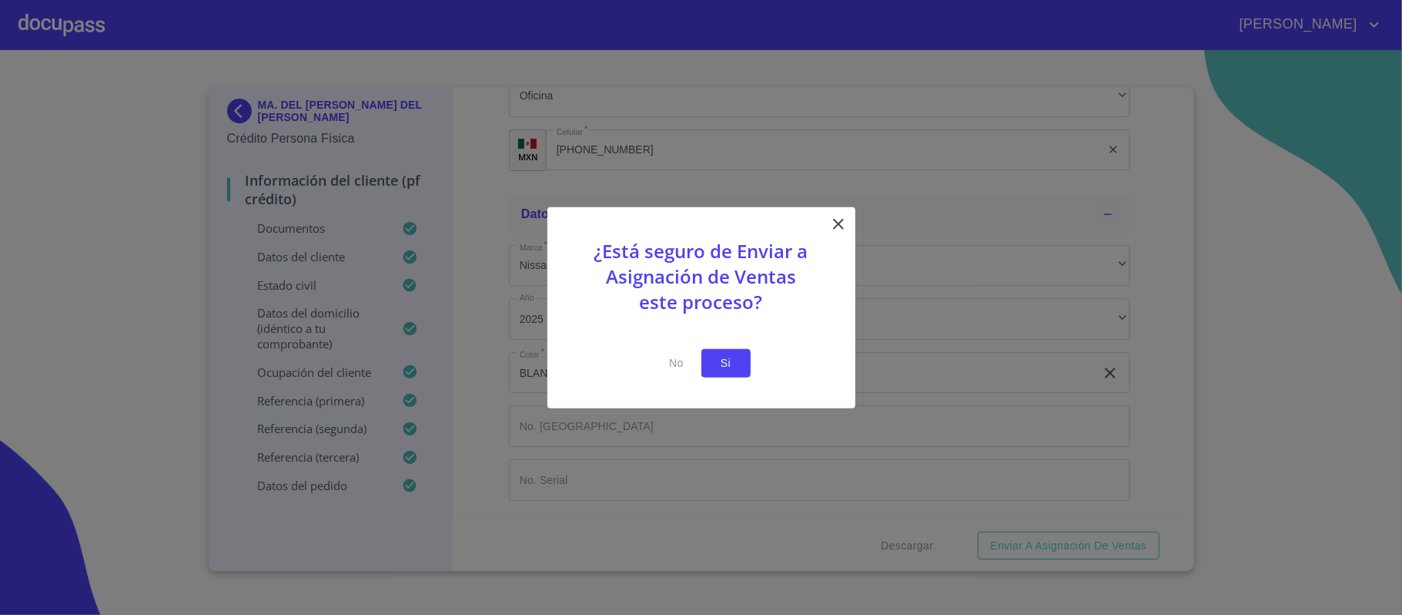
click at [725, 360] on span "Si" at bounding box center [726, 362] width 25 height 19
